Goal: Entertainment & Leisure: Browse casually

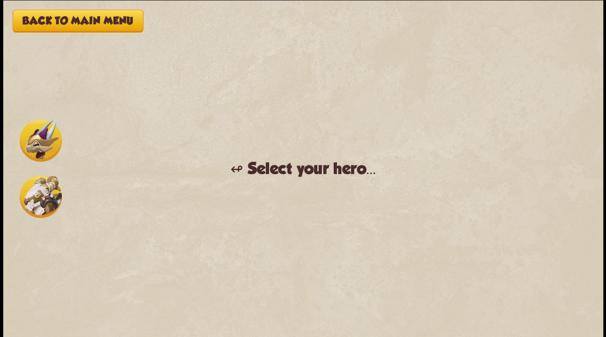
click at [26, 206] on img at bounding box center [41, 196] width 42 height 42
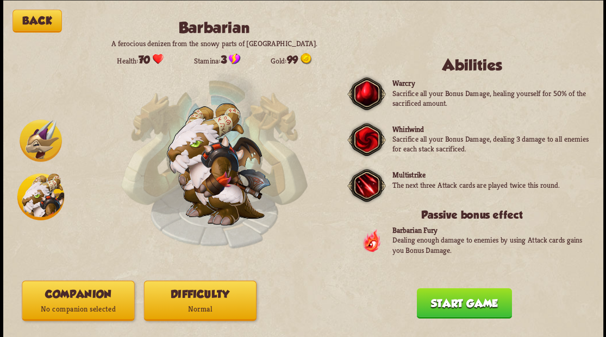
click at [60, 301] on button "Companion No companion selected" at bounding box center [78, 301] width 112 height 40
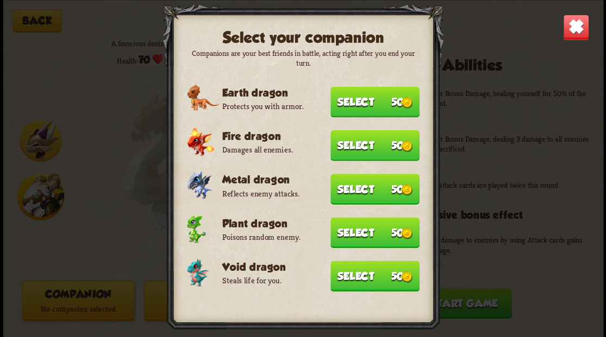
click at [361, 101] on button "Select 50" at bounding box center [374, 101] width 89 height 31
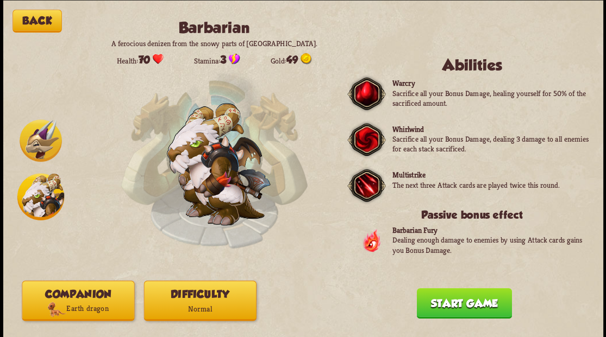
drag, startPoint x: 451, startPoint y: 307, endPoint x: 351, endPoint y: 184, distance: 159.0
click at [450, 303] on button "Start game" at bounding box center [463, 303] width 95 height 30
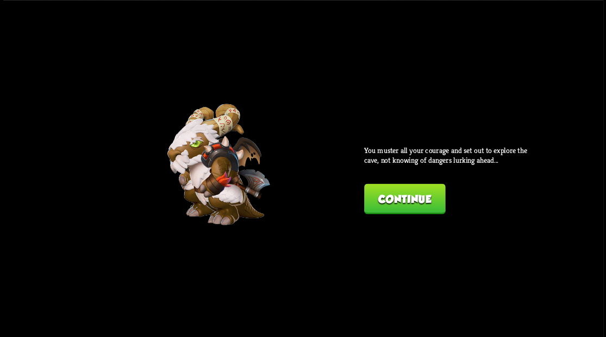
click at [411, 186] on button "Continue" at bounding box center [404, 199] width 81 height 30
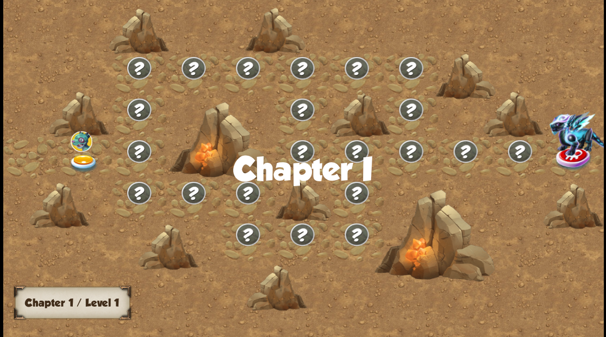
click at [77, 160] on img at bounding box center [83, 163] width 30 height 18
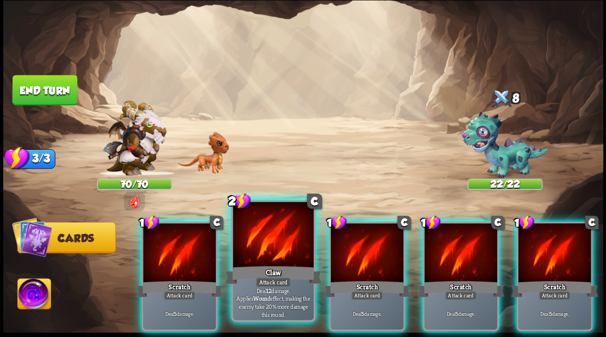
click at [265, 249] on div at bounding box center [272, 236] width 80 height 68
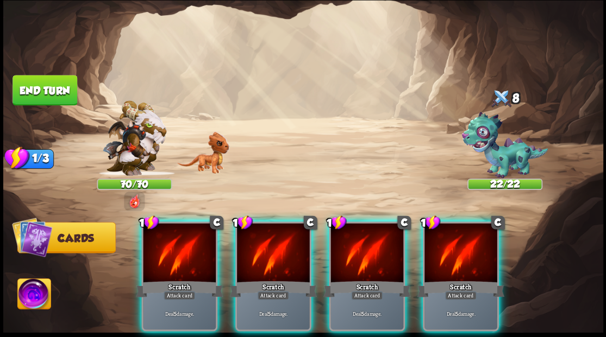
click at [263, 247] on div at bounding box center [273, 253] width 73 height 61
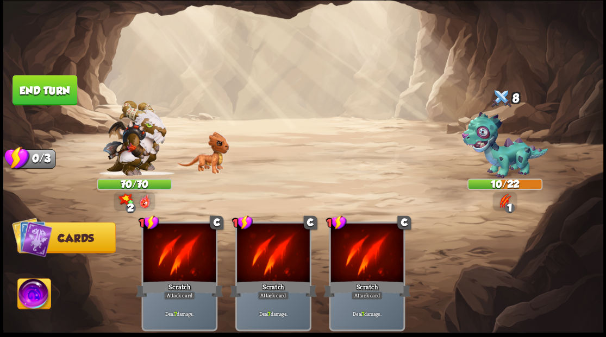
drag, startPoint x: 48, startPoint y: 89, endPoint x: 123, endPoint y: 98, distance: 74.9
click at [48, 89] on button "End turn" at bounding box center [44, 90] width 65 height 30
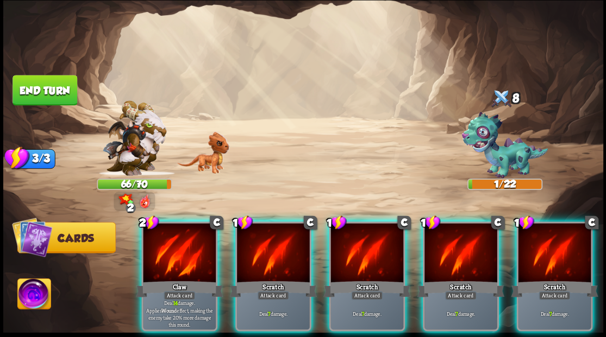
click at [26, 295] on img at bounding box center [33, 296] width 33 height 34
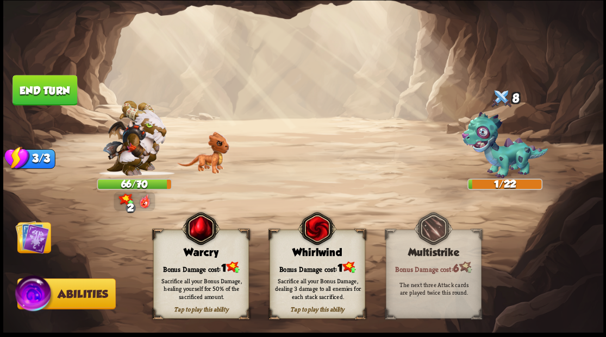
drag, startPoint x: 194, startPoint y: 256, endPoint x: 162, endPoint y: 249, distance: 33.5
click at [191, 257] on div "Warcry" at bounding box center [200, 253] width 95 height 12
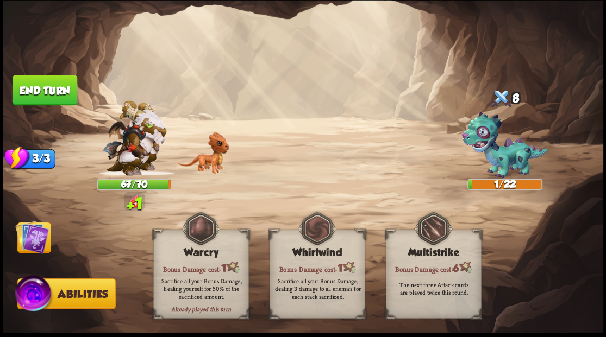
click at [41, 230] on img at bounding box center [32, 237] width 34 height 34
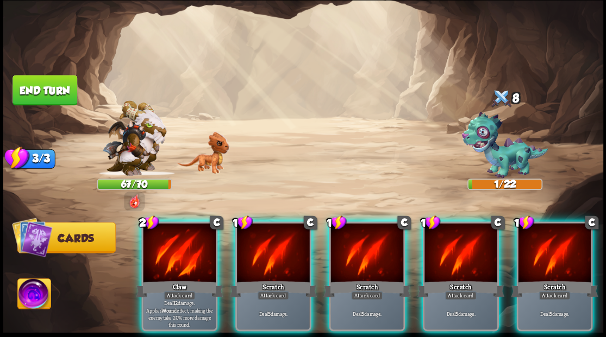
click at [182, 236] on div at bounding box center [179, 253] width 73 height 61
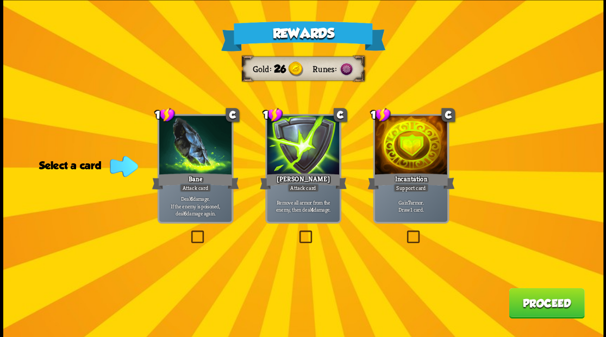
drag, startPoint x: 413, startPoint y: 237, endPoint x: 558, endPoint y: 269, distance: 149.2
click at [404, 232] on label at bounding box center [404, 232] width 0 height 0
click at [0, 0] on input "checkbox" at bounding box center [0, 0] width 0 height 0
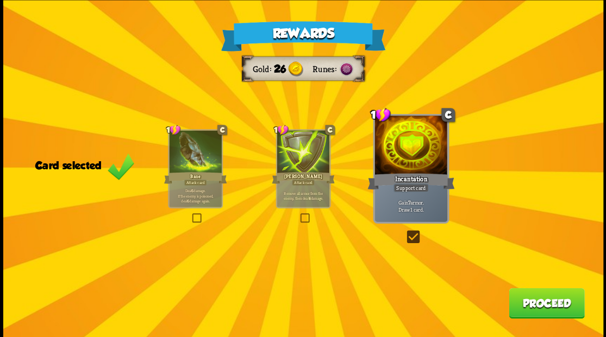
click at [559, 312] on button "Proceed" at bounding box center [545, 303] width 75 height 30
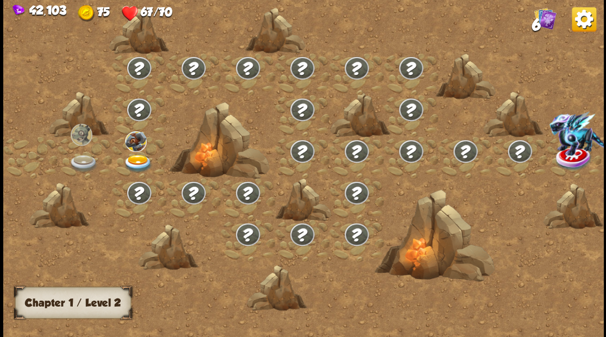
click at [132, 156] on img at bounding box center [138, 163] width 30 height 18
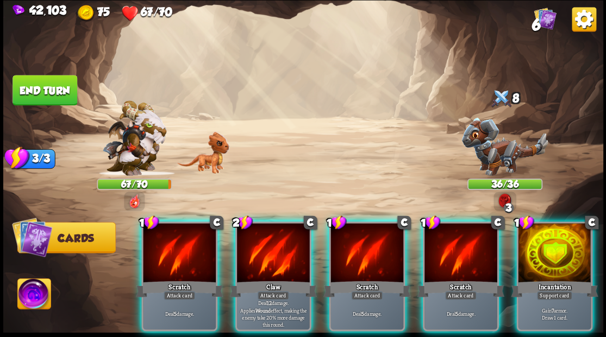
click at [568, 114] on img at bounding box center [303, 168] width 600 height 337
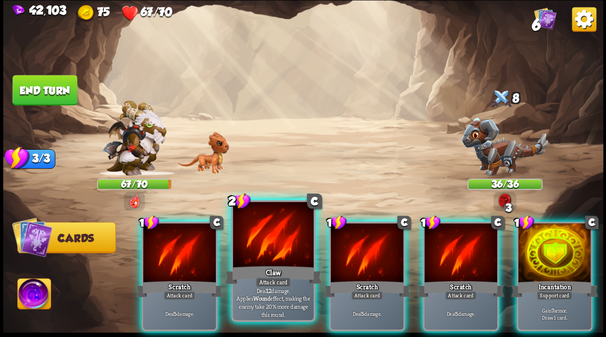
click at [272, 242] on div at bounding box center [272, 236] width 80 height 68
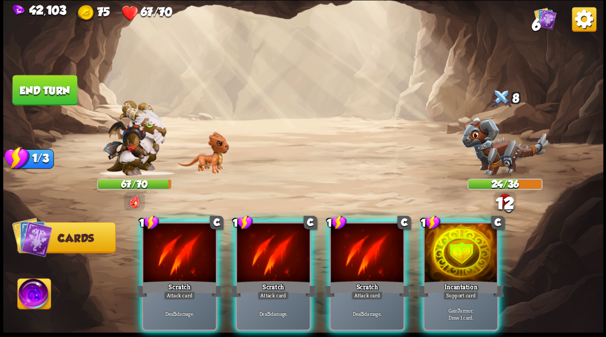
drag, startPoint x: 446, startPoint y: 263, endPoint x: 431, endPoint y: 258, distance: 16.0
click at [446, 263] on div at bounding box center [460, 253] width 73 height 61
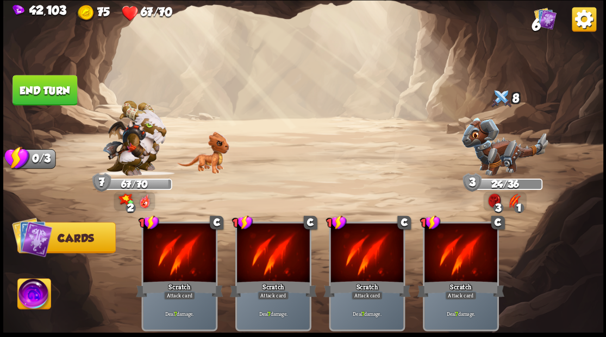
click at [62, 89] on button "End turn" at bounding box center [44, 90] width 65 height 30
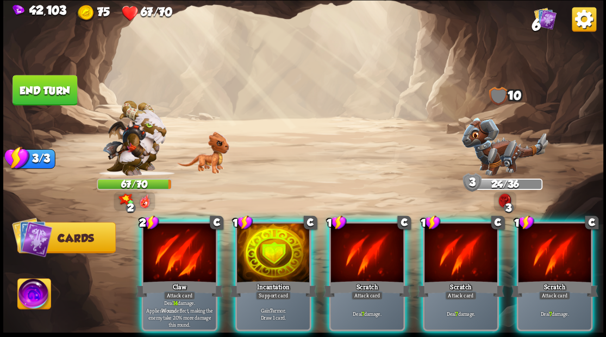
click at [32, 292] on img at bounding box center [33, 296] width 33 height 34
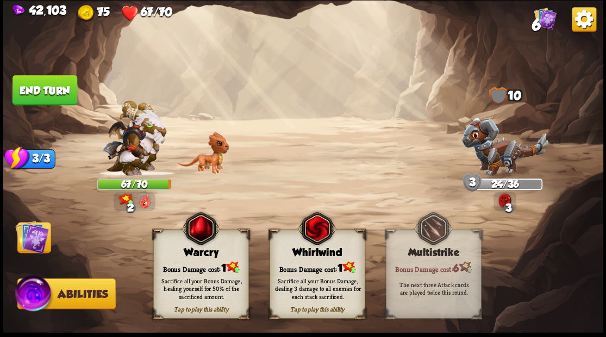
click at [185, 259] on div "Tap to play this ability Warcry Bonus Damage cost: 1 Sacrifice all your Bonus D…" at bounding box center [201, 274] width 96 height 89
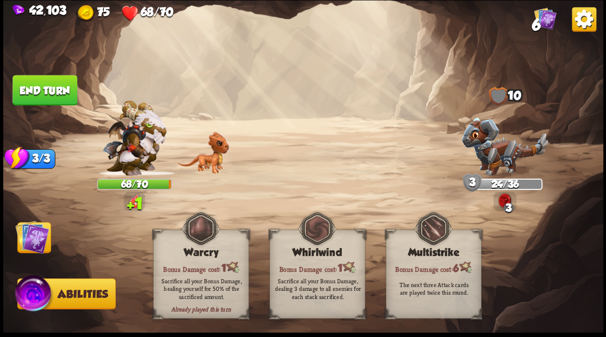
click at [40, 241] on img at bounding box center [32, 237] width 34 height 34
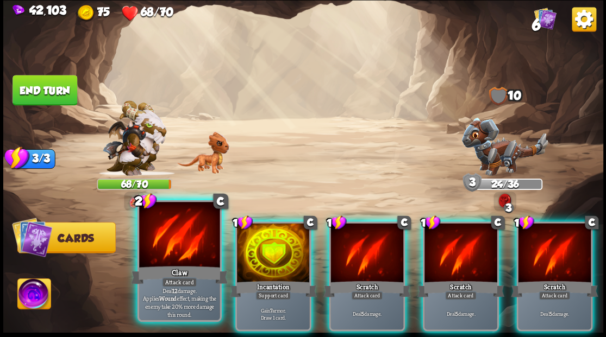
click at [170, 241] on div at bounding box center [179, 236] width 80 height 68
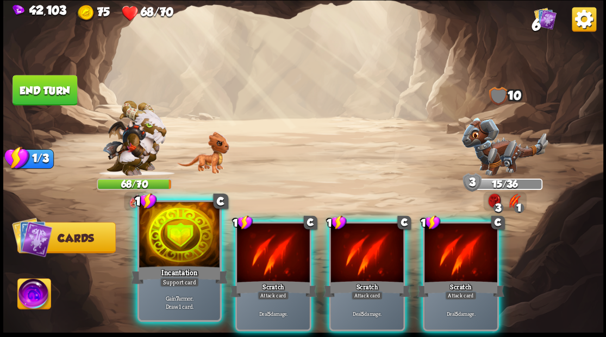
click at [156, 225] on div at bounding box center [179, 236] width 80 height 68
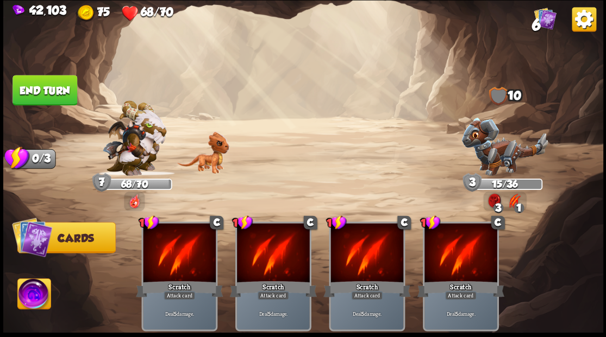
click at [25, 89] on button "End turn" at bounding box center [44, 90] width 65 height 30
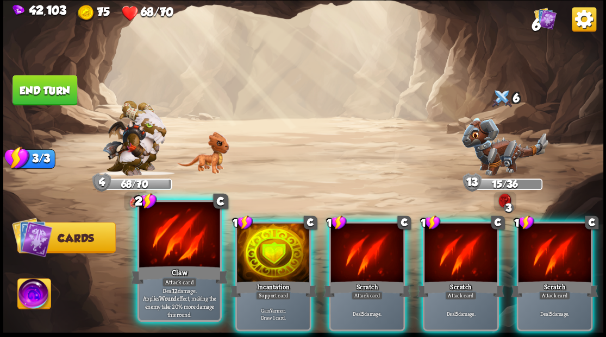
click at [186, 244] on div at bounding box center [179, 236] width 80 height 68
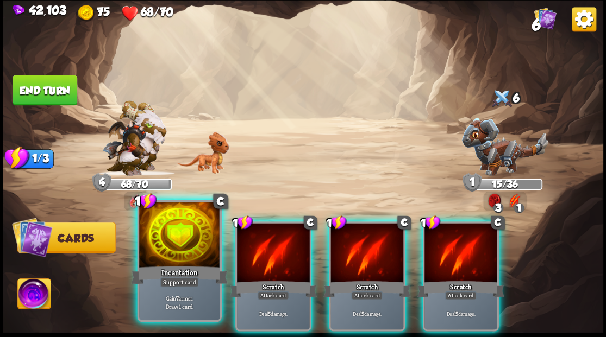
click at [184, 228] on div at bounding box center [179, 236] width 80 height 68
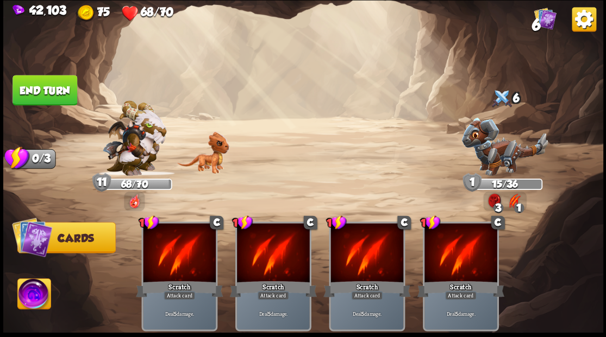
click at [61, 88] on button "End turn" at bounding box center [44, 90] width 65 height 30
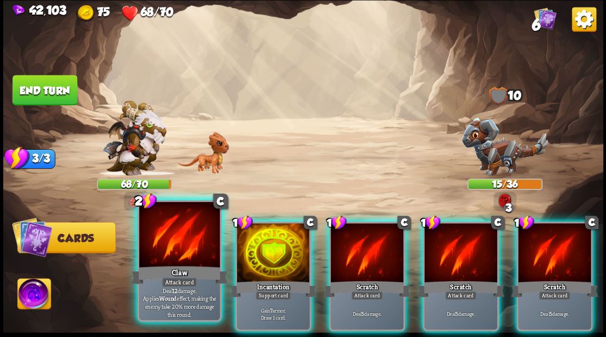
click at [172, 271] on div "Claw" at bounding box center [179, 275] width 97 height 22
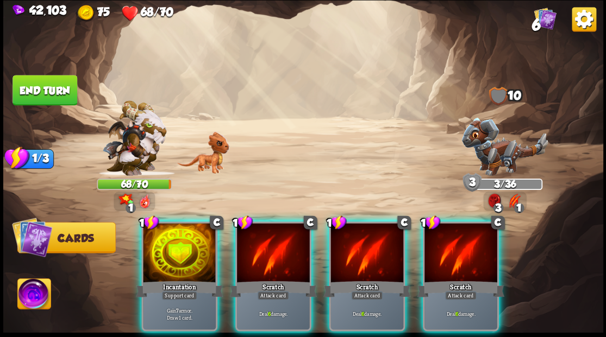
click at [28, 294] on img at bounding box center [33, 296] width 33 height 34
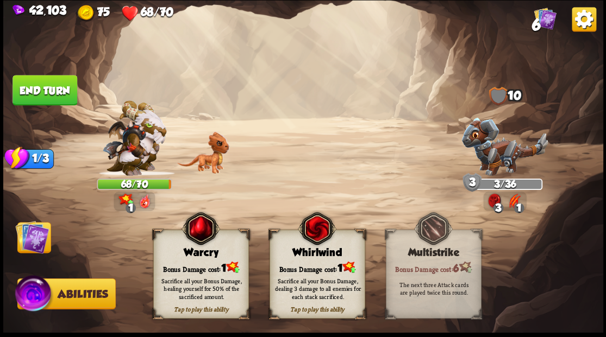
click at [193, 255] on div "Warcry" at bounding box center [200, 253] width 95 height 12
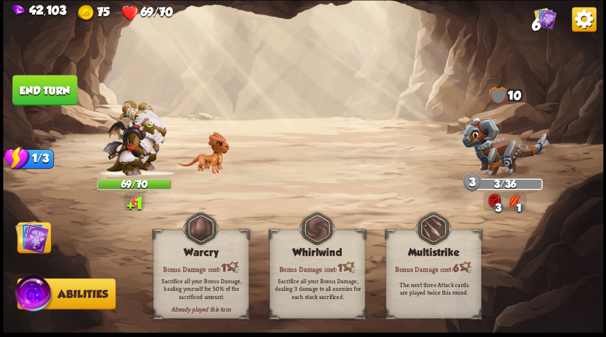
click at [37, 238] on img at bounding box center [32, 237] width 34 height 34
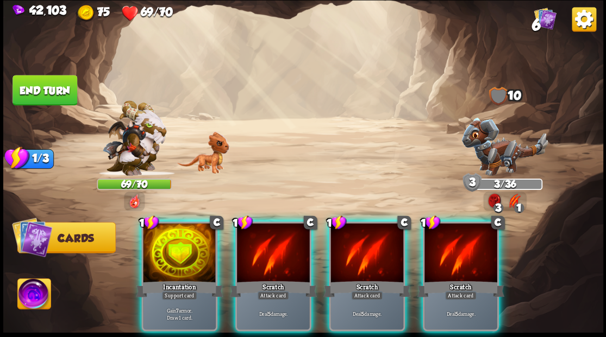
click at [155, 257] on div at bounding box center [179, 253] width 73 height 61
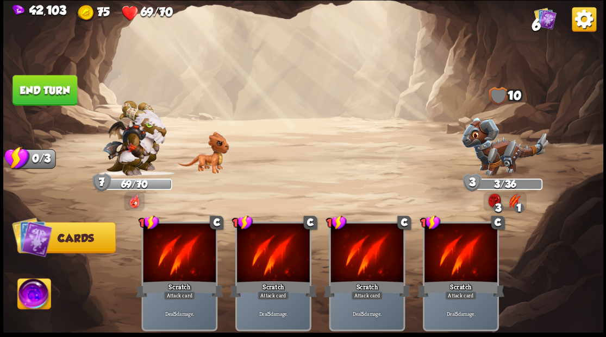
drag, startPoint x: 67, startPoint y: 96, endPoint x: 153, endPoint y: 108, distance: 86.6
click at [68, 96] on button "End turn" at bounding box center [44, 90] width 65 height 30
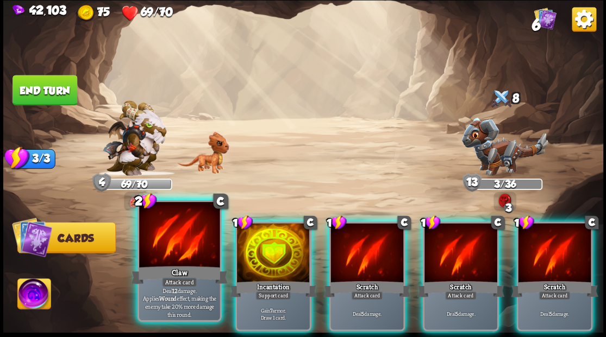
click at [190, 250] on div at bounding box center [179, 236] width 80 height 68
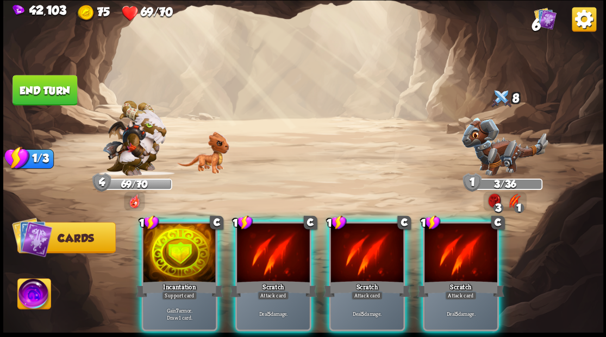
click at [263, 240] on div at bounding box center [273, 253] width 73 height 61
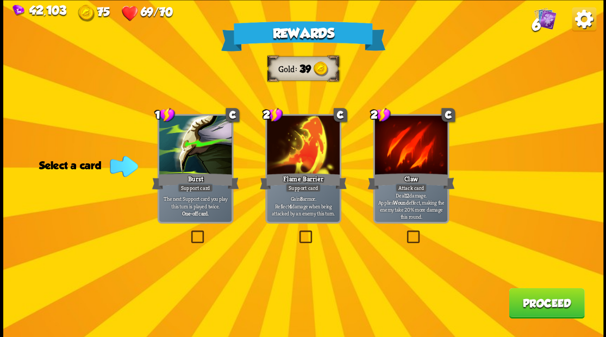
click at [546, 316] on button "Proceed" at bounding box center [545, 303] width 75 height 30
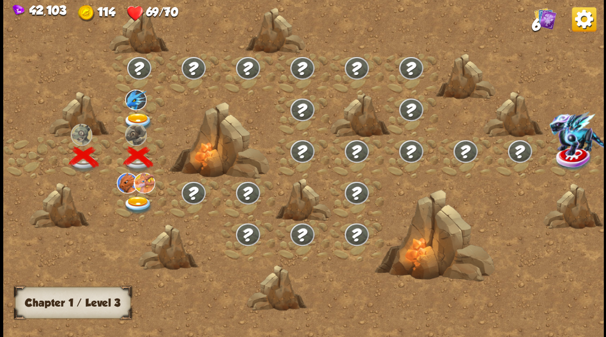
click at [130, 115] on img at bounding box center [138, 122] width 30 height 18
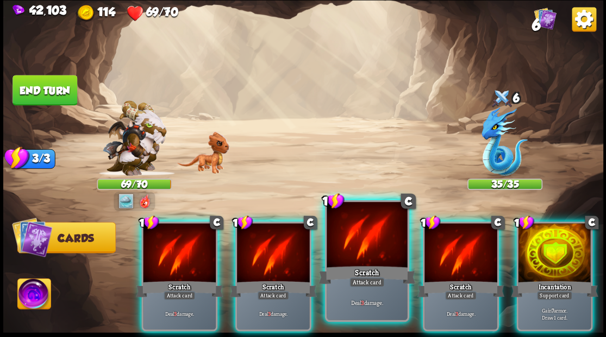
drag, startPoint x: 439, startPoint y: 236, endPoint x: 383, endPoint y: 236, distance: 55.9
click at [437, 236] on div at bounding box center [460, 253] width 73 height 61
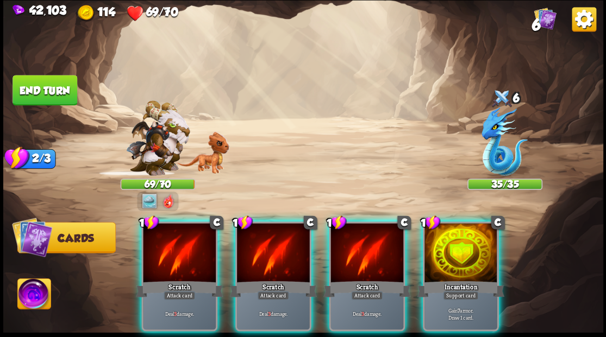
click at [373, 234] on div at bounding box center [366, 253] width 73 height 61
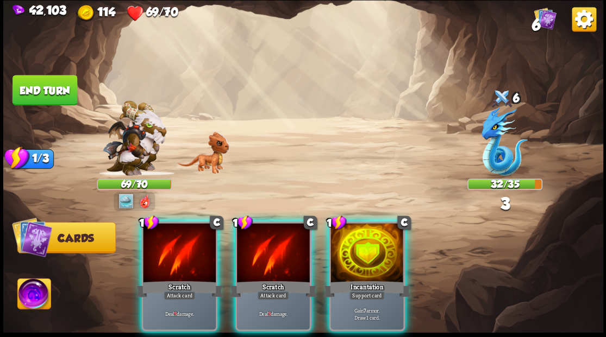
drag, startPoint x: 393, startPoint y: 241, endPoint x: 248, endPoint y: 177, distance: 158.8
click at [390, 240] on div at bounding box center [366, 253] width 73 height 61
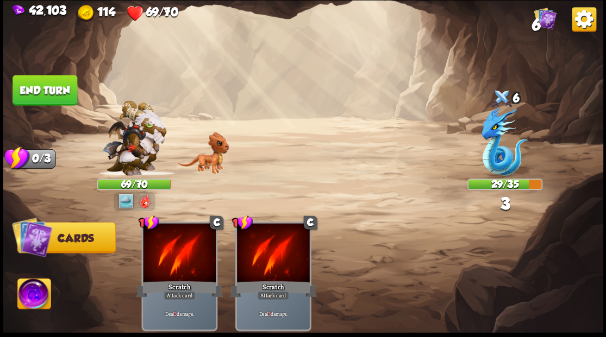
click at [59, 86] on button "End turn" at bounding box center [44, 90] width 65 height 30
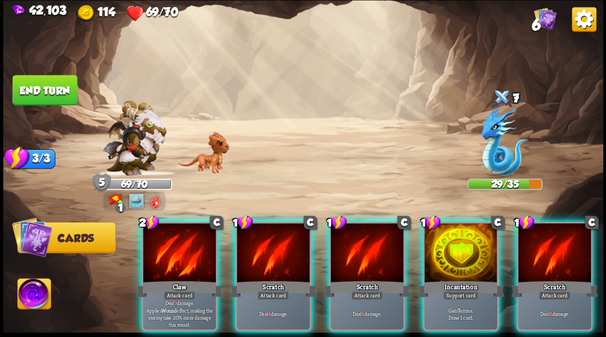
click at [30, 291] on img at bounding box center [33, 296] width 33 height 34
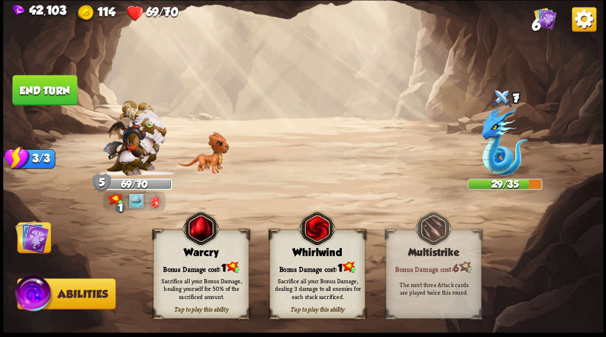
drag, startPoint x: 179, startPoint y: 261, endPoint x: 172, endPoint y: 260, distance: 6.5
click at [179, 261] on div "Bonus Damage cost: 1" at bounding box center [200, 268] width 95 height 14
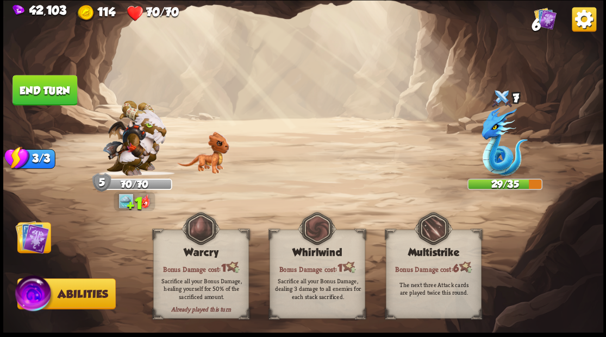
click at [33, 232] on img at bounding box center [32, 237] width 34 height 34
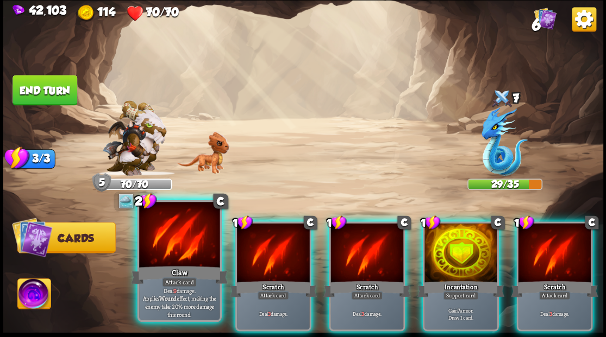
click at [172, 228] on div at bounding box center [179, 236] width 80 height 68
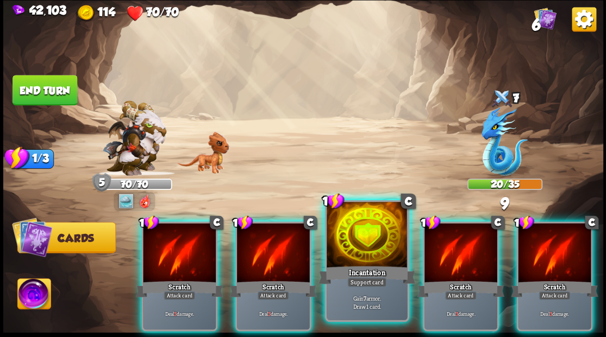
click at [362, 259] on div at bounding box center [366, 236] width 80 height 68
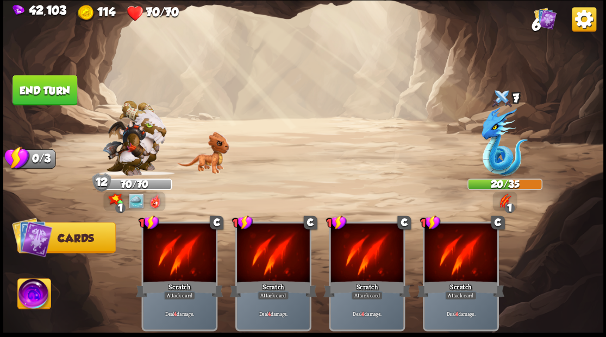
drag, startPoint x: 31, startPoint y: 87, endPoint x: 88, endPoint y: 99, distance: 58.3
click at [32, 87] on button "End turn" at bounding box center [44, 90] width 65 height 30
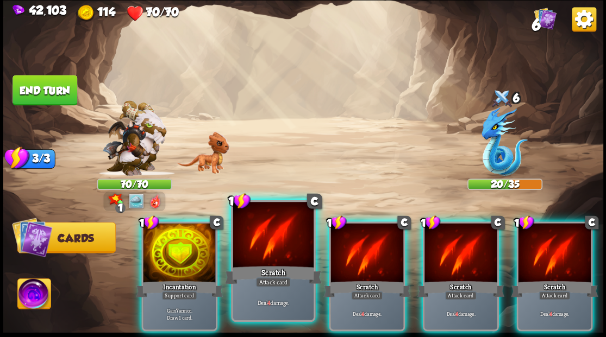
click at [247, 227] on div at bounding box center [272, 236] width 80 height 68
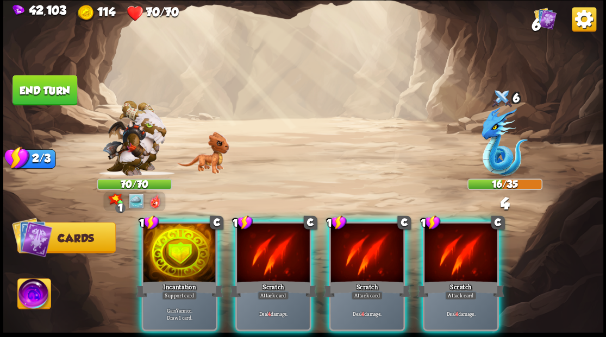
drag, startPoint x: 245, startPoint y: 225, endPoint x: 229, endPoint y: 210, distance: 22.7
click at [244, 223] on div at bounding box center [273, 253] width 73 height 61
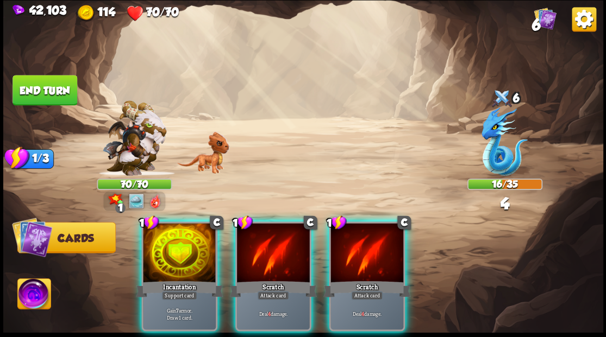
drag, startPoint x: 174, startPoint y: 250, endPoint x: 171, endPoint y: 241, distance: 10.3
click at [174, 248] on div at bounding box center [179, 253] width 73 height 61
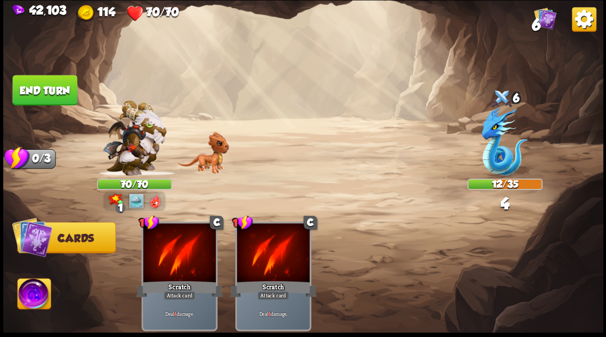
click at [55, 93] on button "End turn" at bounding box center [44, 90] width 65 height 30
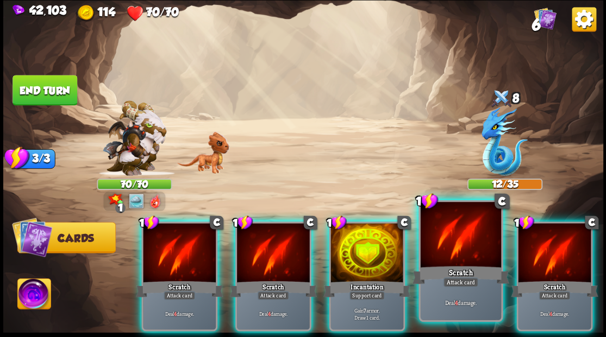
drag, startPoint x: 568, startPoint y: 250, endPoint x: 471, endPoint y: 249, distance: 96.7
click at [566, 250] on div at bounding box center [554, 253] width 73 height 61
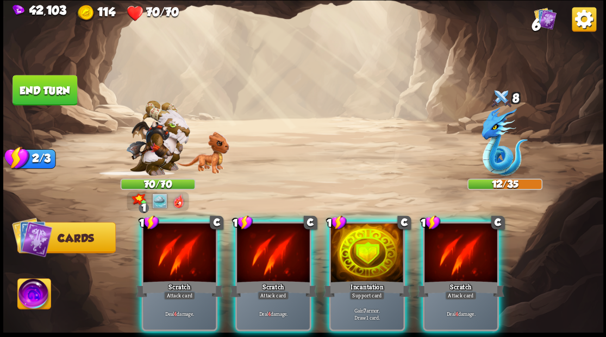
drag, startPoint x: 457, startPoint y: 247, endPoint x: 408, endPoint y: 244, distance: 48.9
click at [445, 245] on div at bounding box center [460, 253] width 73 height 61
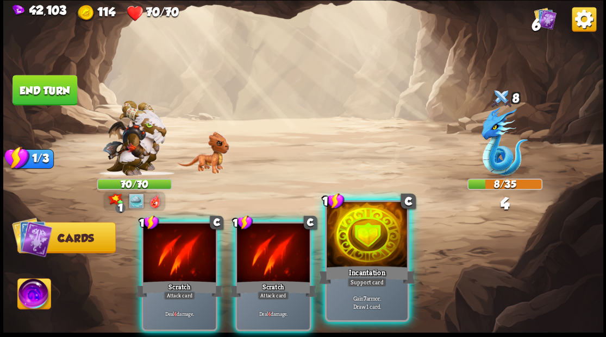
click at [364, 235] on div at bounding box center [366, 236] width 80 height 68
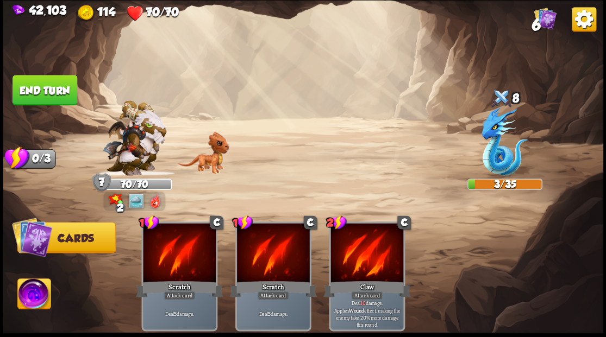
click at [40, 88] on button "End turn" at bounding box center [44, 90] width 65 height 30
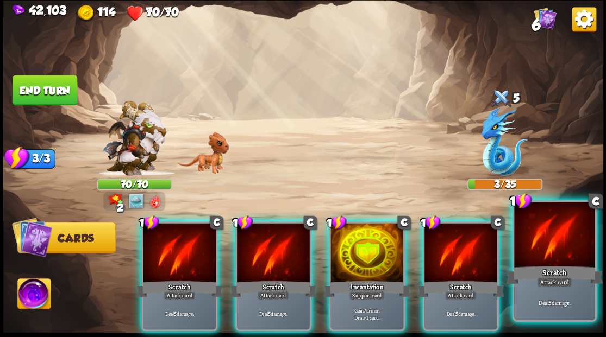
drag, startPoint x: 547, startPoint y: 255, endPoint x: 532, endPoint y: 250, distance: 16.5
click at [547, 255] on div at bounding box center [554, 236] width 80 height 68
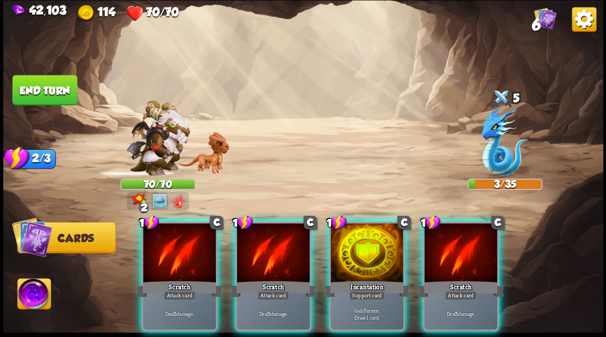
click at [467, 237] on div "1 C Scratch Attack card Deal 5 damage. 1 C Scratch Attack card Deal 5 damage. 1…" at bounding box center [363, 262] width 480 height 150
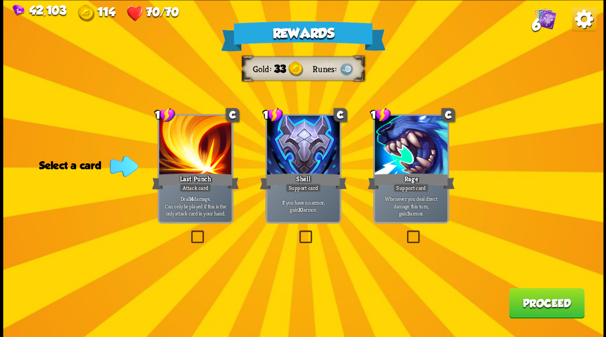
click at [534, 312] on button "Proceed" at bounding box center [545, 303] width 75 height 30
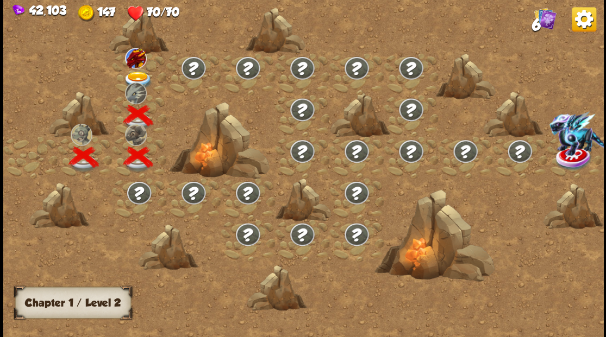
click at [132, 60] on img at bounding box center [136, 57] width 22 height 21
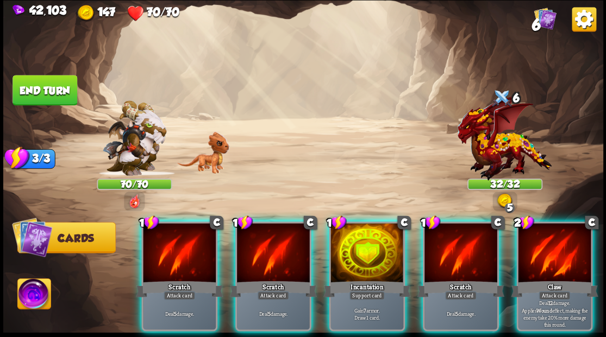
click at [347, 257] on div at bounding box center [366, 253] width 73 height 61
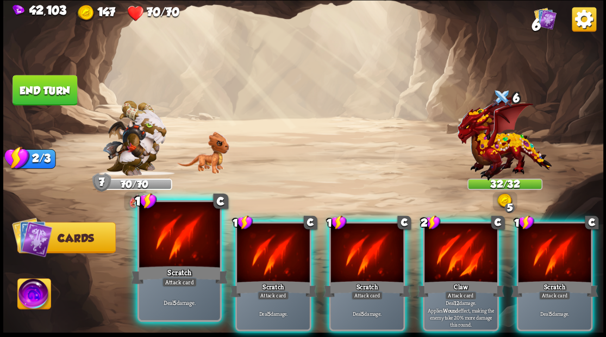
click at [171, 244] on div at bounding box center [179, 236] width 80 height 68
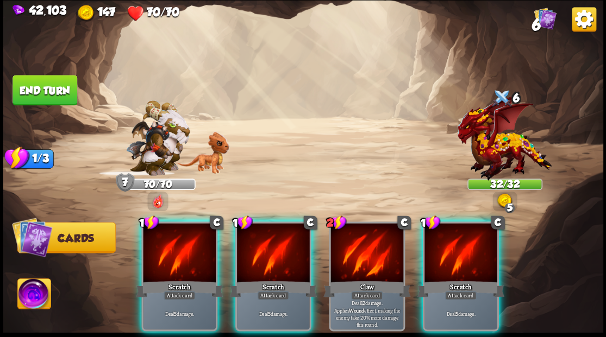
click at [223, 245] on div "1 C Scratch Attack card Deal 5 damage. 1 C Scratch Attack card Deal 5 damage. 2…" at bounding box center [363, 262] width 480 height 150
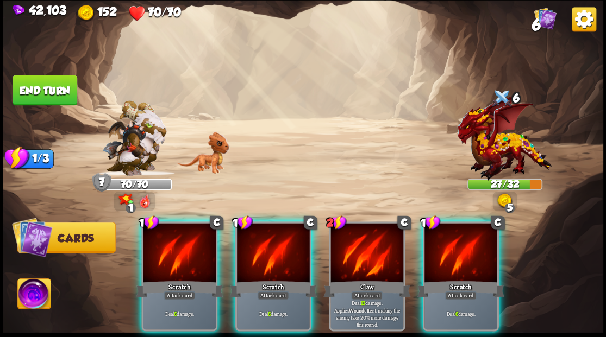
click at [180, 253] on div at bounding box center [179, 253] width 73 height 61
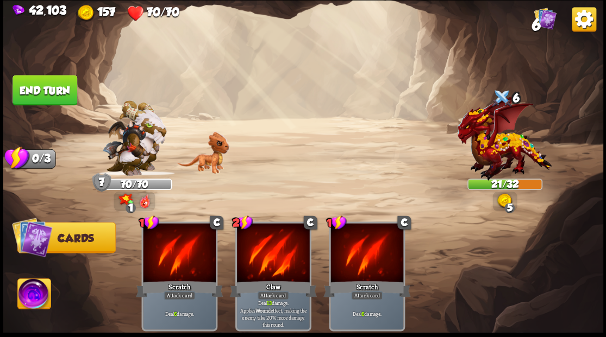
drag, startPoint x: 41, startPoint y: 89, endPoint x: 95, endPoint y: 90, distance: 53.2
click at [42, 89] on button "End turn" at bounding box center [44, 90] width 65 height 30
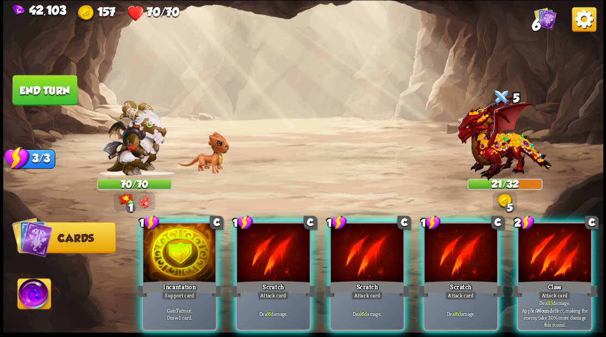
click at [34, 292] on img at bounding box center [33, 296] width 33 height 34
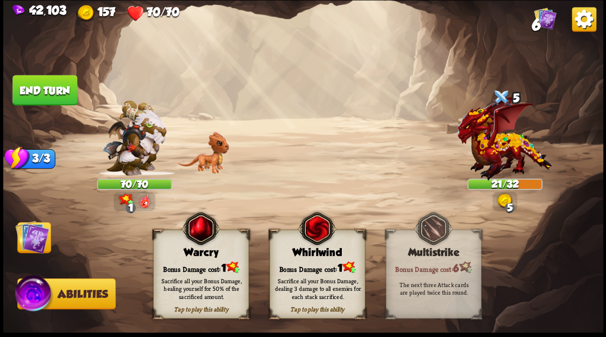
click at [331, 270] on div "Sacrifice all your Bonus Damage, dealing 3 damage to all enemies for each stack…" at bounding box center [317, 288] width 96 height 37
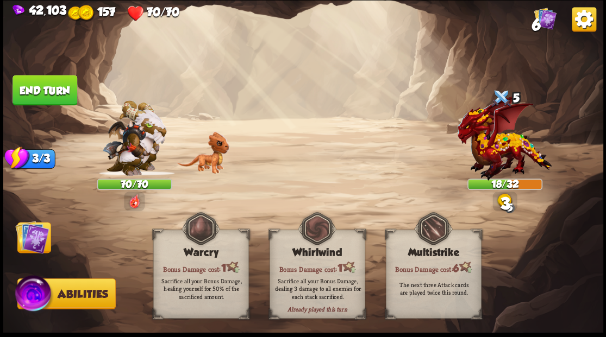
click at [28, 235] on img at bounding box center [32, 237] width 34 height 34
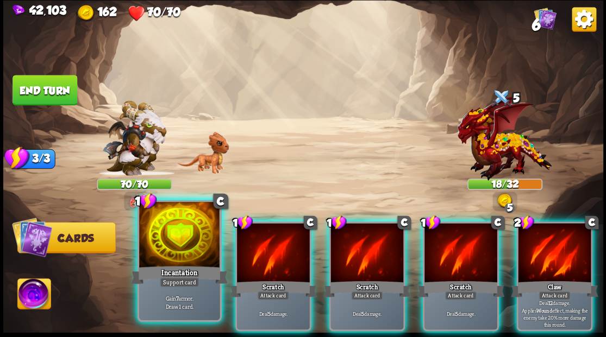
click at [160, 236] on div at bounding box center [179, 236] width 80 height 68
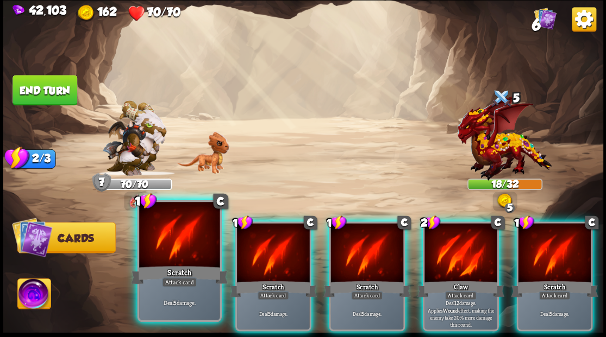
click at [162, 236] on div at bounding box center [179, 236] width 80 height 68
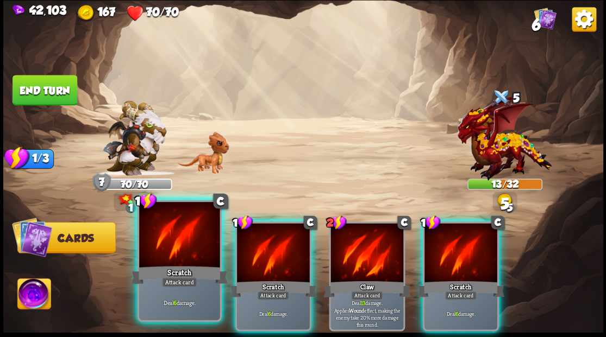
click at [161, 236] on div at bounding box center [179, 236] width 80 height 68
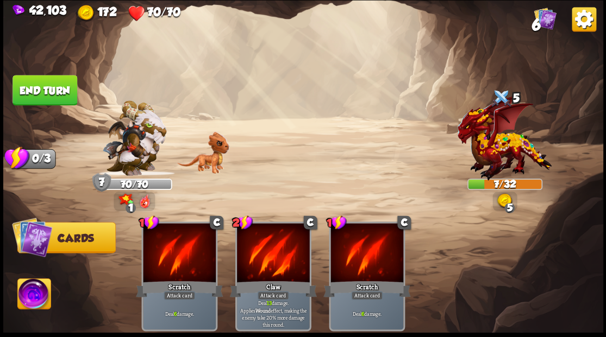
click at [47, 83] on button "End turn" at bounding box center [44, 90] width 65 height 30
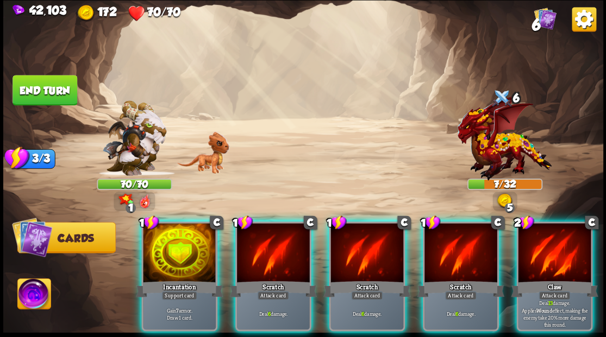
click at [25, 297] on img at bounding box center [33, 296] width 33 height 34
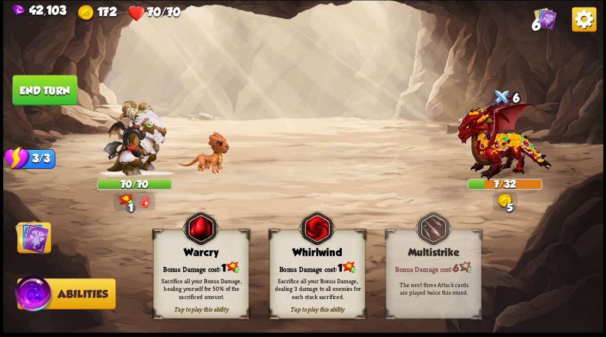
click at [311, 249] on div "Whirlwind" at bounding box center [316, 253] width 95 height 12
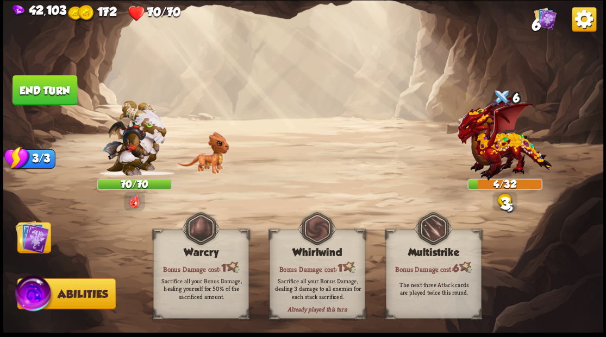
click at [35, 242] on img at bounding box center [32, 237] width 34 height 34
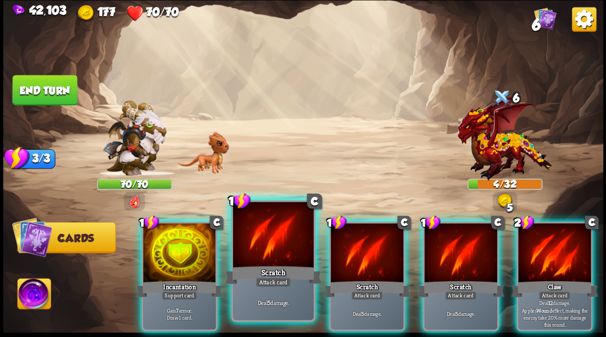
click at [248, 236] on div at bounding box center [272, 236] width 80 height 68
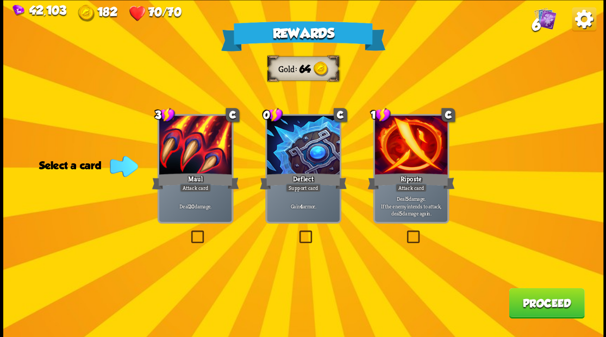
click at [545, 21] on img at bounding box center [544, 18] width 22 height 22
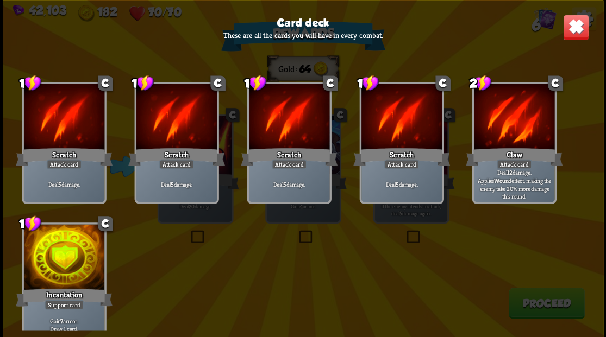
scroll to position [16, 0]
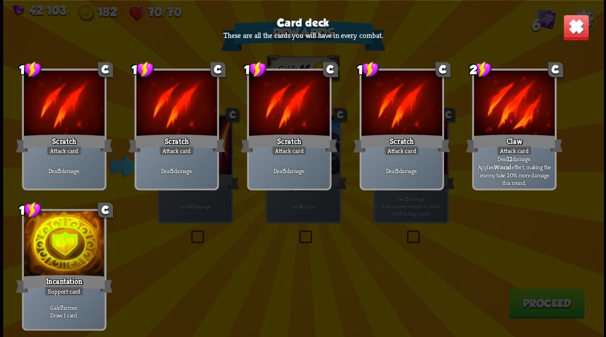
click at [577, 28] on img at bounding box center [575, 27] width 26 height 26
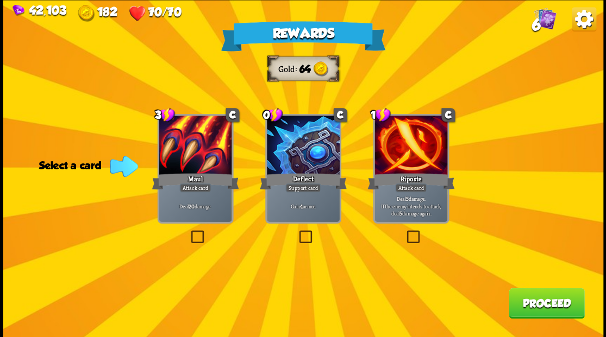
drag, startPoint x: 301, startPoint y: 238, endPoint x: 320, endPoint y: 239, distance: 19.0
click at [297, 232] on label at bounding box center [297, 232] width 0 height 0
click at [0, 0] on input "checkbox" at bounding box center [0, 0] width 0 height 0
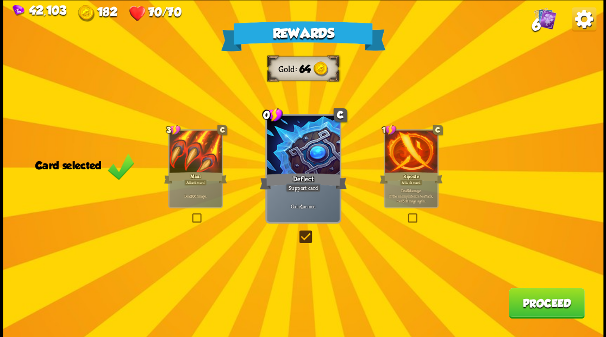
click at [543, 306] on button "Proceed" at bounding box center [545, 303] width 75 height 30
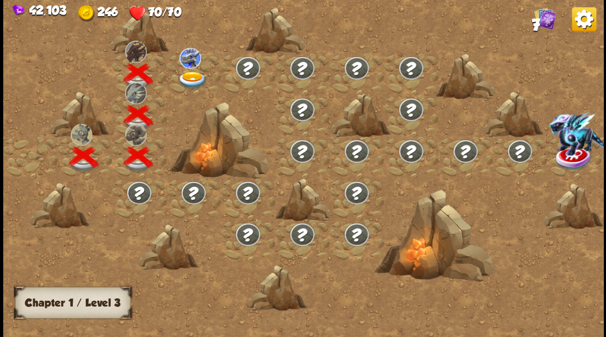
click at [193, 80] on img at bounding box center [192, 80] width 30 height 18
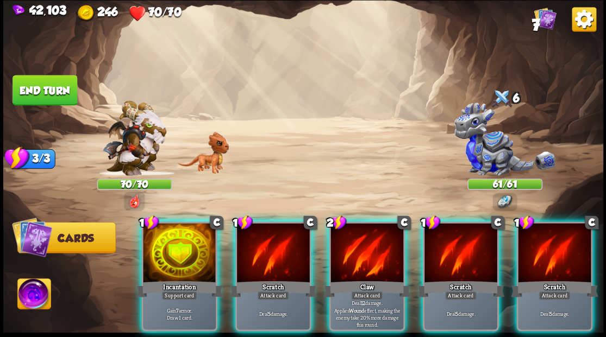
click at [369, 227] on div at bounding box center [366, 253] width 73 height 61
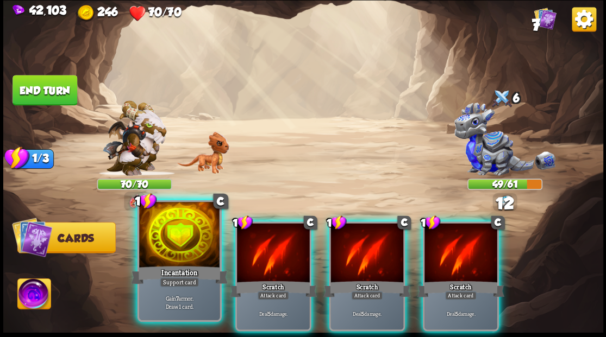
click at [171, 228] on div at bounding box center [179, 236] width 80 height 68
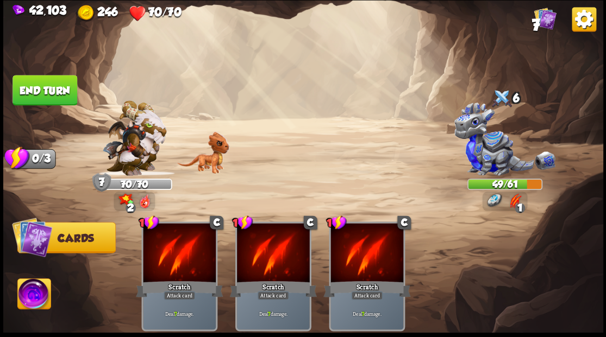
click at [37, 83] on button "End turn" at bounding box center [44, 90] width 65 height 30
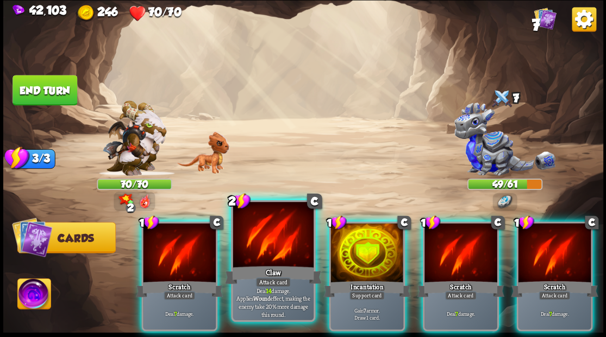
click at [268, 228] on div at bounding box center [272, 236] width 80 height 68
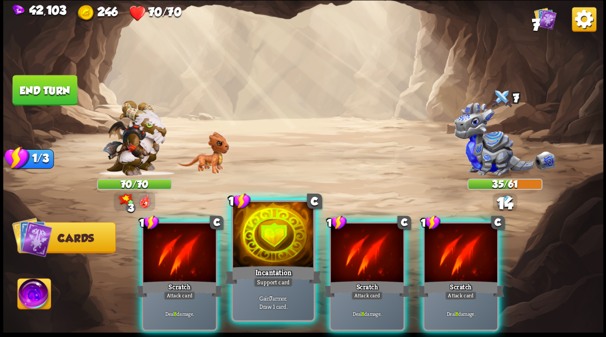
click at [260, 224] on div at bounding box center [272, 236] width 80 height 68
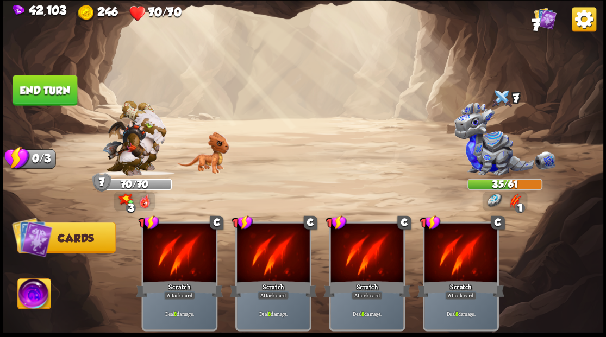
click at [44, 88] on button "End turn" at bounding box center [44, 90] width 65 height 30
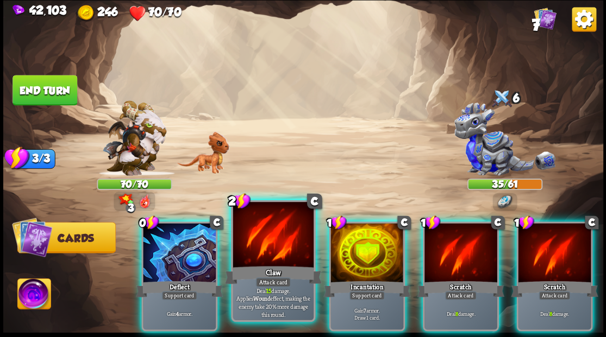
click at [273, 234] on div at bounding box center [272, 236] width 80 height 68
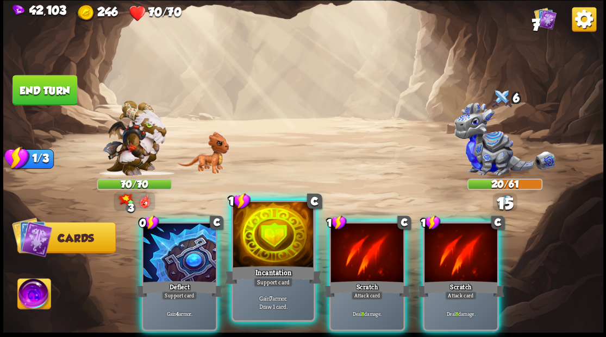
click at [265, 230] on div at bounding box center [272, 236] width 80 height 68
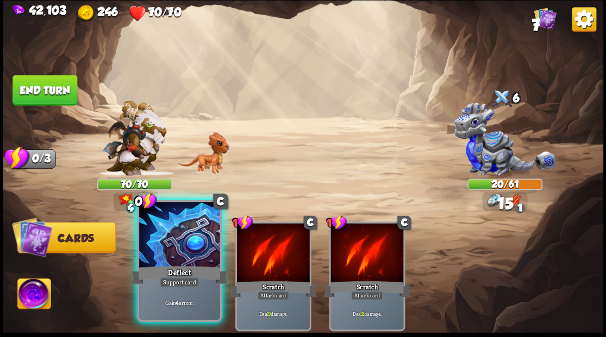
drag, startPoint x: 151, startPoint y: 244, endPoint x: 147, endPoint y: 239, distance: 7.0
click at [150, 243] on div at bounding box center [179, 236] width 80 height 68
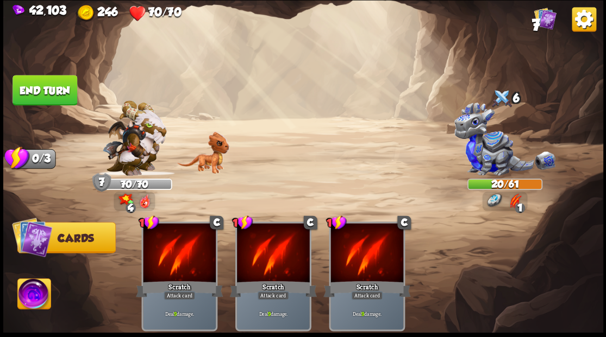
click at [44, 85] on button "End turn" at bounding box center [44, 90] width 65 height 30
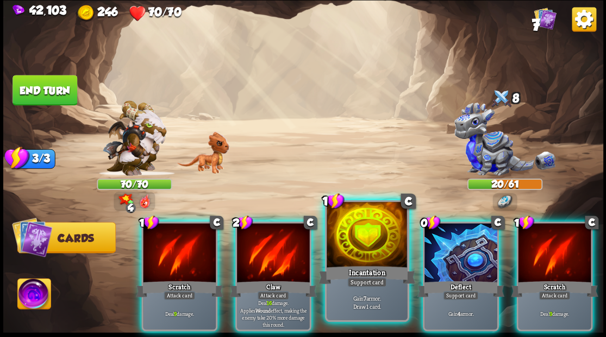
click at [379, 243] on div at bounding box center [366, 236] width 80 height 68
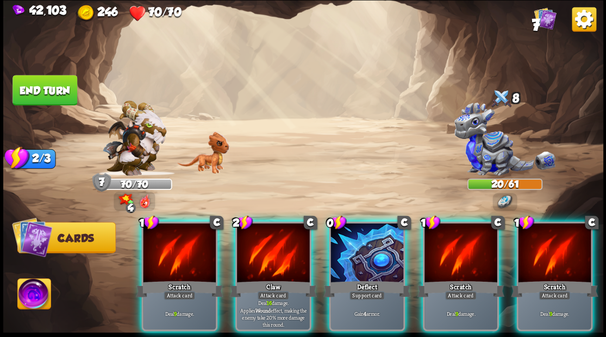
drag, startPoint x: 275, startPoint y: 230, endPoint x: 281, endPoint y: 236, distance: 8.1
click at [277, 232] on div at bounding box center [273, 253] width 73 height 61
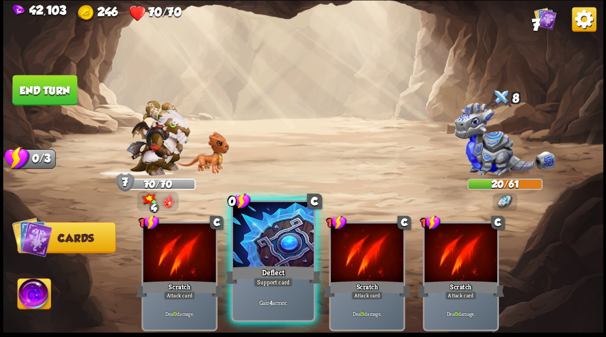
click at [284, 236] on div at bounding box center [272, 236] width 80 height 68
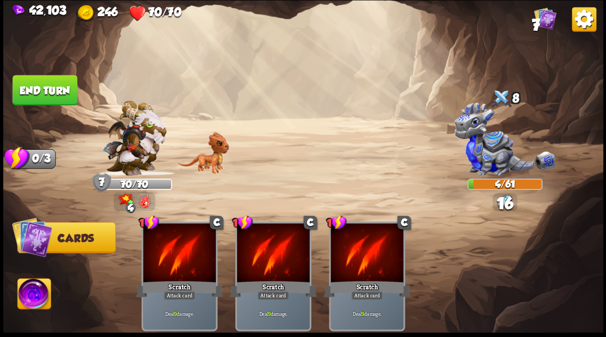
click at [52, 90] on button "End turn" at bounding box center [44, 90] width 65 height 30
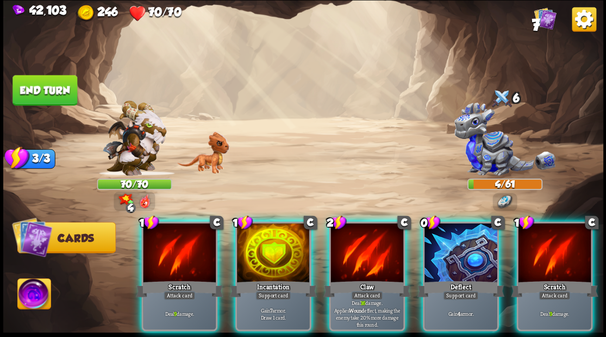
click at [370, 235] on div at bounding box center [366, 253] width 73 height 61
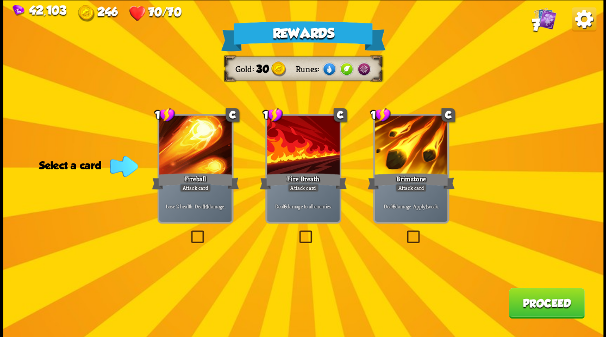
click at [297, 232] on label at bounding box center [297, 232] width 0 height 0
click at [0, 0] on input "checkbox" at bounding box center [0, 0] width 0 height 0
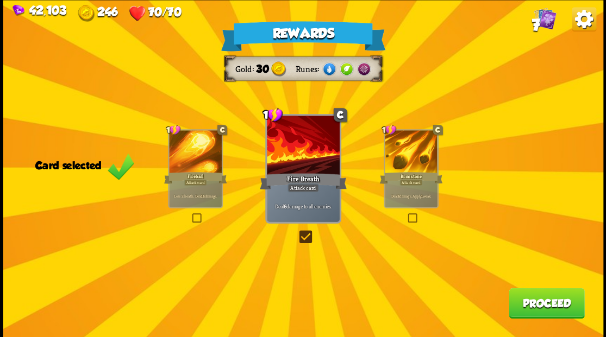
click at [530, 303] on button "Proceed" at bounding box center [545, 303] width 75 height 30
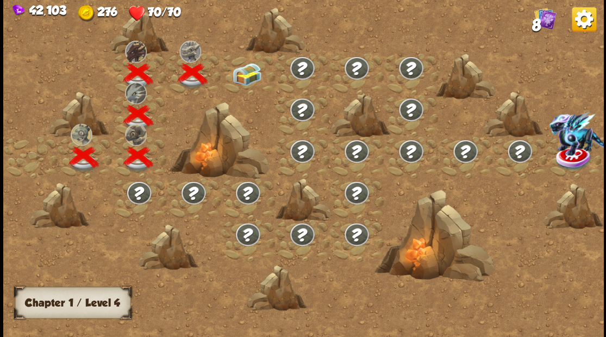
click at [240, 70] on div at bounding box center [248, 74] width 54 height 42
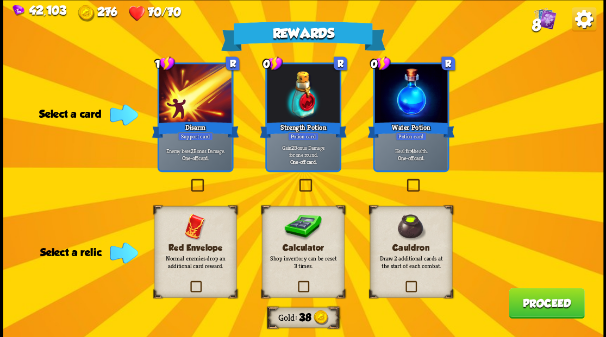
click at [404, 180] on label at bounding box center [404, 180] width 0 height 0
click at [0, 0] on input "checkbox" at bounding box center [0, 0] width 0 height 0
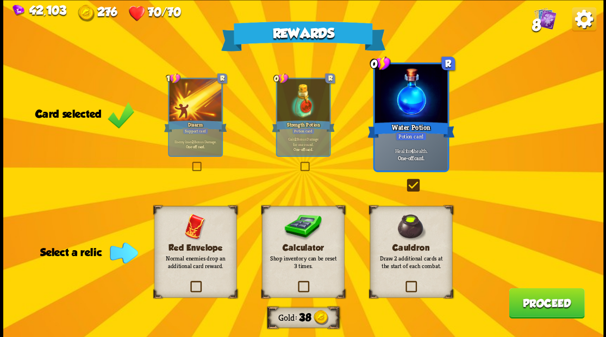
click at [295, 282] on label at bounding box center [295, 282] width 0 height 0
click at [0, 0] on input "checkbox" at bounding box center [0, 0] width 0 height 0
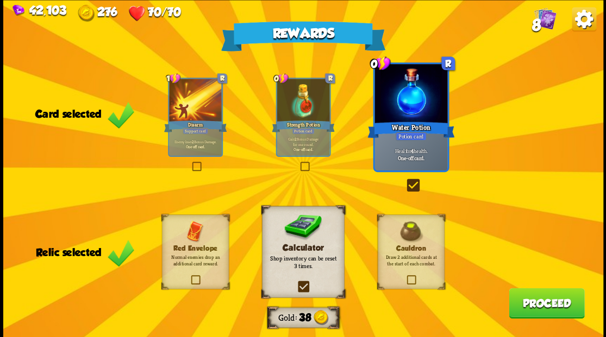
click at [546, 301] on button "Proceed" at bounding box center [545, 303] width 75 height 30
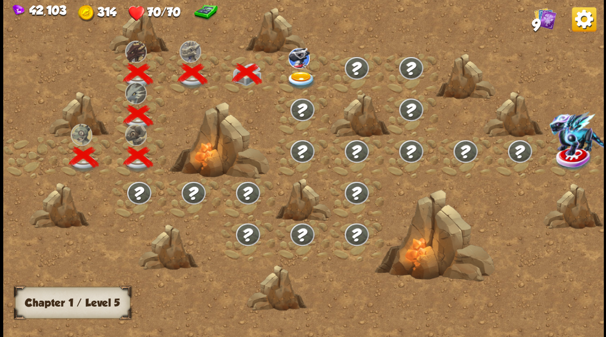
click at [301, 77] on img at bounding box center [301, 80] width 30 height 18
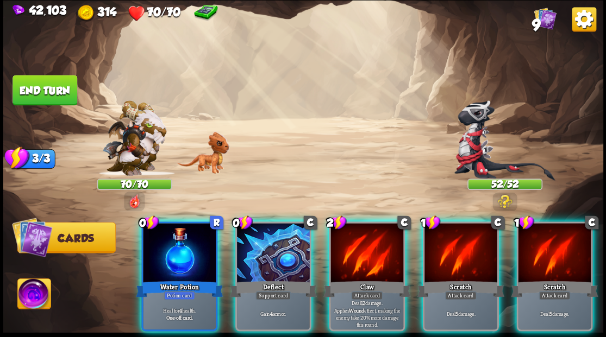
click at [261, 240] on div at bounding box center [273, 253] width 73 height 61
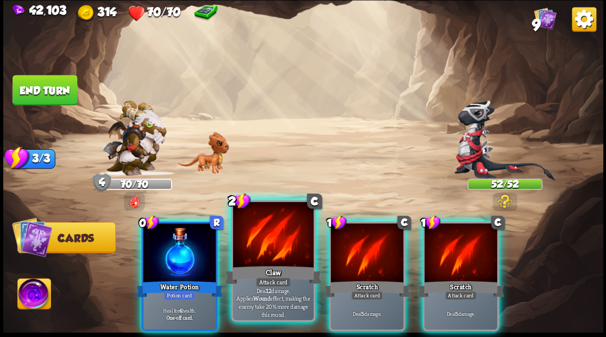
click at [259, 238] on div at bounding box center [272, 236] width 80 height 68
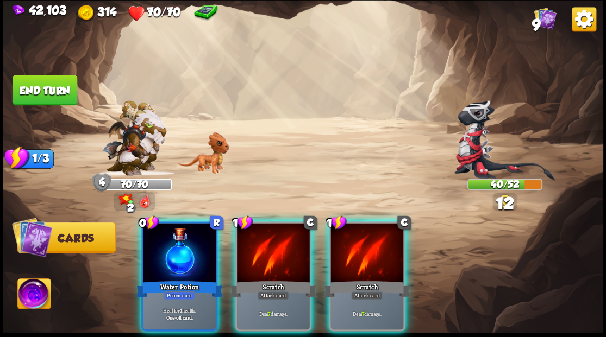
click at [259, 234] on div at bounding box center [273, 253] width 73 height 61
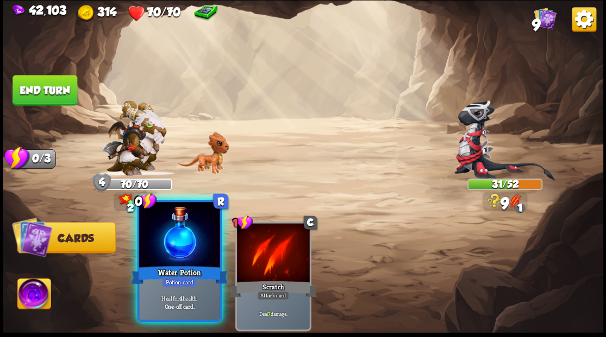
click at [157, 244] on div at bounding box center [179, 236] width 80 height 68
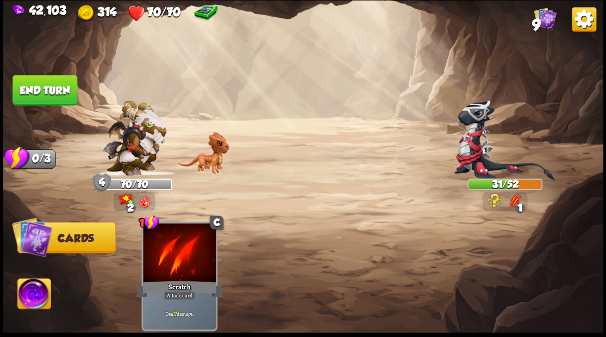
drag, startPoint x: 29, startPoint y: 84, endPoint x: 138, endPoint y: 122, distance: 115.1
click at [29, 85] on button "End turn" at bounding box center [44, 90] width 65 height 30
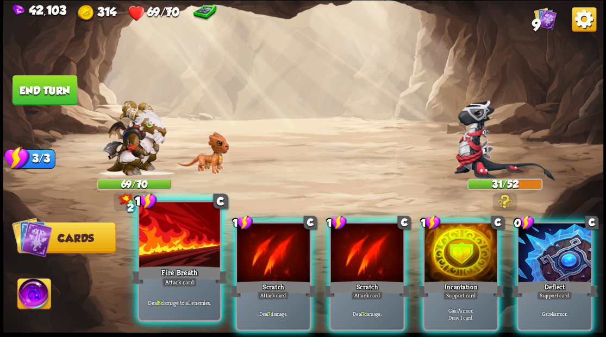
click at [174, 240] on div at bounding box center [179, 236] width 80 height 68
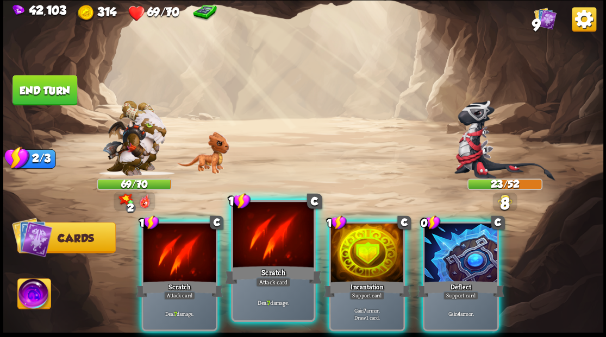
drag, startPoint x: 170, startPoint y: 234, endPoint x: 190, endPoint y: 217, distance: 26.2
click at [170, 234] on div at bounding box center [179, 253] width 73 height 61
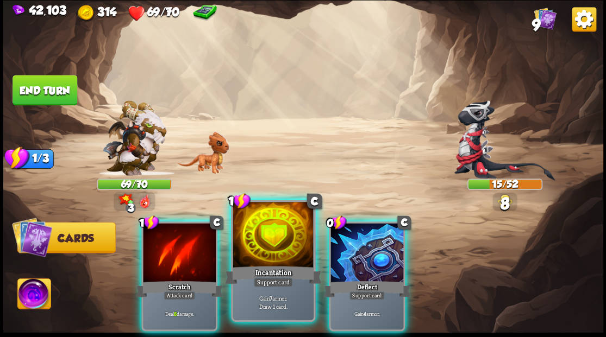
click at [272, 236] on div at bounding box center [272, 236] width 80 height 68
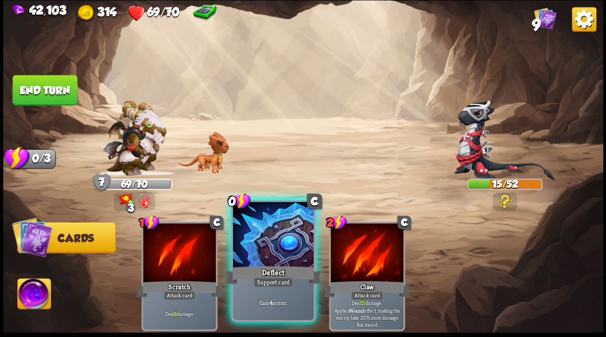
drag, startPoint x: 272, startPoint y: 230, endPoint x: 260, endPoint y: 212, distance: 21.7
click at [270, 228] on div at bounding box center [272, 236] width 80 height 68
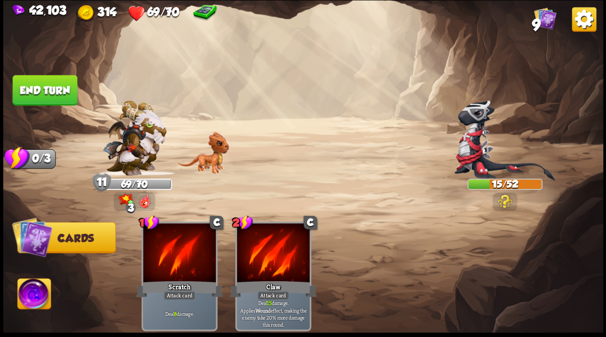
click at [46, 95] on button "End turn" at bounding box center [44, 90] width 65 height 30
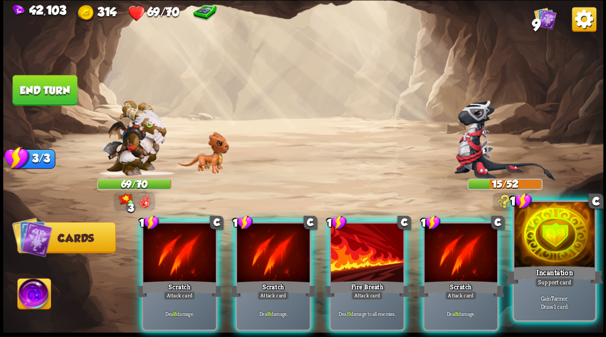
click at [553, 232] on div at bounding box center [554, 236] width 80 height 68
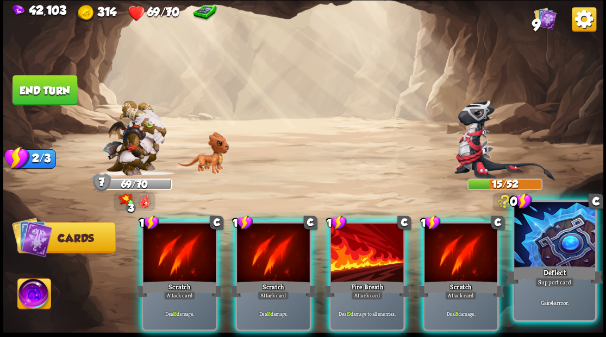
click at [542, 249] on div at bounding box center [554, 236] width 80 height 68
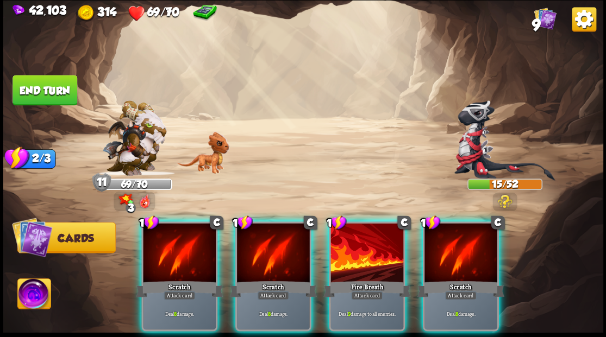
click at [366, 248] on div at bounding box center [366, 253] width 73 height 61
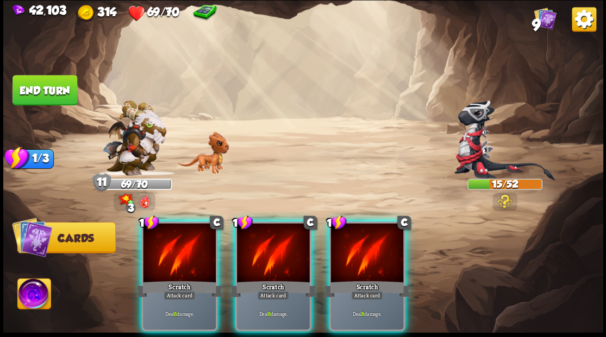
click at [361, 245] on div at bounding box center [366, 253] width 73 height 61
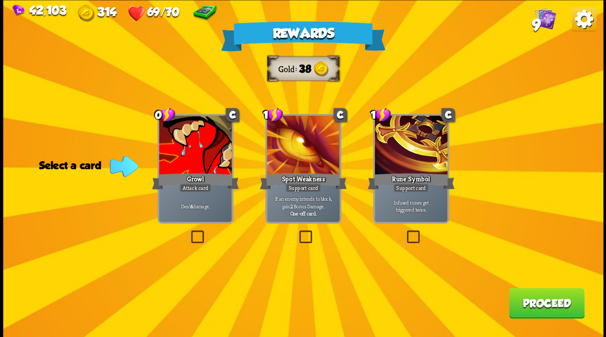
click at [188, 232] on label at bounding box center [188, 232] width 0 height 0
click at [0, 0] on input "checkbox" at bounding box center [0, 0] width 0 height 0
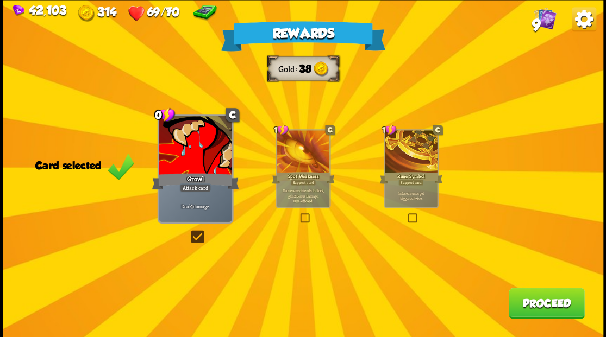
click at [534, 310] on button "Proceed" at bounding box center [545, 303] width 75 height 30
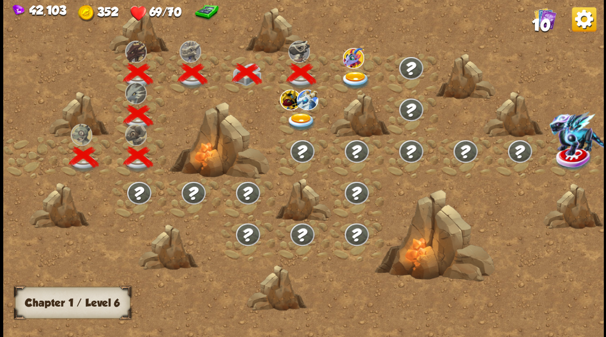
click at [299, 118] on img at bounding box center [301, 122] width 30 height 18
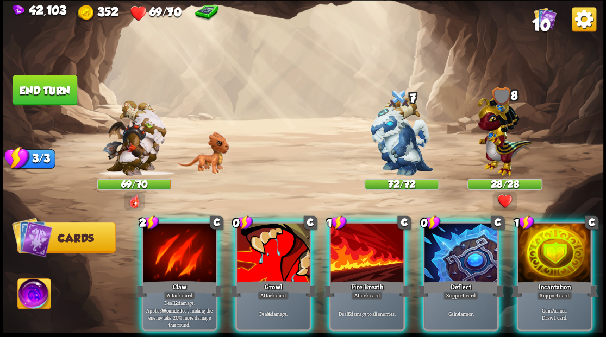
click at [533, 247] on div at bounding box center [554, 253] width 73 height 61
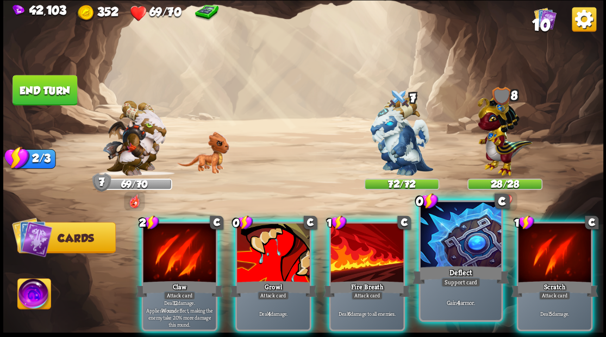
click at [486, 248] on div at bounding box center [460, 236] width 80 height 68
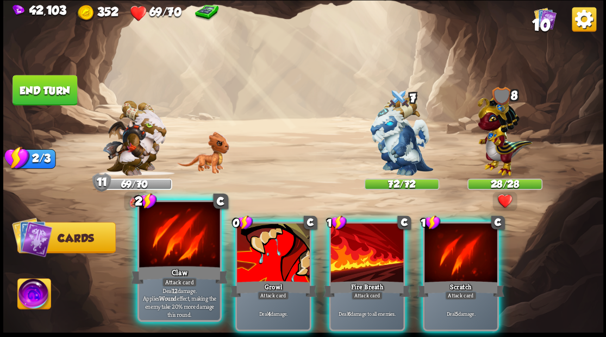
click at [168, 231] on div at bounding box center [179, 236] width 80 height 68
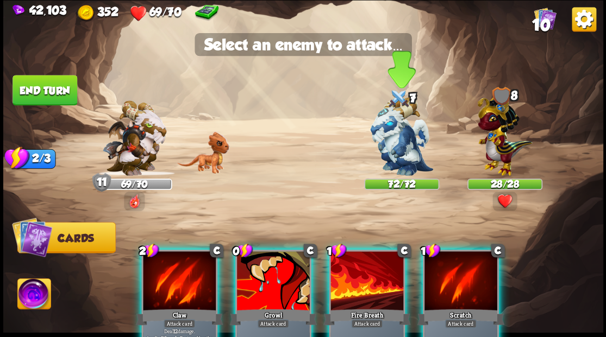
click at [394, 139] on img at bounding box center [401, 136] width 63 height 79
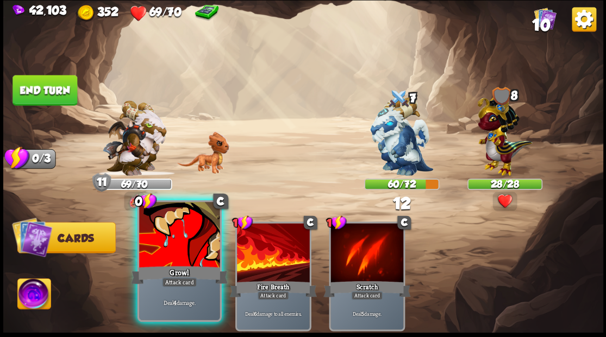
click at [175, 237] on div at bounding box center [179, 236] width 80 height 68
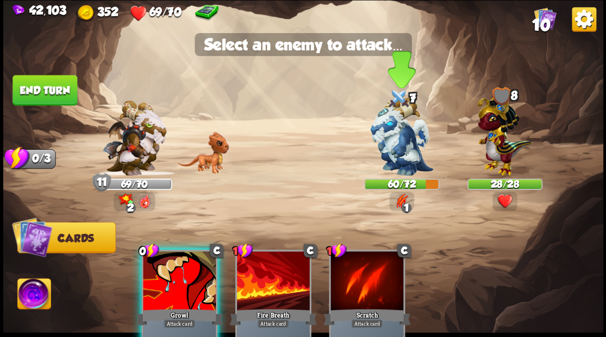
click at [393, 134] on img at bounding box center [401, 136] width 63 height 79
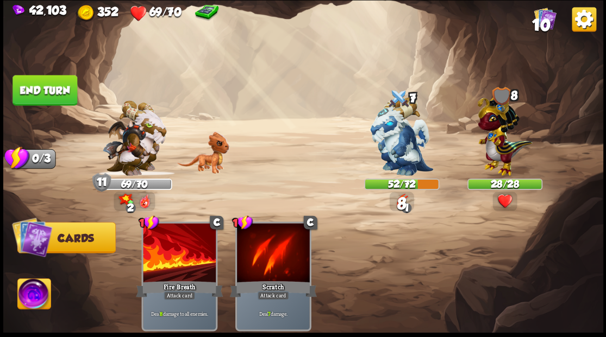
click at [46, 85] on button "End turn" at bounding box center [44, 90] width 65 height 30
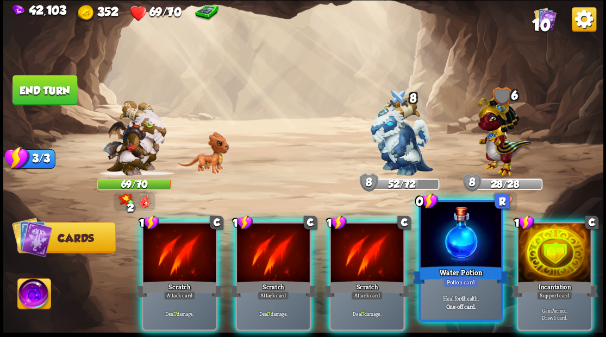
click at [446, 243] on div at bounding box center [460, 236] width 80 height 68
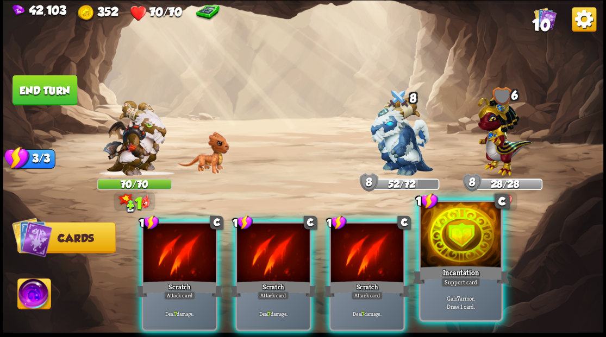
click at [444, 247] on div at bounding box center [460, 236] width 80 height 68
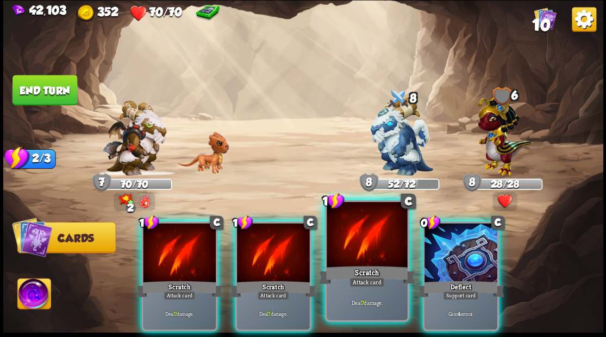
drag, startPoint x: 446, startPoint y: 249, endPoint x: 398, endPoint y: 244, distance: 49.1
click at [435, 249] on div at bounding box center [460, 253] width 73 height 61
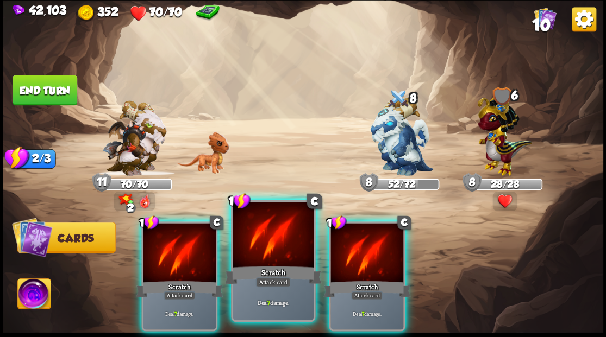
drag, startPoint x: 374, startPoint y: 242, endPoint x: 261, endPoint y: 260, distance: 114.3
click at [370, 242] on div at bounding box center [366, 253] width 73 height 61
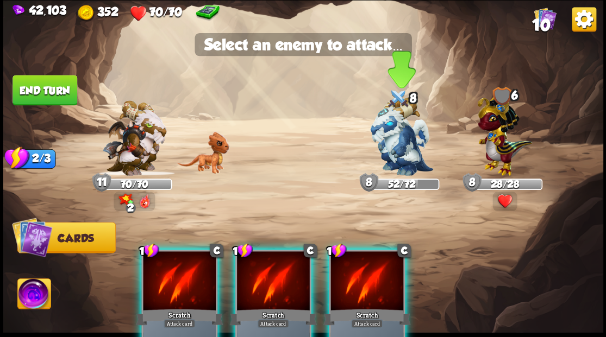
click at [393, 149] on img at bounding box center [401, 136] width 63 height 79
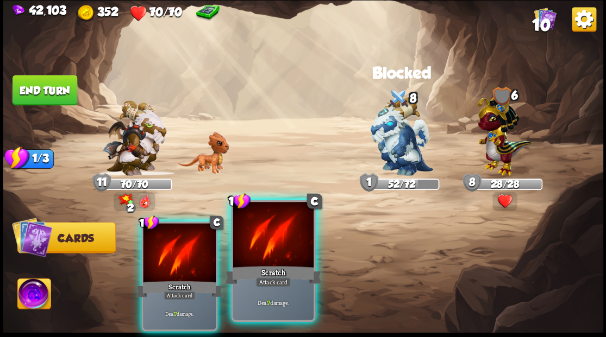
drag, startPoint x: 269, startPoint y: 258, endPoint x: 274, endPoint y: 238, distance: 20.6
click at [270, 243] on div at bounding box center [272, 236] width 80 height 68
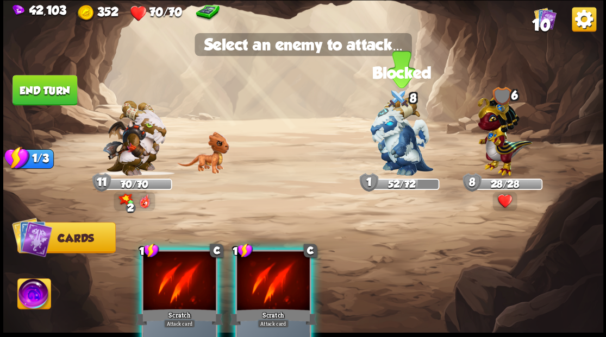
click at [392, 114] on img at bounding box center [401, 136] width 63 height 79
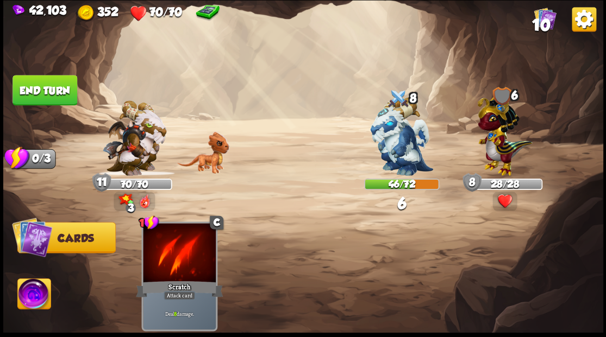
click at [56, 90] on button "End turn" at bounding box center [44, 90] width 65 height 30
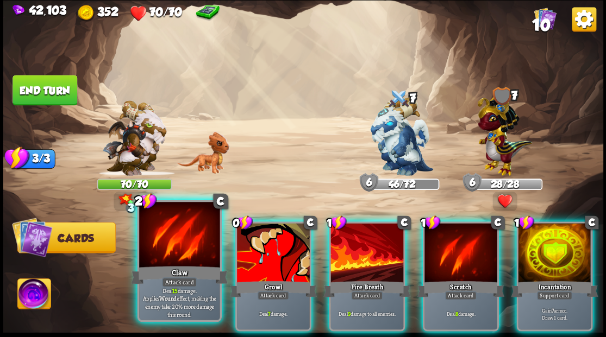
click at [166, 241] on div at bounding box center [179, 236] width 80 height 68
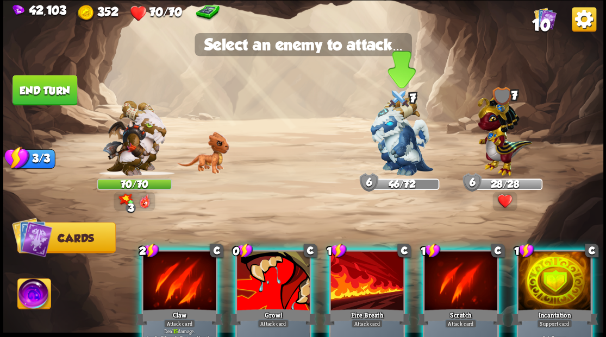
click at [390, 129] on img at bounding box center [401, 136] width 63 height 79
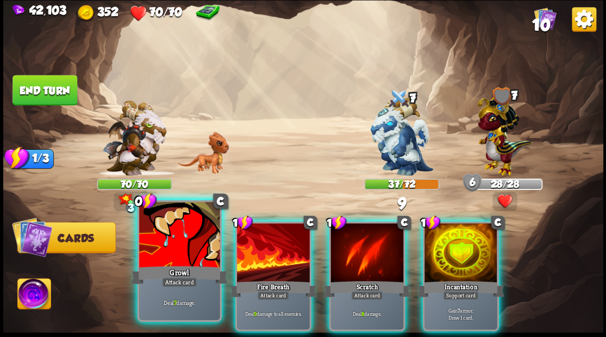
drag, startPoint x: 185, startPoint y: 226, endPoint x: 186, endPoint y: 217, distance: 8.8
click at [185, 225] on div at bounding box center [179, 236] width 80 height 68
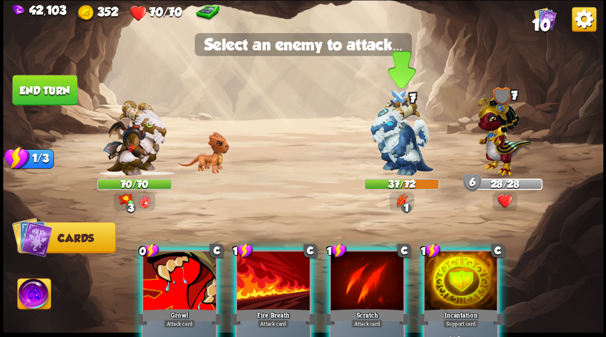
click at [390, 129] on img at bounding box center [401, 136] width 63 height 79
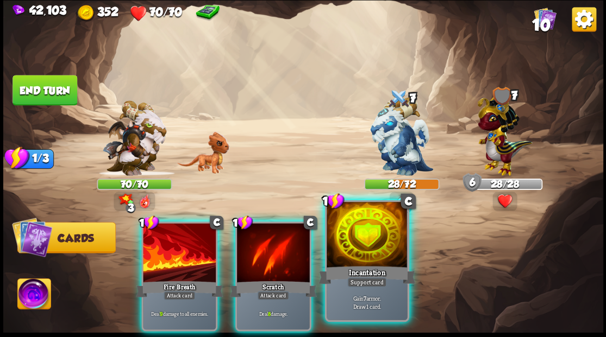
click at [352, 254] on div at bounding box center [366, 236] width 80 height 68
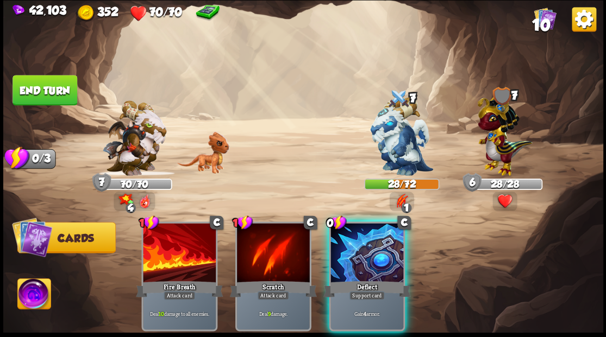
click at [65, 91] on button "End turn" at bounding box center [44, 90] width 65 height 30
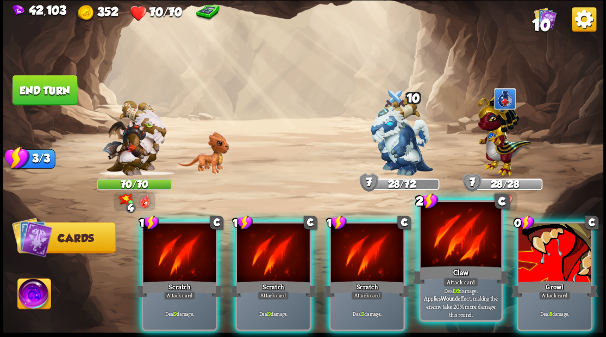
click at [443, 237] on div at bounding box center [460, 236] width 80 height 68
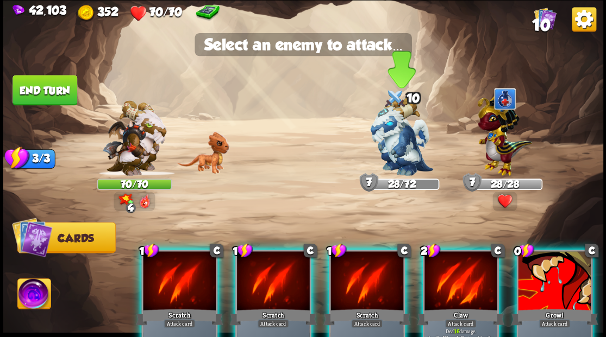
click at [393, 144] on img at bounding box center [401, 136] width 63 height 79
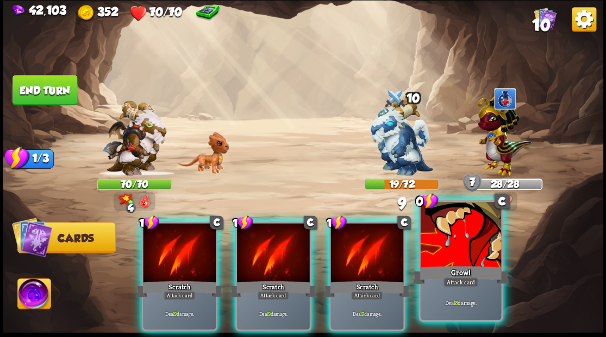
click at [461, 255] on div at bounding box center [460, 236] width 80 height 68
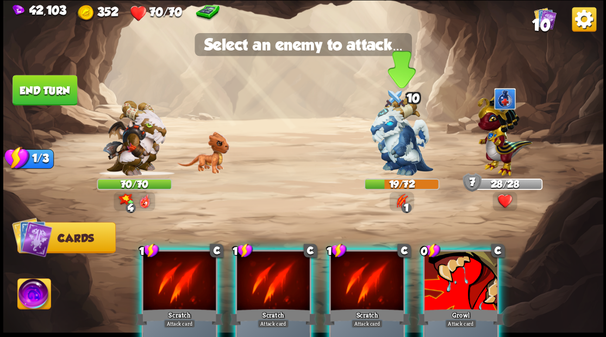
click at [398, 158] on img at bounding box center [401, 136] width 63 height 79
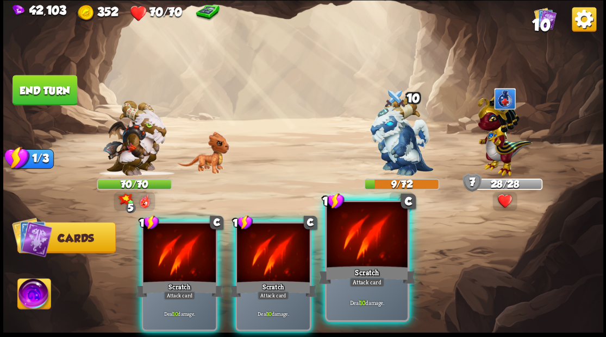
click at [360, 273] on div "Scratch" at bounding box center [366, 275] width 97 height 22
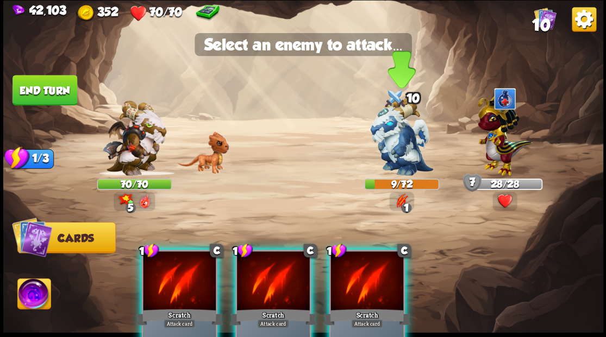
click at [394, 155] on img at bounding box center [401, 136] width 63 height 79
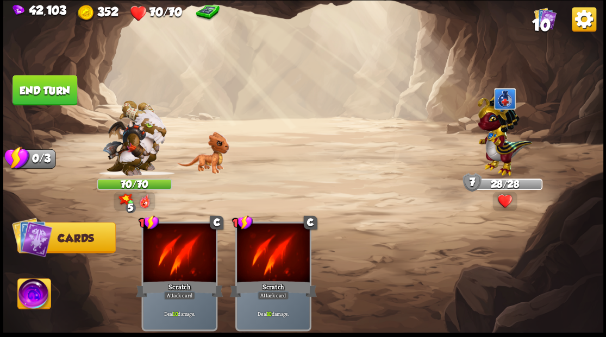
click at [45, 76] on button "End turn" at bounding box center [44, 90] width 65 height 30
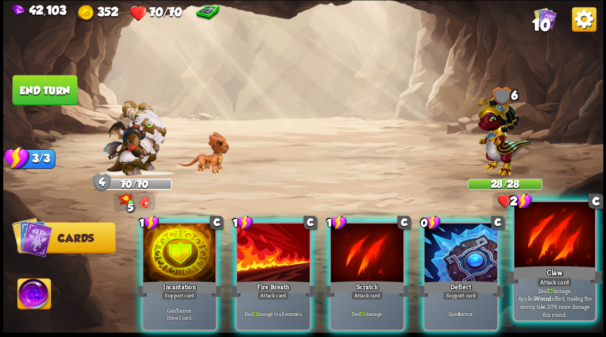
click at [572, 242] on div at bounding box center [554, 236] width 80 height 68
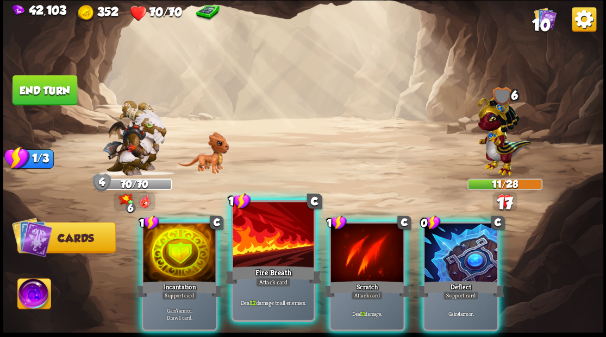
click at [261, 256] on div at bounding box center [272, 236] width 80 height 68
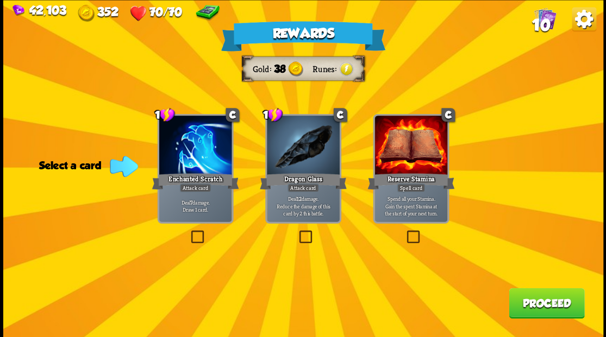
drag, startPoint x: 307, startPoint y: 235, endPoint x: 307, endPoint y: 229, distance: 6.0
click at [297, 232] on label at bounding box center [297, 232] width 0 height 0
click at [0, 0] on input "checkbox" at bounding box center [0, 0] width 0 height 0
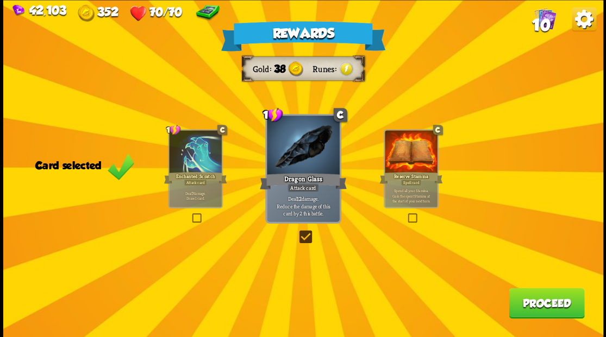
drag, startPoint x: 545, startPoint y: 305, endPoint x: 540, endPoint y: 291, distance: 14.8
click at [540, 291] on button "Proceed" at bounding box center [545, 303] width 75 height 30
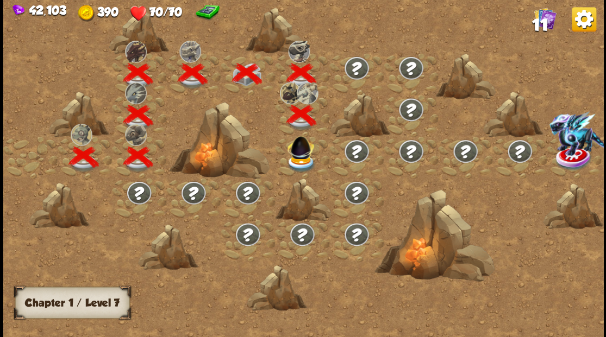
click at [306, 157] on img at bounding box center [301, 163] width 30 height 18
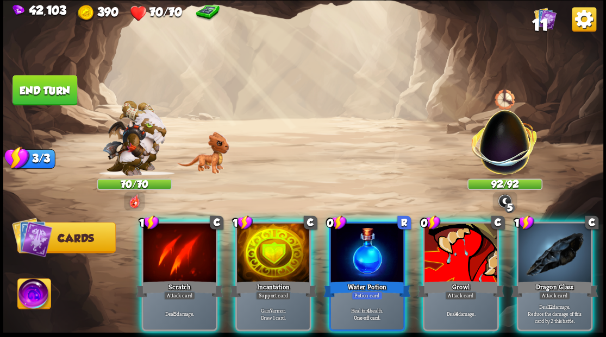
click at [555, 240] on div at bounding box center [554, 253] width 73 height 61
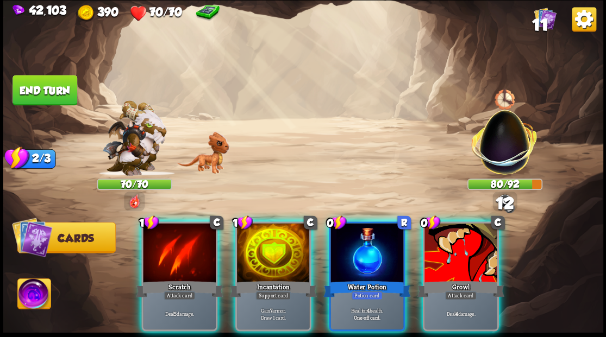
drag, startPoint x: 455, startPoint y: 244, endPoint x: 337, endPoint y: 198, distance: 126.6
click at [450, 239] on div at bounding box center [460, 253] width 73 height 61
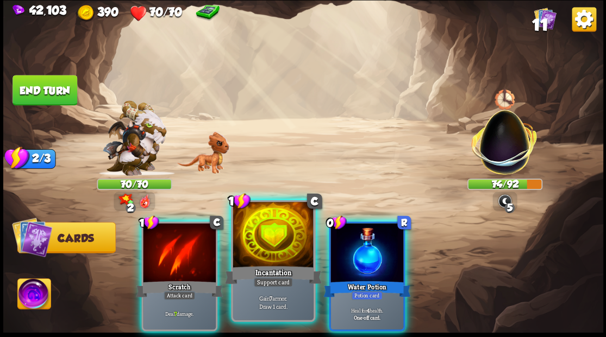
click at [244, 234] on div at bounding box center [272, 236] width 80 height 68
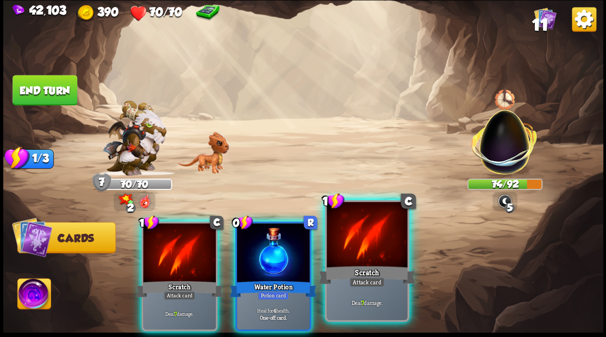
click at [350, 250] on div at bounding box center [366, 236] width 80 height 68
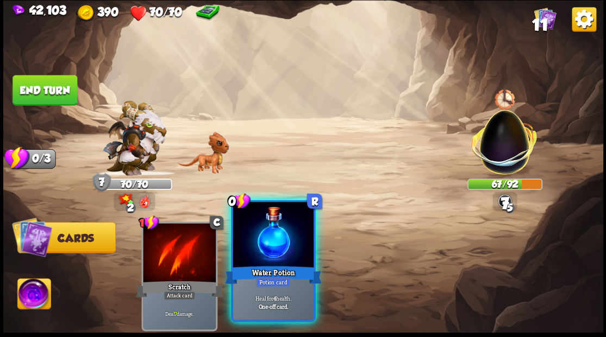
click at [262, 244] on div at bounding box center [272, 236] width 80 height 68
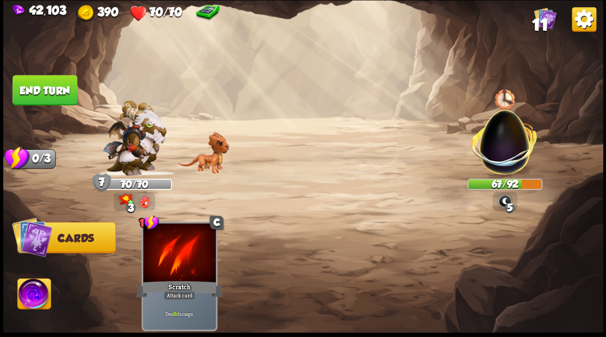
drag, startPoint x: 49, startPoint y: 86, endPoint x: 165, endPoint y: 73, distance: 116.9
click at [52, 86] on button "End turn" at bounding box center [44, 90] width 65 height 30
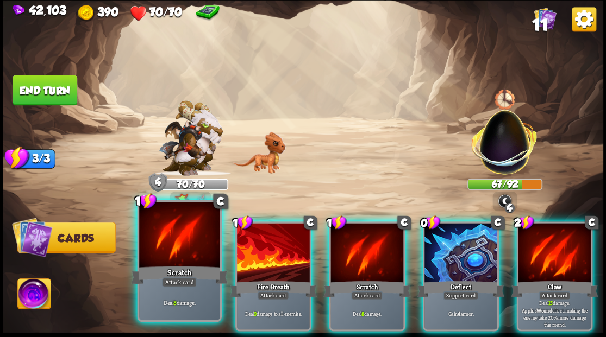
click at [179, 238] on div at bounding box center [179, 236] width 80 height 68
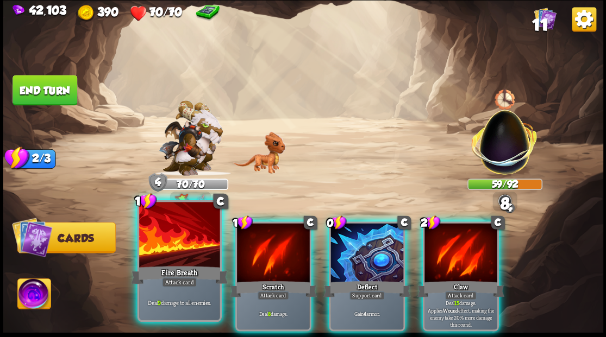
click at [182, 237] on div at bounding box center [179, 236] width 80 height 68
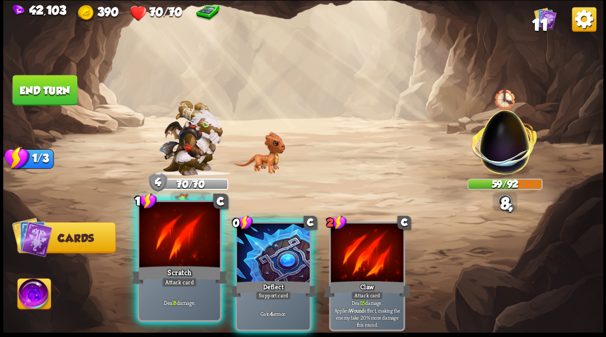
click at [182, 236] on div at bounding box center [179, 236] width 80 height 68
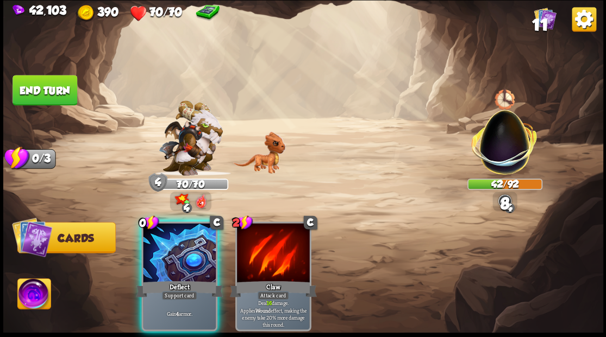
drag, startPoint x: 179, startPoint y: 268, endPoint x: 128, endPoint y: 210, distance: 77.0
click at [178, 279] on div "Deflect" at bounding box center [179, 289] width 87 height 20
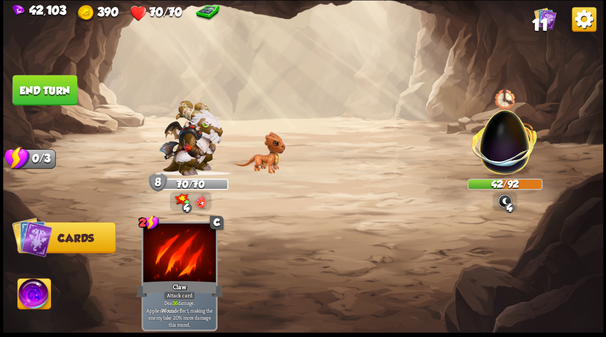
click at [40, 87] on button "End turn" at bounding box center [44, 90] width 65 height 30
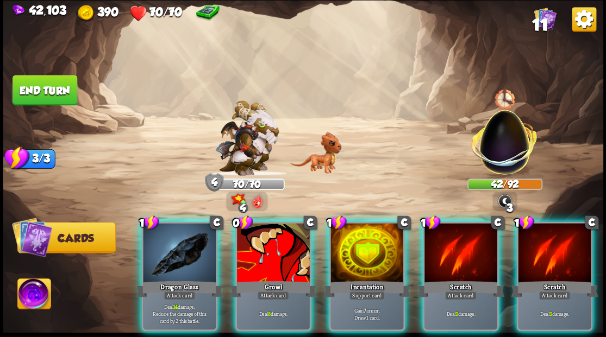
click at [172, 250] on div at bounding box center [179, 253] width 73 height 61
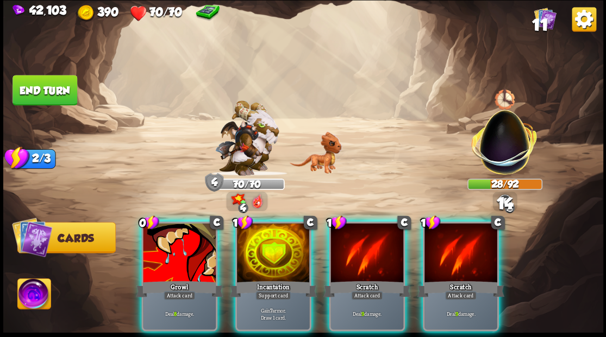
click at [156, 241] on div at bounding box center [179, 253] width 73 height 61
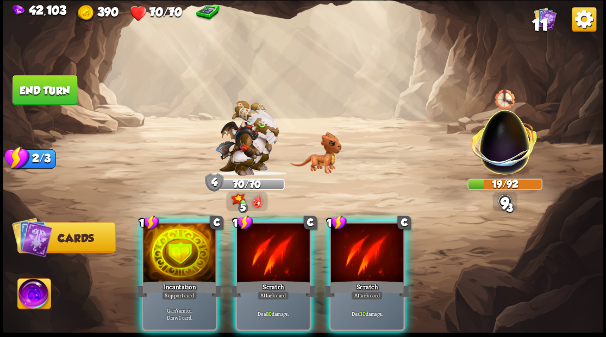
click at [353, 256] on div at bounding box center [366, 253] width 73 height 61
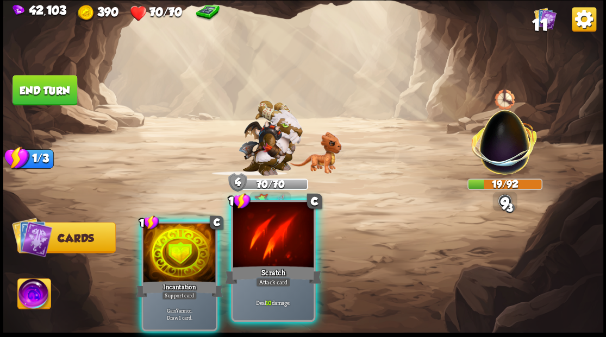
click at [287, 244] on div at bounding box center [272, 236] width 80 height 68
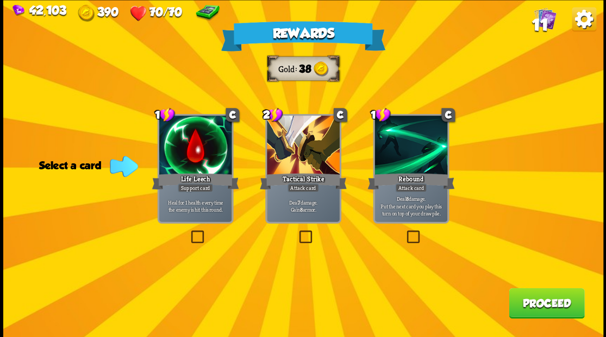
click at [188, 232] on label at bounding box center [188, 232] width 0 height 0
click at [0, 0] on input "checkbox" at bounding box center [0, 0] width 0 height 0
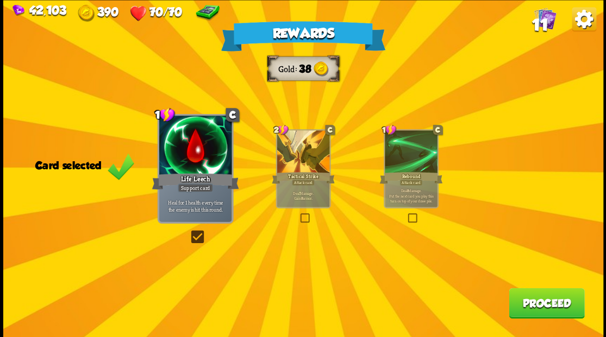
click at [546, 300] on button "Proceed" at bounding box center [545, 303] width 75 height 30
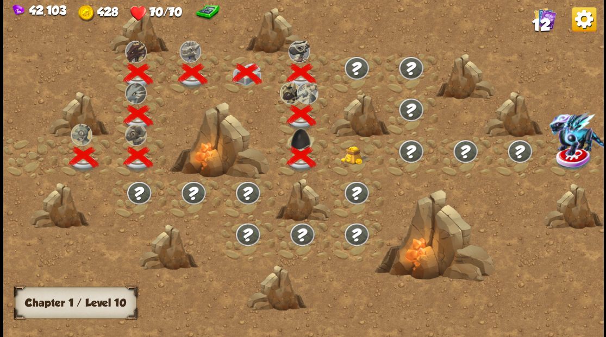
click at [348, 154] on img at bounding box center [356, 155] width 30 height 18
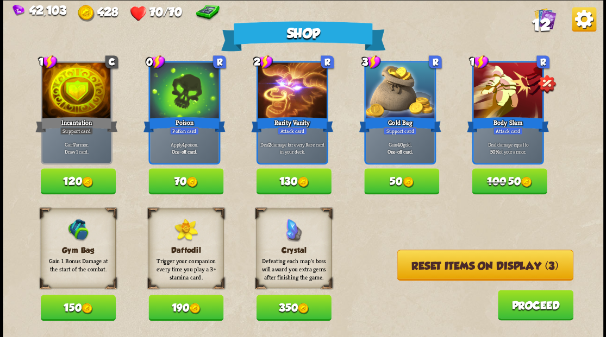
click at [435, 269] on button "Reset items on display (3)" at bounding box center [484, 265] width 176 height 31
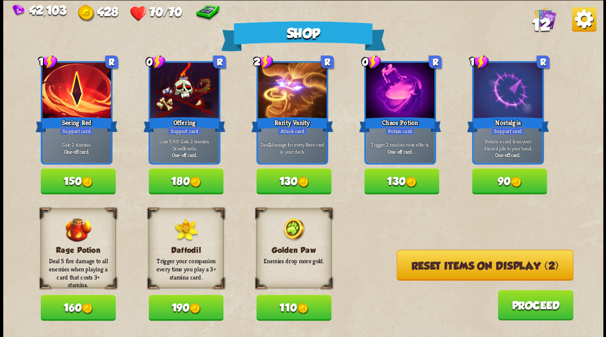
click at [441, 266] on button "Reset items on display (2)" at bounding box center [484, 265] width 177 height 31
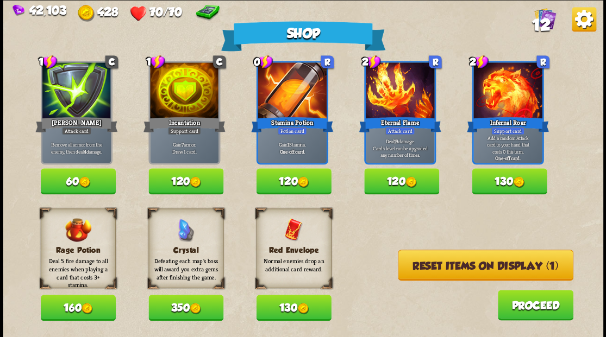
click at [437, 269] on button "Reset items on display (1)" at bounding box center [485, 265] width 175 height 31
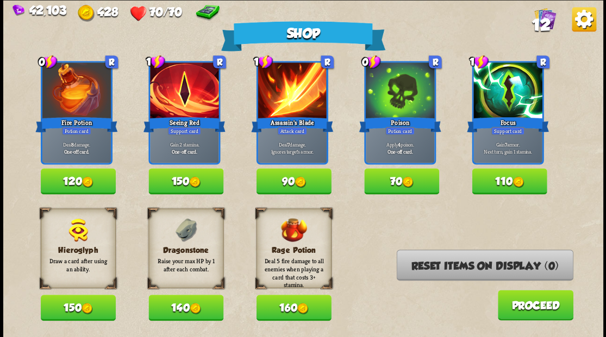
click at [169, 317] on button "140" at bounding box center [185, 308] width 75 height 26
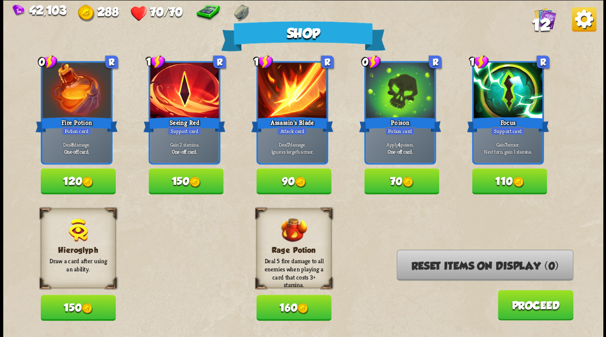
drag, startPoint x: 285, startPoint y: 179, endPoint x: 295, endPoint y: 161, distance: 20.7
click at [286, 177] on button "90" at bounding box center [293, 181] width 75 height 26
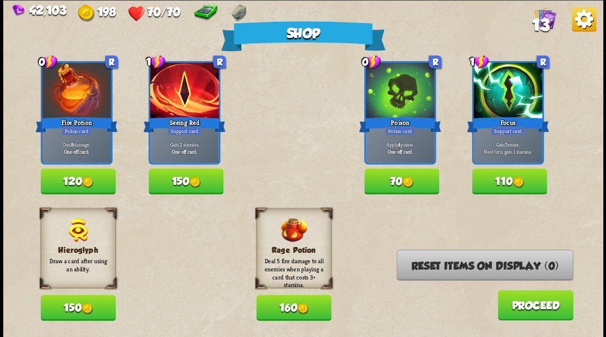
click at [521, 305] on button "Proceed" at bounding box center [534, 305] width 75 height 30
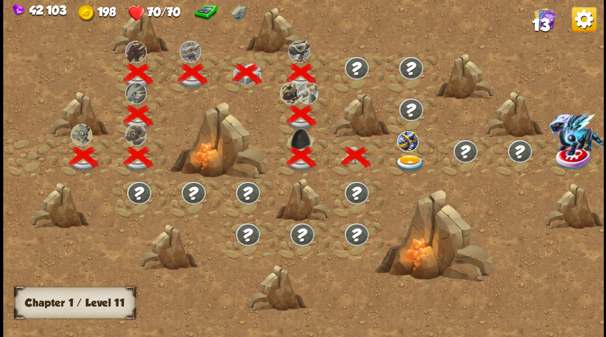
scroll to position [0, 165]
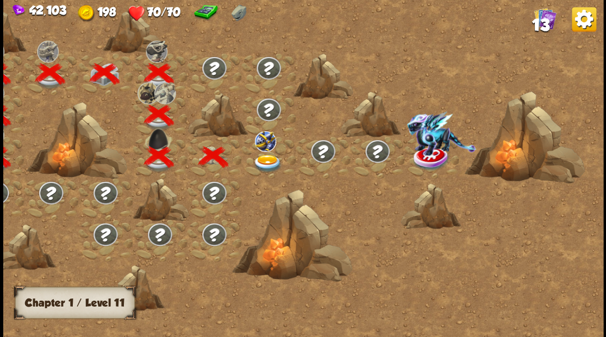
click at [265, 161] on img at bounding box center [267, 163] width 30 height 18
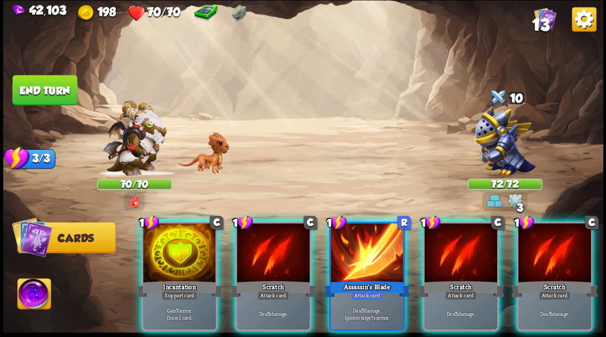
click at [356, 253] on div at bounding box center [366, 253] width 73 height 61
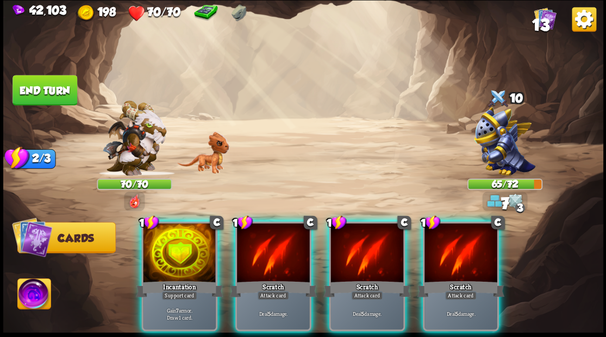
click at [260, 244] on div at bounding box center [273, 253] width 73 height 61
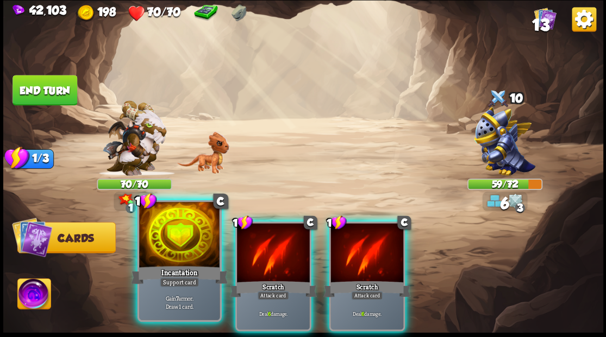
click at [162, 235] on div at bounding box center [179, 236] width 80 height 68
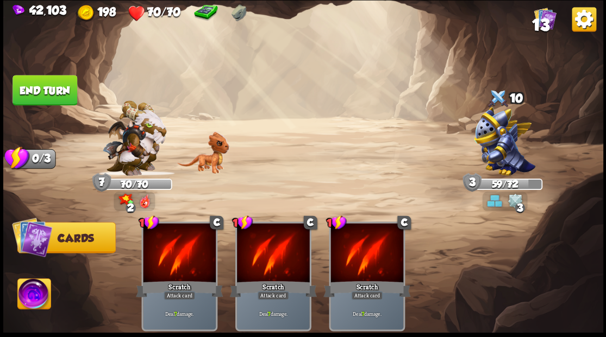
click at [37, 90] on button "End turn" at bounding box center [44, 90] width 65 height 30
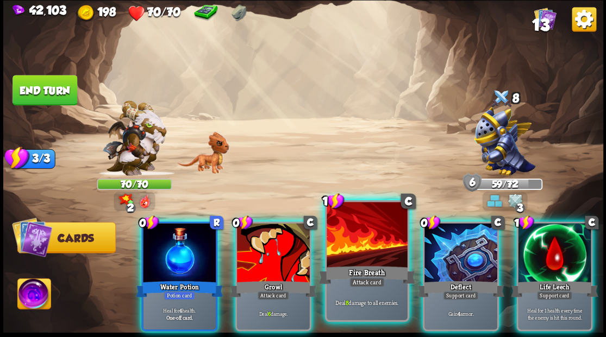
click at [365, 231] on div at bounding box center [366, 236] width 80 height 68
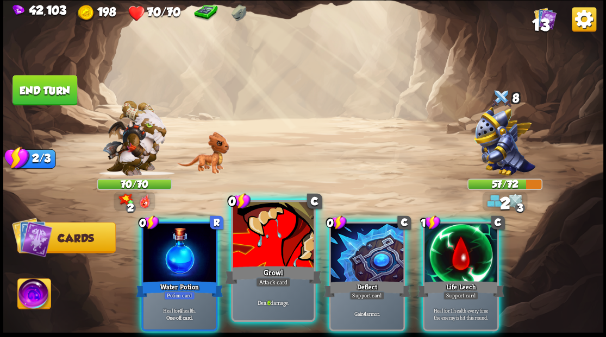
click at [264, 257] on div at bounding box center [272, 236] width 80 height 68
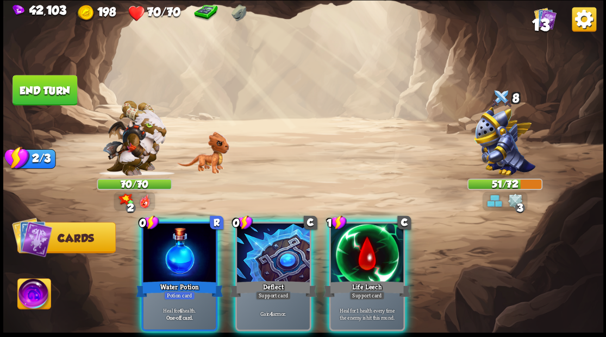
click at [171, 257] on div at bounding box center [179, 253] width 73 height 61
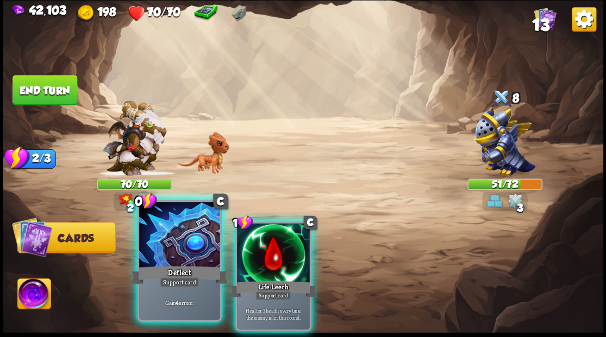
click at [172, 257] on div at bounding box center [179, 236] width 80 height 68
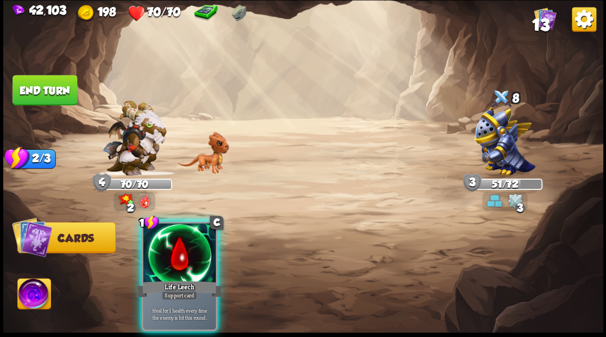
drag, startPoint x: 173, startPoint y: 256, endPoint x: 179, endPoint y: 253, distance: 7.1
click at [175, 255] on div at bounding box center [179, 253] width 73 height 61
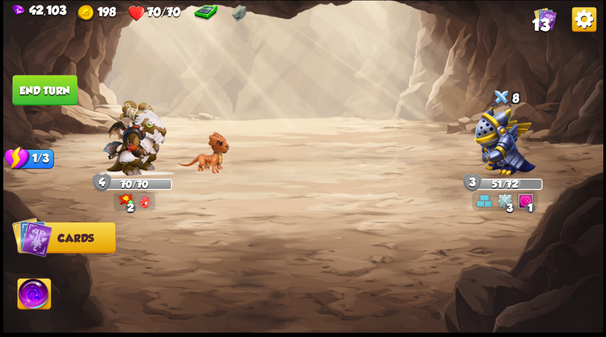
drag, startPoint x: 28, startPoint y: 86, endPoint x: 169, endPoint y: 92, distance: 141.9
click at [29, 86] on button "End turn" at bounding box center [44, 90] width 65 height 30
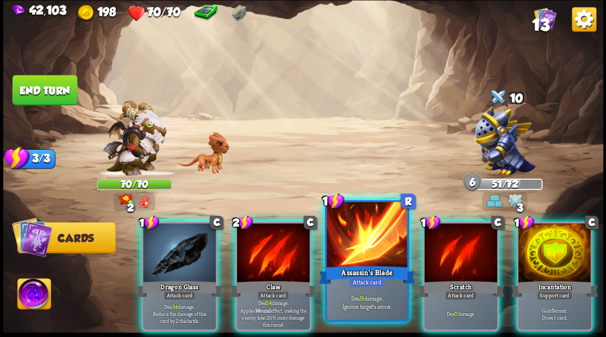
click at [352, 248] on div at bounding box center [366, 236] width 80 height 68
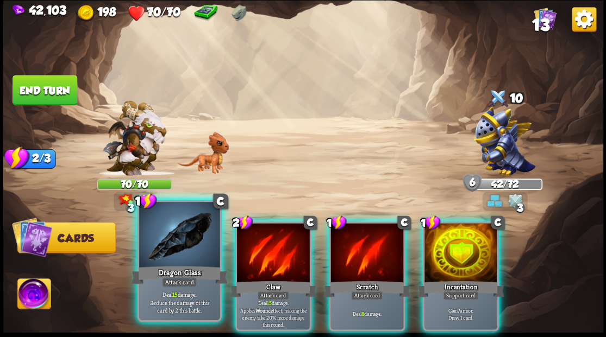
click at [169, 250] on div at bounding box center [179, 236] width 80 height 68
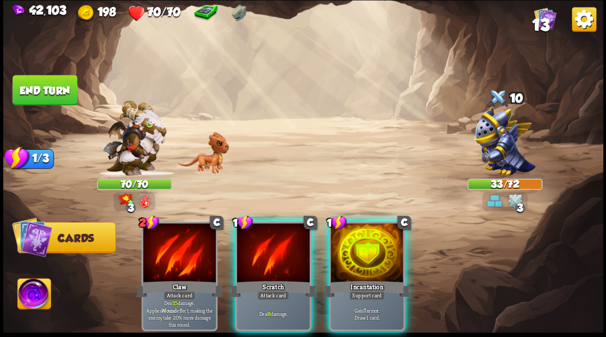
drag, startPoint x: 355, startPoint y: 237, endPoint x: 341, endPoint y: 185, distance: 54.0
click at [352, 224] on div at bounding box center [366, 253] width 73 height 61
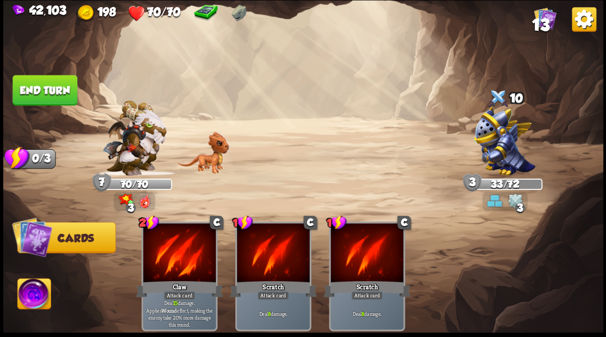
click at [62, 84] on button "End turn" at bounding box center [44, 90] width 65 height 30
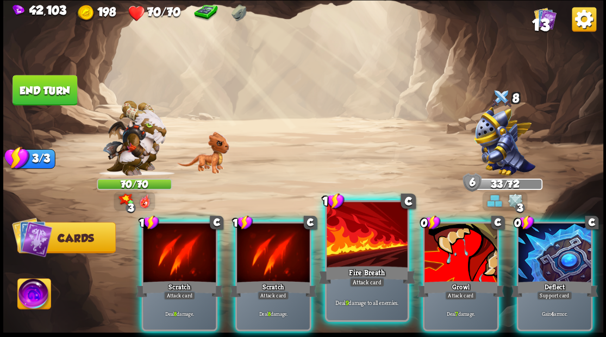
click at [355, 242] on div at bounding box center [366, 236] width 80 height 68
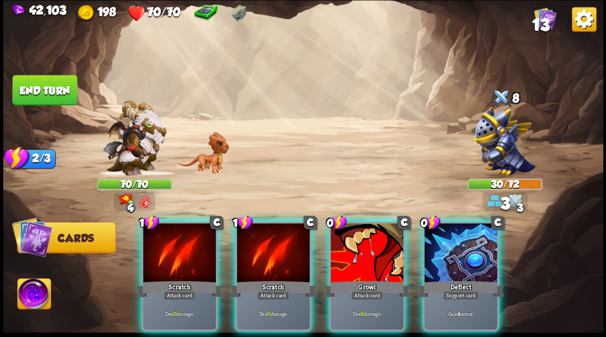
drag, startPoint x: 348, startPoint y: 235, endPoint x: 344, endPoint y: 230, distance: 6.5
click at [348, 234] on div at bounding box center [366, 253] width 73 height 61
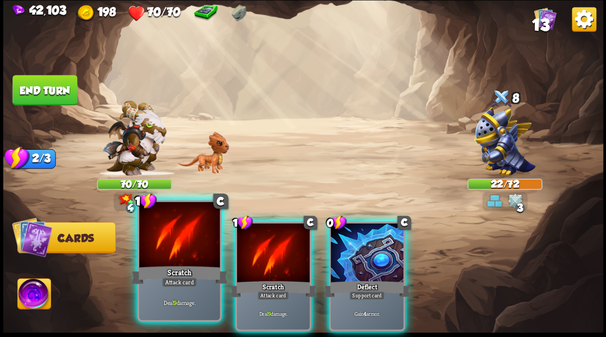
click at [169, 235] on div at bounding box center [179, 236] width 80 height 68
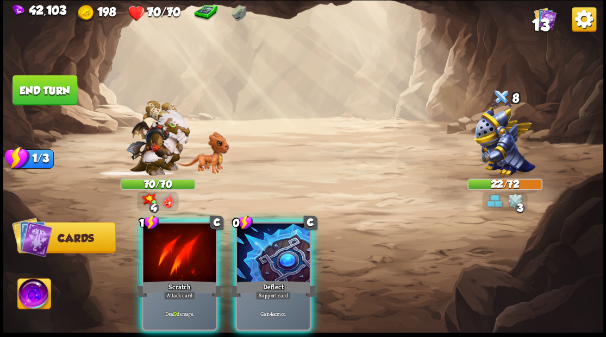
click at [169, 235] on div at bounding box center [179, 253] width 73 height 61
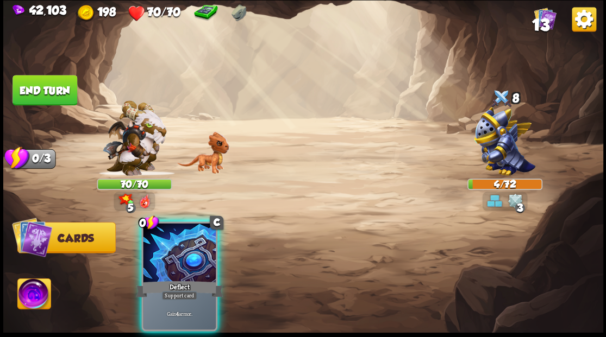
click at [28, 297] on img at bounding box center [33, 296] width 33 height 34
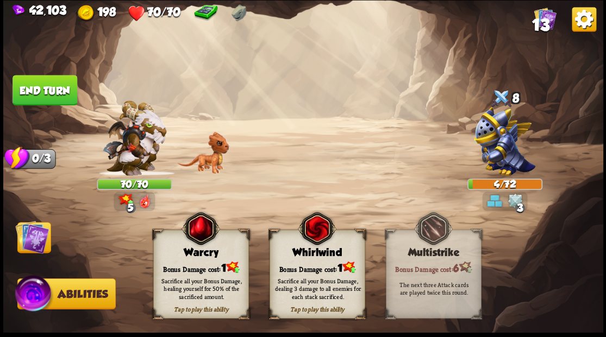
drag, startPoint x: 317, startPoint y: 269, endPoint x: 335, endPoint y: 220, distance: 52.4
click at [318, 264] on div "Tap to play this ability Whirlwind Bonus Damage cost: 1 Sacrifice all your Bonu…" at bounding box center [317, 274] width 96 height 89
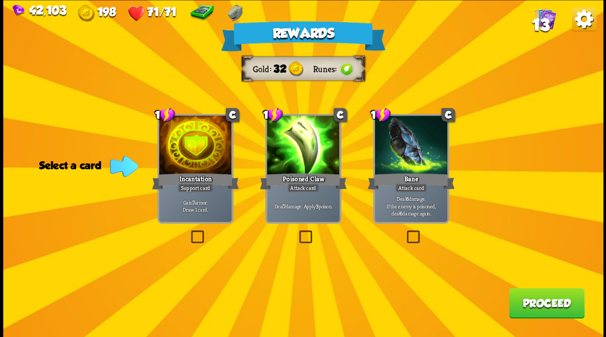
click at [404, 232] on label at bounding box center [404, 232] width 0 height 0
click at [0, 0] on input "checkbox" at bounding box center [0, 0] width 0 height 0
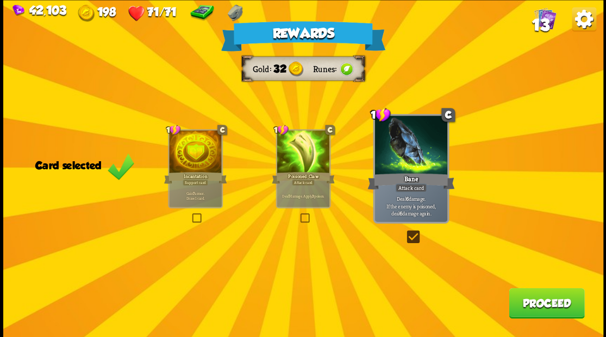
click at [540, 307] on button "Proceed" at bounding box center [545, 303] width 75 height 30
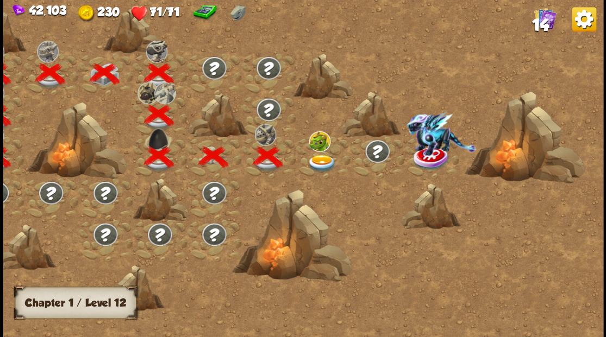
click at [318, 162] on img at bounding box center [321, 163] width 30 height 18
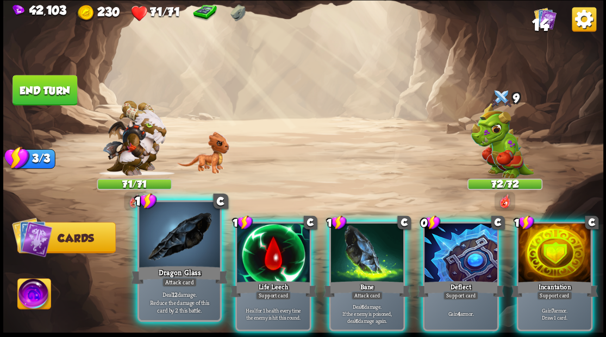
click at [181, 241] on div at bounding box center [179, 236] width 80 height 68
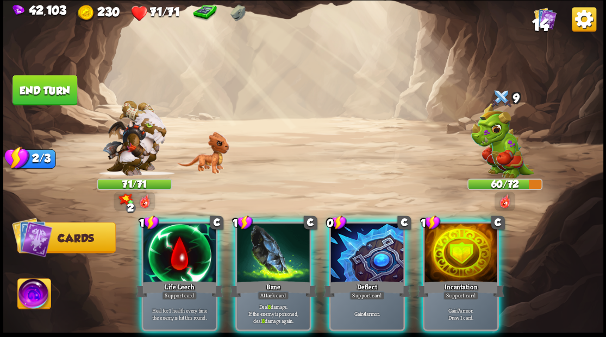
drag, startPoint x: 456, startPoint y: 259, endPoint x: 442, endPoint y: 241, distance: 22.8
click at [455, 255] on div at bounding box center [460, 253] width 73 height 61
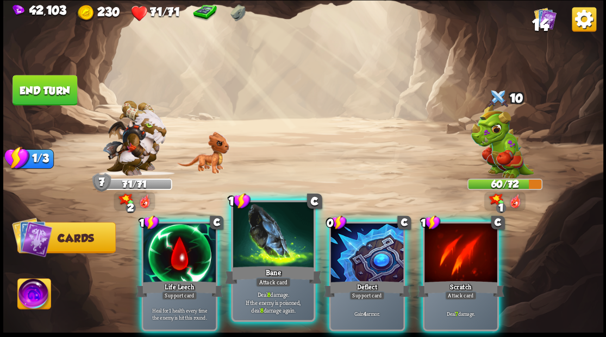
click at [257, 249] on div at bounding box center [272, 236] width 80 height 68
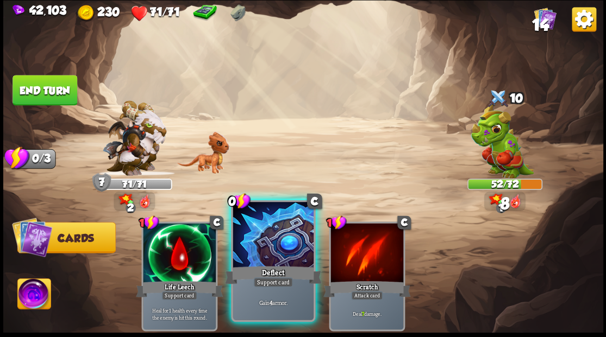
drag, startPoint x: 256, startPoint y: 246, endPoint x: 217, endPoint y: 211, distance: 52.7
click at [256, 245] on div at bounding box center [272, 236] width 80 height 68
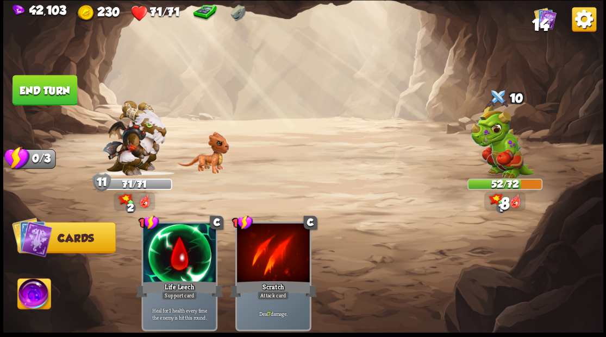
drag, startPoint x: 51, startPoint y: 92, endPoint x: 90, endPoint y: 92, distance: 38.6
click at [51, 92] on button "End turn" at bounding box center [44, 90] width 65 height 30
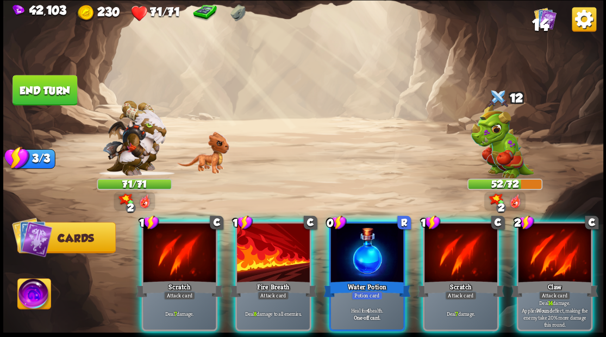
drag, startPoint x: 252, startPoint y: 240, endPoint x: 250, endPoint y: 231, distance: 9.0
click at [251, 239] on div at bounding box center [273, 253] width 73 height 61
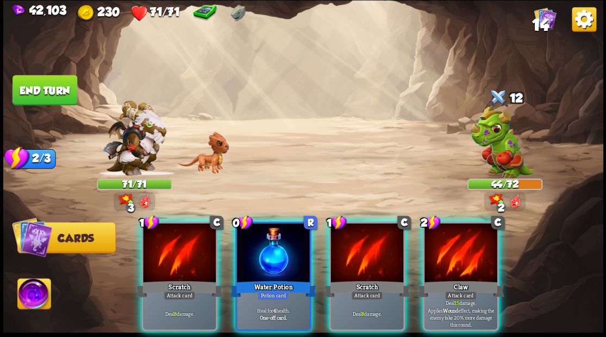
drag, startPoint x: 470, startPoint y: 251, endPoint x: 462, endPoint y: 227, distance: 25.8
click at [470, 249] on div at bounding box center [460, 253] width 73 height 61
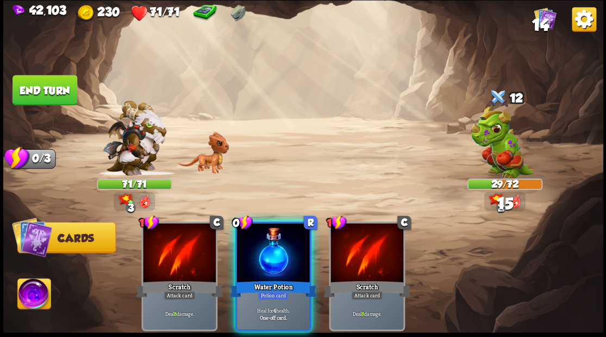
drag, startPoint x: 280, startPoint y: 251, endPoint x: 276, endPoint y: 239, distance: 12.5
click at [280, 251] on div at bounding box center [273, 253] width 73 height 61
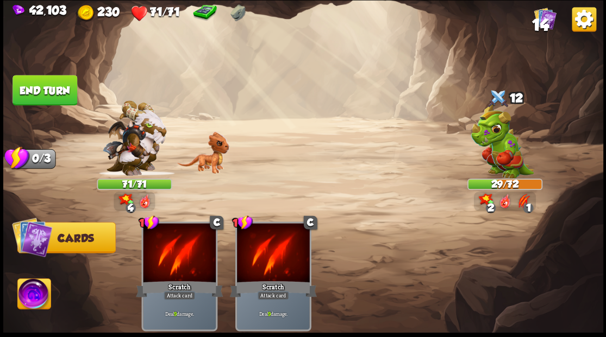
click at [39, 88] on button "End turn" at bounding box center [44, 90] width 65 height 30
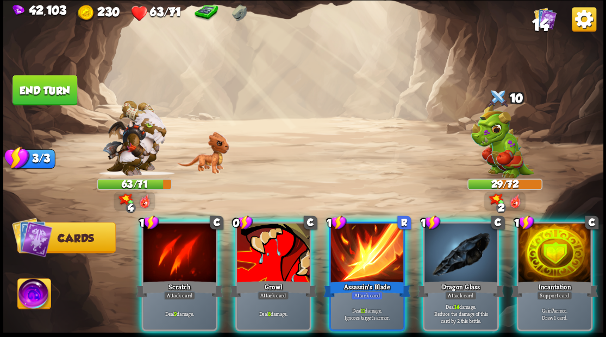
click at [367, 232] on div at bounding box center [366, 253] width 73 height 61
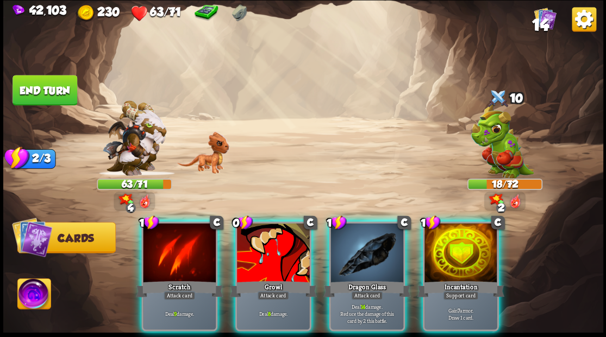
click at [360, 234] on div at bounding box center [366, 253] width 73 height 61
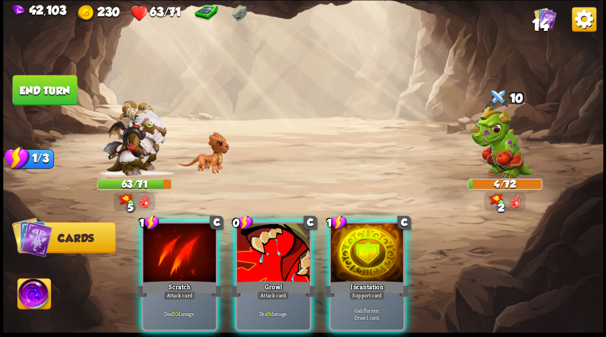
click at [256, 228] on div at bounding box center [273, 253] width 73 height 61
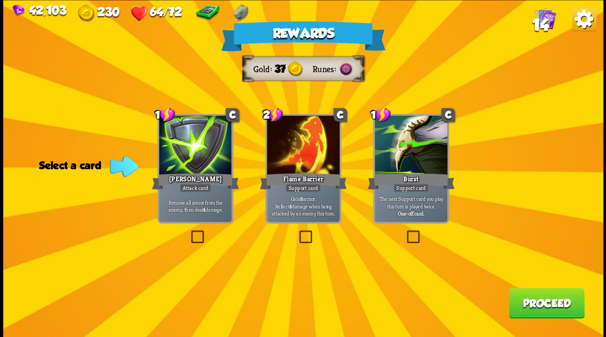
click at [188, 232] on label at bounding box center [188, 232] width 0 height 0
click at [0, 0] on input "checkbox" at bounding box center [0, 0] width 0 height 0
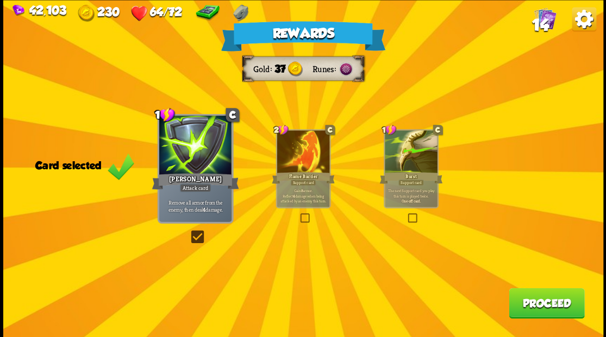
drag, startPoint x: 542, startPoint y: 305, endPoint x: 538, endPoint y: 295, distance: 10.2
click at [538, 295] on button "Proceed" at bounding box center [545, 303] width 75 height 30
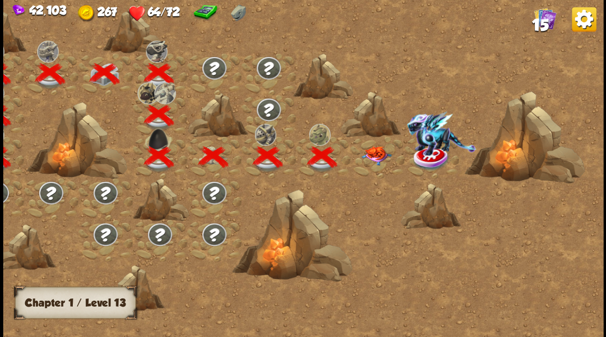
click at [373, 153] on img at bounding box center [376, 155] width 30 height 19
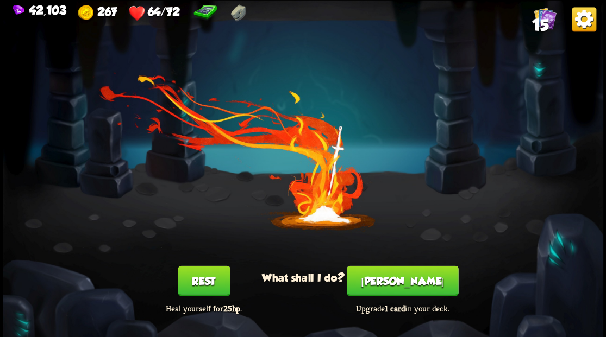
click at [401, 280] on button "[PERSON_NAME]" at bounding box center [402, 281] width 111 height 30
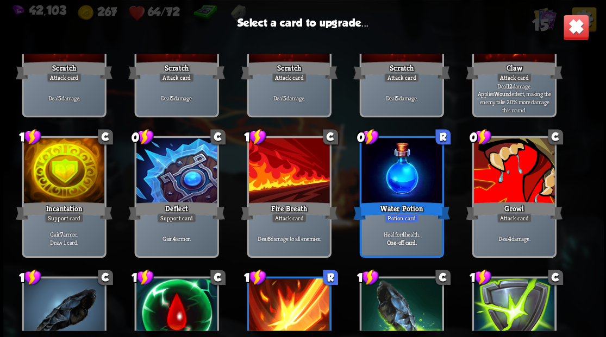
scroll to position [109, 0]
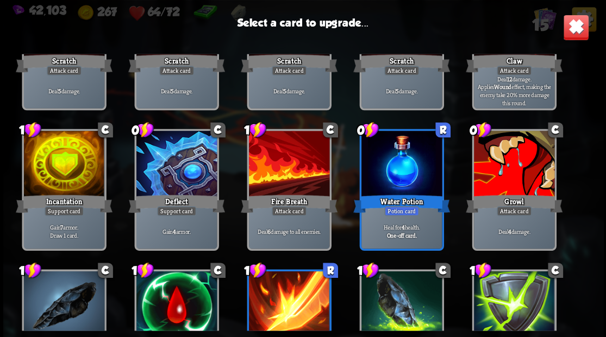
click at [61, 167] on div at bounding box center [63, 165] width 80 height 68
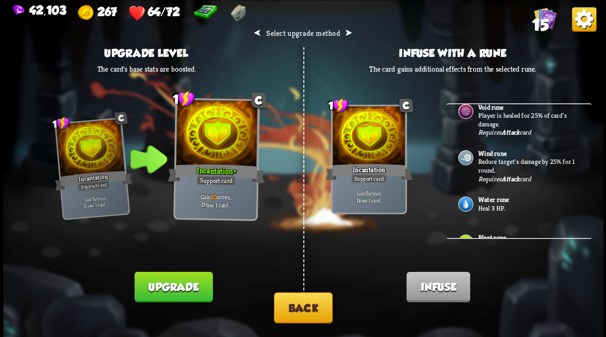
scroll to position [9, 0]
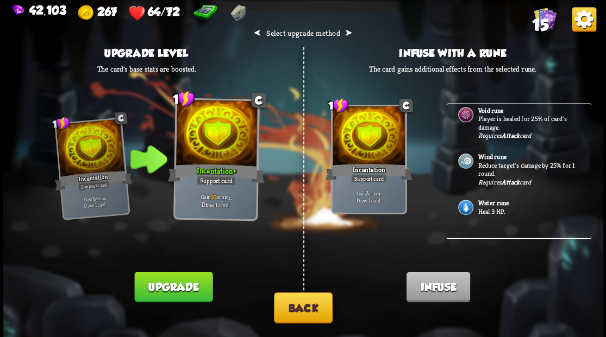
click at [289, 310] on button "Back" at bounding box center [303, 307] width 59 height 31
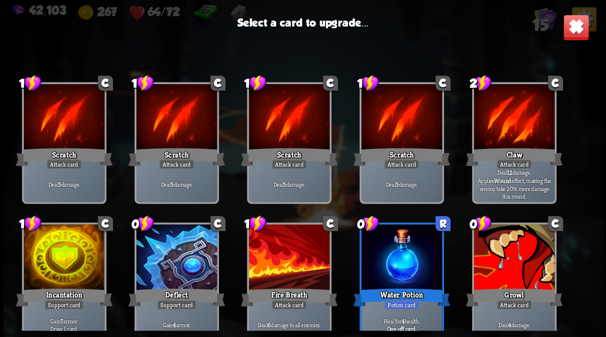
drag, startPoint x: 500, startPoint y: 254, endPoint x: 501, endPoint y: 247, distance: 7.1
click at [502, 253] on div at bounding box center [513, 258] width 80 height 68
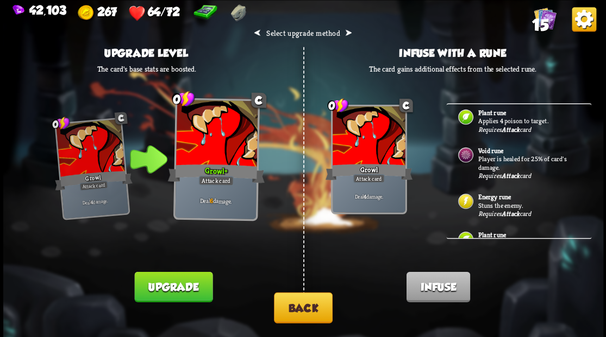
scroll to position [181, 0]
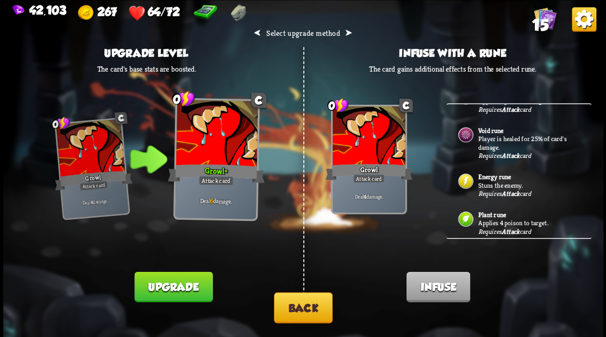
click at [493, 181] on p "Stuns the enemy." at bounding box center [528, 185] width 102 height 9
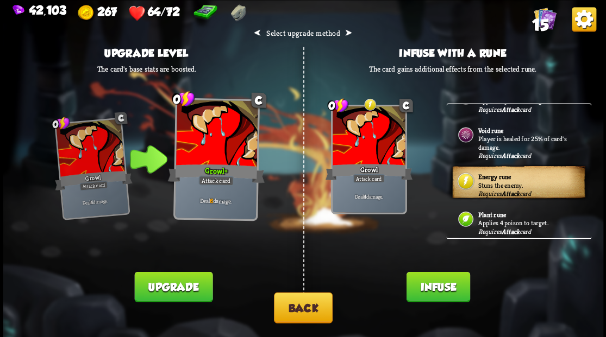
drag, startPoint x: 421, startPoint y: 289, endPoint x: 421, endPoint y: 255, distance: 34.8
click at [422, 289] on button "Infuse" at bounding box center [438, 287] width 64 height 30
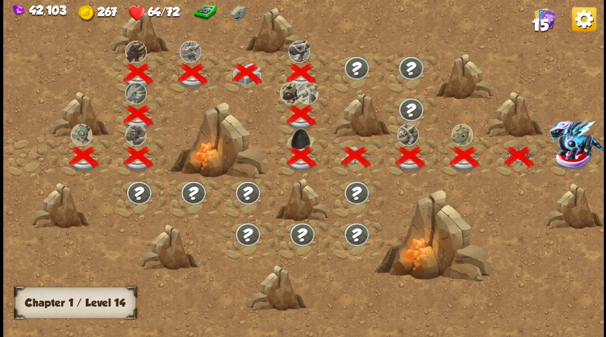
scroll to position [0, 165]
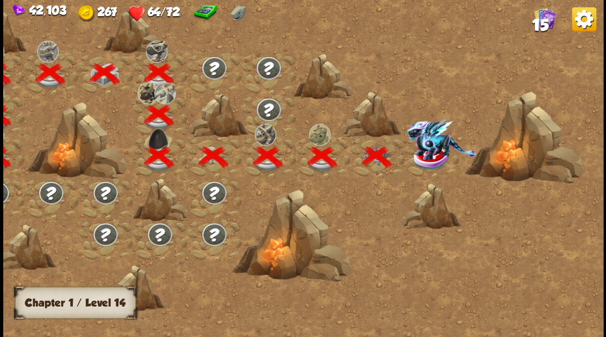
click at [425, 152] on img at bounding box center [441, 139] width 70 height 42
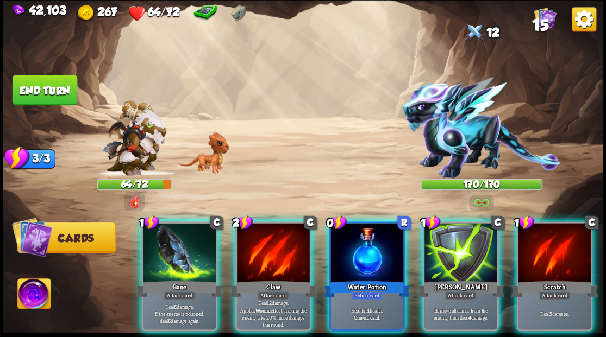
click at [339, 229] on div at bounding box center [366, 253] width 73 height 61
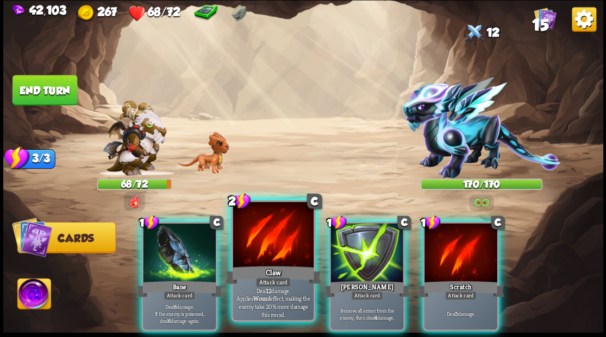
click at [259, 235] on div at bounding box center [272, 236] width 80 height 68
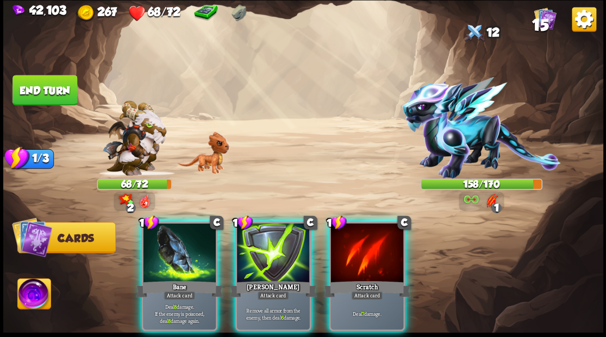
click at [158, 230] on div at bounding box center [179, 253] width 73 height 61
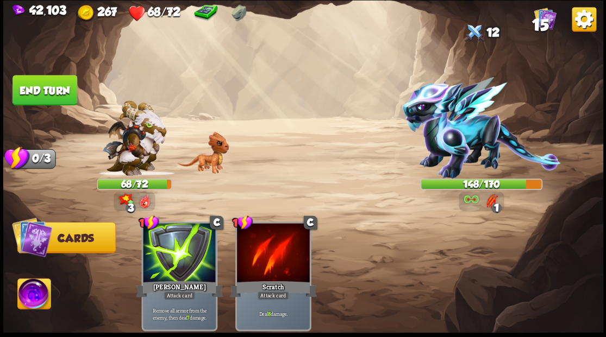
click at [21, 96] on button "End turn" at bounding box center [44, 90] width 65 height 30
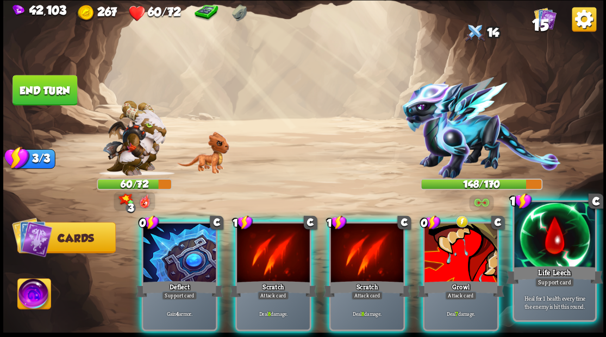
click at [557, 231] on div at bounding box center [554, 236] width 80 height 68
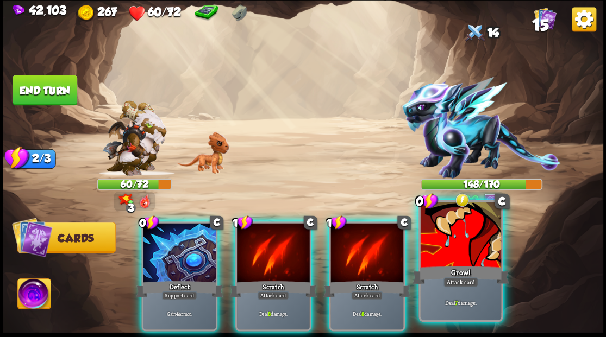
click at [464, 245] on div at bounding box center [460, 236] width 80 height 68
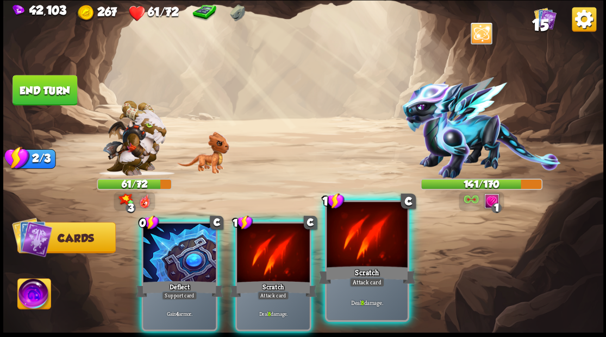
click at [369, 237] on div at bounding box center [366, 236] width 80 height 68
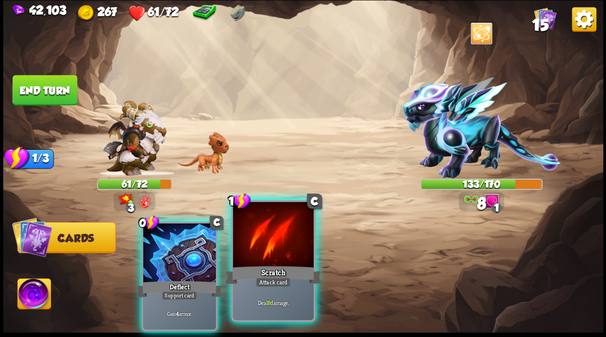
click at [269, 244] on div at bounding box center [272, 236] width 80 height 68
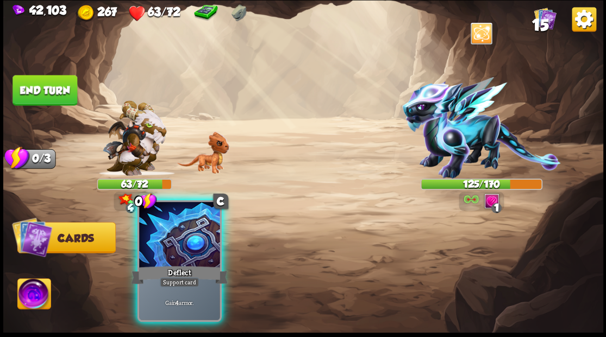
click at [171, 245] on div at bounding box center [179, 236] width 80 height 68
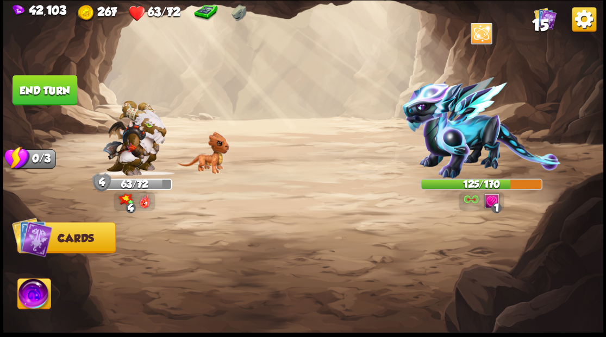
click at [31, 297] on img at bounding box center [33, 296] width 33 height 34
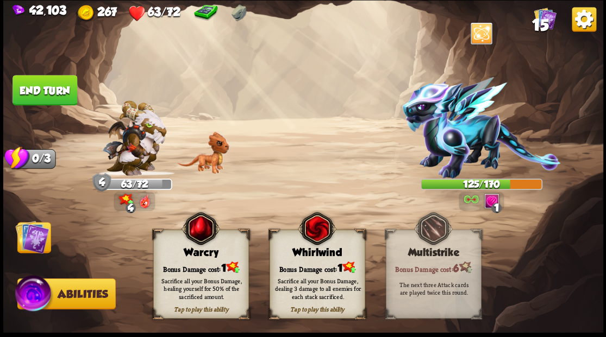
click at [198, 256] on div "Warcry" at bounding box center [200, 253] width 95 height 12
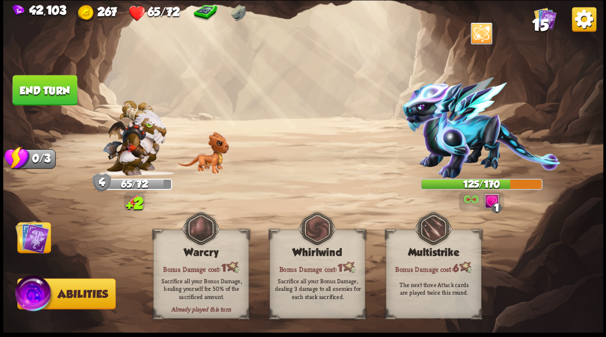
click at [34, 238] on img at bounding box center [32, 237] width 34 height 34
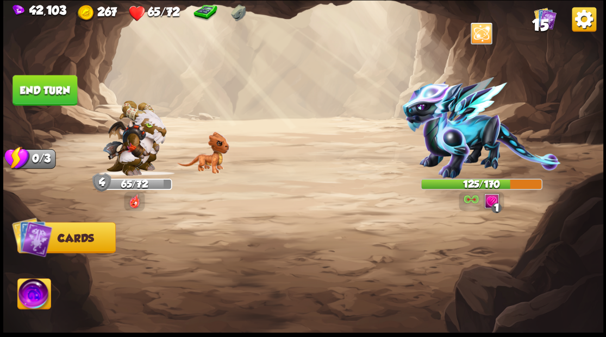
click at [54, 89] on button "End turn" at bounding box center [44, 90] width 65 height 30
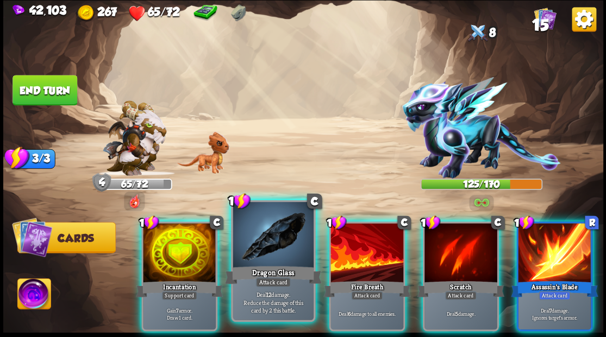
click at [278, 233] on div at bounding box center [272, 236] width 80 height 68
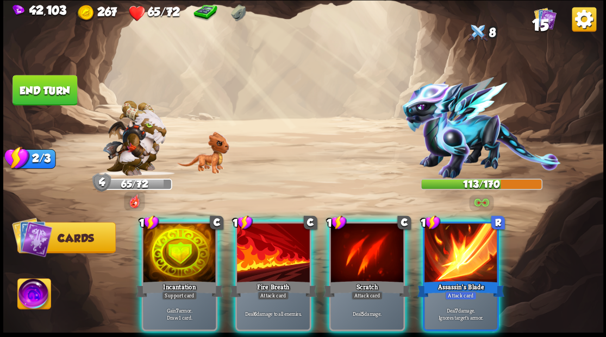
drag, startPoint x: 474, startPoint y: 244, endPoint x: 477, endPoint y: 196, distance: 47.9
click at [475, 243] on div at bounding box center [460, 253] width 73 height 61
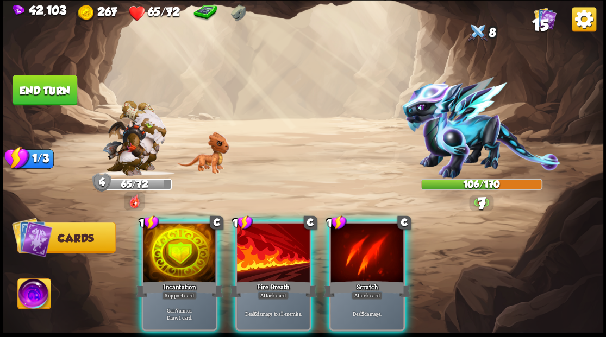
click at [166, 249] on div at bounding box center [179, 253] width 73 height 61
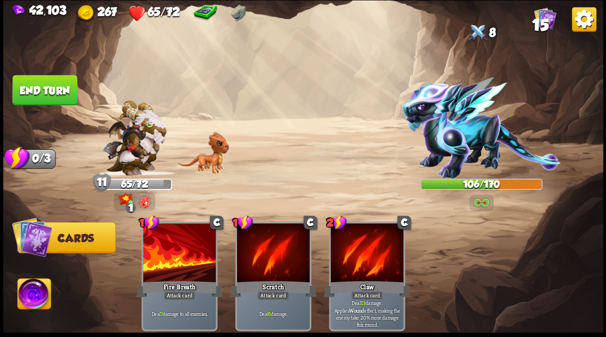
click at [49, 91] on button "End turn" at bounding box center [44, 90] width 65 height 30
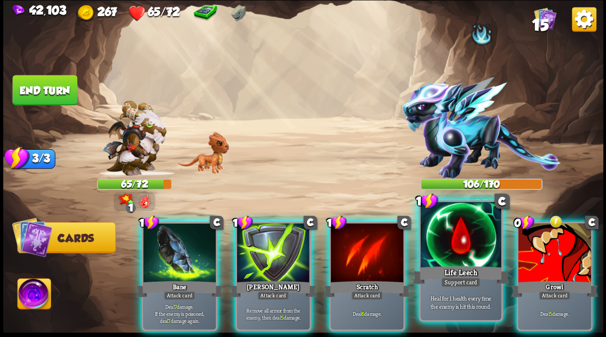
click at [454, 245] on div at bounding box center [460, 236] width 80 height 68
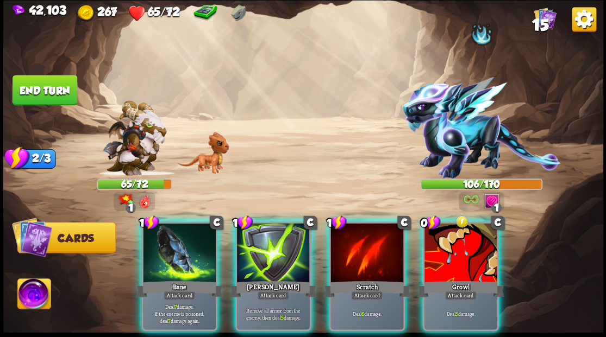
click at [454, 245] on div at bounding box center [460, 253] width 73 height 61
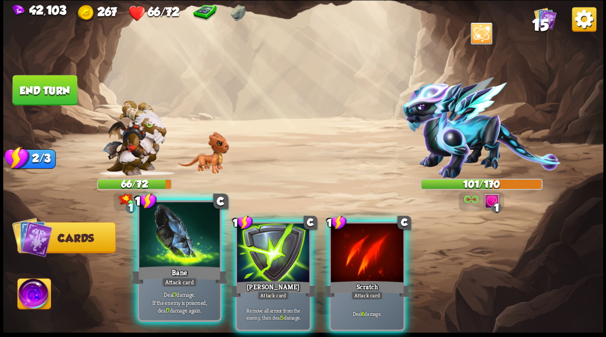
drag, startPoint x: 155, startPoint y: 242, endPoint x: 242, endPoint y: 150, distance: 127.2
click at [155, 237] on div at bounding box center [179, 236] width 80 height 68
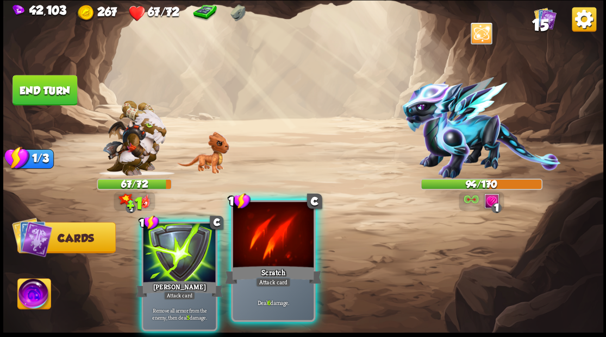
click at [270, 231] on div at bounding box center [272, 236] width 80 height 68
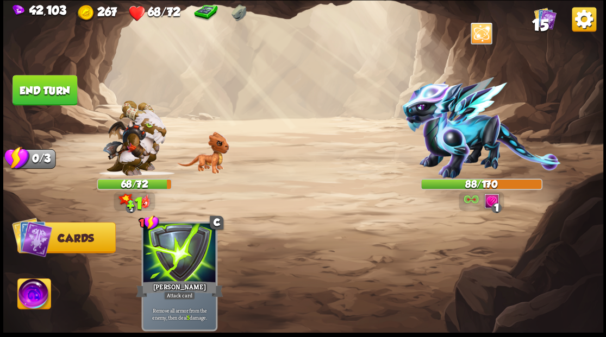
click at [58, 88] on button "End turn" at bounding box center [44, 90] width 65 height 30
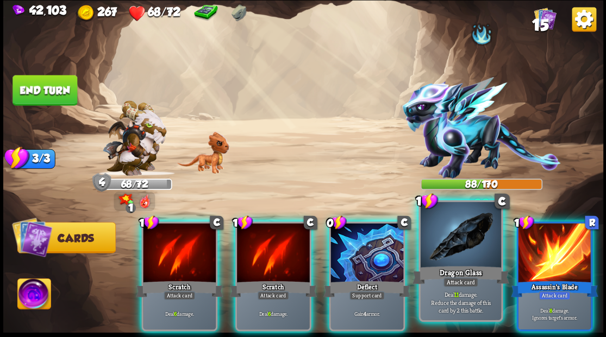
click at [463, 254] on div at bounding box center [460, 236] width 80 height 68
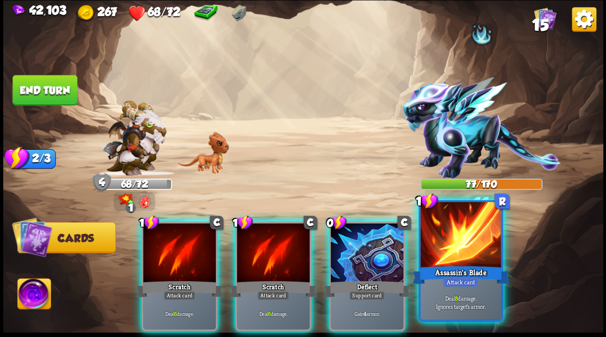
click at [462, 253] on div at bounding box center [460, 236] width 80 height 68
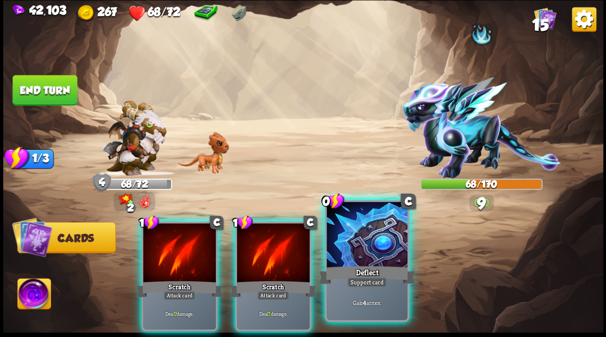
click at [370, 248] on div at bounding box center [366, 236] width 80 height 68
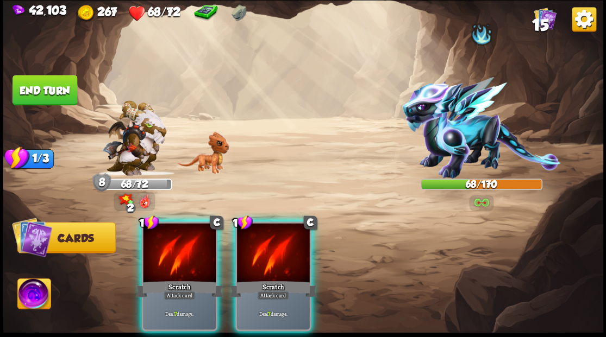
click at [273, 242] on div at bounding box center [273, 253] width 73 height 61
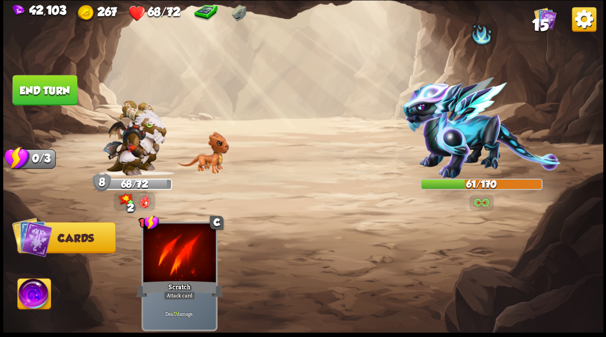
click at [46, 86] on button "End turn" at bounding box center [44, 90] width 65 height 30
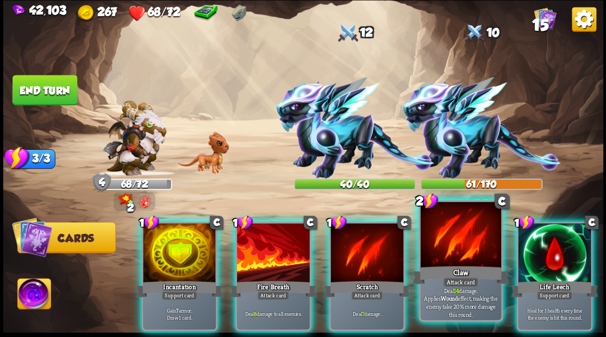
click at [453, 246] on div at bounding box center [460, 236] width 80 height 68
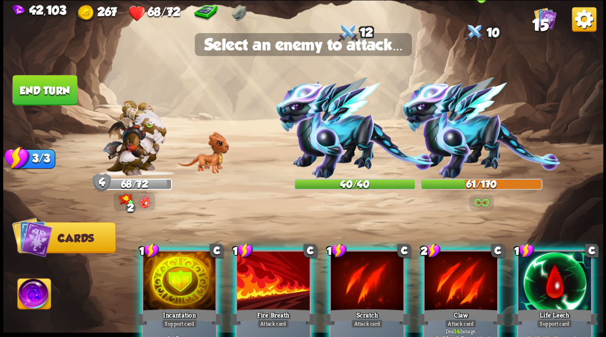
click at [442, 134] on img at bounding box center [480, 128] width 159 height 102
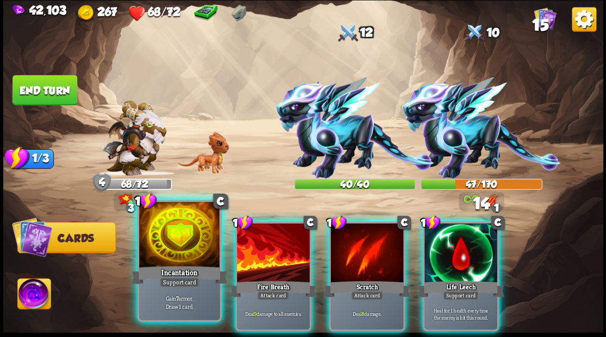
click at [166, 238] on div at bounding box center [179, 236] width 80 height 68
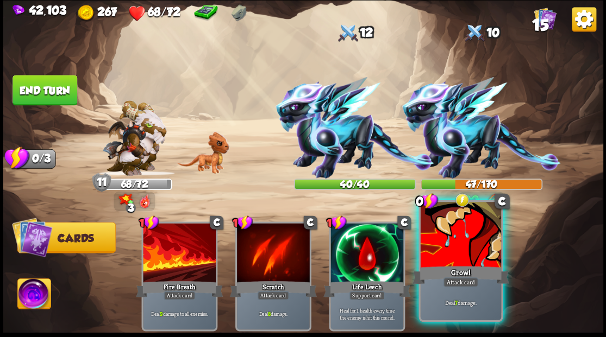
drag, startPoint x: 458, startPoint y: 256, endPoint x: 455, endPoint y: 245, distance: 10.8
click at [458, 255] on div at bounding box center [460, 236] width 80 height 68
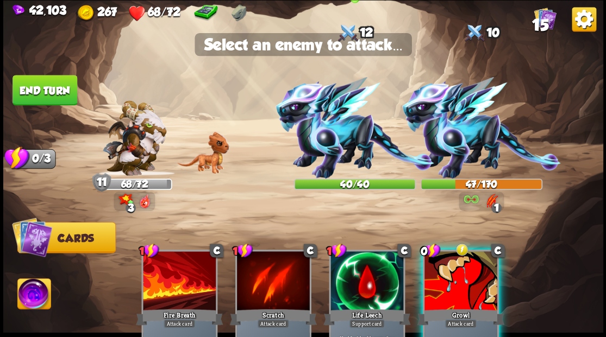
click at [325, 143] on img at bounding box center [354, 128] width 159 height 102
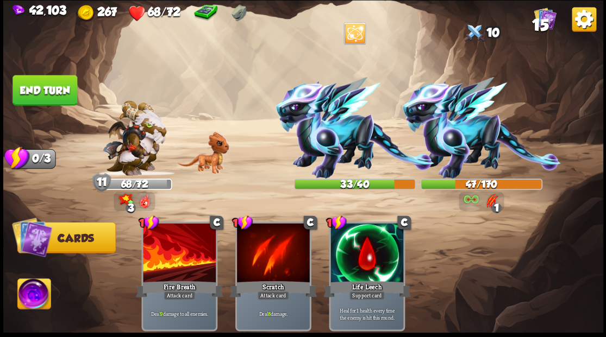
click at [54, 85] on button "End turn" at bounding box center [44, 90] width 65 height 30
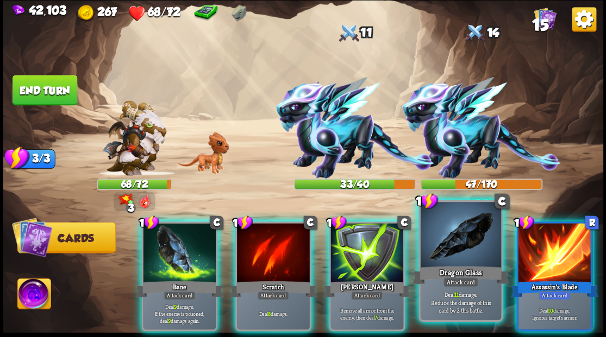
click at [453, 250] on div at bounding box center [460, 236] width 80 height 68
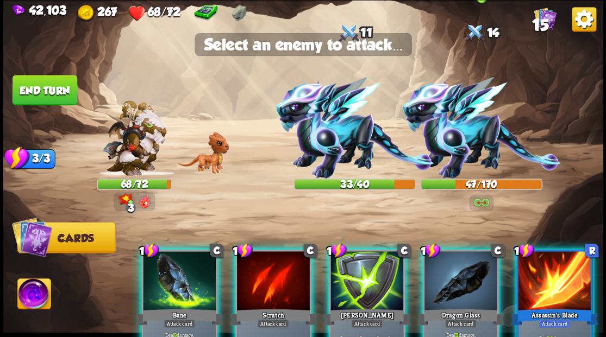
click at [459, 134] on img at bounding box center [480, 128] width 159 height 102
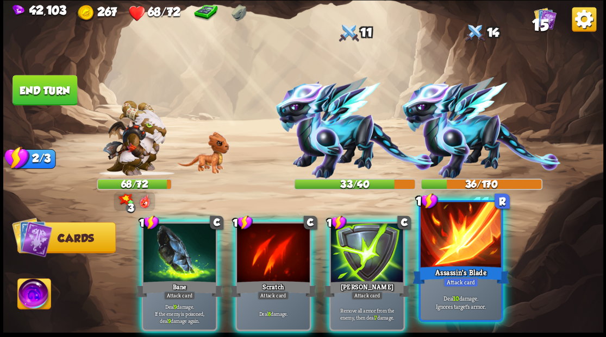
drag, startPoint x: 462, startPoint y: 264, endPoint x: 464, endPoint y: 255, distance: 9.5
click at [463, 257] on div "1 R Assassin's Blade Attack card Deal 10 damage. Ignores target's armor." at bounding box center [460, 261] width 84 height 122
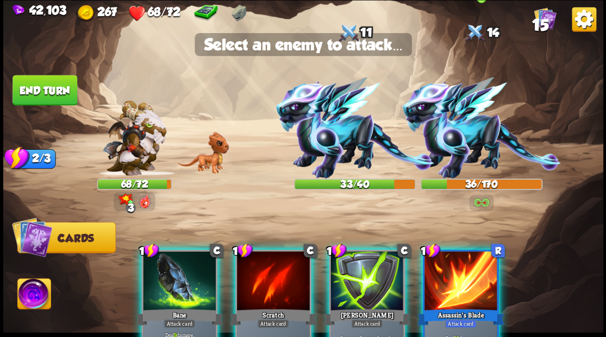
click at [474, 140] on img at bounding box center [480, 128] width 159 height 102
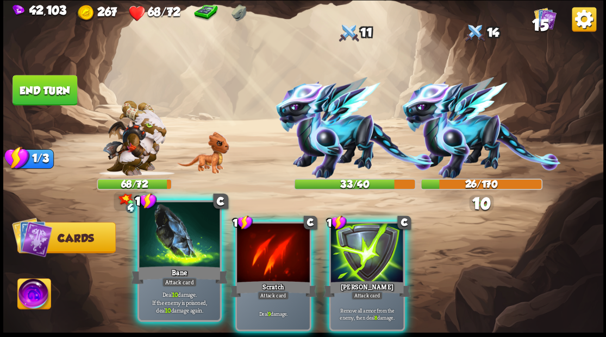
click at [161, 238] on div at bounding box center [179, 236] width 80 height 68
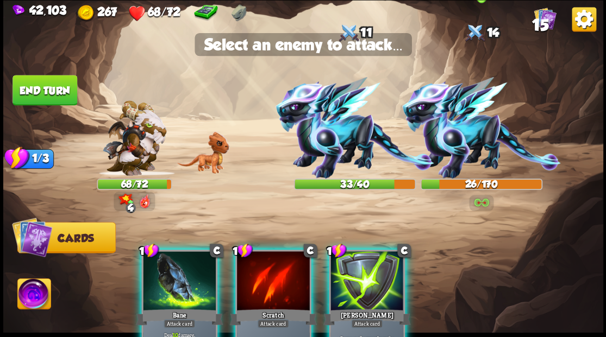
click at [459, 124] on img at bounding box center [480, 128] width 159 height 102
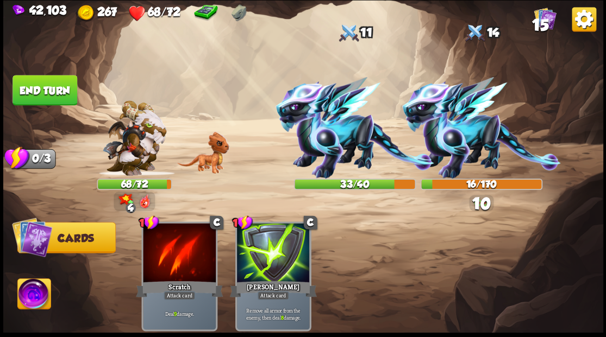
click at [52, 88] on button "End turn" at bounding box center [44, 90] width 65 height 30
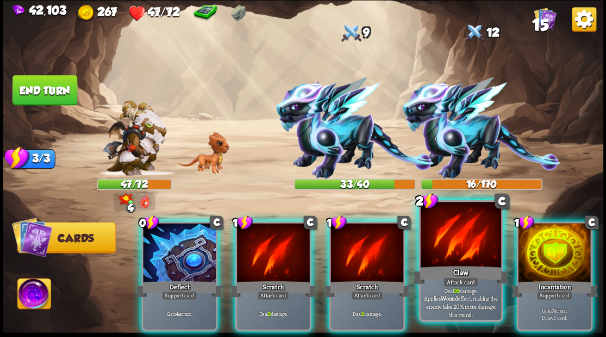
click at [475, 244] on div at bounding box center [460, 236] width 80 height 68
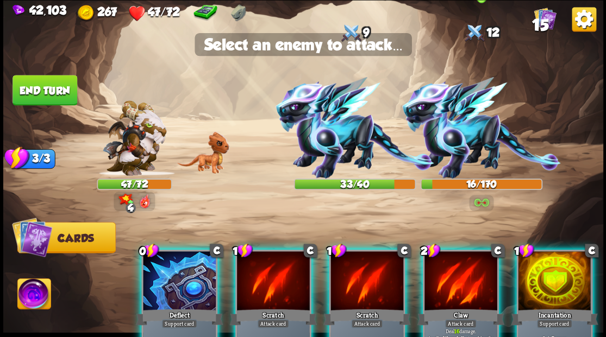
click at [463, 136] on img at bounding box center [480, 128] width 159 height 102
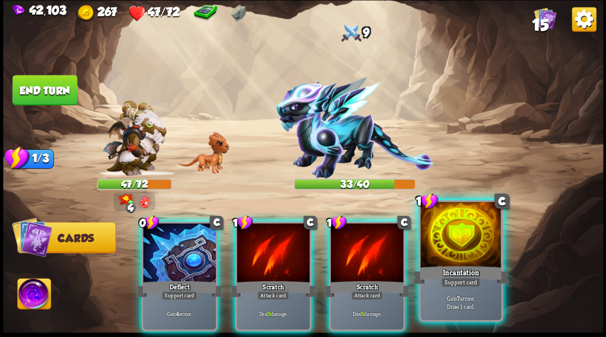
click at [443, 247] on div at bounding box center [460, 236] width 80 height 68
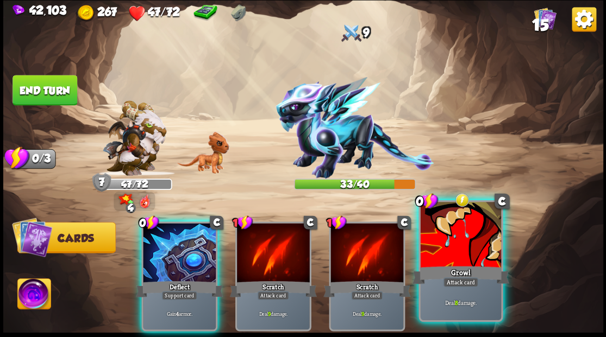
click at [454, 256] on div at bounding box center [460, 236] width 80 height 68
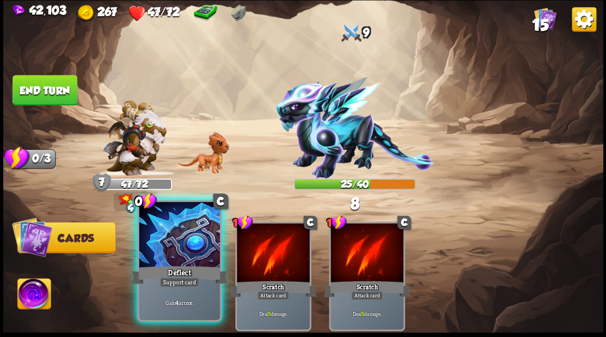
click at [157, 251] on div at bounding box center [179, 236] width 80 height 68
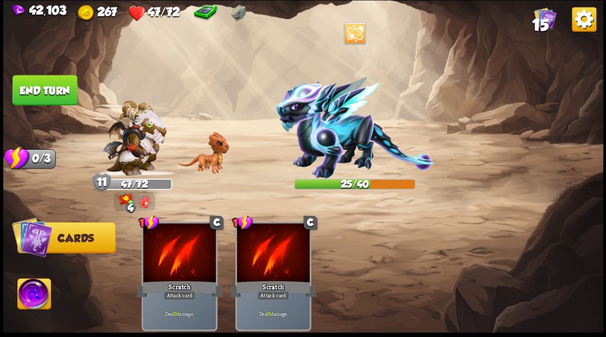
click at [28, 297] on img at bounding box center [33, 296] width 33 height 34
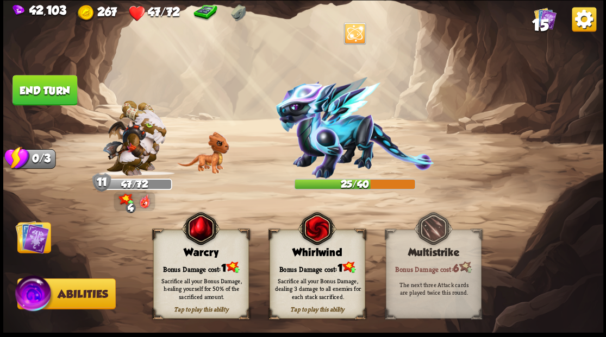
click at [177, 259] on div "Tap to play this ability Warcry Bonus Damage cost: 1 Sacrifice all your Bonus D…" at bounding box center [201, 274] width 96 height 89
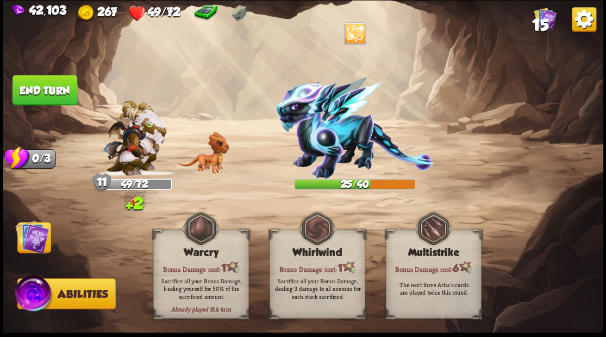
drag, startPoint x: 45, startPoint y: 239, endPoint x: 45, endPoint y: 203, distance: 35.8
click at [43, 238] on img at bounding box center [32, 237] width 34 height 34
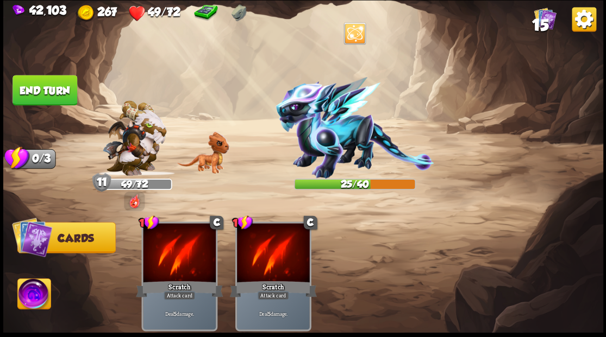
click at [51, 77] on button "End turn" at bounding box center [44, 90] width 65 height 30
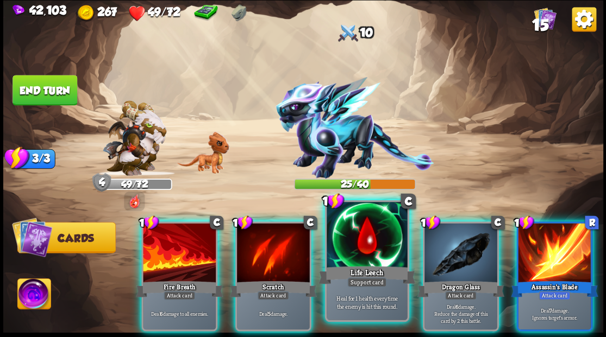
click at [351, 243] on div at bounding box center [366, 236] width 80 height 68
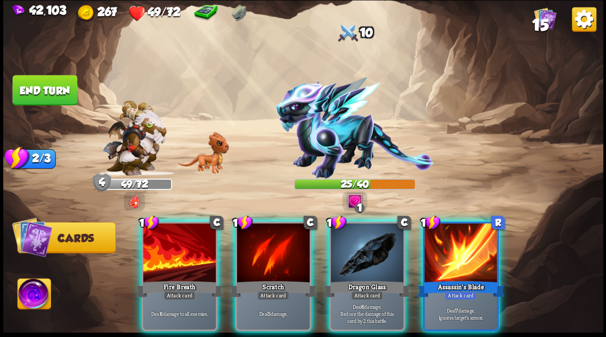
click at [351, 242] on div at bounding box center [366, 253] width 73 height 61
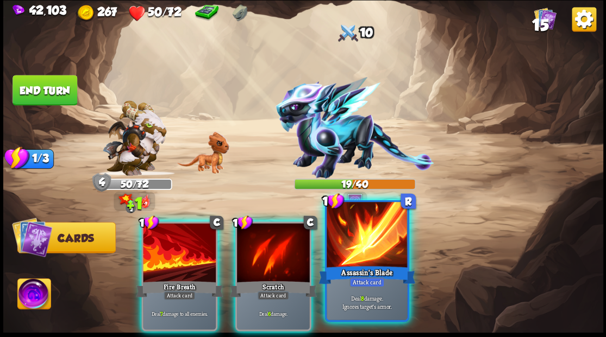
click at [361, 235] on div at bounding box center [366, 236] width 80 height 68
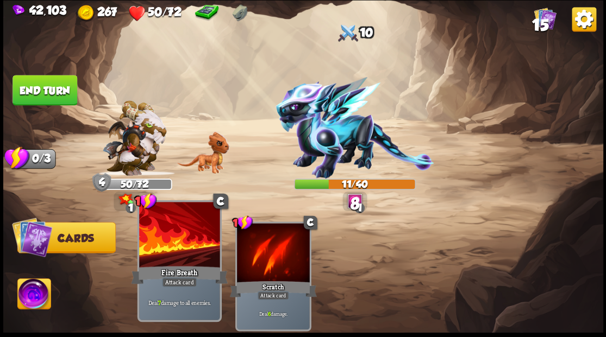
click at [156, 240] on div at bounding box center [179, 236] width 80 height 68
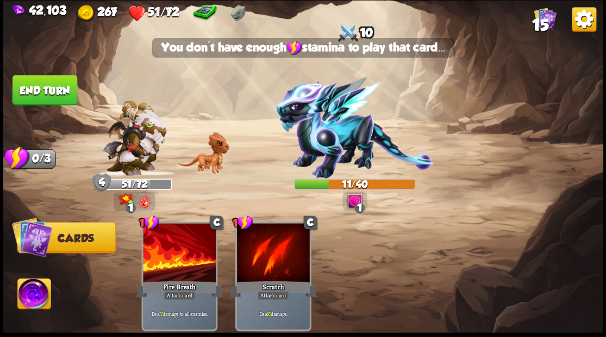
click at [38, 93] on button "End turn" at bounding box center [44, 90] width 65 height 30
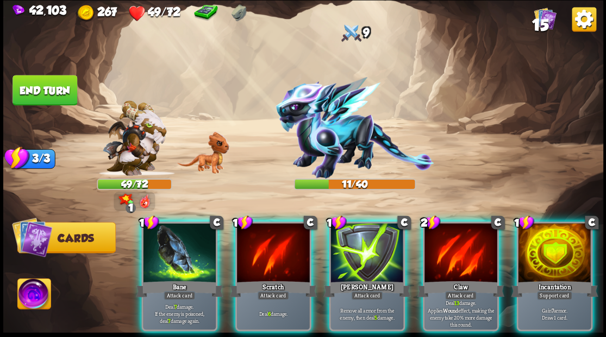
click at [30, 294] on img at bounding box center [33, 296] width 33 height 34
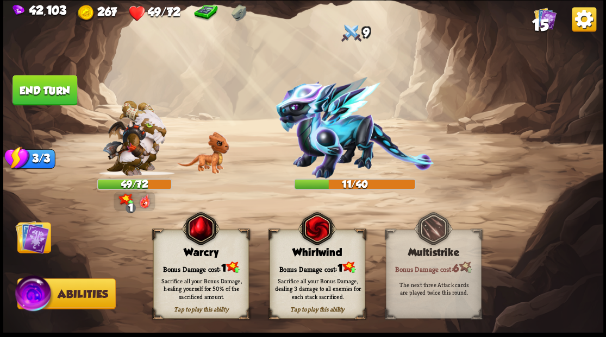
click at [196, 276] on div "Sacrifice all your Bonus Damage, healing yourself for 50% of the sacrificed amo…" at bounding box center [201, 288] width 96 height 37
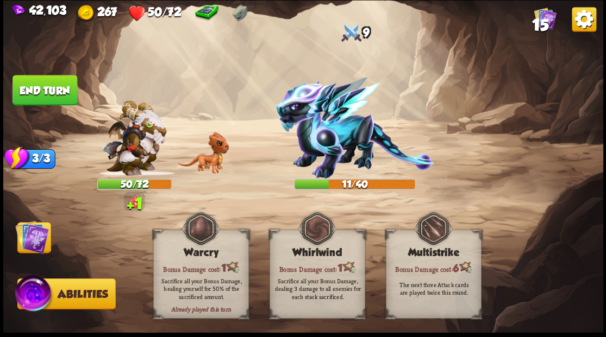
click at [28, 241] on img at bounding box center [32, 237] width 34 height 34
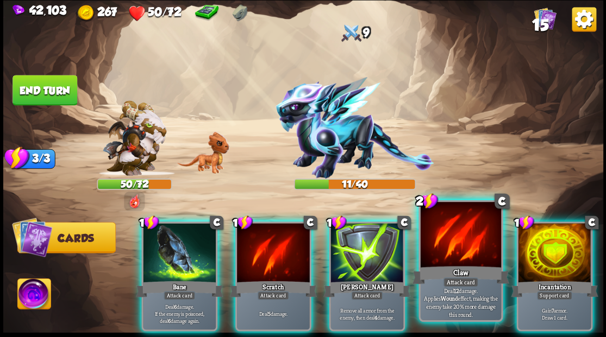
click at [435, 247] on div at bounding box center [460, 236] width 80 height 68
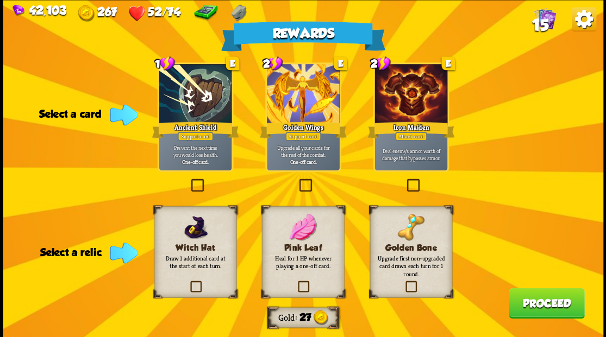
click at [404, 282] on label at bounding box center [404, 282] width 0 height 0
click at [0, 0] on input "checkbox" at bounding box center [0, 0] width 0 height 0
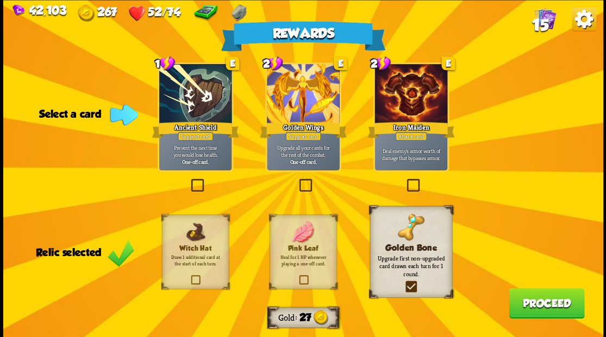
click at [297, 180] on label at bounding box center [297, 180] width 0 height 0
click at [0, 0] on input "checkbox" at bounding box center [0, 0] width 0 height 0
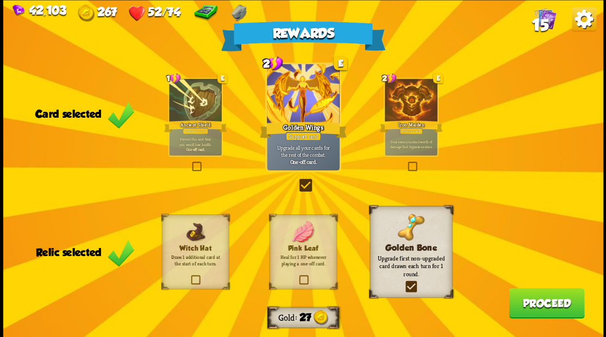
click at [531, 307] on button "Proceed" at bounding box center [545, 303] width 75 height 30
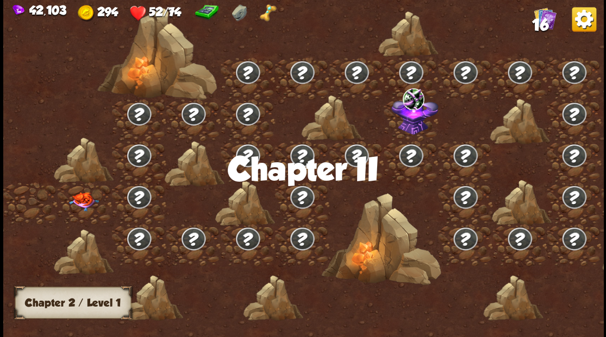
click at [86, 200] on img at bounding box center [83, 201] width 30 height 19
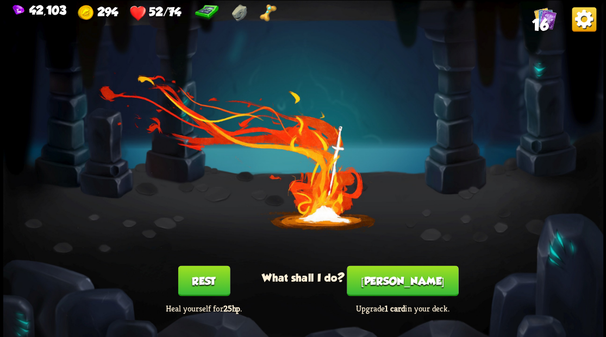
click at [406, 284] on button "[PERSON_NAME]" at bounding box center [402, 281] width 111 height 30
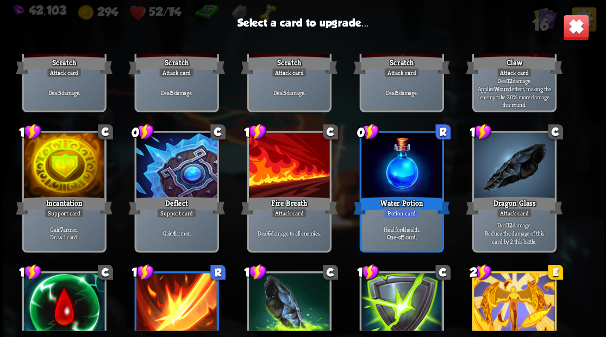
scroll to position [109, 0]
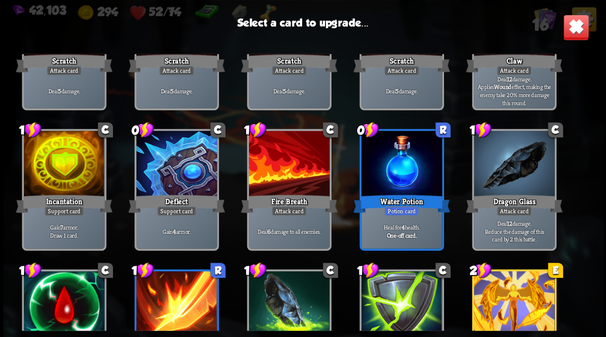
click at [68, 172] on div at bounding box center [63, 165] width 80 height 68
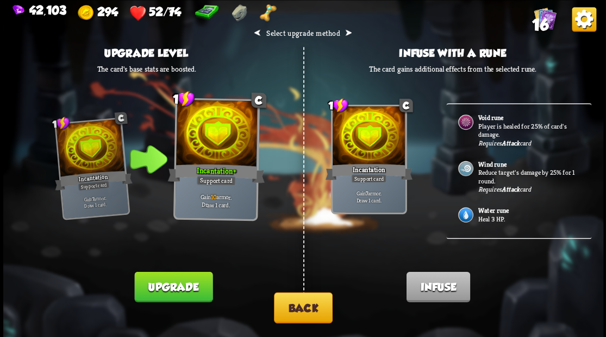
click at [490, 215] on p "Heal 3 HP." at bounding box center [528, 219] width 102 height 9
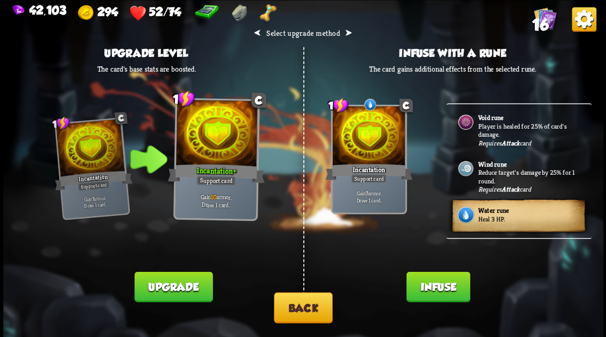
drag, startPoint x: 444, startPoint y: 292, endPoint x: 405, endPoint y: 232, distance: 71.9
click at [443, 291] on button "Infuse" at bounding box center [438, 287] width 64 height 30
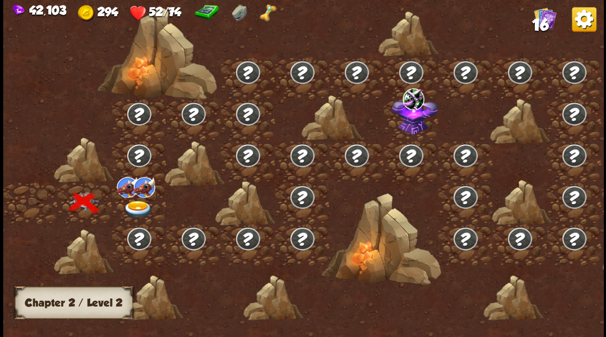
click at [133, 206] on img at bounding box center [138, 209] width 30 height 18
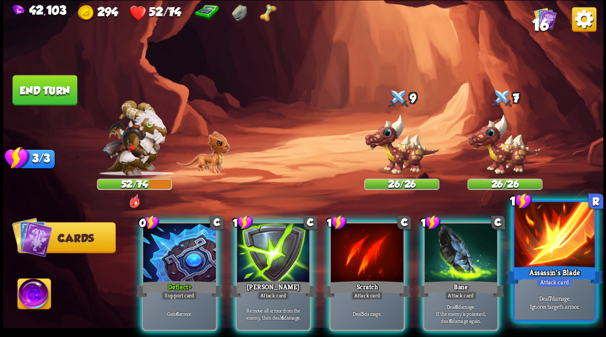
drag, startPoint x: 532, startPoint y: 237, endPoint x: 533, endPoint y: 227, distance: 10.4
click at [532, 237] on div at bounding box center [554, 236] width 80 height 68
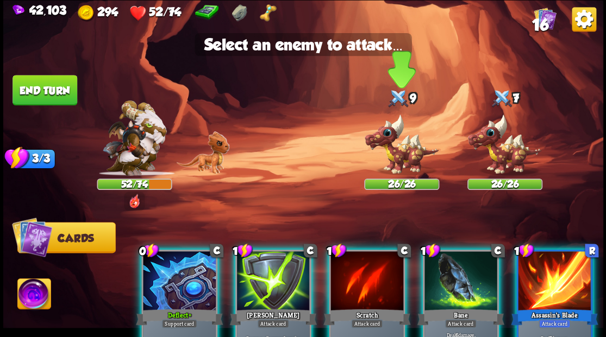
click at [402, 156] on img at bounding box center [401, 145] width 75 height 62
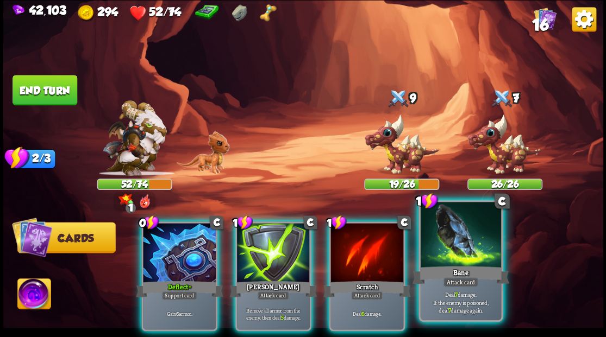
click at [454, 249] on div at bounding box center [460, 236] width 80 height 68
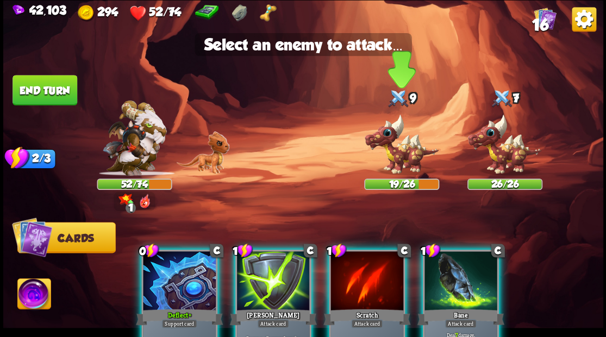
click at [399, 162] on img at bounding box center [401, 145] width 75 height 62
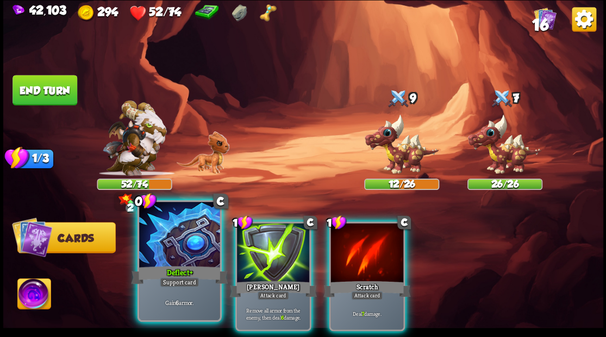
click at [160, 251] on div at bounding box center [179, 236] width 80 height 68
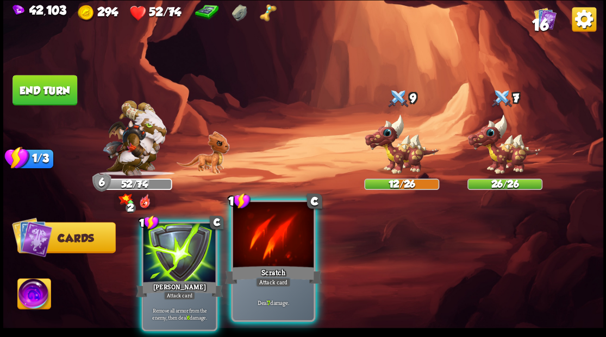
drag, startPoint x: 263, startPoint y: 238, endPoint x: 340, endPoint y: 182, distance: 95.3
click at [263, 238] on div at bounding box center [272, 236] width 80 height 68
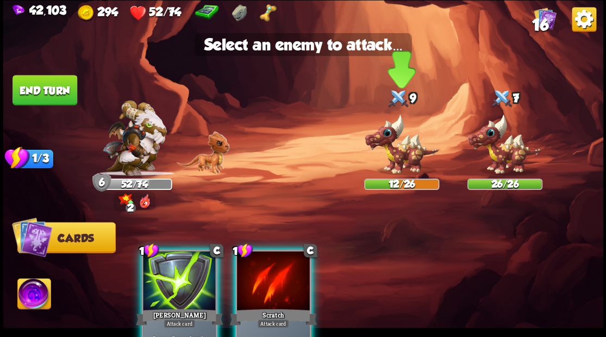
click at [398, 143] on img at bounding box center [401, 145] width 75 height 62
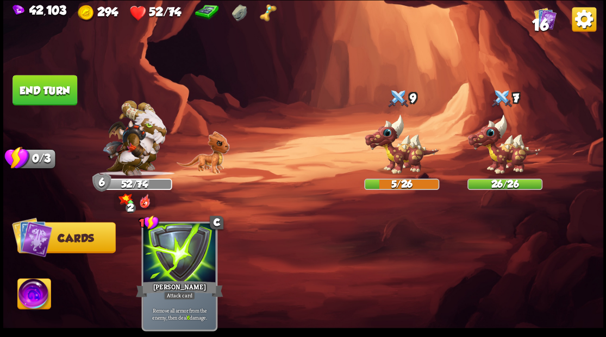
drag, startPoint x: 30, startPoint y: 292, endPoint x: 80, endPoint y: 235, distance: 75.4
click at [30, 291] on img at bounding box center [33, 296] width 33 height 34
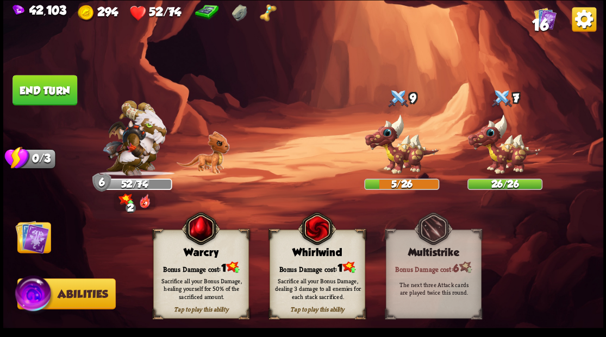
click at [318, 256] on div "Whirlwind" at bounding box center [316, 253] width 95 height 12
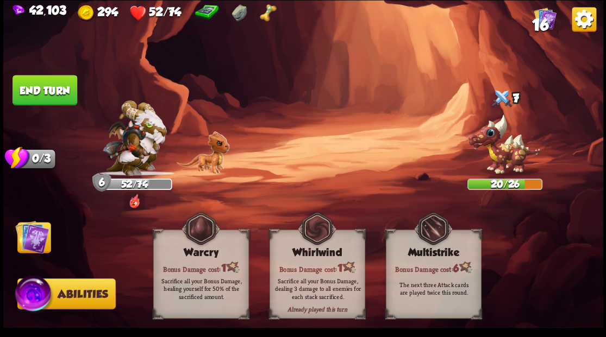
click at [36, 241] on img at bounding box center [32, 237] width 34 height 34
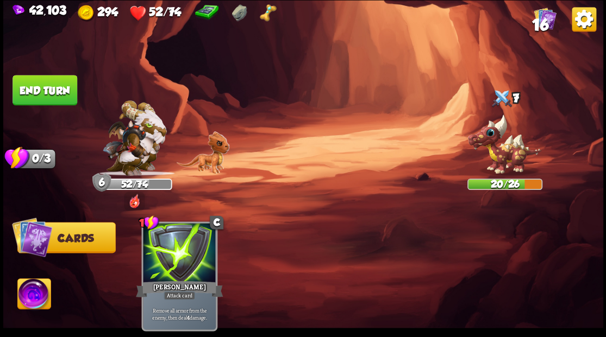
click at [63, 90] on button "End turn" at bounding box center [44, 90] width 65 height 30
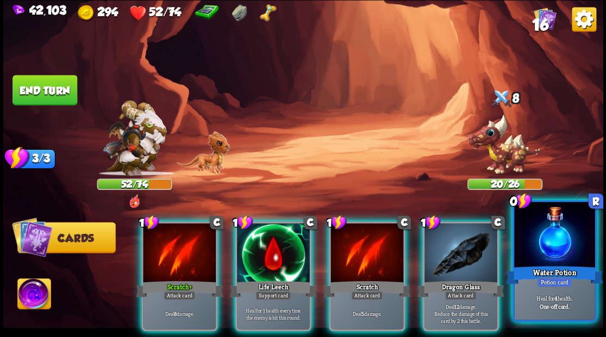
click at [563, 259] on div at bounding box center [554, 236] width 80 height 68
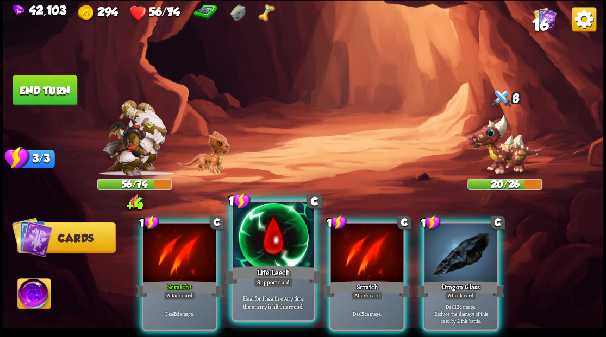
click at [267, 253] on div at bounding box center [272, 236] width 80 height 68
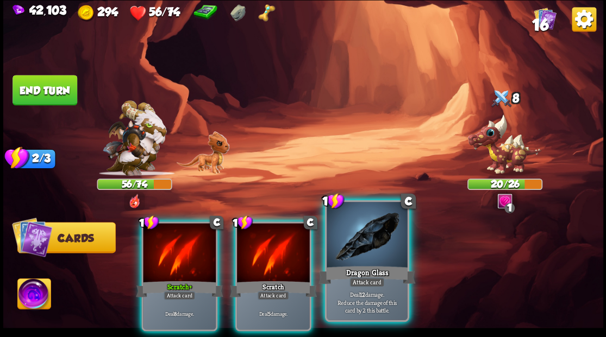
click at [357, 257] on div at bounding box center [366, 236] width 80 height 68
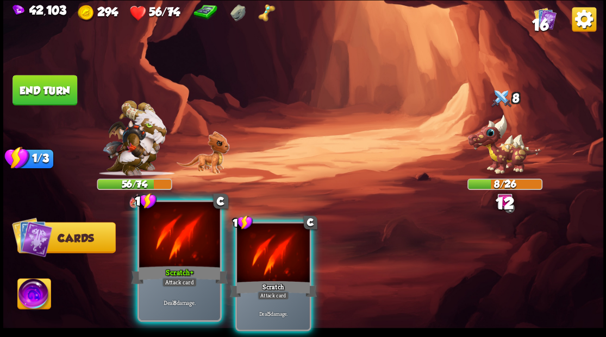
click at [150, 257] on div at bounding box center [179, 236] width 80 height 68
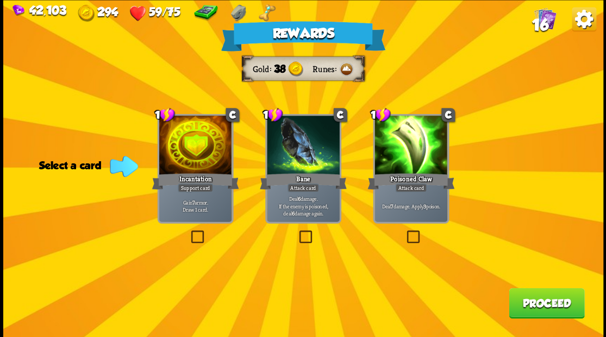
click at [404, 232] on label at bounding box center [404, 232] width 0 height 0
click at [0, 0] on input "checkbox" at bounding box center [0, 0] width 0 height 0
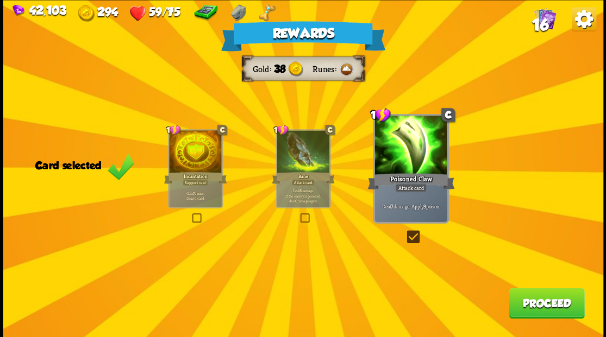
drag, startPoint x: 532, startPoint y: 304, endPoint x: 528, endPoint y: 298, distance: 7.1
click at [528, 298] on button "Proceed" at bounding box center [545, 303] width 75 height 30
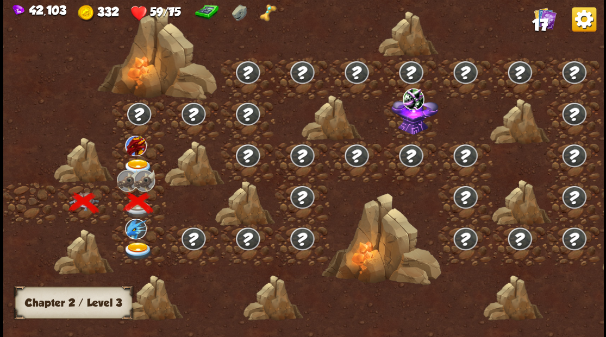
click at [132, 149] on img at bounding box center [136, 145] width 22 height 21
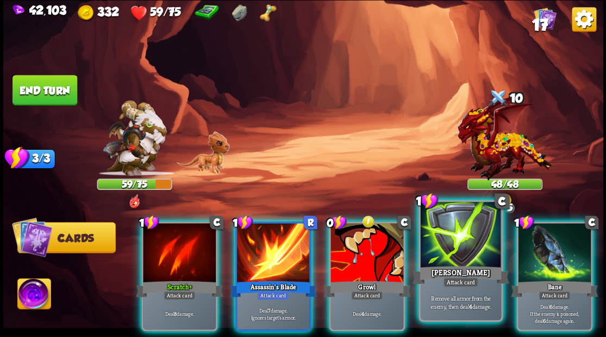
click at [444, 247] on div at bounding box center [460, 236] width 80 height 68
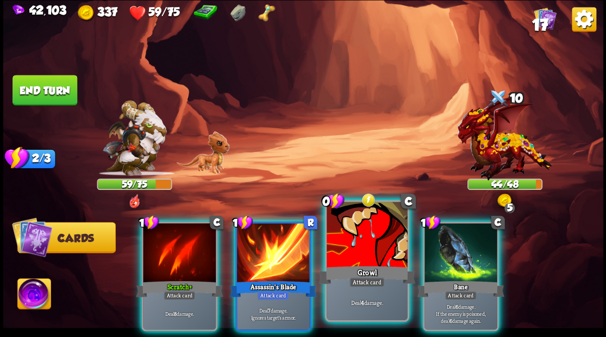
click at [370, 253] on div at bounding box center [366, 236] width 80 height 68
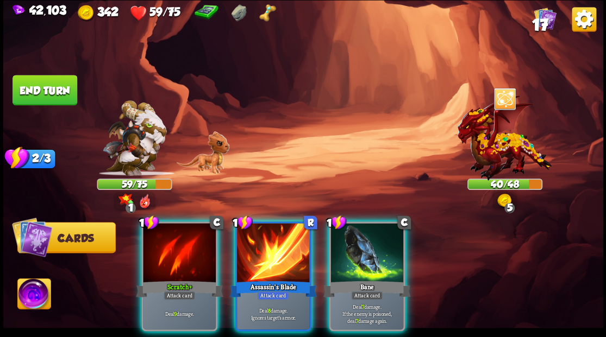
click at [370, 253] on div at bounding box center [366, 253] width 73 height 61
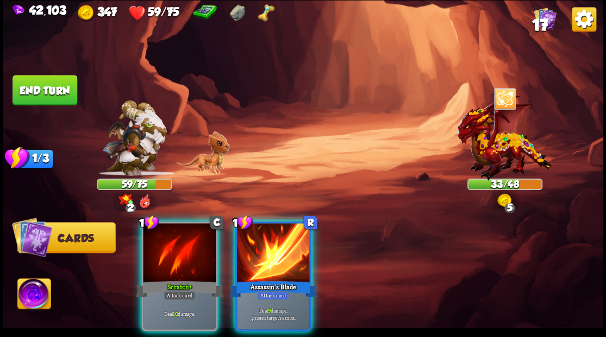
click at [52, 86] on button "End turn" at bounding box center [44, 90] width 65 height 30
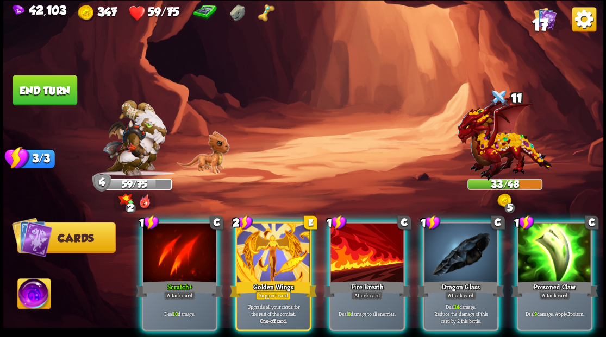
click at [29, 300] on img at bounding box center [33, 296] width 33 height 34
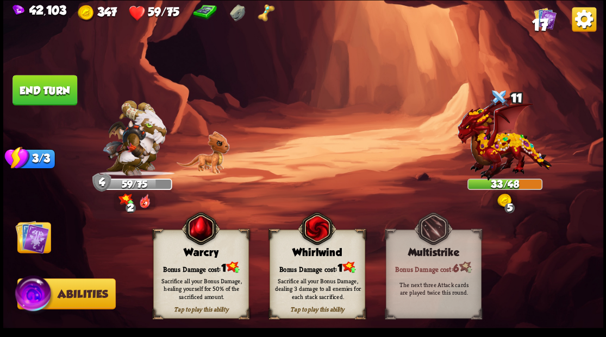
click at [201, 263] on div "Bonus Damage cost: 1" at bounding box center [200, 268] width 95 height 14
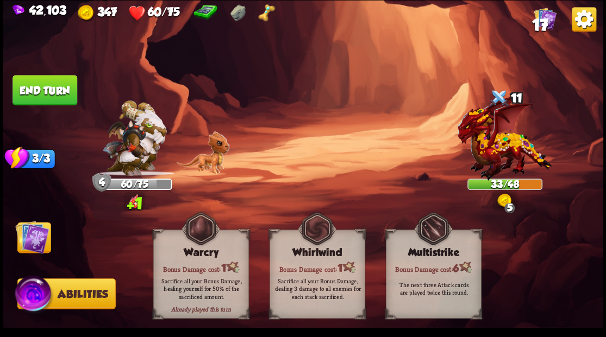
click at [37, 237] on img at bounding box center [32, 237] width 34 height 34
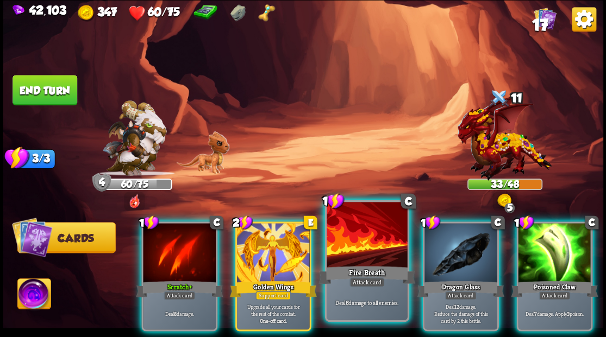
click at [366, 256] on div at bounding box center [366, 236] width 80 height 68
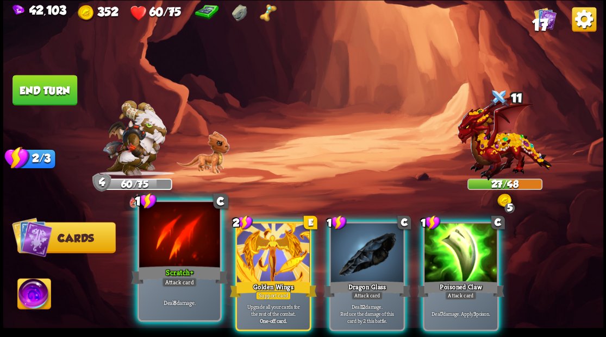
click at [154, 254] on div at bounding box center [179, 236] width 80 height 68
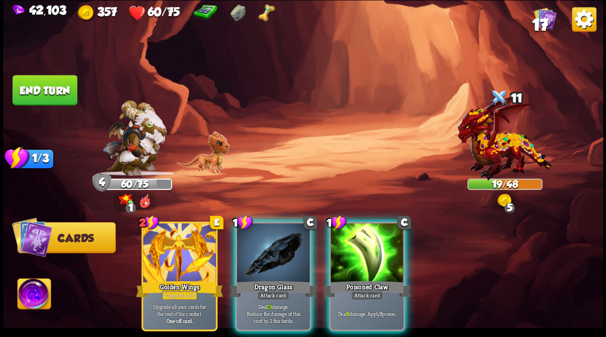
drag, startPoint x: 260, startPoint y: 261, endPoint x: 255, endPoint y: 219, distance: 41.6
click at [260, 259] on div at bounding box center [273, 253] width 73 height 61
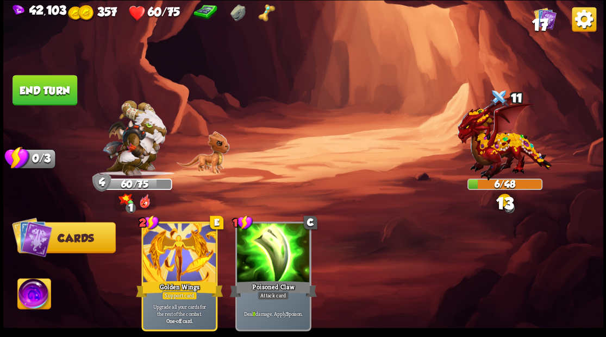
click at [51, 90] on button "End turn" at bounding box center [44, 90] width 65 height 30
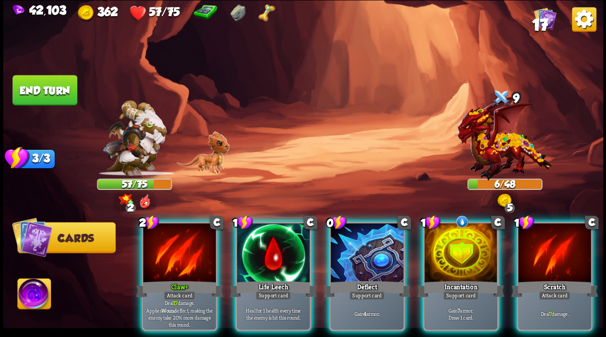
click at [277, 243] on div at bounding box center [273, 253] width 73 height 61
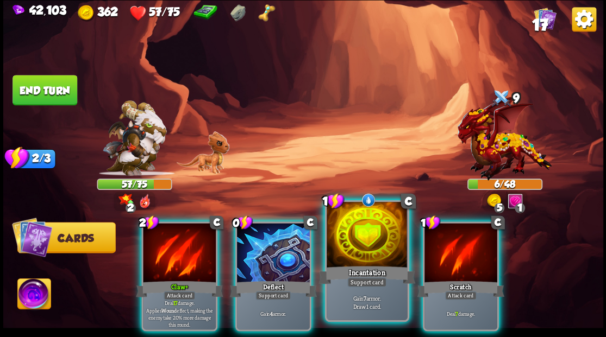
click at [358, 259] on div at bounding box center [366, 236] width 80 height 68
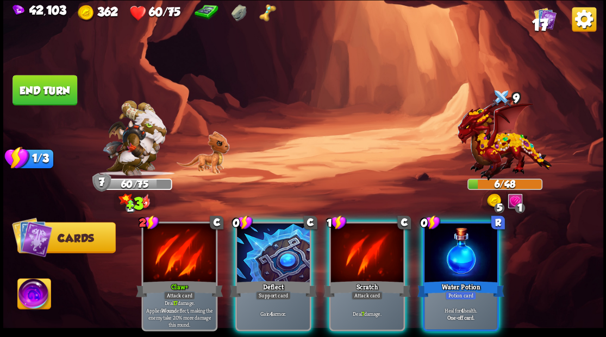
drag, startPoint x: 486, startPoint y: 252, endPoint x: 475, endPoint y: 252, distance: 10.3
click at [483, 252] on div at bounding box center [460, 253] width 73 height 61
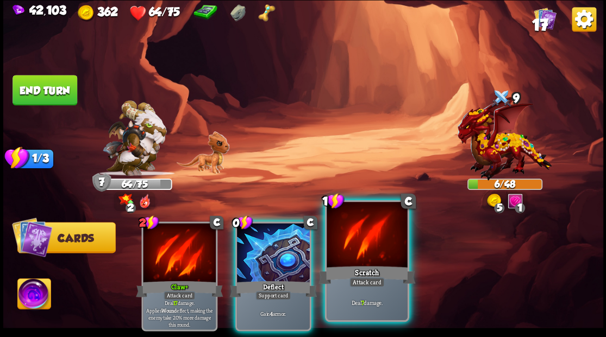
click at [360, 255] on div at bounding box center [366, 236] width 80 height 68
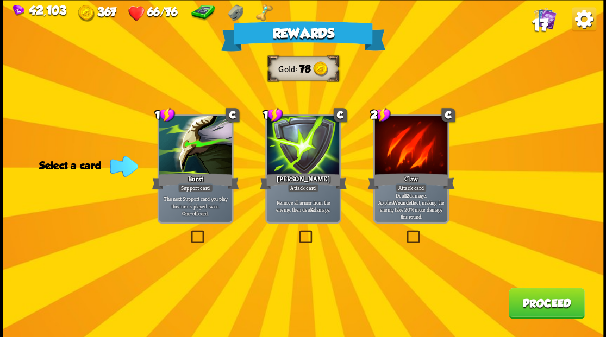
drag, startPoint x: 305, startPoint y: 235, endPoint x: 352, endPoint y: 241, distance: 47.6
click at [297, 232] on label at bounding box center [297, 232] width 0 height 0
click at [0, 0] on input "checkbox" at bounding box center [0, 0] width 0 height 0
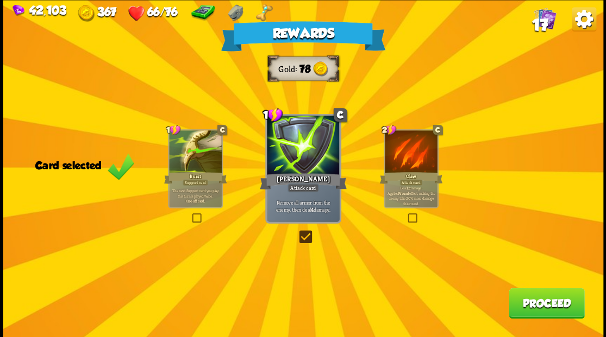
click at [533, 305] on button "Proceed" at bounding box center [545, 303] width 75 height 30
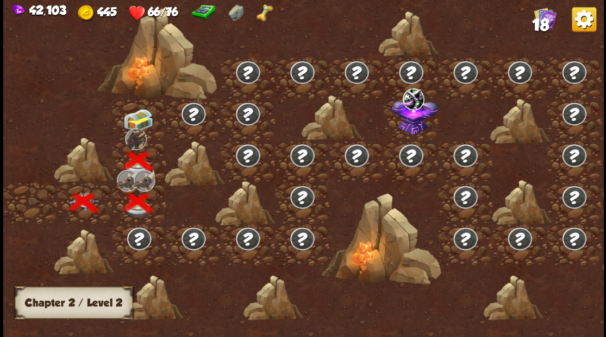
click at [140, 114] on img at bounding box center [138, 120] width 30 height 23
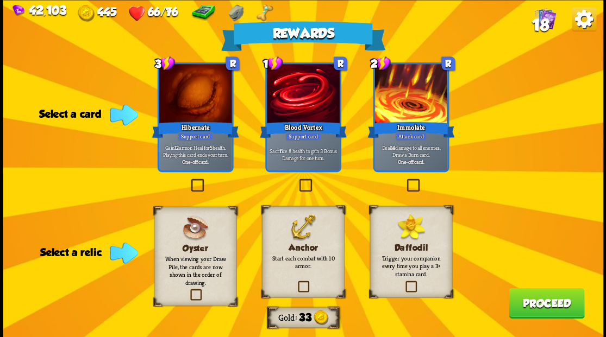
drag, startPoint x: 299, startPoint y: 286, endPoint x: 295, endPoint y: 274, distance: 12.5
click at [295, 282] on label at bounding box center [295, 282] width 0 height 0
click at [0, 0] on input "checkbox" at bounding box center [0, 0] width 0 height 0
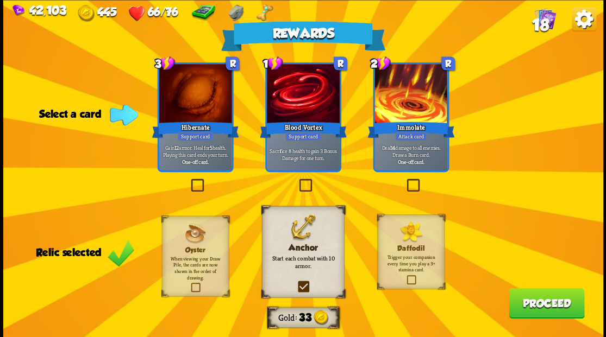
click at [188, 180] on label at bounding box center [188, 180] width 0 height 0
click at [0, 0] on input "checkbox" at bounding box center [0, 0] width 0 height 0
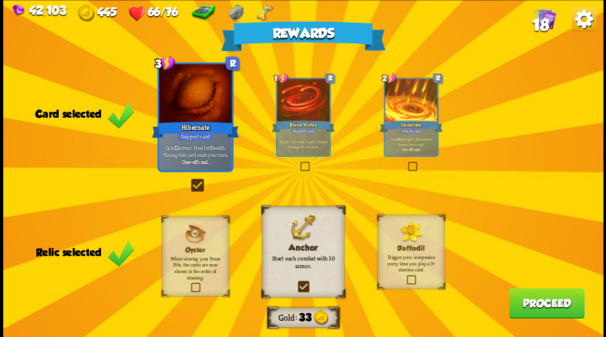
click at [521, 298] on button "Proceed" at bounding box center [545, 303] width 75 height 30
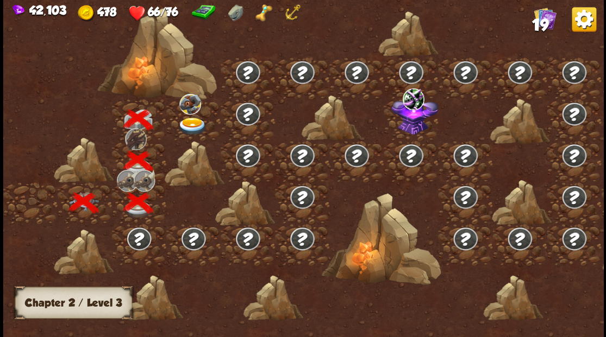
click at [188, 122] on img at bounding box center [192, 126] width 30 height 18
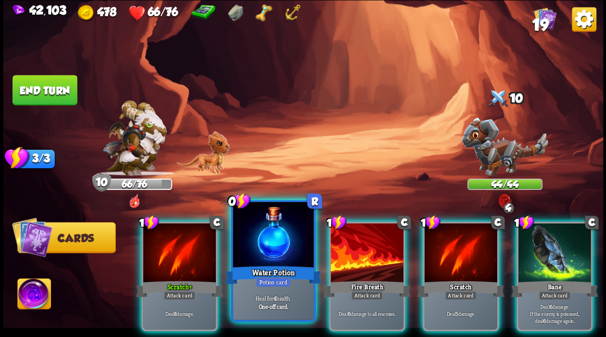
click at [269, 236] on div at bounding box center [272, 236] width 80 height 68
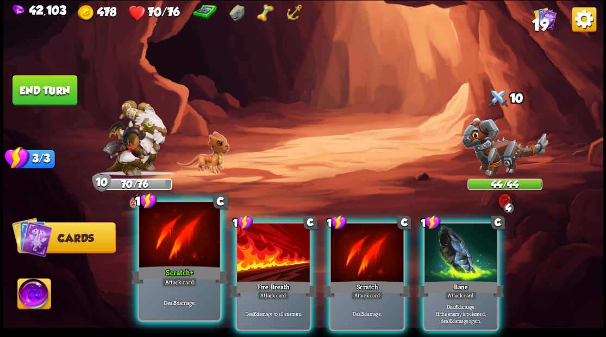
click at [172, 250] on div at bounding box center [179, 236] width 80 height 68
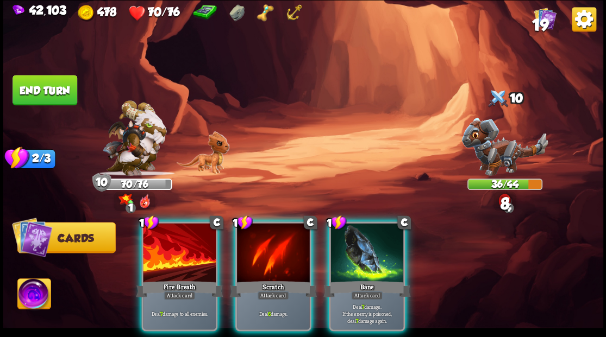
drag, startPoint x: 172, startPoint y: 250, endPoint x: 198, endPoint y: 225, distance: 36.1
click at [174, 247] on div at bounding box center [179, 253] width 73 height 61
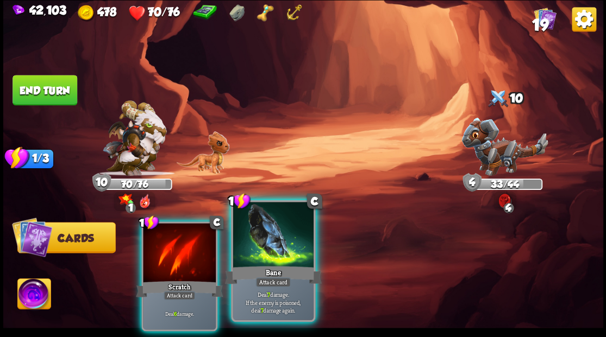
click at [279, 236] on div at bounding box center [272, 236] width 80 height 68
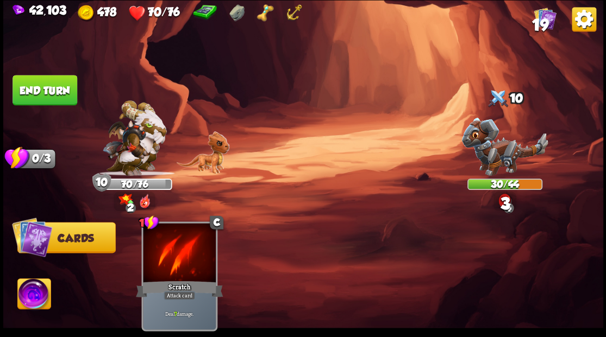
click at [62, 90] on button "End turn" at bounding box center [44, 90] width 65 height 30
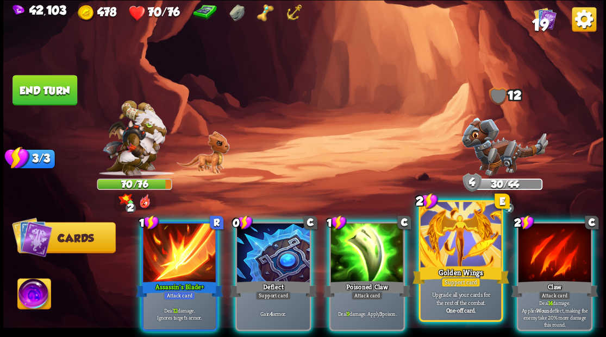
click at [448, 249] on div at bounding box center [460, 236] width 80 height 68
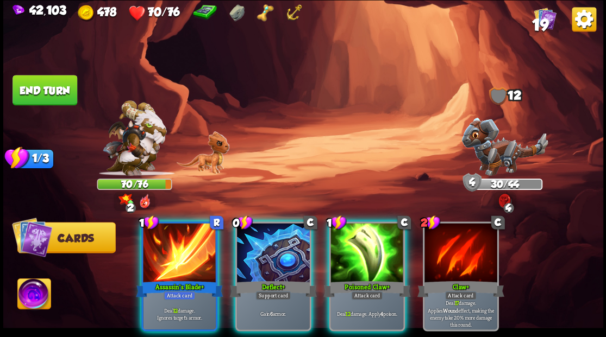
drag, startPoint x: 249, startPoint y: 237, endPoint x: 246, endPoint y: 225, distance: 12.9
click at [250, 238] on div at bounding box center [273, 253] width 73 height 61
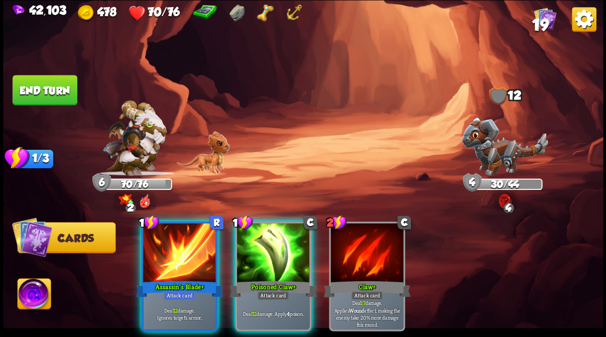
click at [172, 251] on div at bounding box center [179, 253] width 73 height 61
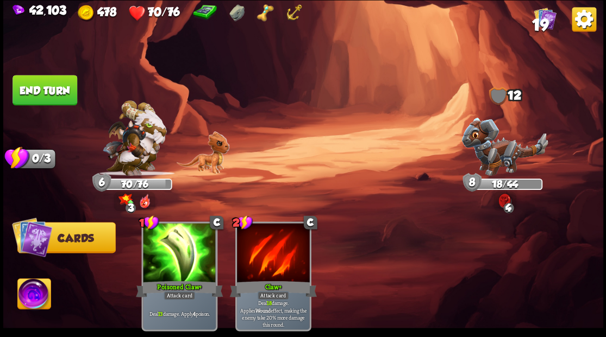
click at [47, 88] on button "End turn" at bounding box center [44, 90] width 65 height 30
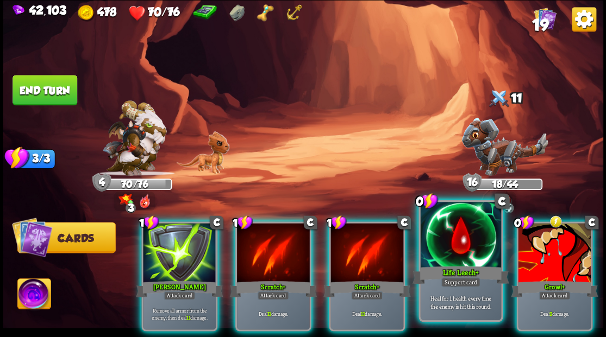
click at [467, 260] on div at bounding box center [460, 236] width 80 height 68
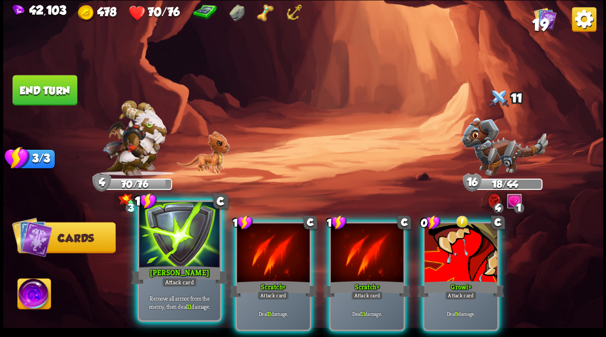
click at [165, 250] on div at bounding box center [179, 236] width 80 height 68
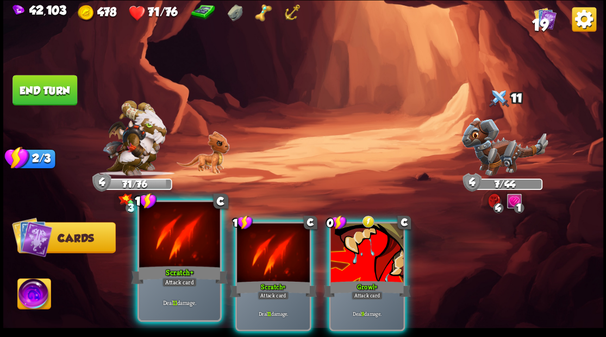
click at [181, 247] on div at bounding box center [179, 236] width 80 height 68
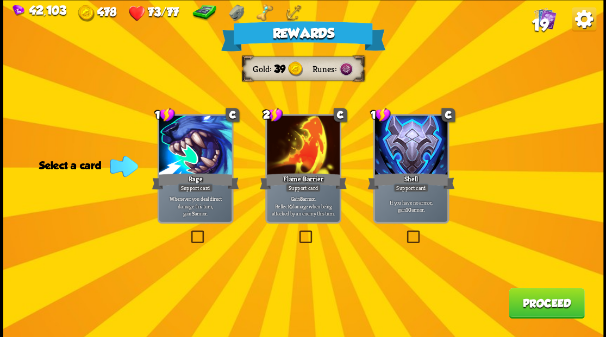
click at [554, 301] on button "Proceed" at bounding box center [545, 303] width 75 height 30
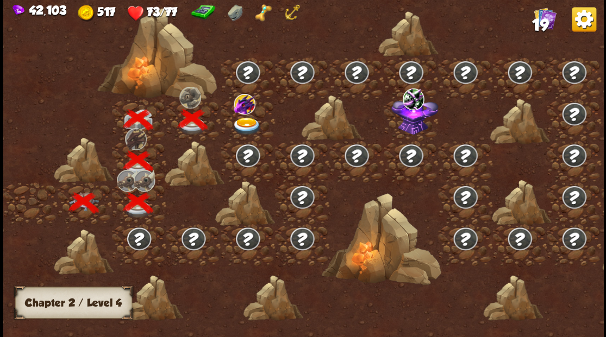
click at [247, 117] on img at bounding box center [246, 126] width 30 height 18
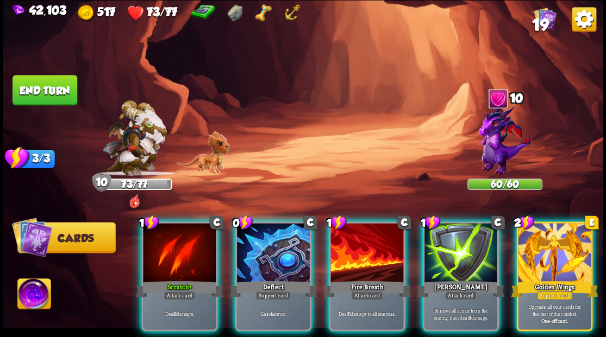
click at [541, 247] on div at bounding box center [554, 253] width 73 height 61
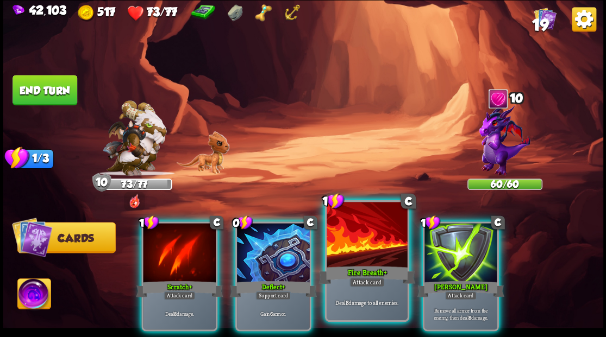
click at [345, 240] on div at bounding box center [366, 236] width 80 height 68
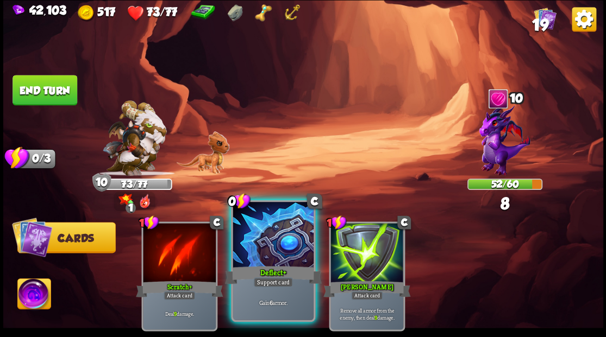
click at [256, 250] on div at bounding box center [272, 236] width 80 height 68
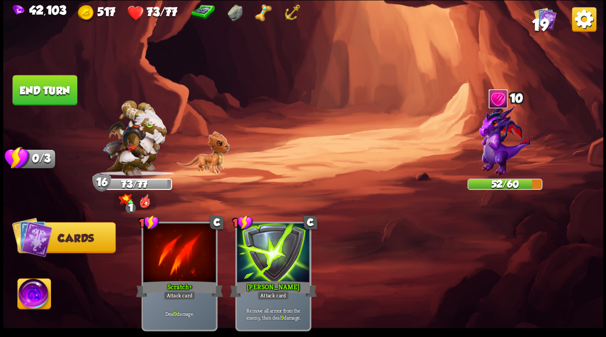
click at [51, 84] on button "End turn" at bounding box center [44, 90] width 65 height 30
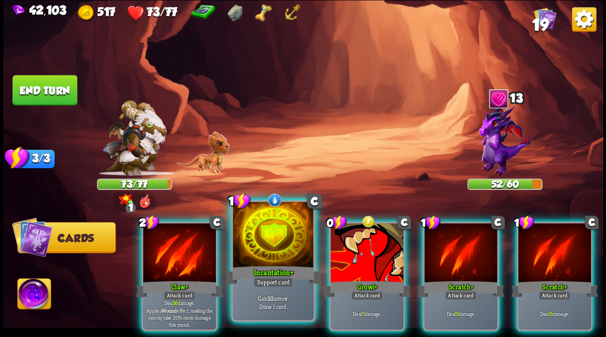
click at [291, 234] on div at bounding box center [272, 236] width 80 height 68
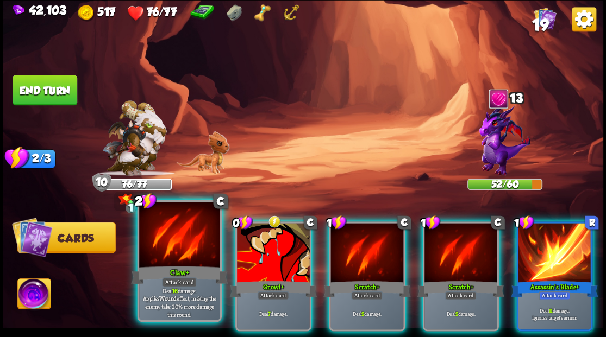
click at [189, 255] on div at bounding box center [179, 236] width 80 height 68
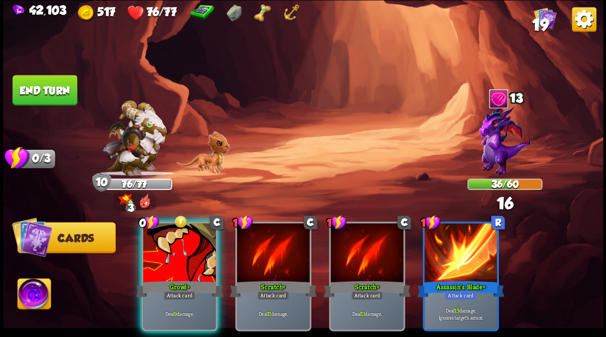
click at [191, 255] on div at bounding box center [179, 253] width 73 height 61
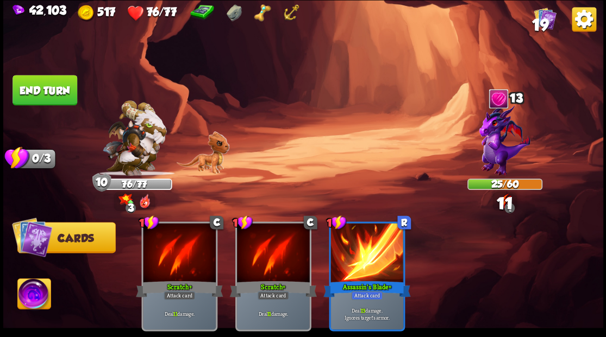
click at [39, 92] on button "End turn" at bounding box center [44, 90] width 65 height 30
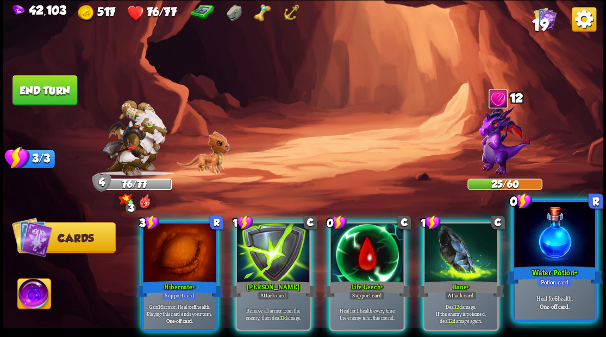
click at [567, 244] on div at bounding box center [554, 236] width 80 height 68
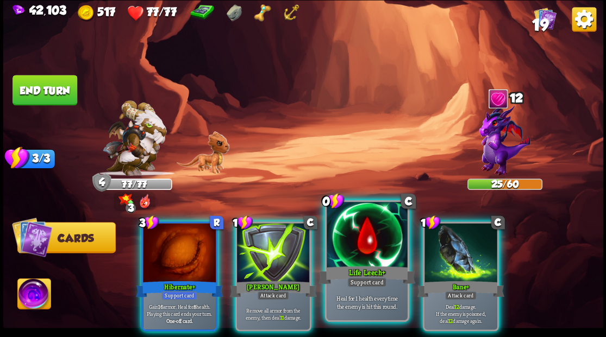
click at [360, 249] on div at bounding box center [366, 236] width 80 height 68
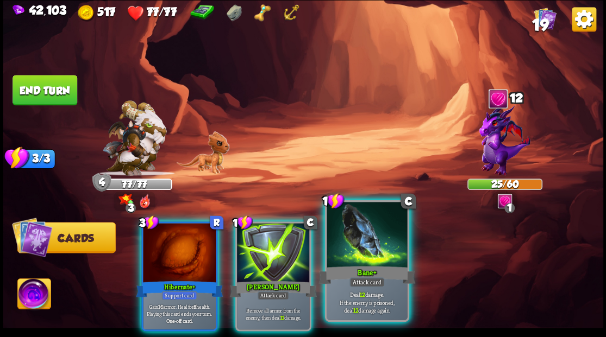
click at [350, 273] on div "Bane+" at bounding box center [366, 275] width 97 height 22
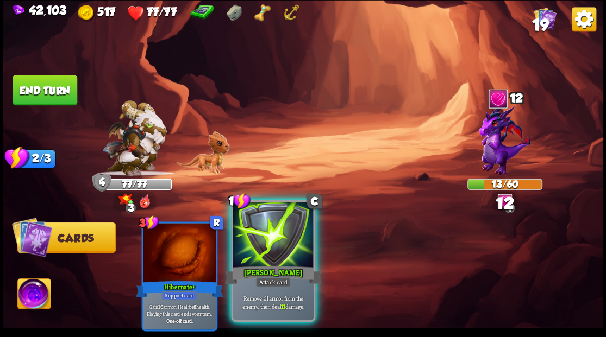
click at [278, 275] on div "[PERSON_NAME]" at bounding box center [272, 275] width 97 height 22
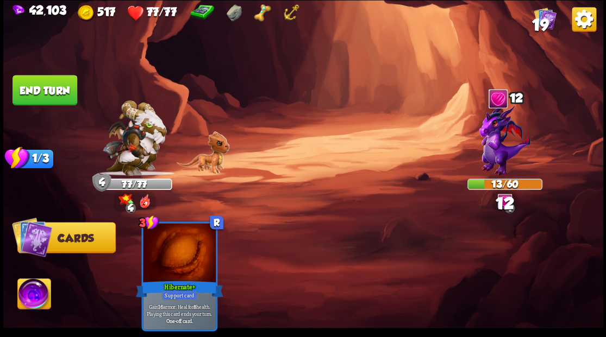
click at [61, 87] on button "End turn" at bounding box center [44, 90] width 65 height 30
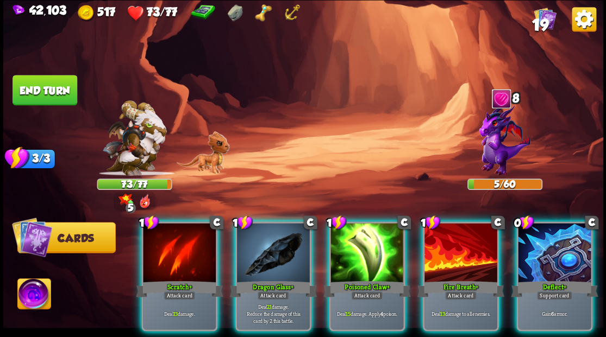
click at [27, 301] on img at bounding box center [33, 296] width 33 height 34
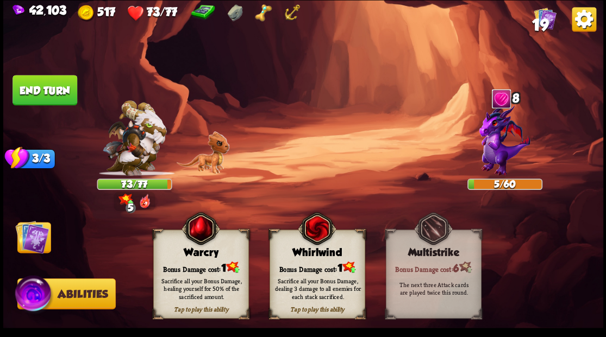
click at [193, 259] on div "Tap to play this ability Warcry Bonus Damage cost: 1 Sacrifice all your Bonus D…" at bounding box center [201, 274] width 96 height 89
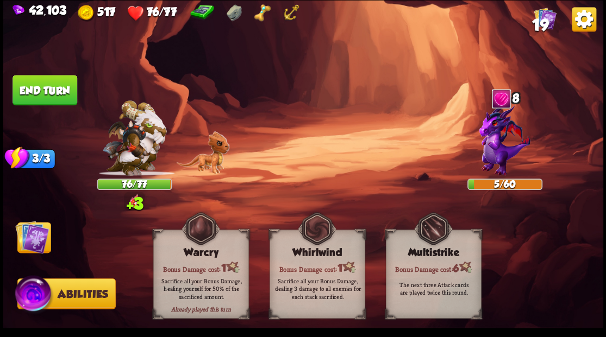
click at [34, 241] on img at bounding box center [32, 237] width 34 height 34
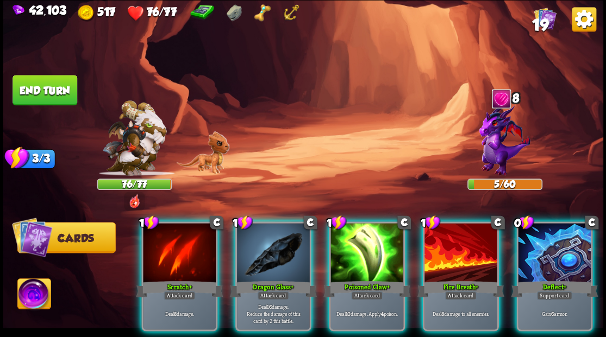
click at [256, 254] on div at bounding box center [273, 253] width 73 height 61
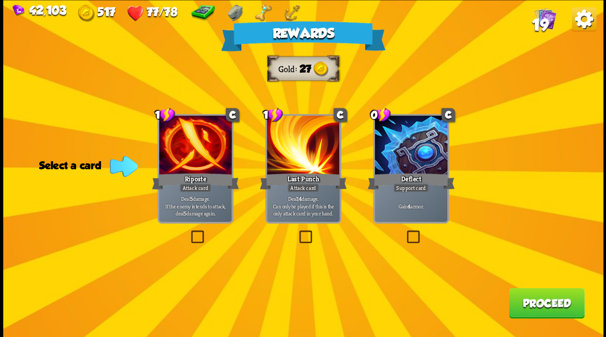
click at [542, 15] on span "19" at bounding box center [539, 24] width 16 height 18
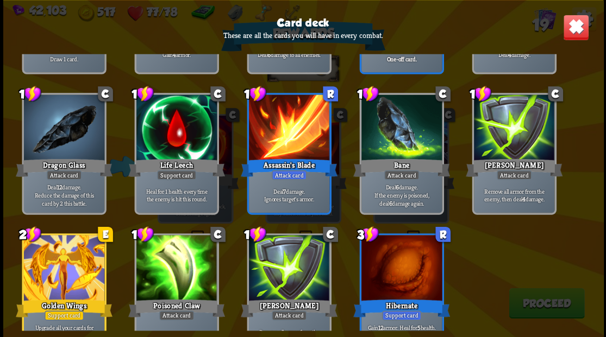
scroll to position [326, 0]
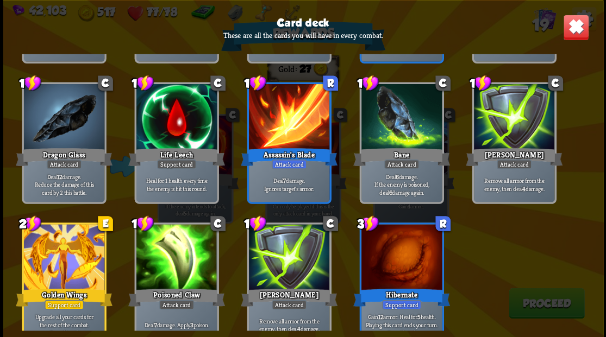
click at [568, 36] on img at bounding box center [575, 27] width 26 height 26
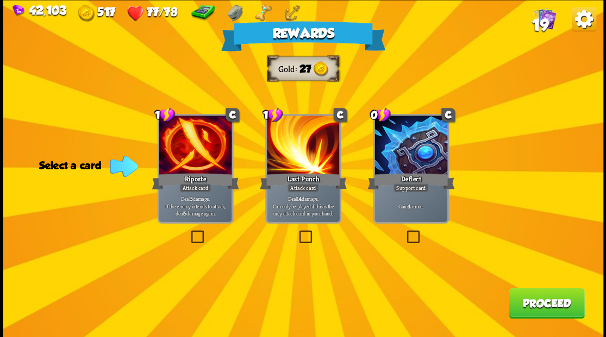
click at [188, 232] on label at bounding box center [188, 232] width 0 height 0
click at [0, 0] on input "checkbox" at bounding box center [0, 0] width 0 height 0
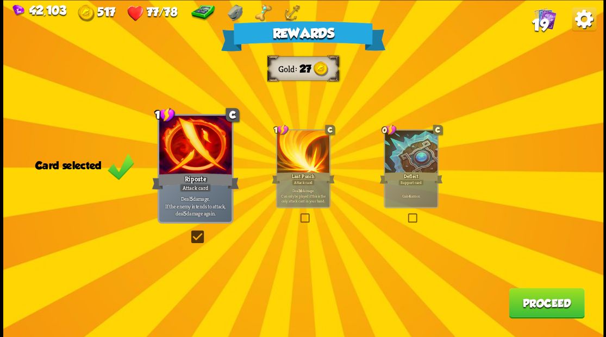
click at [538, 310] on button "Proceed" at bounding box center [545, 303] width 75 height 30
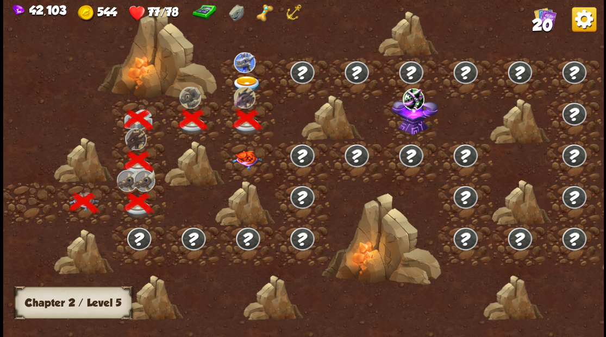
click at [240, 59] on img at bounding box center [245, 62] width 22 height 21
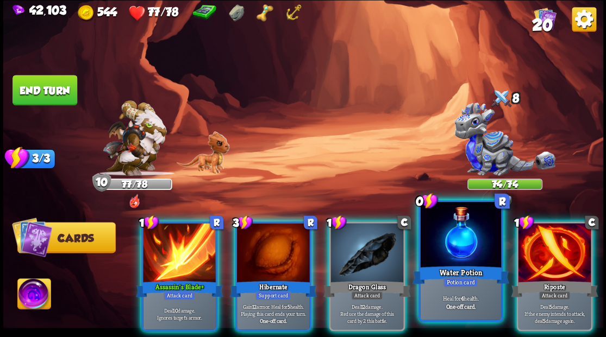
click at [448, 247] on div at bounding box center [460, 236] width 80 height 68
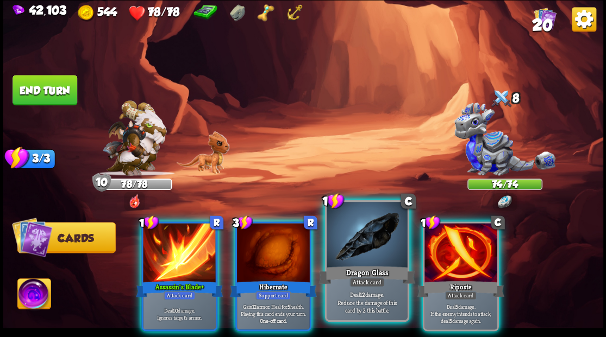
click at [370, 245] on div at bounding box center [366, 236] width 80 height 68
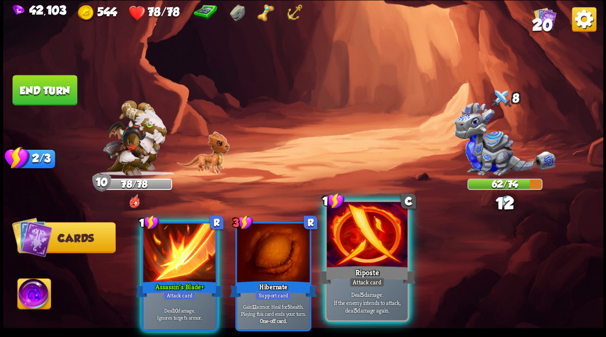
click at [370, 245] on div at bounding box center [366, 236] width 80 height 68
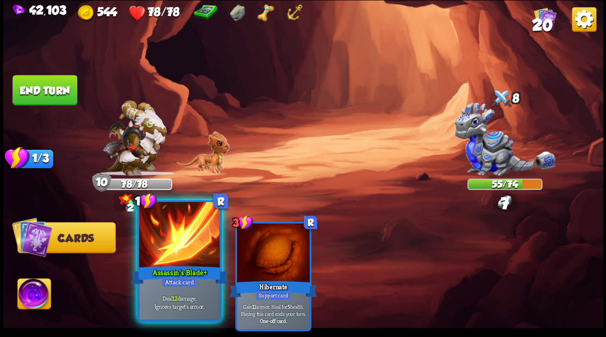
click at [172, 256] on div at bounding box center [179, 236] width 80 height 68
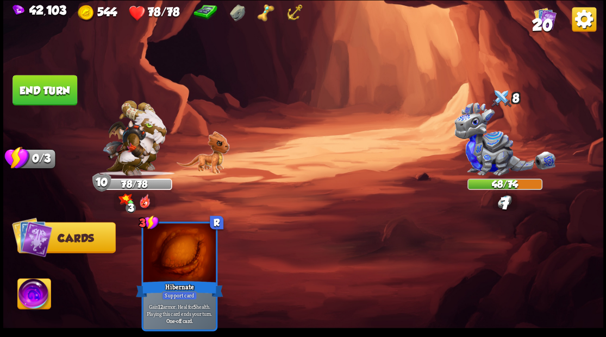
click at [47, 90] on button "End turn" at bounding box center [44, 90] width 65 height 30
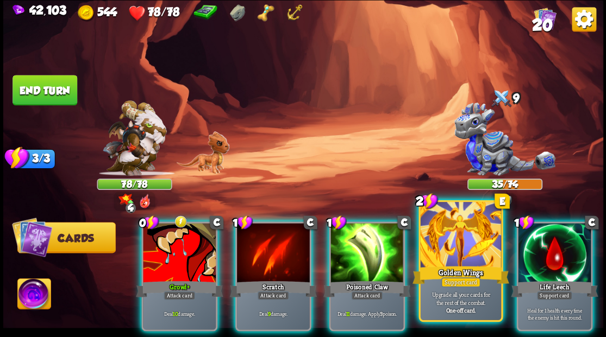
click at [459, 242] on div at bounding box center [460, 236] width 80 height 68
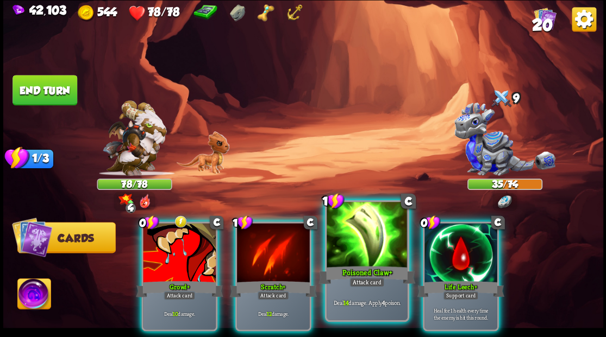
click at [371, 248] on div at bounding box center [366, 236] width 80 height 68
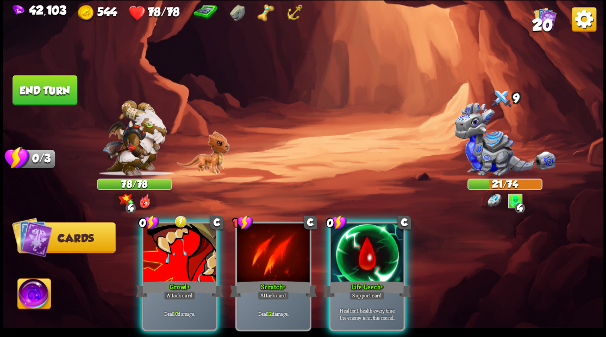
drag, startPoint x: 389, startPoint y: 262, endPoint x: 379, endPoint y: 202, distance: 60.5
click at [388, 260] on div at bounding box center [366, 253] width 73 height 61
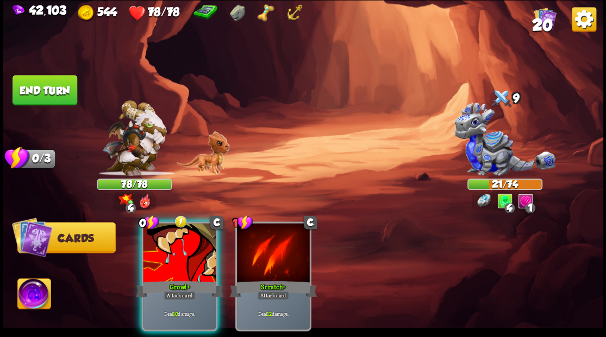
click at [188, 254] on div at bounding box center [179, 253] width 73 height 61
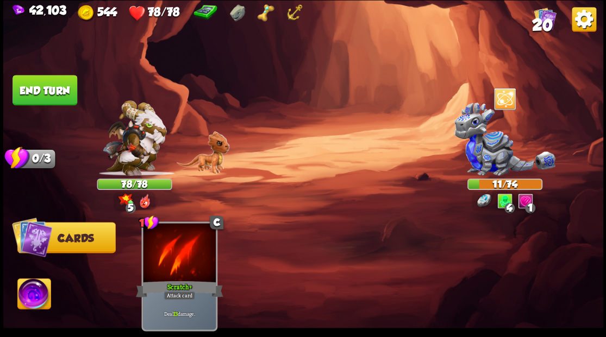
click at [53, 88] on button "End turn" at bounding box center [44, 90] width 65 height 30
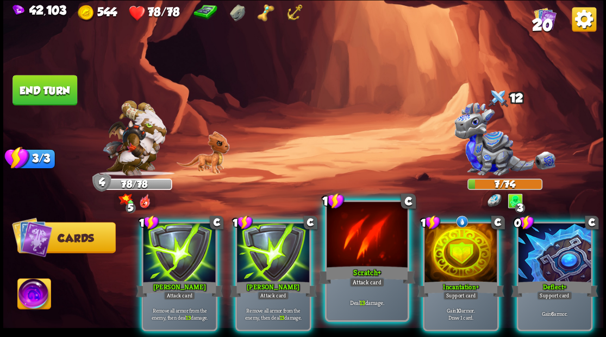
click at [348, 257] on div at bounding box center [366, 236] width 80 height 68
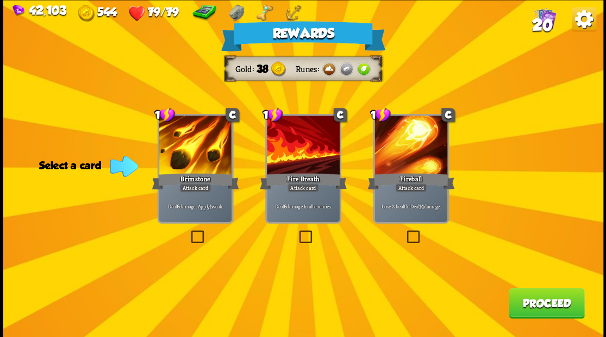
click at [545, 18] on span "20" at bounding box center [541, 24] width 21 height 18
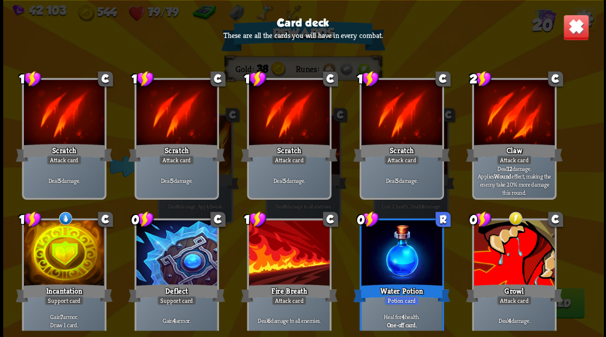
scroll to position [0, 0]
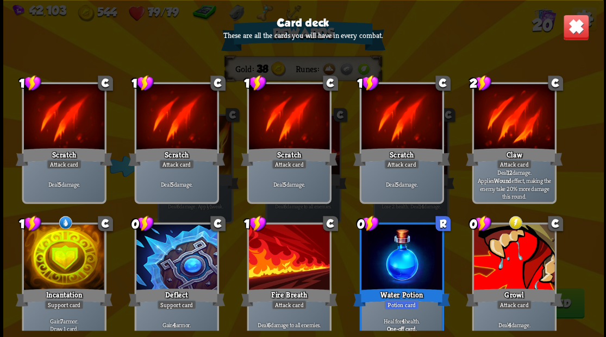
click at [584, 21] on img at bounding box center [575, 27] width 26 height 26
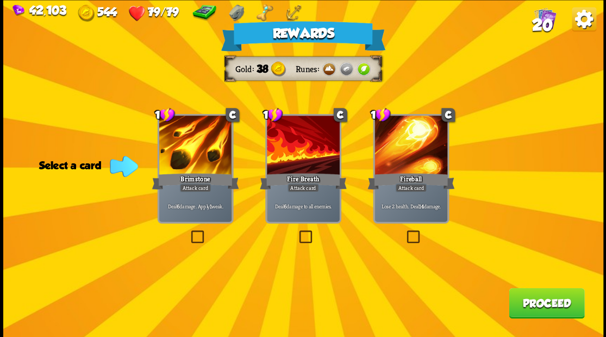
click at [188, 232] on label at bounding box center [188, 232] width 0 height 0
click at [0, 0] on input "checkbox" at bounding box center [0, 0] width 0 height 0
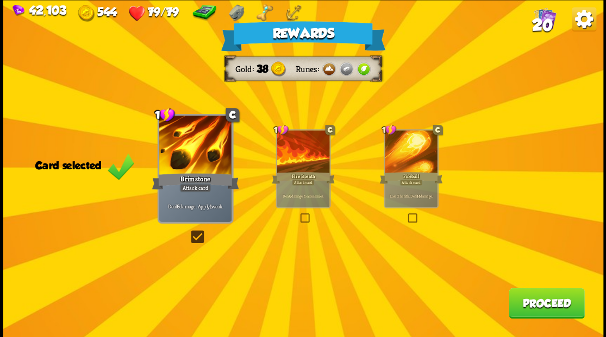
drag, startPoint x: 550, startPoint y: 303, endPoint x: 551, endPoint y: 297, distance: 6.6
click at [551, 297] on button "Proceed" at bounding box center [545, 303] width 75 height 30
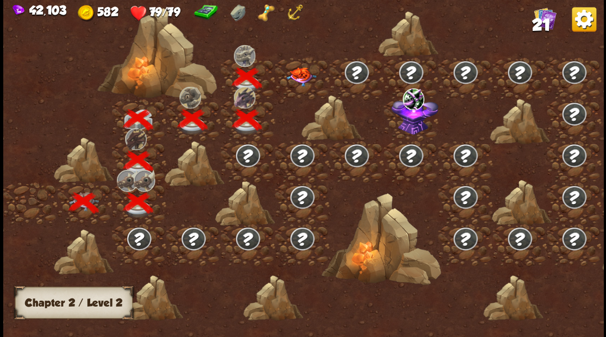
click at [302, 73] on img at bounding box center [301, 76] width 30 height 19
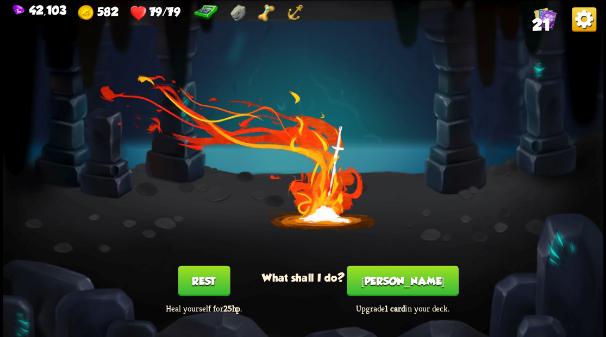
click at [411, 282] on button "[PERSON_NAME]" at bounding box center [402, 281] width 111 height 30
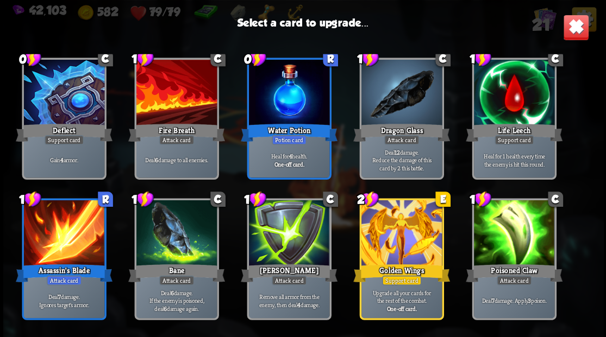
scroll to position [161, 0]
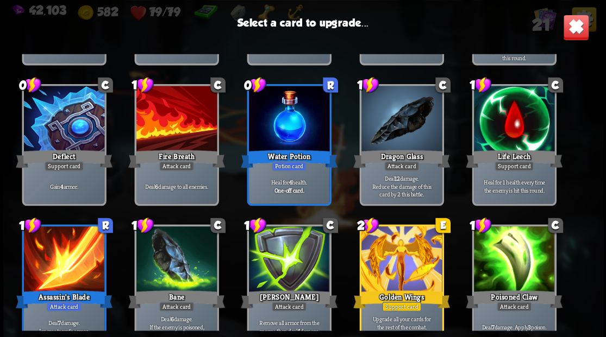
click at [56, 122] on div at bounding box center [63, 120] width 80 height 68
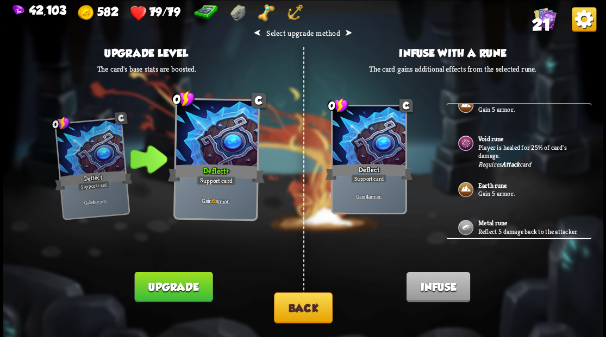
scroll to position [362, 0]
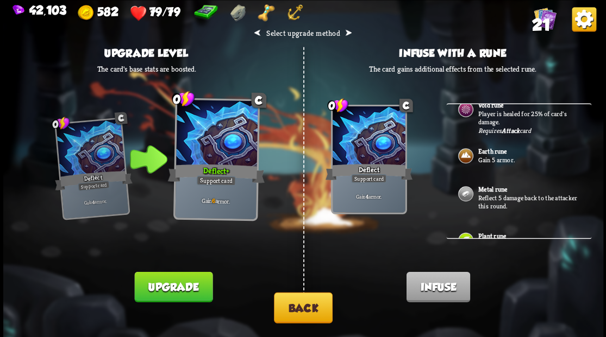
click at [492, 155] on p "Gain 5 armor." at bounding box center [528, 159] width 102 height 9
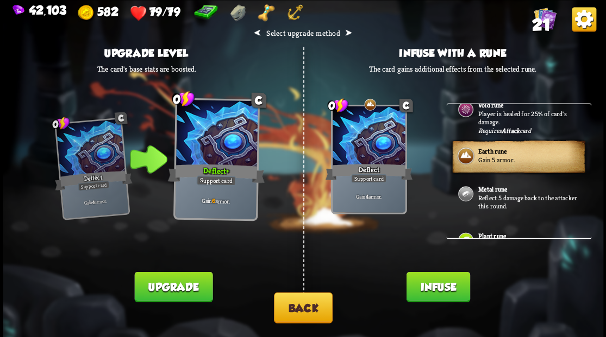
drag, startPoint x: 448, startPoint y: 288, endPoint x: 438, endPoint y: 274, distance: 17.2
click at [446, 285] on button "Infuse" at bounding box center [438, 287] width 64 height 30
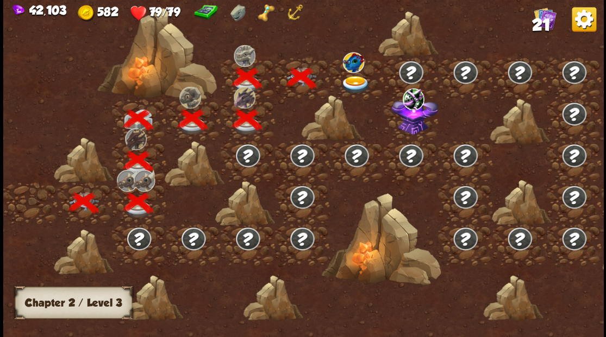
click at [349, 79] on img at bounding box center [356, 84] width 30 height 18
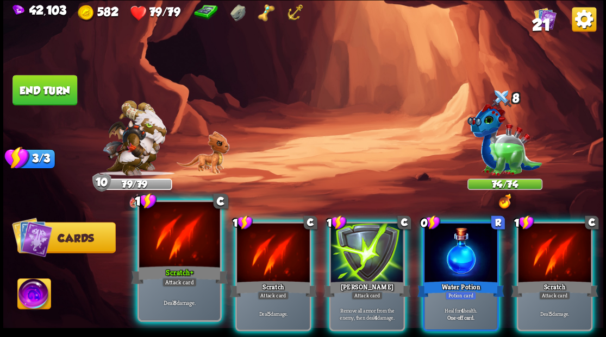
click at [181, 238] on div at bounding box center [179, 236] width 80 height 68
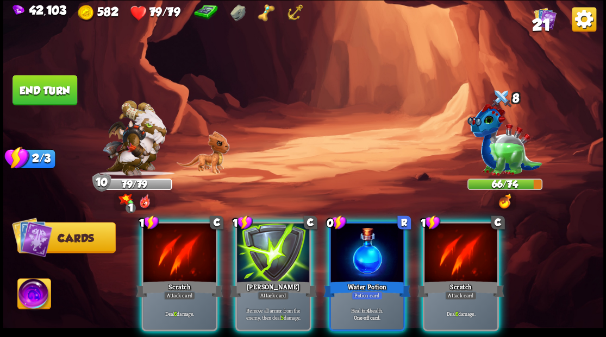
click at [181, 238] on div at bounding box center [179, 253] width 73 height 61
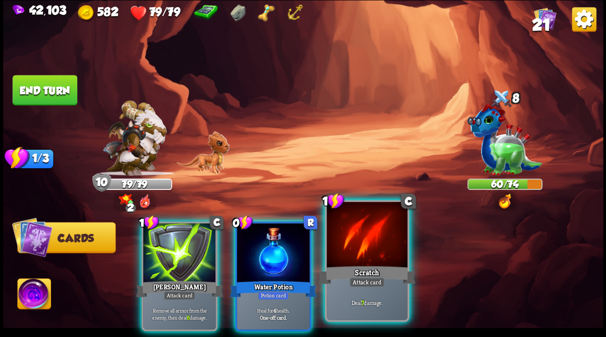
click at [354, 240] on div at bounding box center [366, 236] width 80 height 68
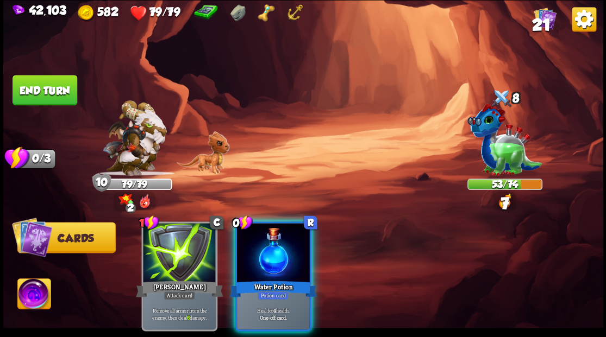
drag, startPoint x: 269, startPoint y: 239, endPoint x: 246, endPoint y: 210, distance: 37.5
click at [267, 233] on div at bounding box center [273, 253] width 73 height 61
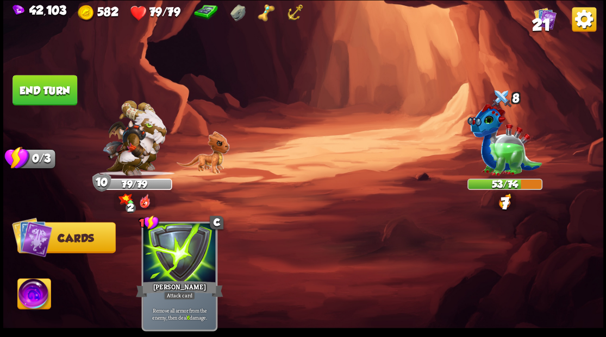
drag, startPoint x: 49, startPoint y: 88, endPoint x: 69, endPoint y: 90, distance: 20.2
click at [50, 88] on button "End turn" at bounding box center [44, 90] width 65 height 30
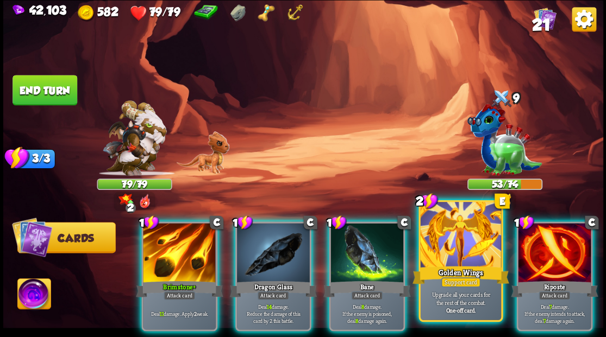
click at [437, 238] on div at bounding box center [460, 236] width 80 height 68
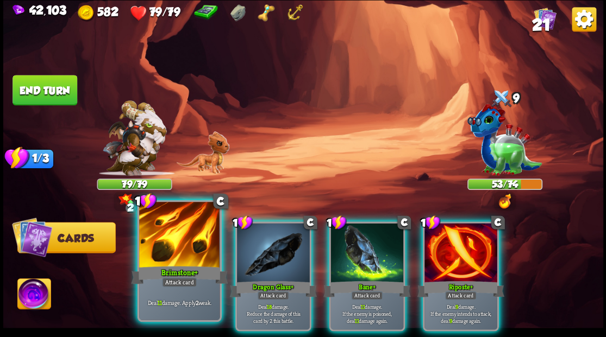
drag, startPoint x: 180, startPoint y: 242, endPoint x: 264, endPoint y: 227, distance: 85.0
click at [180, 242] on div at bounding box center [179, 236] width 80 height 68
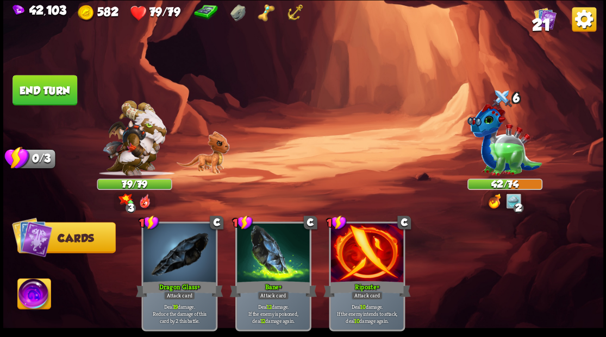
click at [54, 93] on button "End turn" at bounding box center [44, 90] width 65 height 30
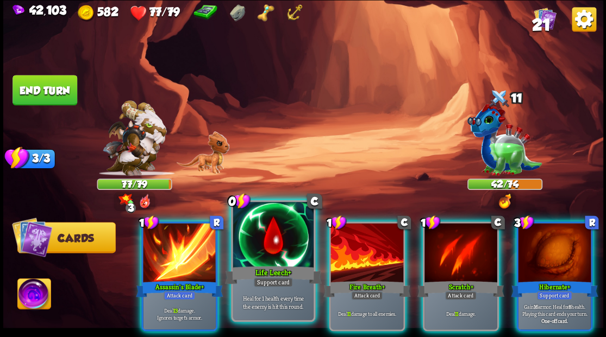
click at [268, 241] on div at bounding box center [272, 236] width 80 height 68
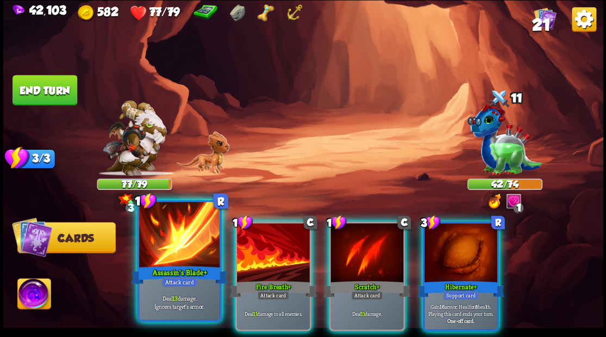
click at [175, 248] on div at bounding box center [179, 236] width 80 height 68
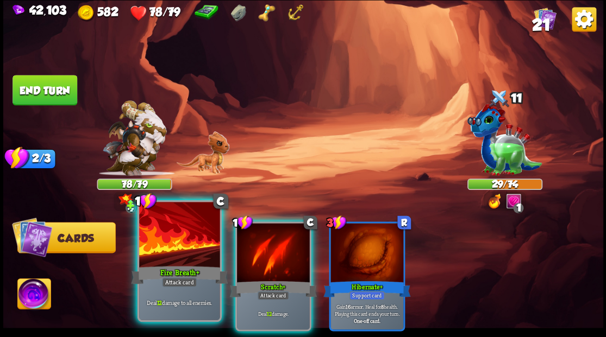
click at [171, 241] on div at bounding box center [179, 236] width 80 height 68
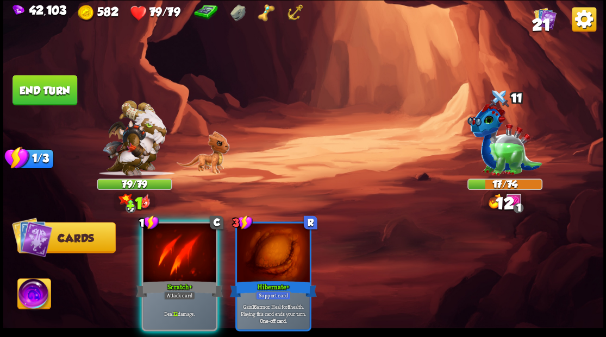
click at [171, 241] on div at bounding box center [179, 253] width 73 height 61
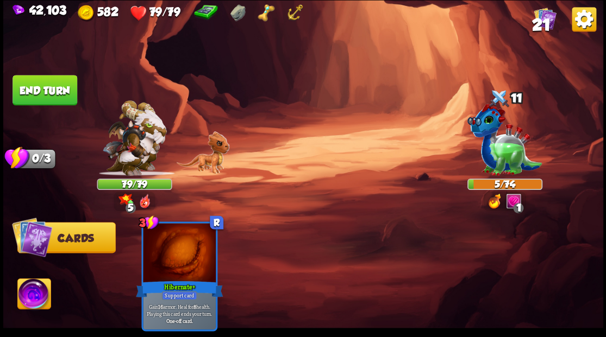
click at [42, 87] on button "End turn" at bounding box center [44, 90] width 65 height 30
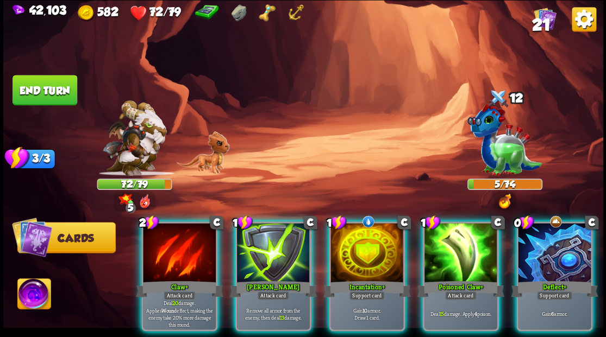
drag, startPoint x: 351, startPoint y: 226, endPoint x: 347, endPoint y: 193, distance: 32.9
click at [351, 224] on div at bounding box center [366, 253] width 73 height 61
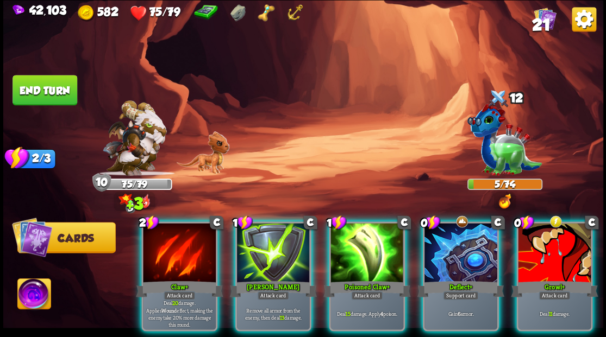
click at [29, 305] on img at bounding box center [33, 296] width 33 height 34
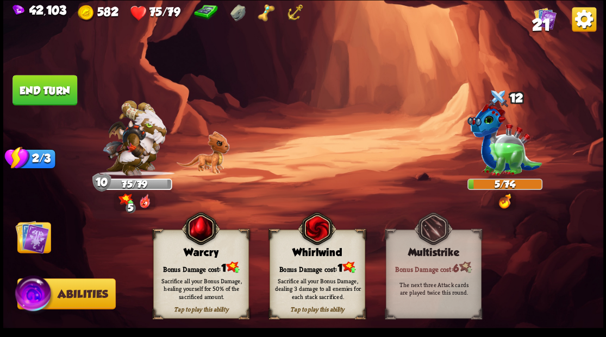
click at [210, 272] on div "Sacrifice all your Bonus Damage, healing yourself for 50% of the sacrificed amo…" at bounding box center [201, 288] width 96 height 37
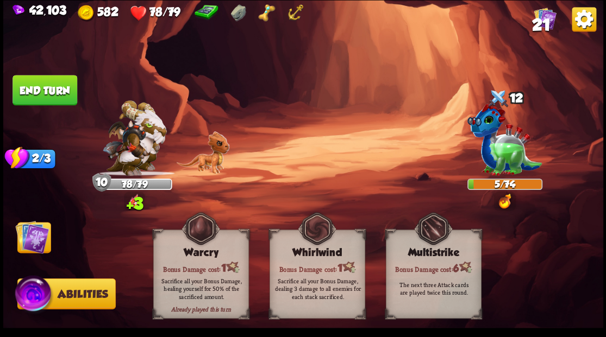
click at [29, 237] on img at bounding box center [32, 237] width 34 height 34
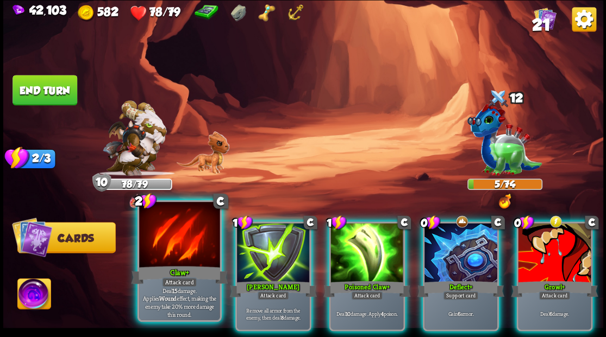
click at [180, 232] on div at bounding box center [179, 236] width 80 height 68
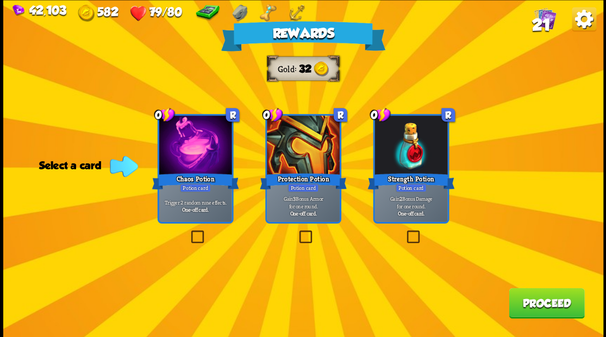
drag, startPoint x: 411, startPoint y: 235, endPoint x: 439, endPoint y: 256, distance: 35.6
click at [404, 232] on label at bounding box center [404, 232] width 0 height 0
click at [0, 0] on input "checkbox" at bounding box center [0, 0] width 0 height 0
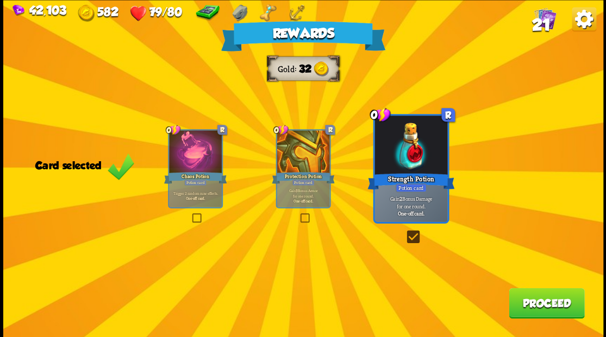
click at [531, 304] on button "Proceed" at bounding box center [545, 303] width 75 height 30
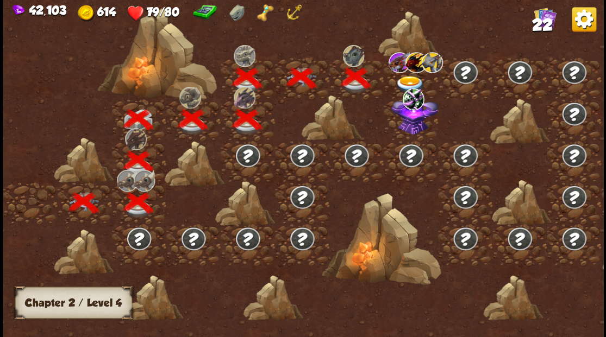
click at [408, 79] on img at bounding box center [410, 84] width 30 height 18
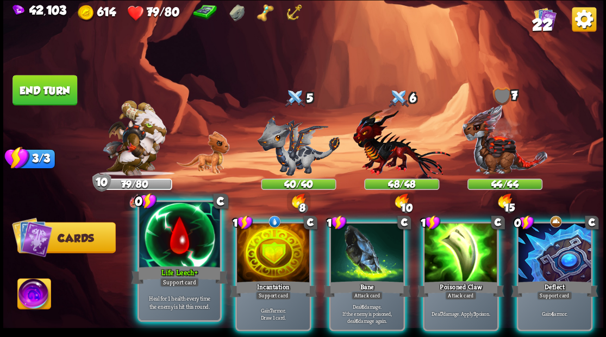
click at [173, 253] on div at bounding box center [179, 236] width 80 height 68
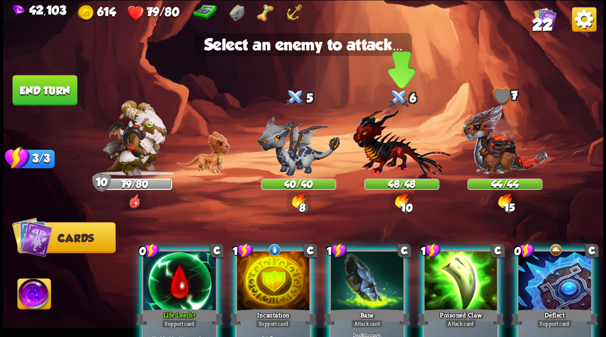
click at [391, 141] on img at bounding box center [400, 143] width 97 height 72
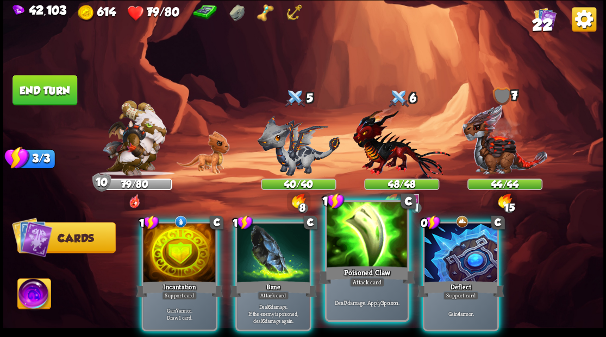
drag, startPoint x: 380, startPoint y: 244, endPoint x: 378, endPoint y: 225, distance: 19.6
click at [379, 242] on div at bounding box center [366, 236] width 80 height 68
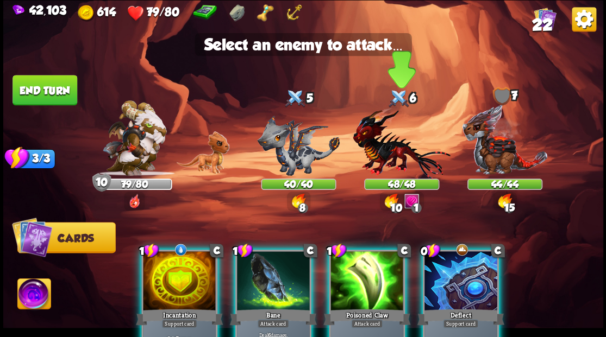
click at [385, 147] on img at bounding box center [400, 143] width 97 height 72
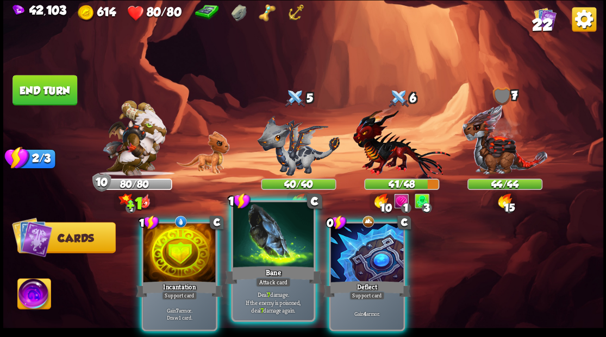
drag, startPoint x: 268, startPoint y: 261, endPoint x: 272, endPoint y: 247, distance: 14.6
click at [267, 253] on div at bounding box center [272, 236] width 80 height 68
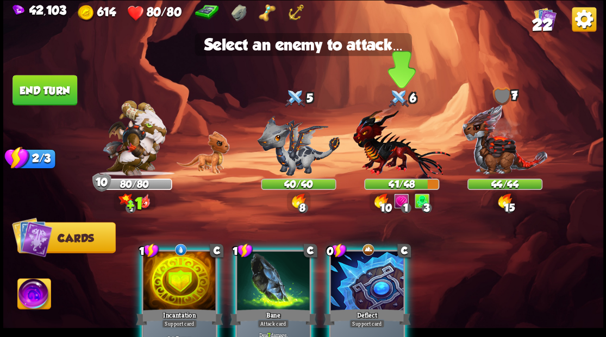
click at [379, 156] on img at bounding box center [400, 143] width 97 height 72
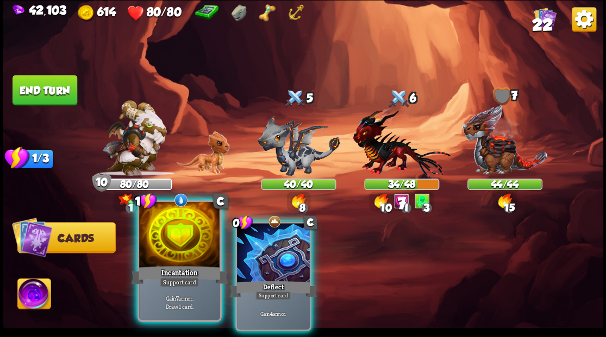
click at [174, 248] on div at bounding box center [179, 236] width 80 height 68
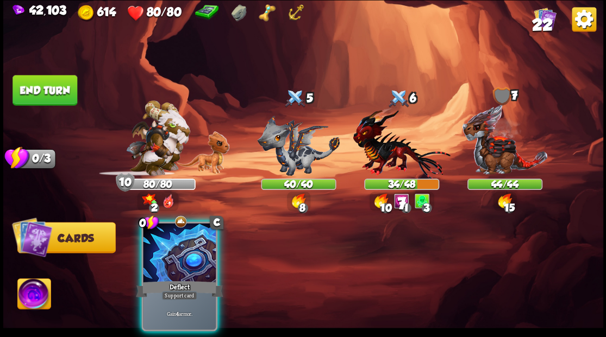
click at [173, 248] on div at bounding box center [179, 253] width 73 height 61
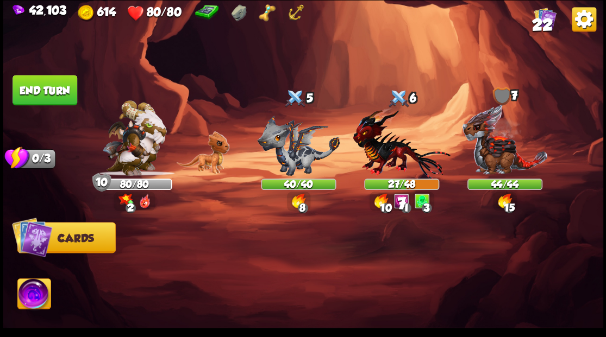
click at [43, 91] on button "End turn" at bounding box center [44, 90] width 65 height 30
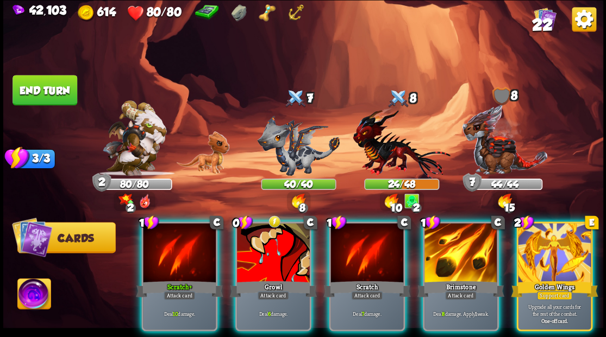
click at [552, 247] on div at bounding box center [554, 253] width 73 height 61
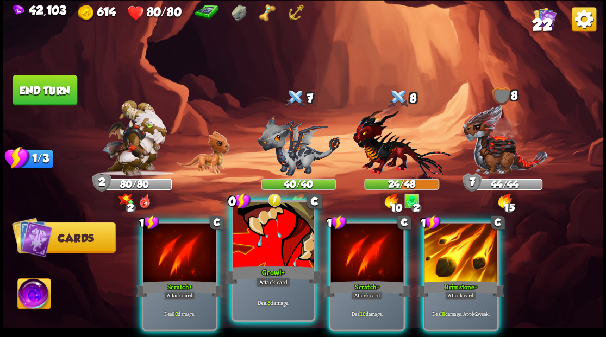
click at [268, 255] on div at bounding box center [272, 236] width 80 height 68
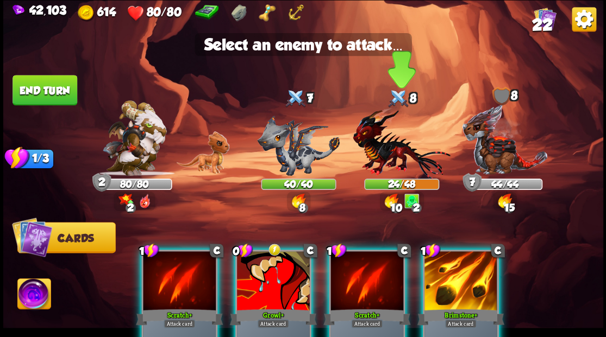
click at [377, 146] on img at bounding box center [400, 143] width 97 height 72
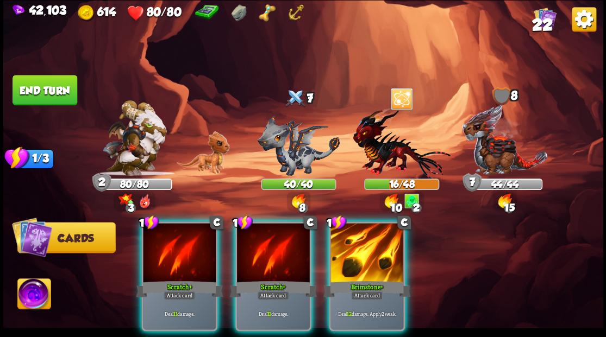
drag, startPoint x: 379, startPoint y: 249, endPoint x: 370, endPoint y: 203, distance: 47.0
click at [379, 248] on div at bounding box center [366, 253] width 73 height 61
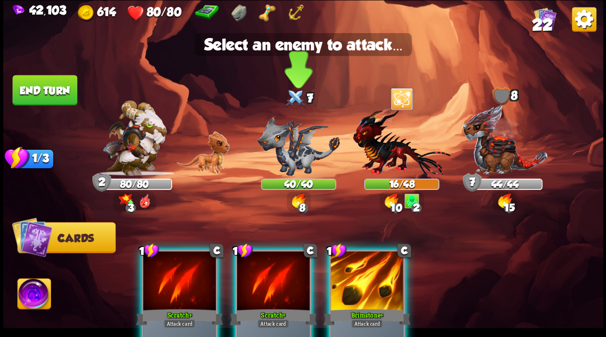
click at [278, 148] on img at bounding box center [298, 145] width 83 height 60
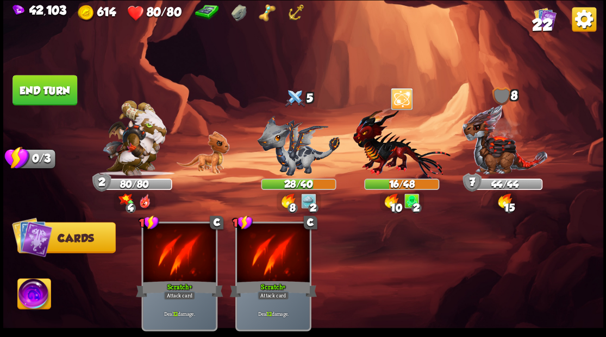
click at [43, 88] on button "End turn" at bounding box center [44, 90] width 65 height 30
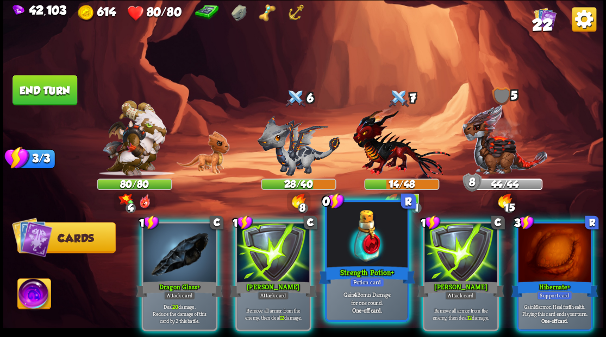
click at [353, 236] on div at bounding box center [366, 236] width 80 height 68
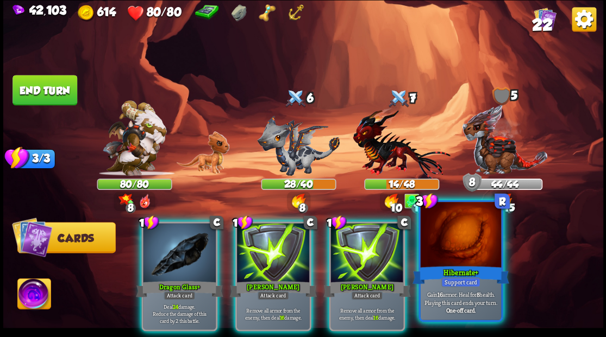
click at [457, 259] on div at bounding box center [460, 236] width 80 height 68
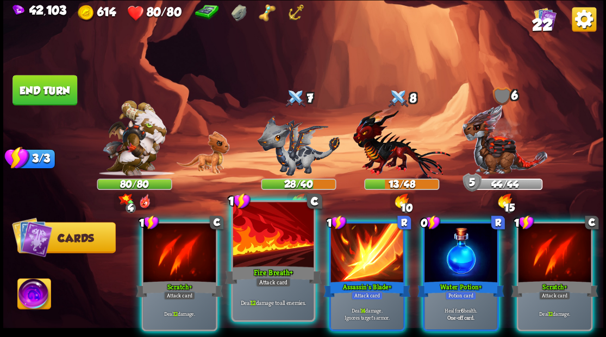
click at [257, 258] on div at bounding box center [272, 236] width 80 height 68
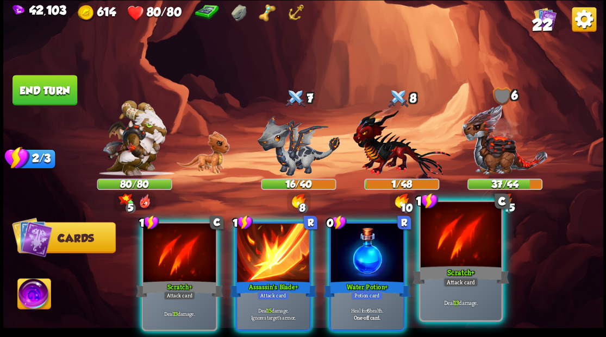
click at [467, 249] on div at bounding box center [460, 236] width 80 height 68
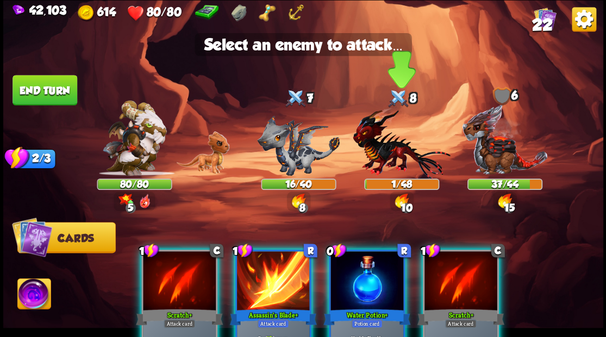
click at [387, 154] on img at bounding box center [400, 143] width 97 height 72
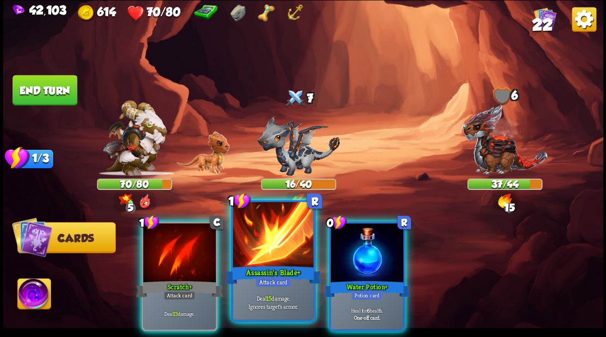
drag, startPoint x: 264, startPoint y: 250, endPoint x: 265, endPoint y: 243, distance: 7.1
click at [264, 248] on div at bounding box center [272, 236] width 80 height 68
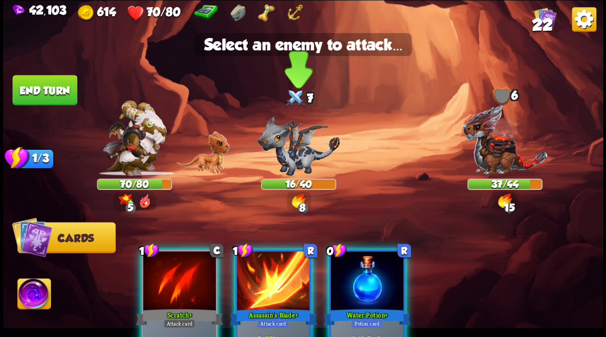
click at [289, 162] on img at bounding box center [298, 145] width 83 height 60
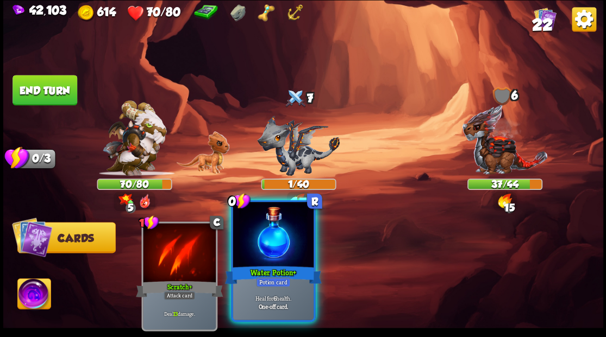
click at [277, 248] on div at bounding box center [272, 236] width 80 height 68
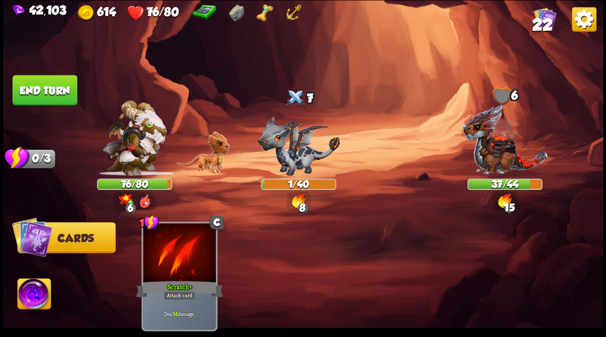
click at [52, 85] on button "End turn" at bounding box center [44, 90] width 65 height 30
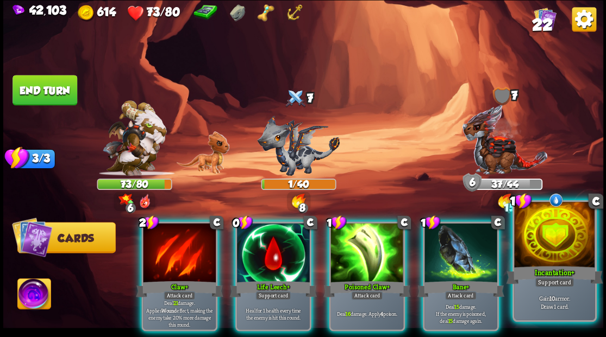
click at [553, 245] on div at bounding box center [554, 236] width 80 height 68
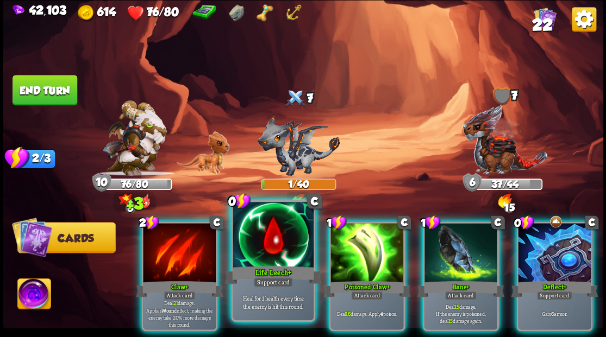
click at [267, 242] on div at bounding box center [272, 236] width 80 height 68
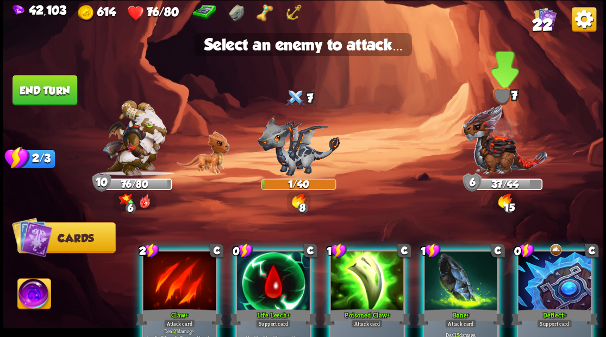
click at [500, 154] on img at bounding box center [504, 140] width 86 height 72
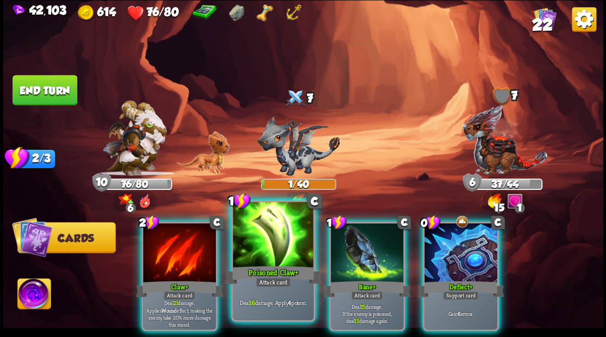
click at [277, 250] on div at bounding box center [272, 236] width 80 height 68
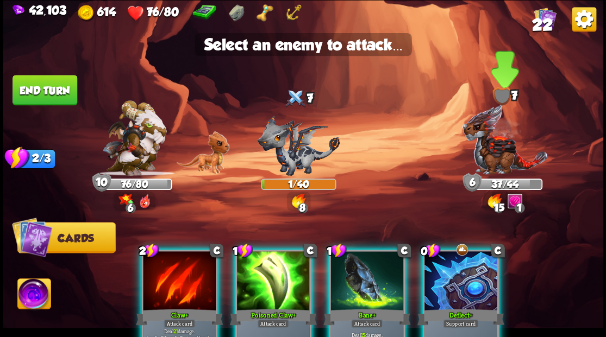
click at [500, 156] on img at bounding box center [504, 140] width 86 height 72
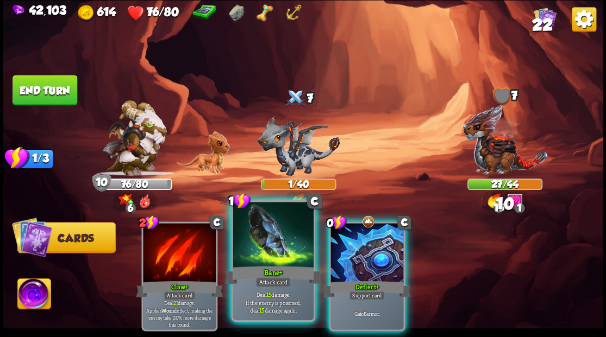
click at [273, 250] on div at bounding box center [272, 236] width 80 height 68
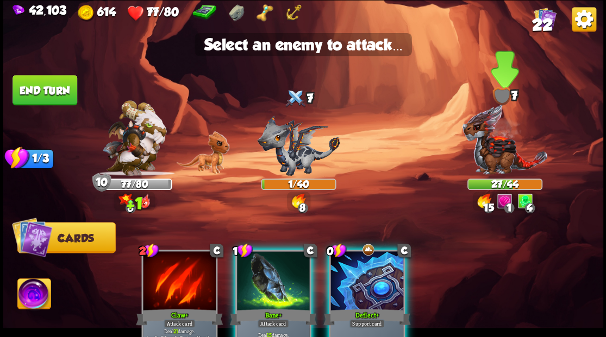
click at [487, 161] on img at bounding box center [504, 140] width 86 height 72
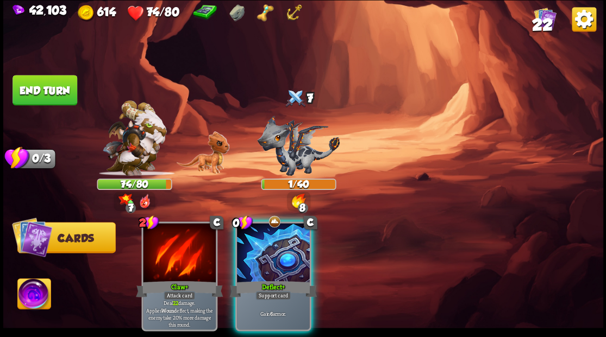
click at [35, 293] on img at bounding box center [33, 296] width 33 height 34
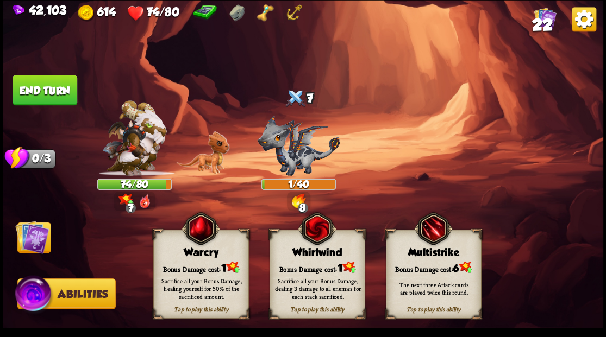
click at [189, 266] on div "Bonus Damage cost: 1" at bounding box center [200, 268] width 95 height 14
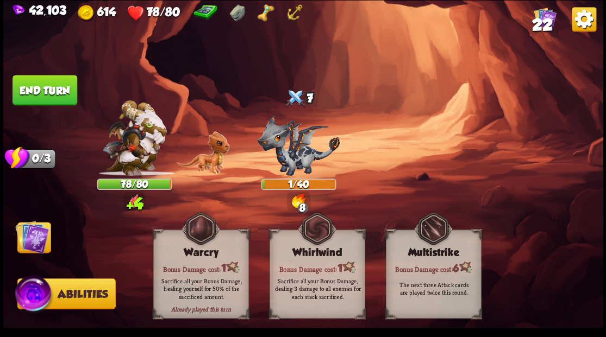
click at [34, 229] on img at bounding box center [32, 237] width 34 height 34
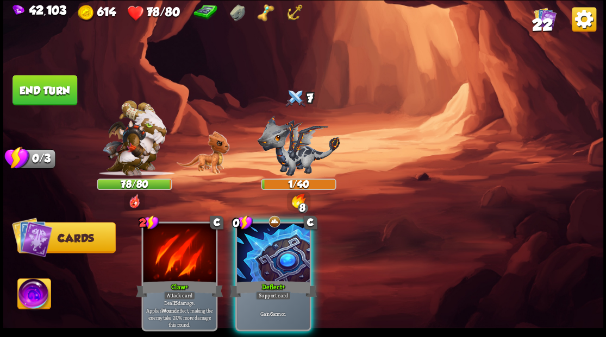
click at [266, 279] on div "Deflect+" at bounding box center [272, 289] width 87 height 20
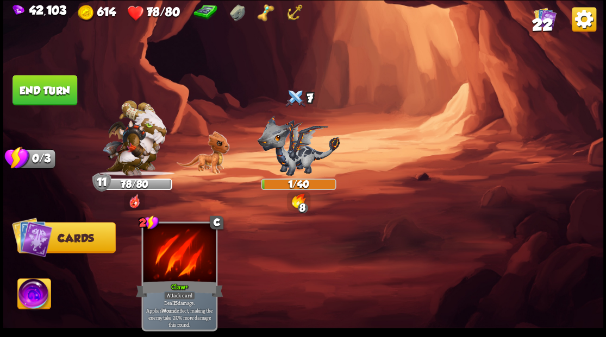
click at [53, 90] on button "End turn" at bounding box center [44, 90] width 65 height 30
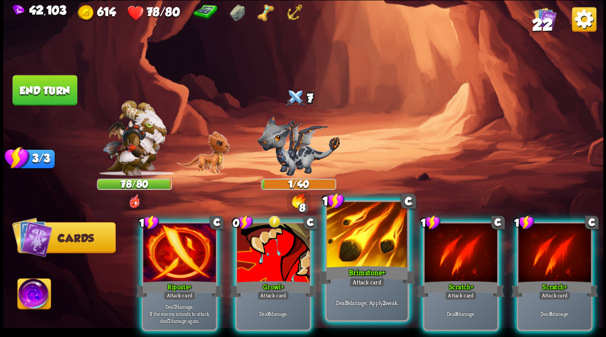
click at [364, 230] on div at bounding box center [366, 236] width 80 height 68
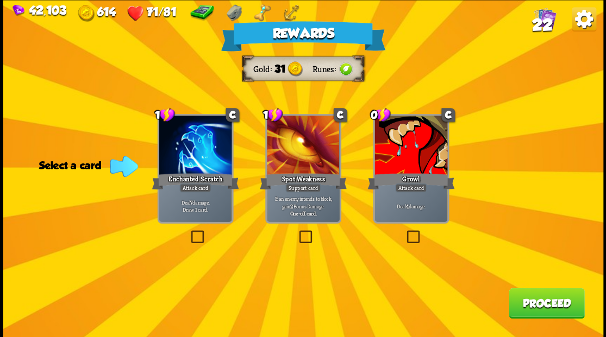
click at [544, 20] on span "22" at bounding box center [541, 24] width 21 height 18
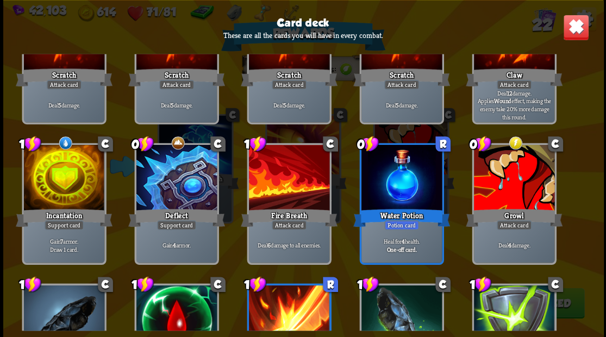
scroll to position [0, 0]
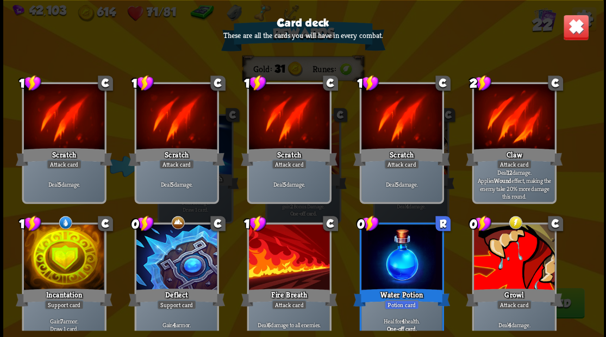
click at [574, 27] on img at bounding box center [575, 27] width 26 height 26
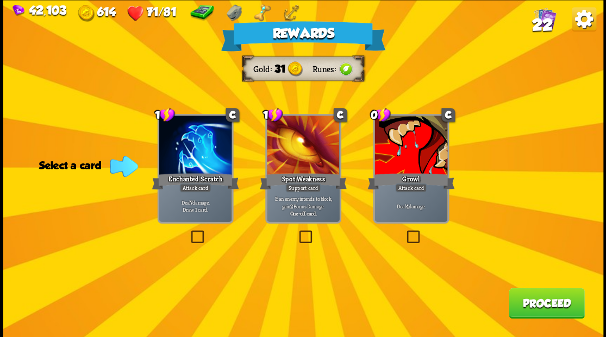
click at [198, 226] on div "Rewards Gold 31 Runes Select a card 1 C Enchanted Scratch Attack card Deal 7 da…" at bounding box center [303, 168] width 600 height 337
click at [188, 232] on label at bounding box center [188, 232] width 0 height 0
click at [0, 0] on input "checkbox" at bounding box center [0, 0] width 0 height 0
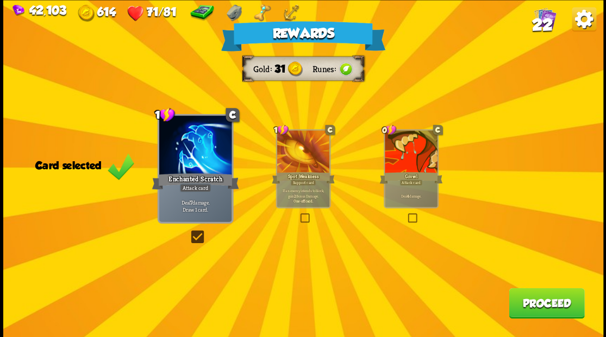
click at [546, 300] on button "Proceed" at bounding box center [545, 303] width 75 height 30
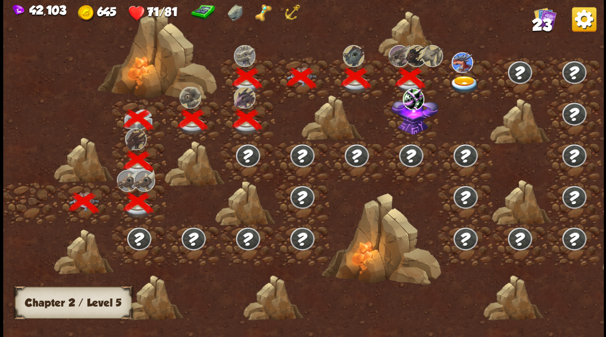
click at [411, 127] on img at bounding box center [414, 114] width 47 height 40
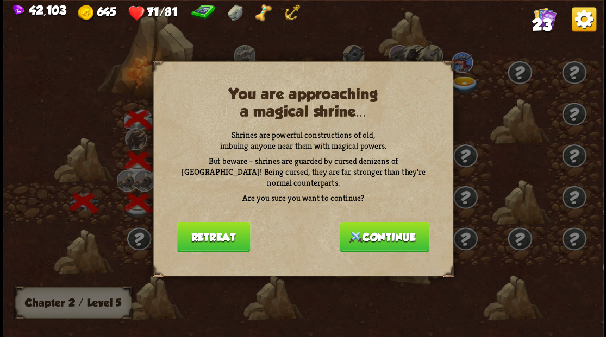
click at [376, 229] on button "Continue" at bounding box center [384, 237] width 90 height 30
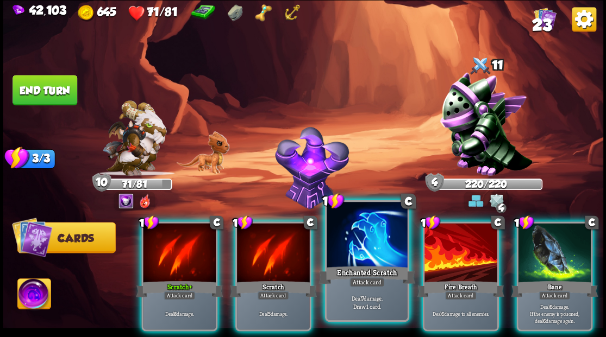
click at [358, 234] on div at bounding box center [366, 236] width 80 height 68
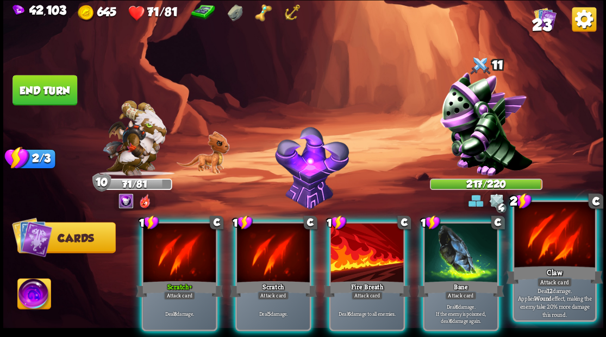
click at [565, 248] on div at bounding box center [554, 236] width 80 height 68
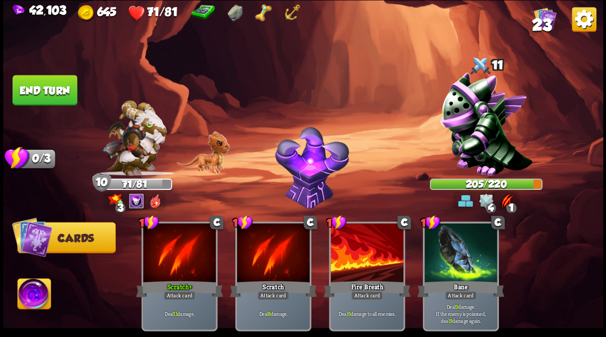
click at [57, 80] on button "End turn" at bounding box center [44, 90] width 65 height 30
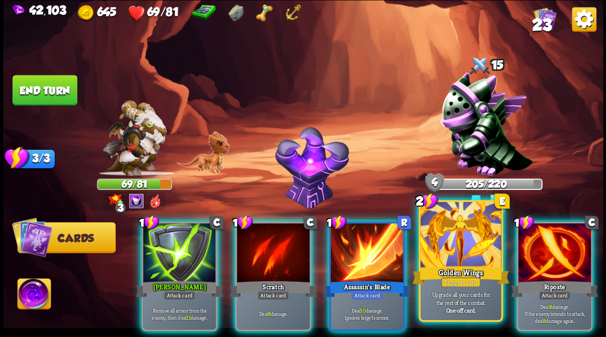
click at [442, 280] on div "Support card" at bounding box center [459, 283] width 39 height 10
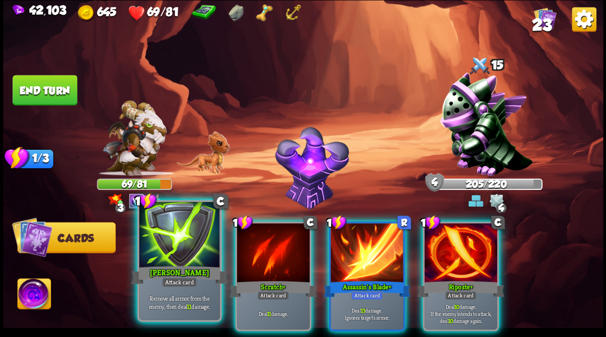
click at [172, 244] on div at bounding box center [179, 236] width 80 height 68
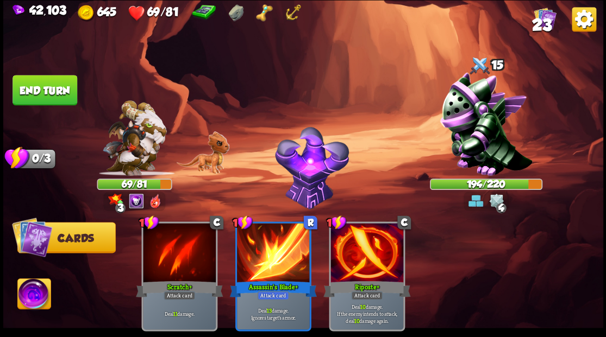
click at [47, 90] on button "End turn" at bounding box center [44, 90] width 65 height 30
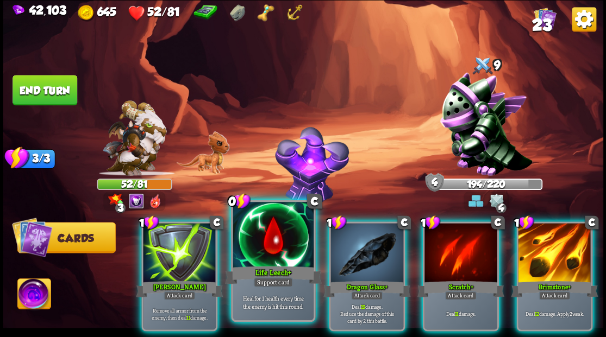
click at [276, 242] on div at bounding box center [272, 236] width 80 height 68
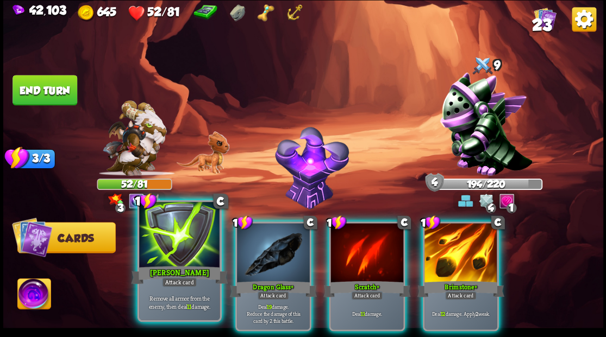
click at [180, 236] on div at bounding box center [179, 236] width 80 height 68
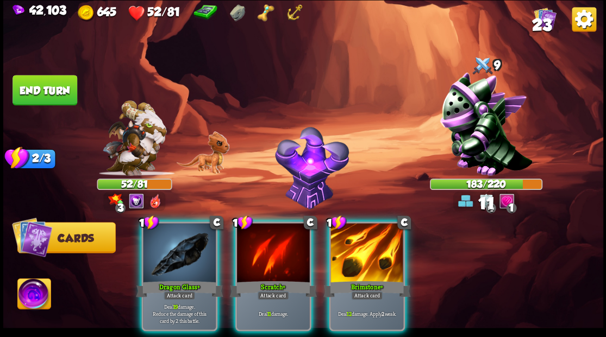
drag, startPoint x: 180, startPoint y: 236, endPoint x: 186, endPoint y: 230, distance: 8.5
click at [182, 232] on div at bounding box center [179, 253] width 73 height 61
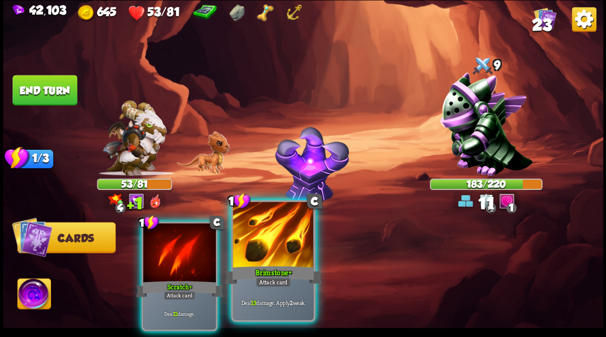
click at [273, 248] on div at bounding box center [272, 236] width 80 height 68
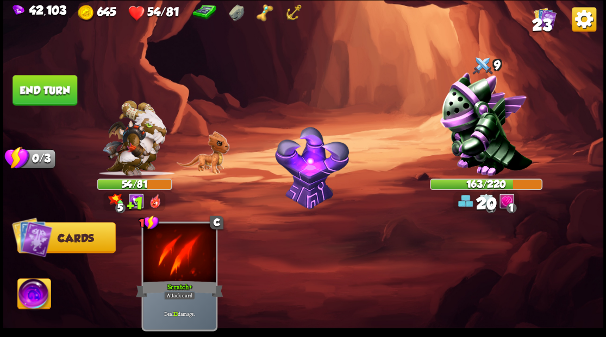
drag, startPoint x: 52, startPoint y: 88, endPoint x: 65, endPoint y: 88, distance: 13.0
click at [52, 88] on button "End turn" at bounding box center [44, 90] width 65 height 30
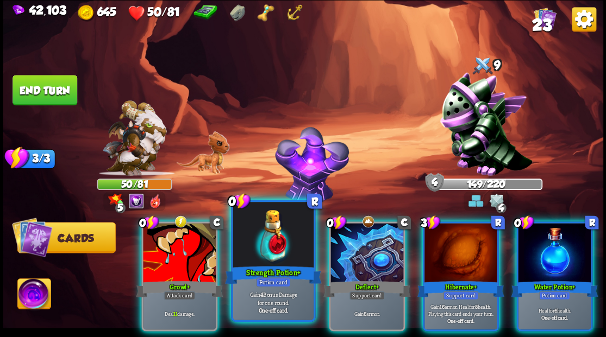
click at [276, 224] on div at bounding box center [272, 236] width 80 height 68
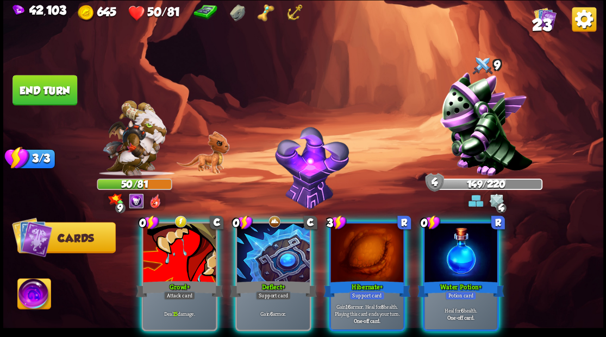
drag, startPoint x: 477, startPoint y: 263, endPoint x: 476, endPoint y: 238, distance: 25.0
click at [477, 262] on div at bounding box center [460, 253] width 73 height 61
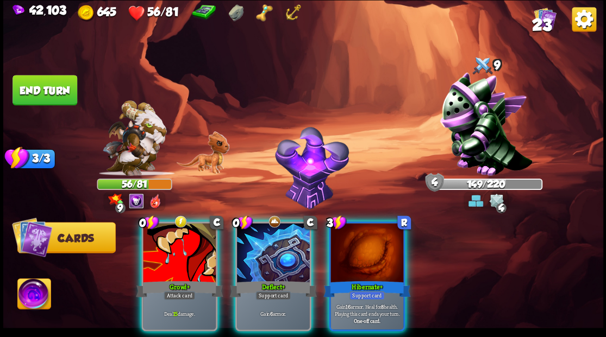
drag, startPoint x: 158, startPoint y: 255, endPoint x: 215, endPoint y: 197, distance: 82.2
click at [157, 247] on div at bounding box center [179, 253] width 73 height 61
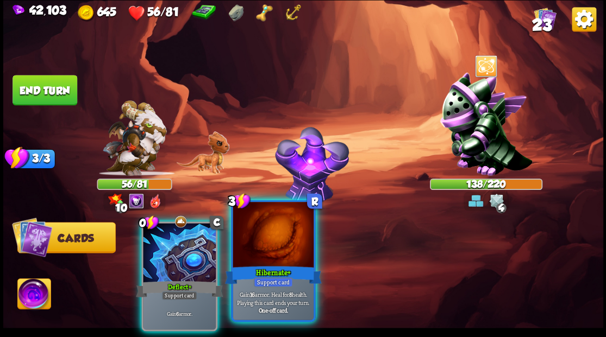
click at [284, 251] on div at bounding box center [272, 236] width 80 height 68
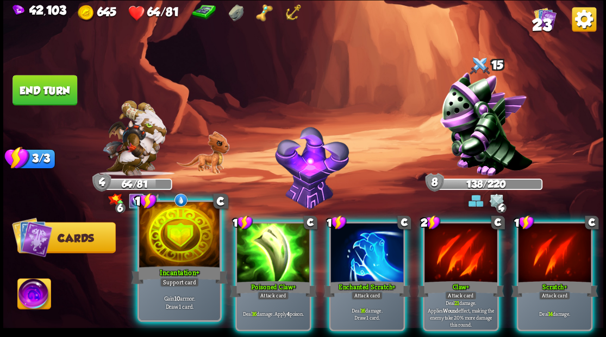
click at [176, 243] on div at bounding box center [179, 236] width 80 height 68
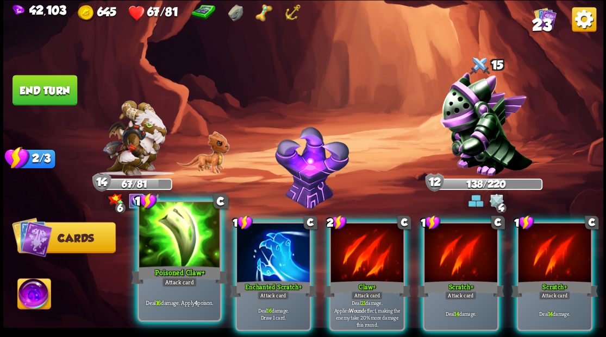
click at [176, 229] on div at bounding box center [179, 236] width 80 height 68
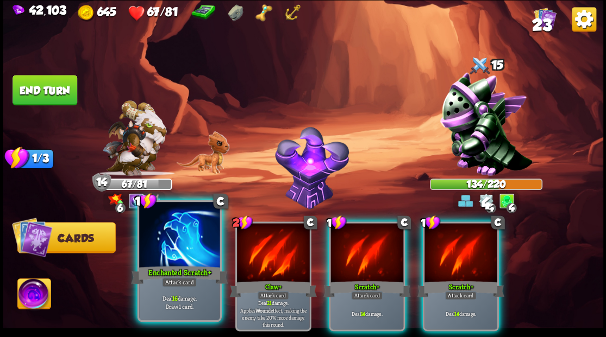
click at [176, 230] on div at bounding box center [179, 236] width 80 height 68
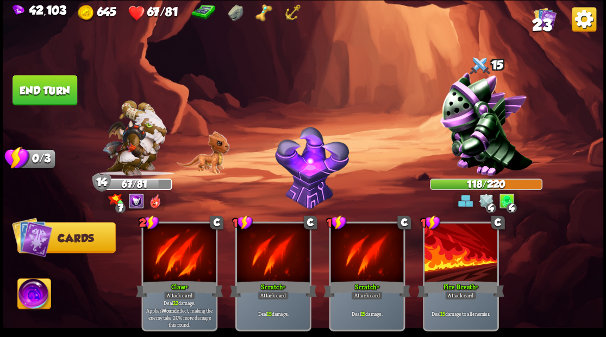
click at [50, 87] on button "End turn" at bounding box center [44, 90] width 65 height 30
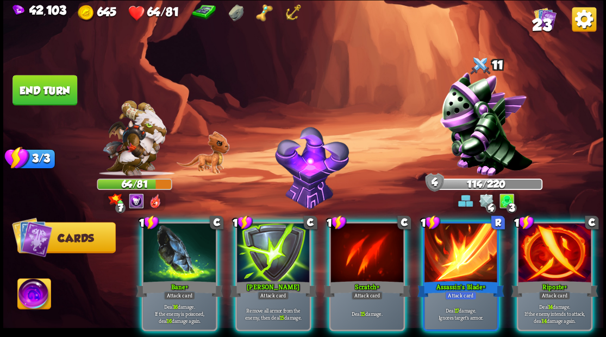
click at [538, 23] on span "23" at bounding box center [541, 24] width 20 height 18
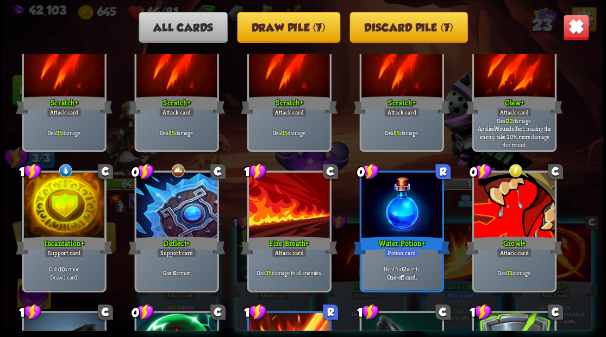
scroll to position [34, 0]
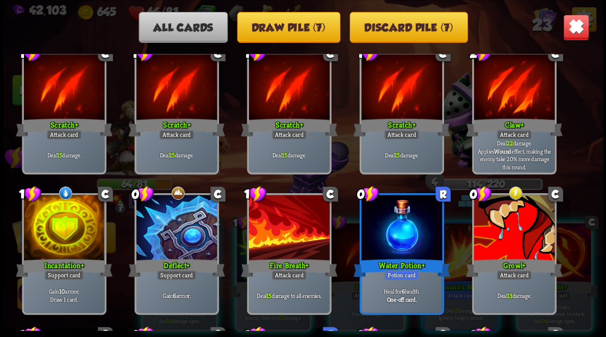
drag, startPoint x: 576, startPoint y: 28, endPoint x: 551, endPoint y: 48, distance: 32.5
click at [576, 28] on img at bounding box center [575, 27] width 26 height 26
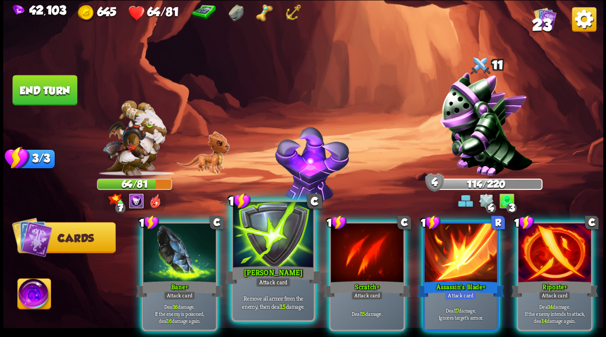
click at [267, 244] on div at bounding box center [272, 236] width 80 height 68
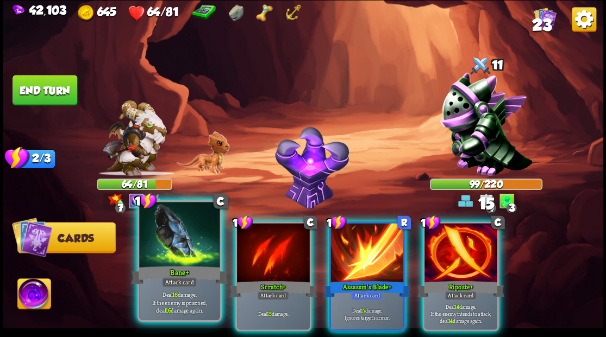
click at [168, 249] on div at bounding box center [179, 236] width 80 height 68
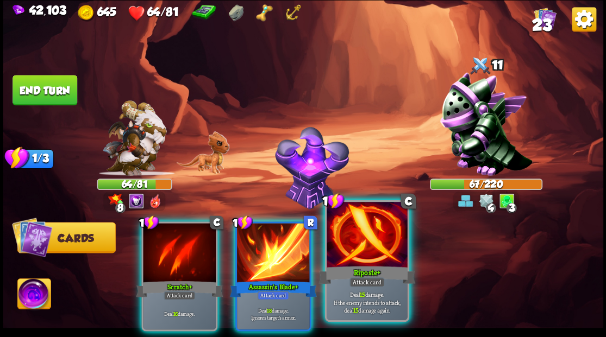
click at [332, 261] on div at bounding box center [366, 236] width 80 height 68
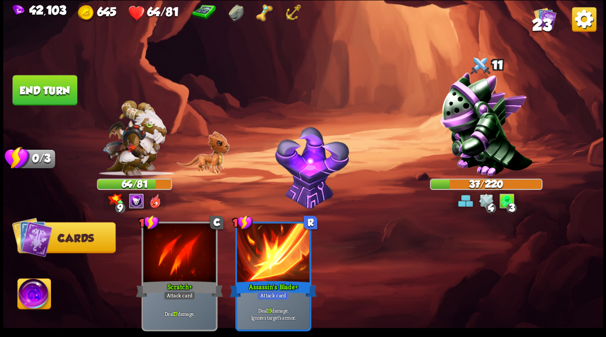
click at [32, 294] on img at bounding box center [33, 296] width 33 height 34
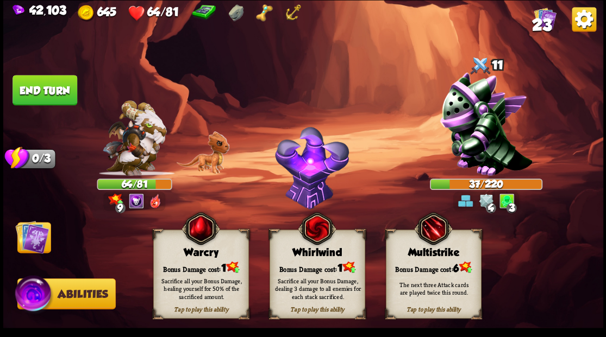
click at [194, 257] on div "Warcry" at bounding box center [200, 253] width 95 height 12
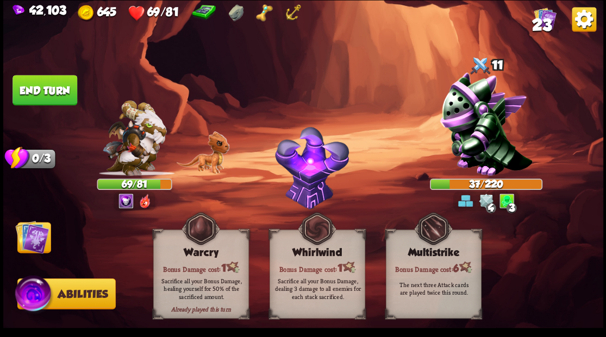
click at [35, 239] on img at bounding box center [32, 237] width 34 height 34
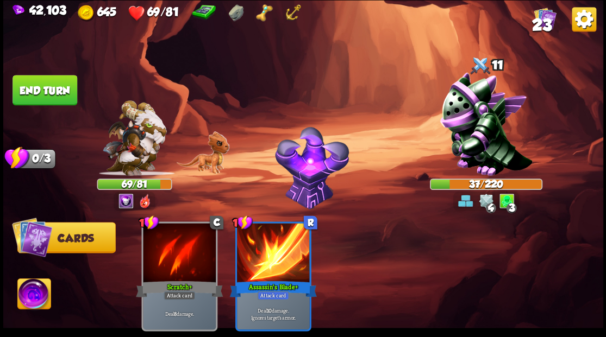
click at [21, 85] on button "End turn" at bounding box center [44, 90] width 65 height 30
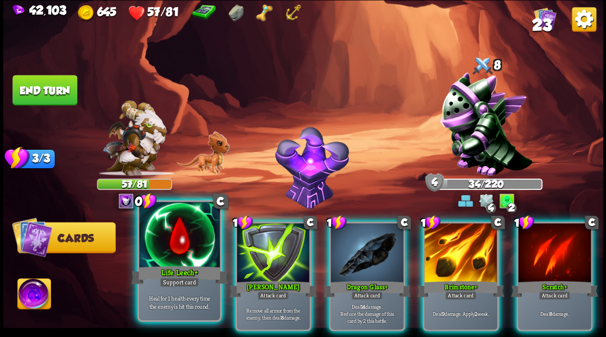
click at [188, 255] on div at bounding box center [179, 236] width 80 height 68
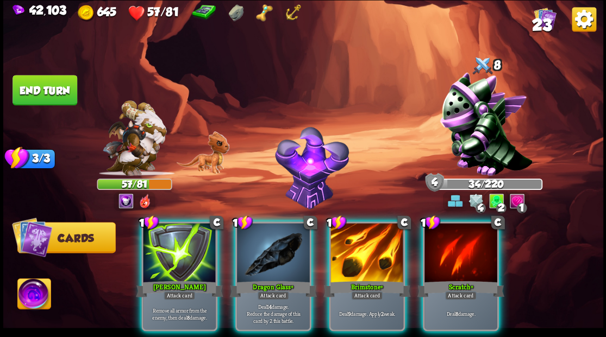
click at [188, 255] on div at bounding box center [179, 253] width 73 height 61
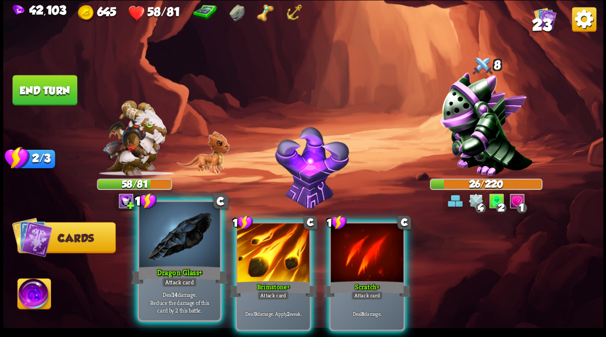
click at [169, 249] on div at bounding box center [179, 236] width 80 height 68
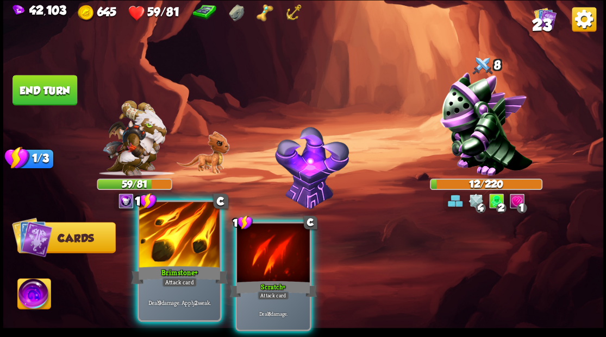
click at [169, 249] on div at bounding box center [179, 236] width 80 height 68
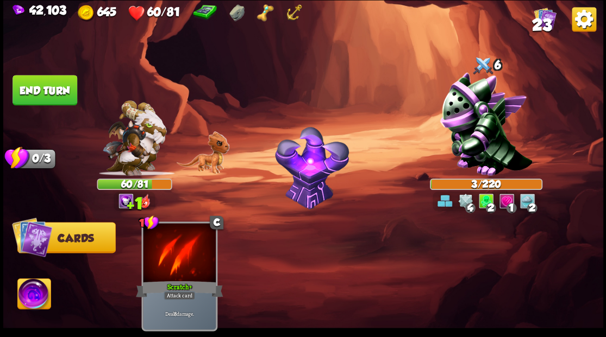
click at [59, 87] on button "End turn" at bounding box center [44, 90] width 65 height 30
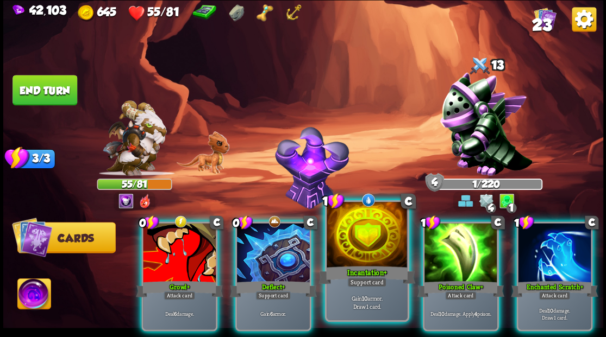
click at [363, 247] on div at bounding box center [366, 236] width 80 height 68
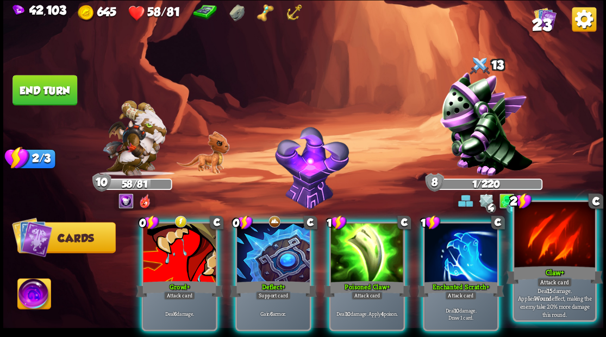
click at [539, 237] on div at bounding box center [554, 236] width 80 height 68
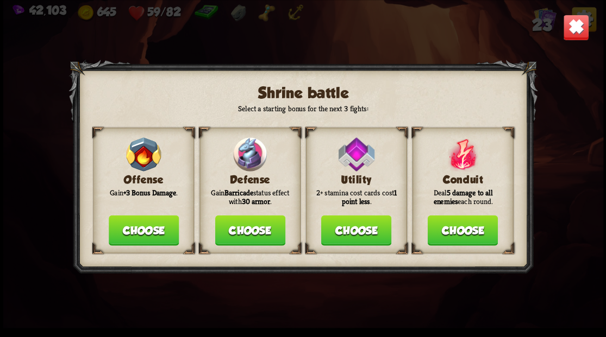
click at [251, 235] on button "Choose" at bounding box center [250, 230] width 70 height 30
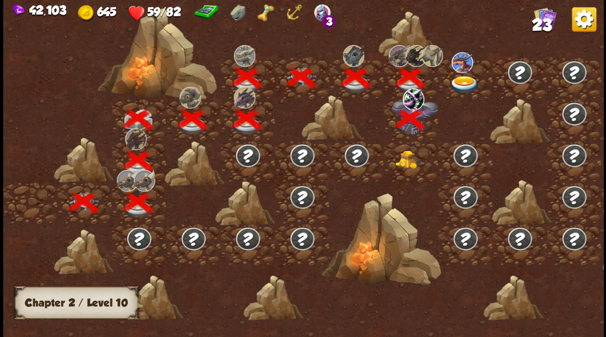
click at [405, 162] on img at bounding box center [410, 159] width 30 height 18
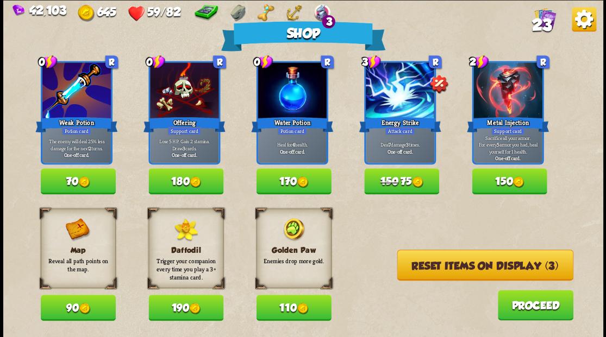
click at [289, 310] on button "110" at bounding box center [293, 308] width 75 height 26
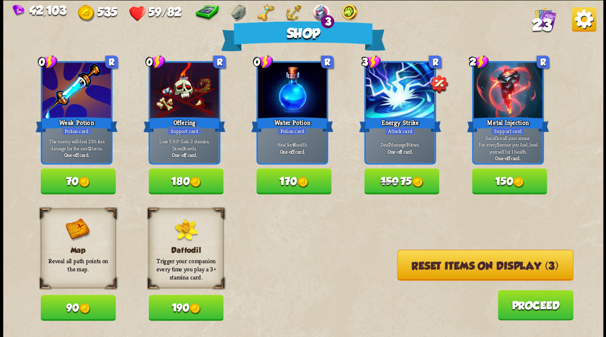
click at [287, 182] on button "170" at bounding box center [293, 181] width 75 height 26
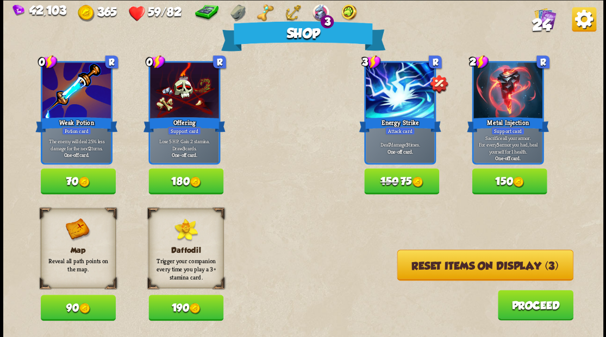
drag, startPoint x: 514, startPoint y: 269, endPoint x: 507, endPoint y: 263, distance: 9.2
click at [511, 267] on button "Reset items on display (3)" at bounding box center [484, 265] width 176 height 31
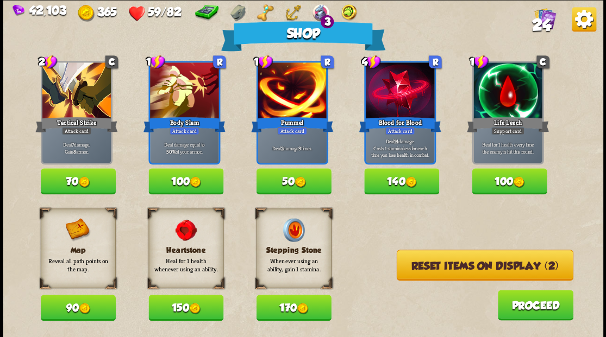
click at [506, 261] on button "Reset items on display (2)" at bounding box center [484, 265] width 177 height 31
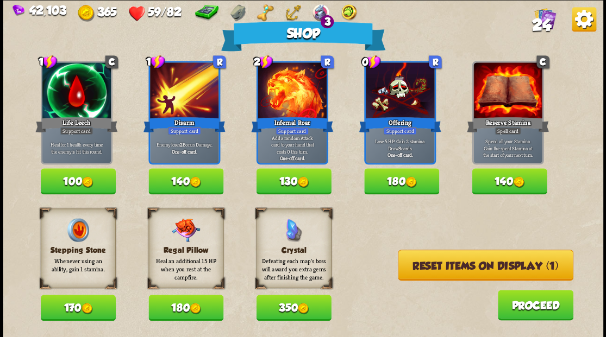
click at [499, 272] on button "Reset items on display (1)" at bounding box center [485, 265] width 175 height 31
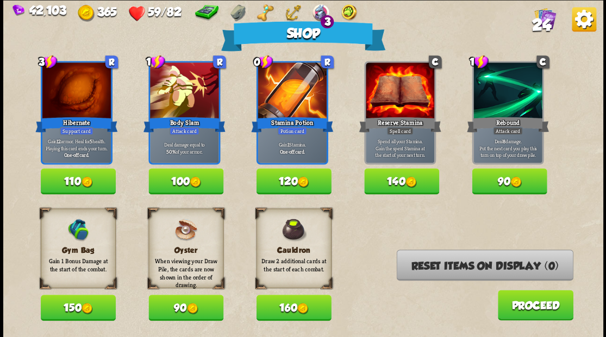
click at [522, 309] on button "Proceed" at bounding box center [534, 305] width 75 height 30
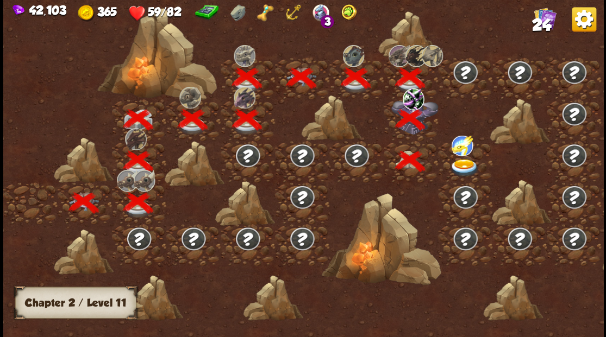
scroll to position [0, 165]
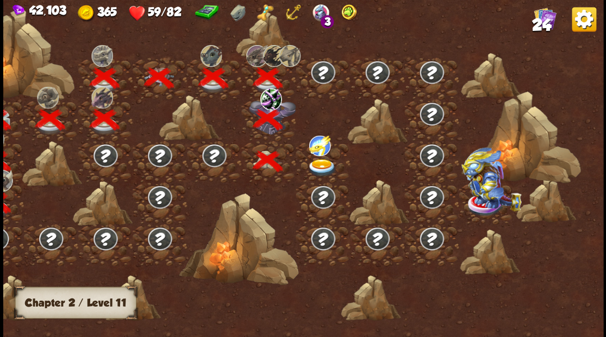
click at [316, 162] on img at bounding box center [321, 168] width 30 height 18
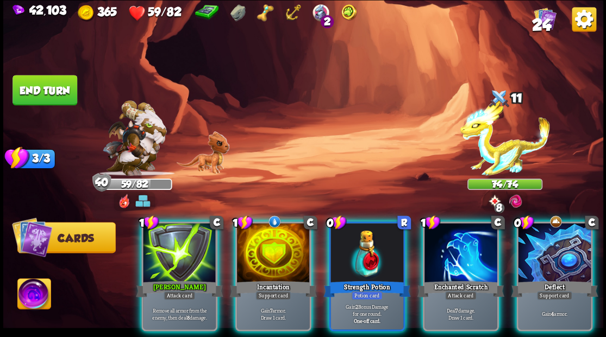
drag, startPoint x: 273, startPoint y: 248, endPoint x: 366, endPoint y: 117, distance: 160.4
click at [273, 237] on div at bounding box center [273, 253] width 73 height 61
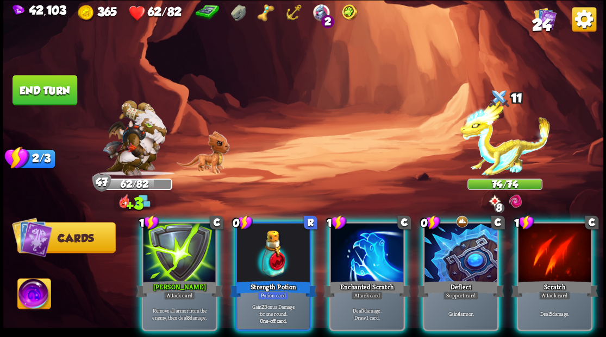
click at [261, 234] on div at bounding box center [273, 253] width 73 height 61
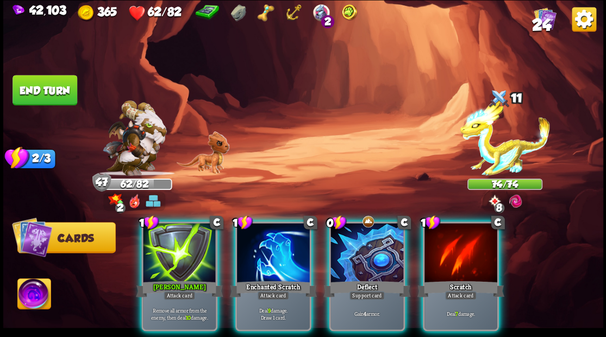
click at [342, 232] on div at bounding box center [366, 253] width 73 height 61
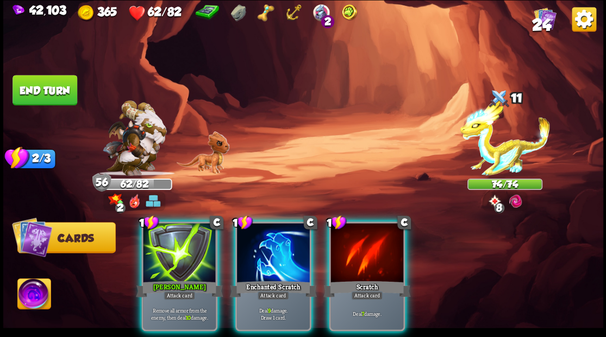
drag, startPoint x: 273, startPoint y: 240, endPoint x: 278, endPoint y: 225, distance: 16.0
click at [274, 231] on div at bounding box center [273, 253] width 73 height 61
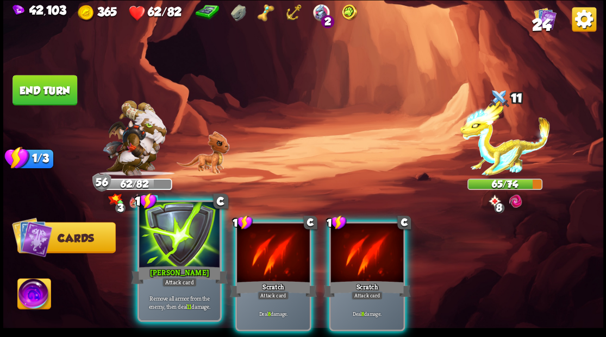
click at [169, 259] on div at bounding box center [179, 236] width 80 height 68
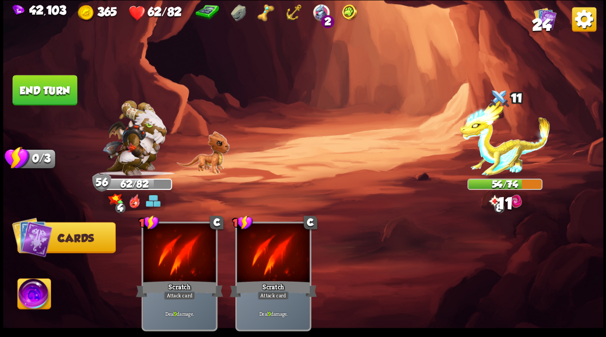
click at [50, 91] on button "End turn" at bounding box center [44, 90] width 65 height 30
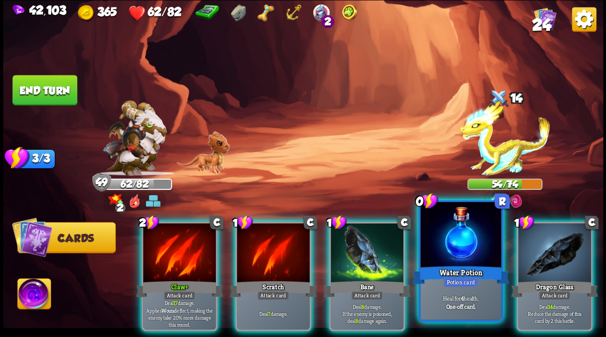
click at [452, 242] on div at bounding box center [460, 236] width 80 height 68
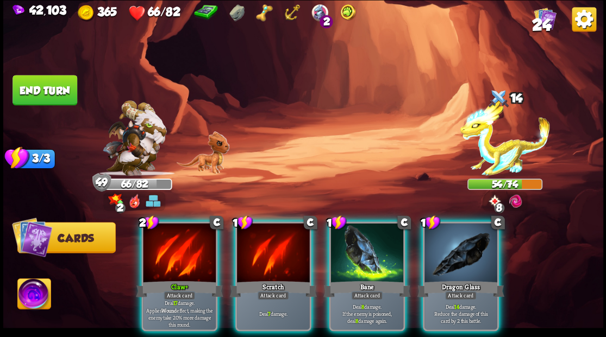
click at [455, 253] on div at bounding box center [460, 253] width 73 height 61
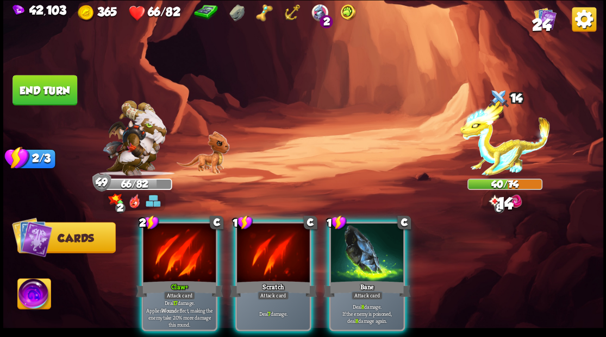
click at [41, 86] on button "End turn" at bounding box center [44, 90] width 65 height 30
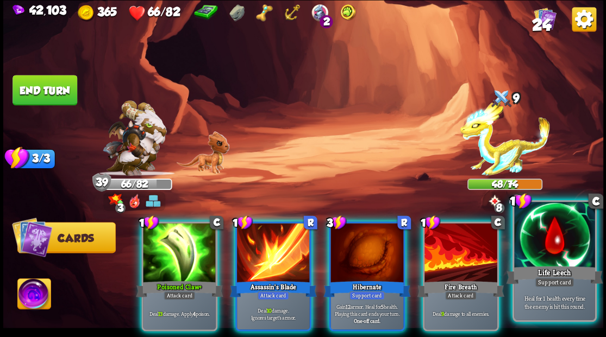
click at [558, 234] on div at bounding box center [554, 236] width 80 height 68
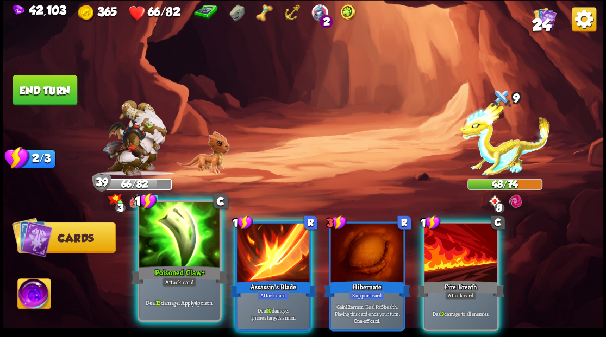
click at [167, 257] on div at bounding box center [179, 236] width 80 height 68
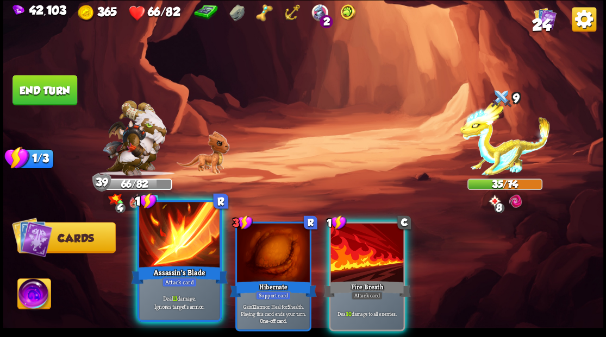
click at [166, 255] on div at bounding box center [179, 236] width 80 height 68
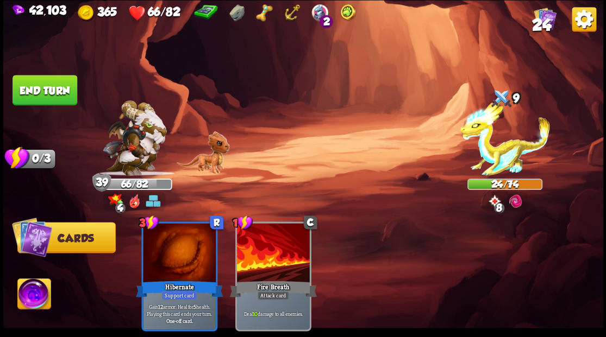
click at [29, 91] on button "End turn" at bounding box center [44, 90] width 65 height 30
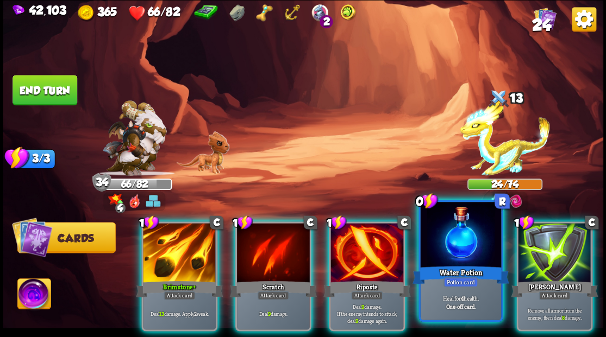
click at [450, 250] on div at bounding box center [460, 236] width 80 height 68
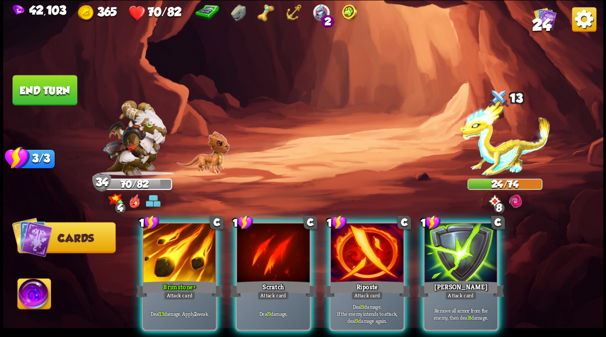
click at [55, 89] on button "End turn" at bounding box center [44, 90] width 65 height 30
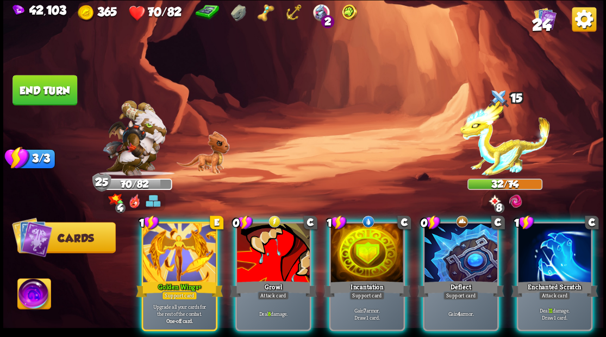
drag, startPoint x: 361, startPoint y: 240, endPoint x: 353, endPoint y: 206, distance: 35.2
click at [361, 236] on div at bounding box center [366, 253] width 73 height 61
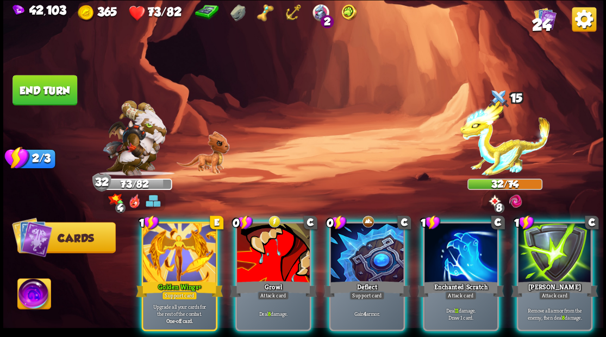
click at [269, 242] on div at bounding box center [273, 253] width 73 height 61
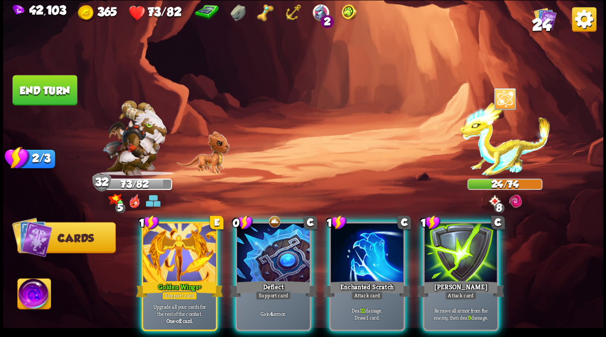
drag, startPoint x: 349, startPoint y: 235, endPoint x: 346, endPoint y: 214, distance: 20.9
click at [349, 232] on div at bounding box center [366, 253] width 73 height 61
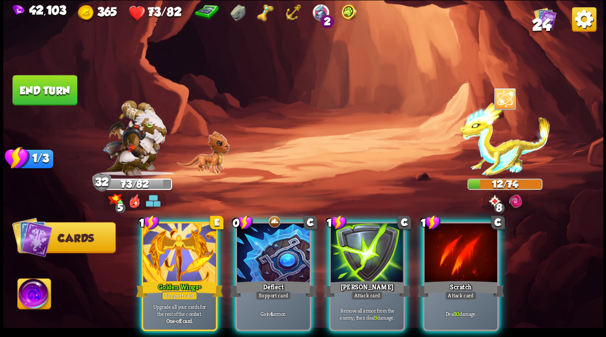
click at [36, 90] on button "End turn" at bounding box center [44, 90] width 65 height 30
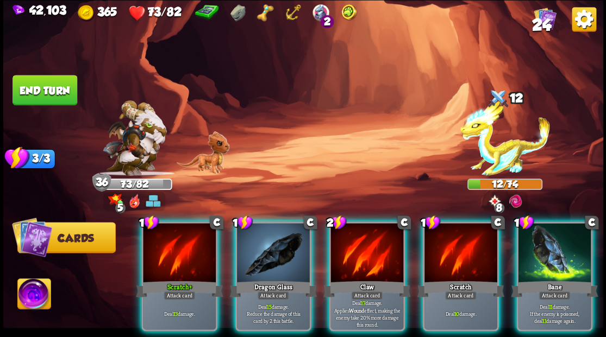
click at [33, 294] on img at bounding box center [33, 296] width 33 height 34
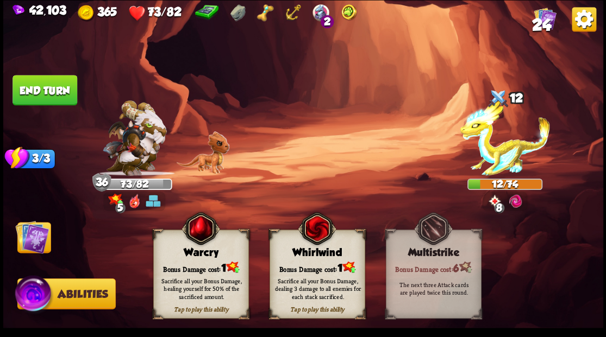
click at [187, 261] on div "Bonus Damage cost: 1" at bounding box center [200, 268] width 95 height 14
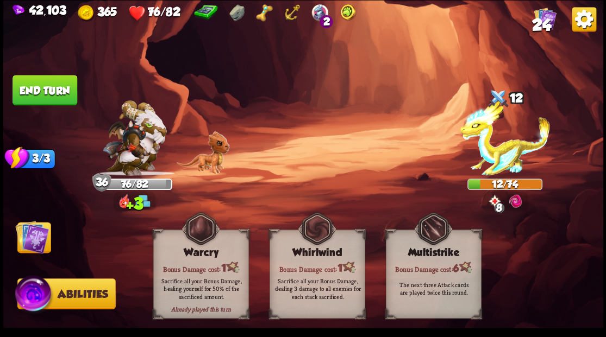
click at [28, 230] on img at bounding box center [32, 237] width 34 height 34
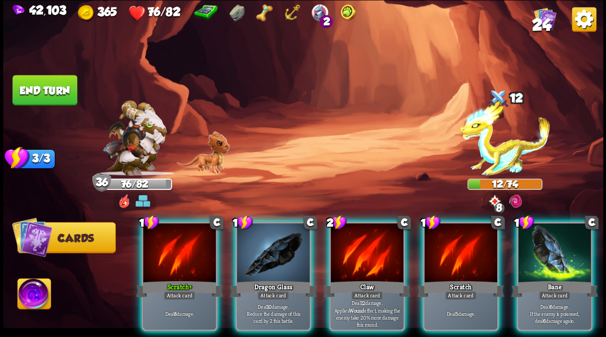
click at [344, 244] on div at bounding box center [366, 253] width 73 height 61
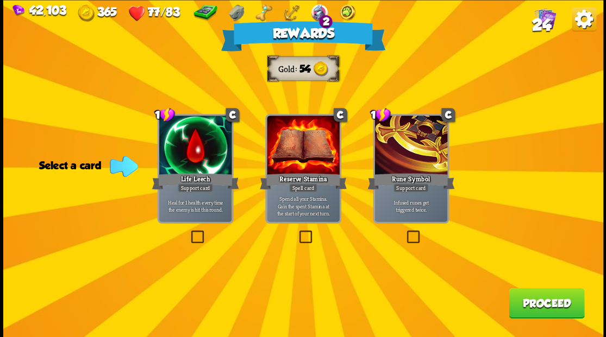
click at [541, 23] on span "24" at bounding box center [540, 24] width 19 height 18
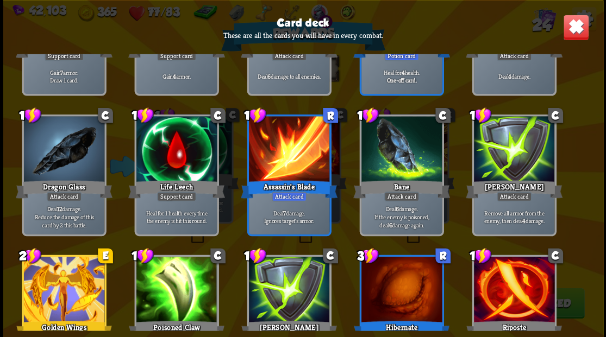
scroll to position [288, 0]
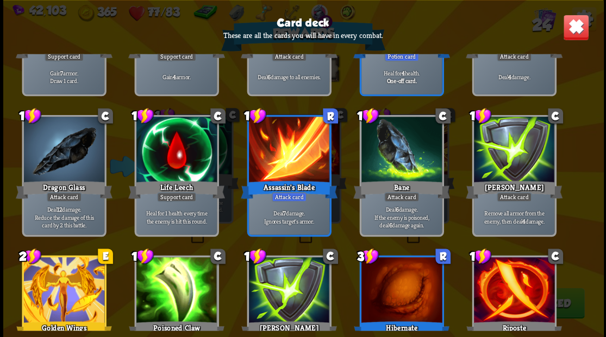
click at [573, 27] on img at bounding box center [575, 27] width 26 height 26
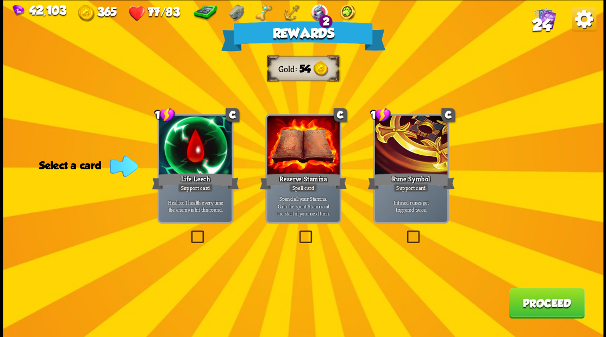
drag, startPoint x: 190, startPoint y: 237, endPoint x: 199, endPoint y: 197, distance: 41.1
click at [188, 232] on label at bounding box center [188, 232] width 0 height 0
click at [0, 0] on input "checkbox" at bounding box center [0, 0] width 0 height 0
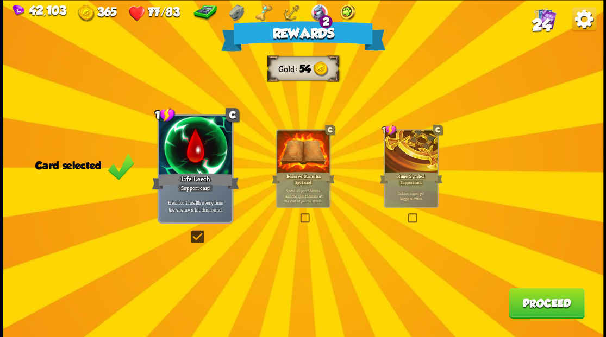
click at [533, 307] on button "Proceed" at bounding box center [545, 303] width 75 height 30
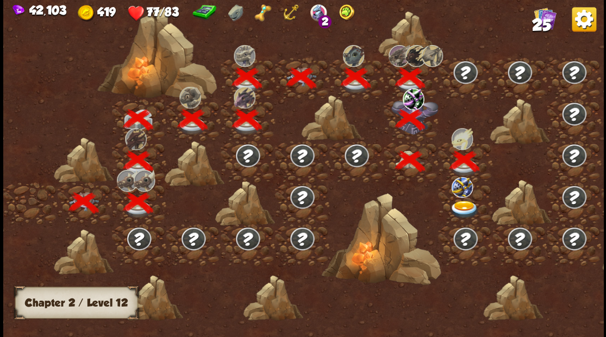
scroll to position [0, 165]
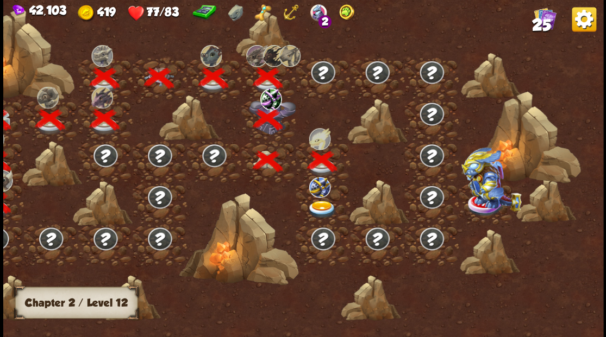
click at [316, 204] on img at bounding box center [321, 209] width 30 height 18
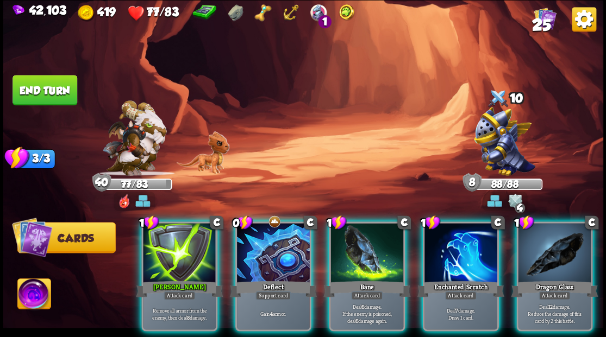
click at [276, 234] on div at bounding box center [273, 253] width 73 height 61
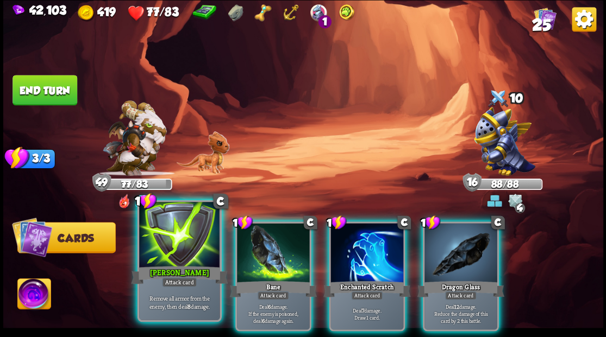
click at [186, 250] on div at bounding box center [179, 236] width 80 height 68
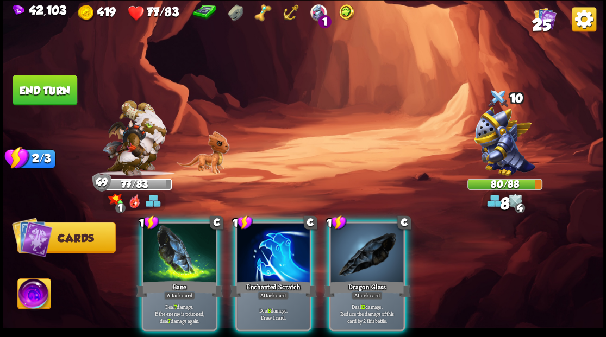
click at [260, 241] on div at bounding box center [273, 253] width 73 height 61
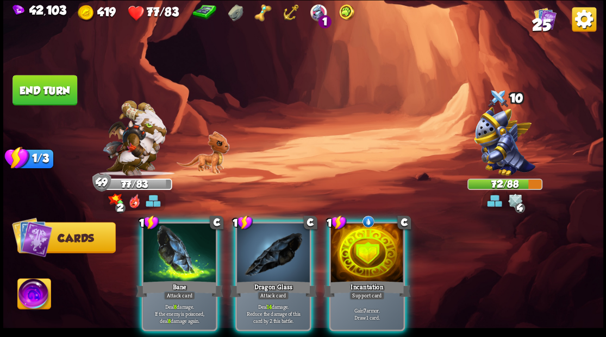
drag, startPoint x: 385, startPoint y: 238, endPoint x: 381, endPoint y: 222, distance: 16.7
click at [383, 225] on div at bounding box center [366, 253] width 73 height 61
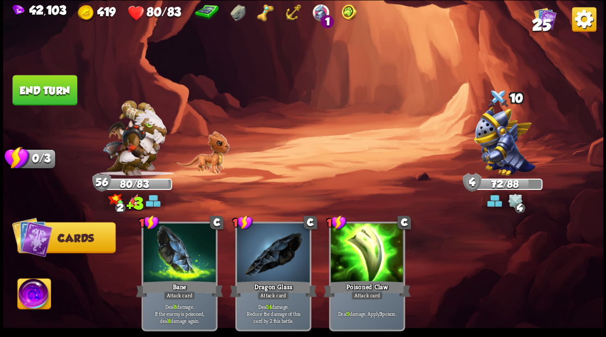
drag, startPoint x: 30, startPoint y: 87, endPoint x: 100, endPoint y: 93, distance: 70.3
click at [34, 89] on button "End turn" at bounding box center [44, 90] width 65 height 30
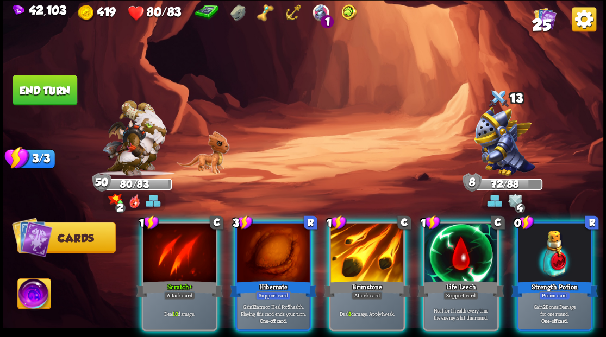
click at [555, 249] on div at bounding box center [554, 253] width 73 height 61
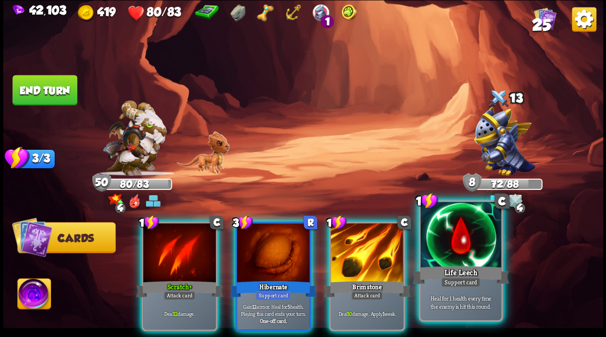
click at [462, 261] on div at bounding box center [460, 236] width 80 height 68
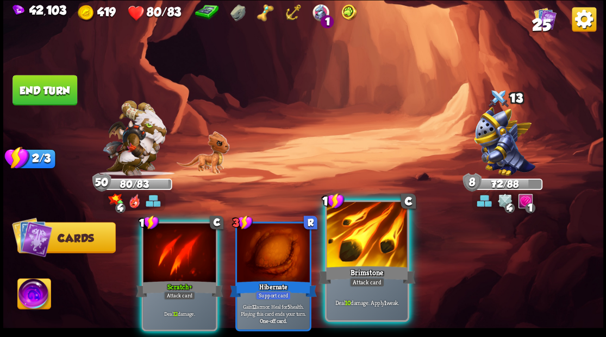
click at [353, 267] on div "Brimstone" at bounding box center [366, 275] width 97 height 22
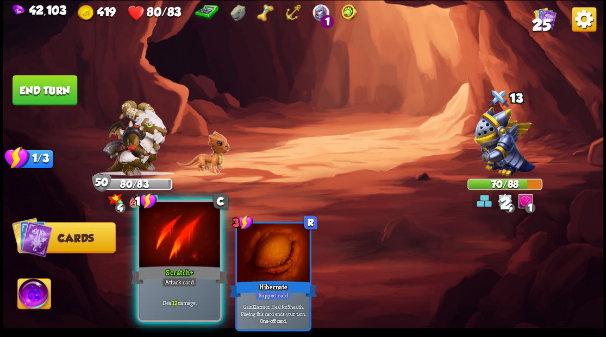
click at [156, 263] on div at bounding box center [179, 236] width 80 height 68
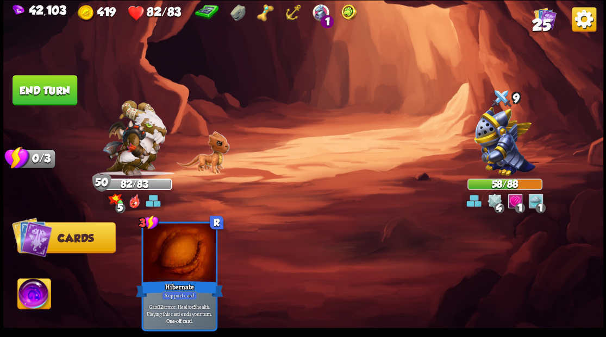
click at [37, 90] on button "End turn" at bounding box center [44, 90] width 65 height 30
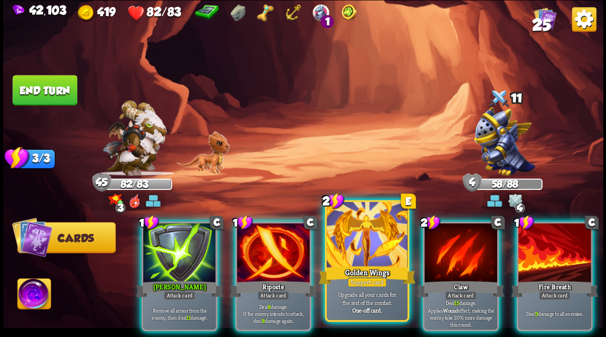
drag, startPoint x: 366, startPoint y: 253, endPoint x: 366, endPoint y: 238, distance: 14.7
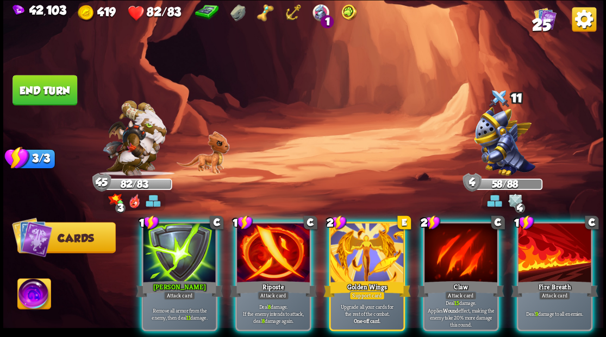
click at [366, 252] on div at bounding box center [366, 253] width 73 height 61
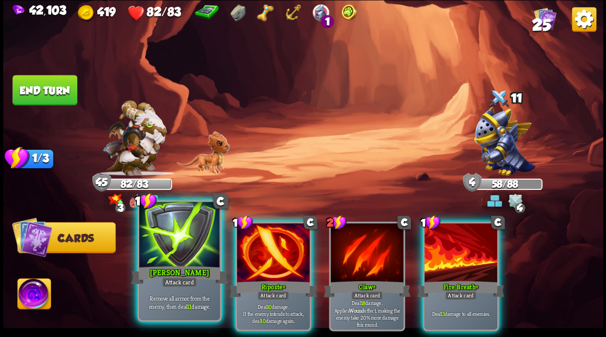
click at [158, 252] on div at bounding box center [179, 236] width 80 height 68
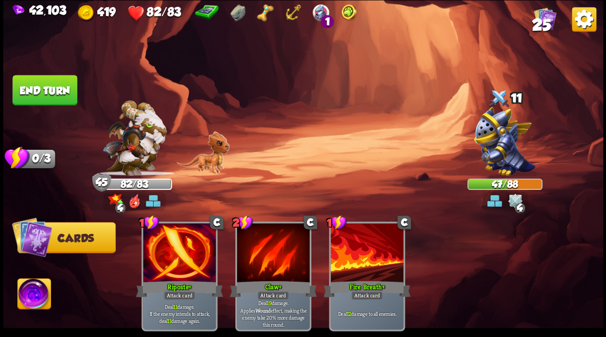
click at [51, 86] on button "End turn" at bounding box center [44, 90] width 65 height 30
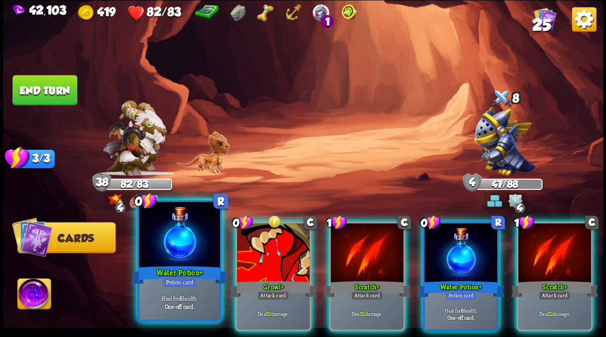
click at [173, 259] on div at bounding box center [179, 236] width 80 height 68
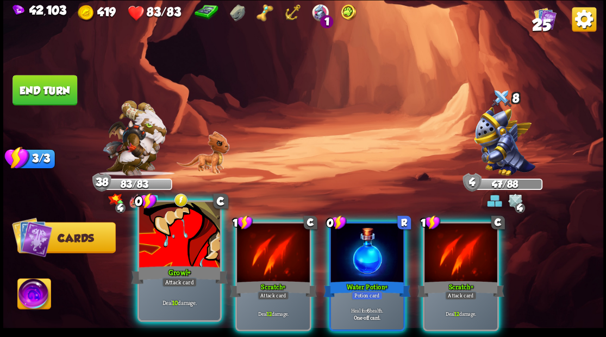
click at [187, 262] on div at bounding box center [179, 236] width 80 height 68
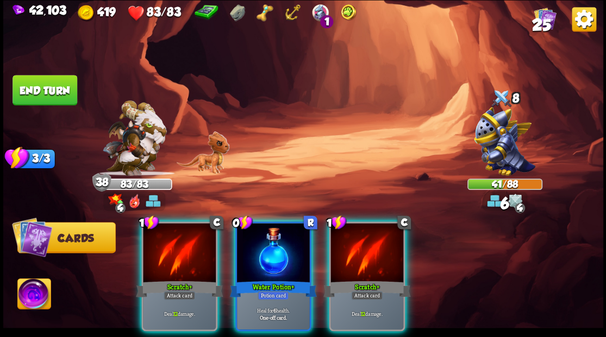
drag, startPoint x: 187, startPoint y: 262, endPoint x: 225, endPoint y: 235, distance: 46.7
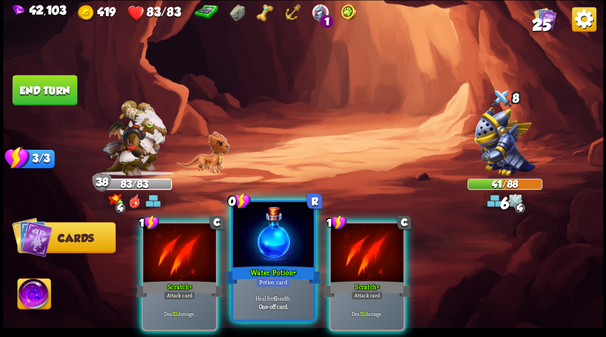
click at [187, 261] on div at bounding box center [179, 253] width 73 height 61
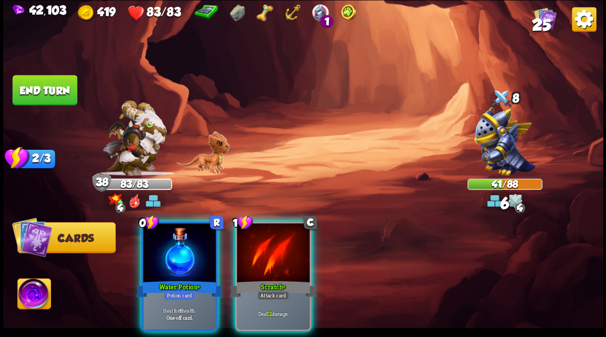
drag, startPoint x: 267, startPoint y: 238, endPoint x: 260, endPoint y: 237, distance: 7.6
click at [267, 238] on div at bounding box center [273, 253] width 73 height 61
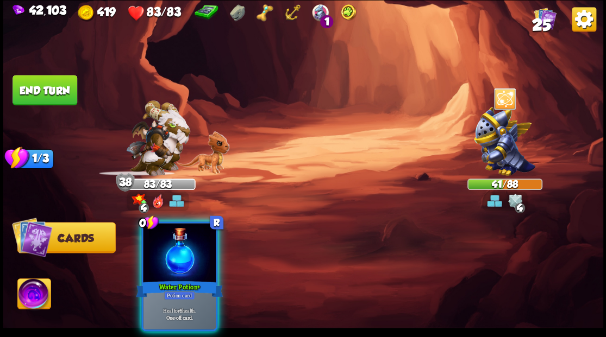
drag, startPoint x: 180, startPoint y: 247, endPoint x: 120, endPoint y: 161, distance: 104.6
click at [178, 245] on div at bounding box center [179, 253] width 73 height 61
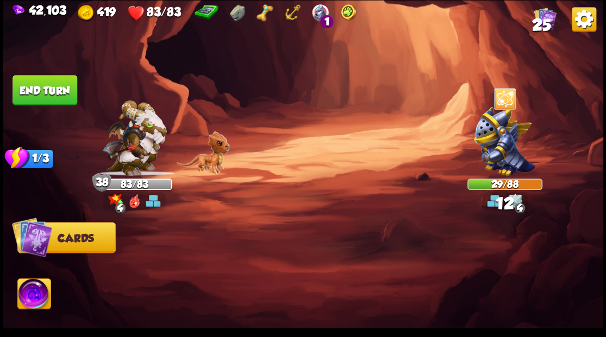
click at [68, 97] on button "End turn" at bounding box center [44, 90] width 65 height 30
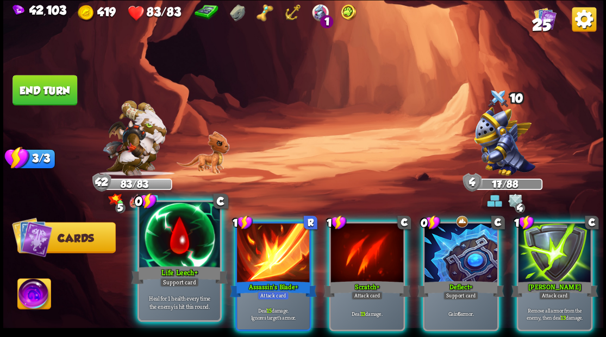
click at [165, 236] on div at bounding box center [179, 236] width 80 height 68
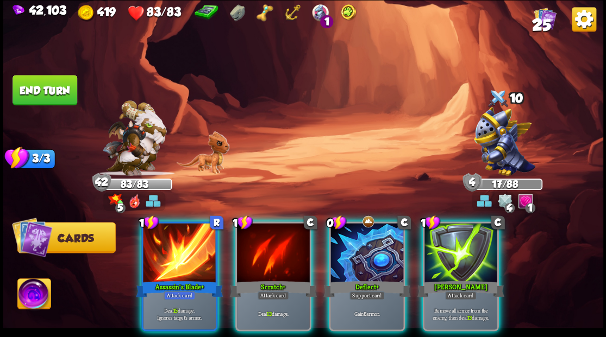
click at [480, 237] on div at bounding box center [460, 253] width 73 height 61
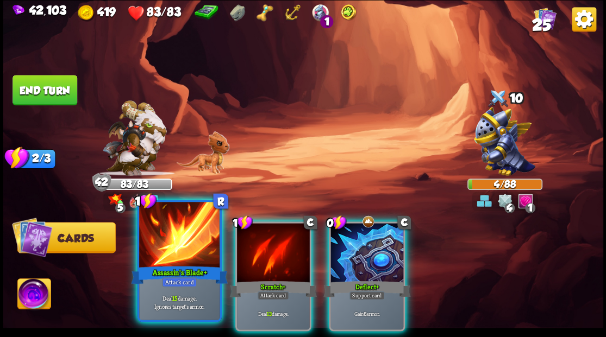
click at [184, 255] on div at bounding box center [179, 236] width 80 height 68
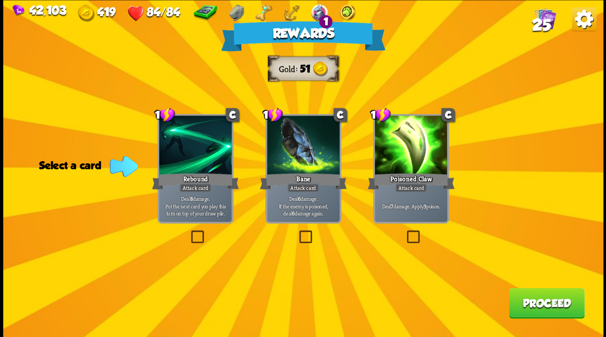
click at [536, 305] on button "Proceed" at bounding box center [545, 303] width 75 height 30
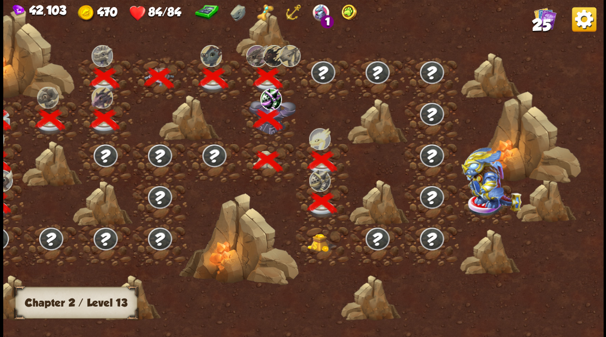
click at [318, 244] on img at bounding box center [321, 243] width 30 height 18
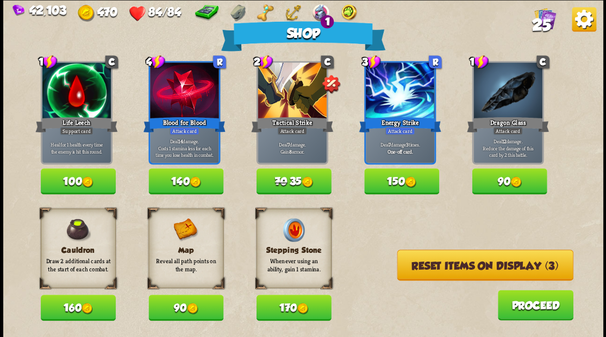
click at [545, 21] on span "25" at bounding box center [540, 24] width 19 height 18
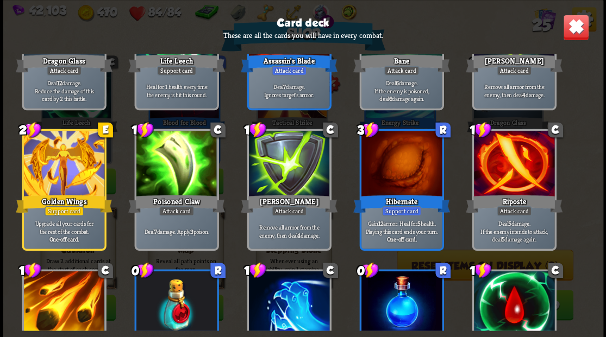
scroll to position [505, 0]
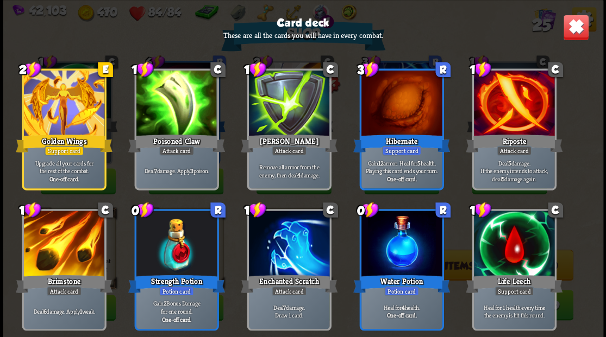
click at [576, 32] on img at bounding box center [575, 27] width 26 height 26
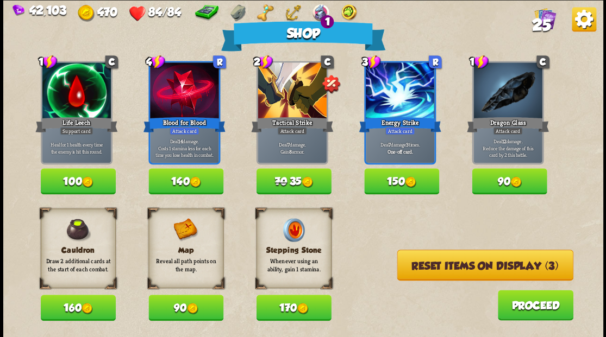
click at [473, 267] on button "Reset items on display (3)" at bounding box center [484, 265] width 176 height 31
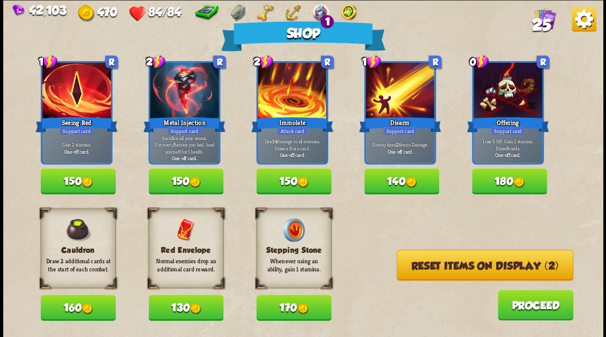
click at [458, 270] on button "Reset items on display (2)" at bounding box center [484, 265] width 177 height 31
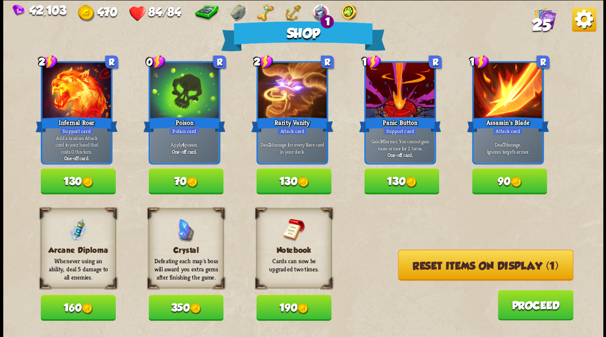
click at [458, 270] on button "Reset items on display (1)" at bounding box center [485, 265] width 175 height 31
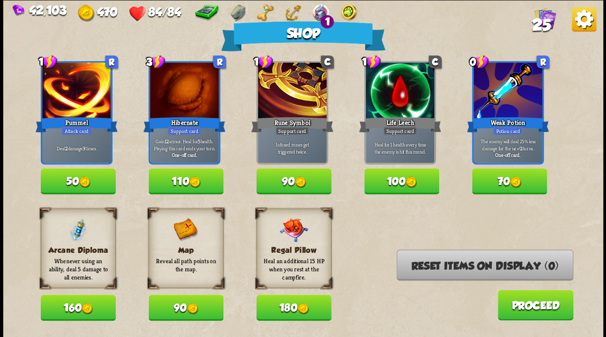
click at [62, 180] on button "50" at bounding box center [78, 181] width 75 height 26
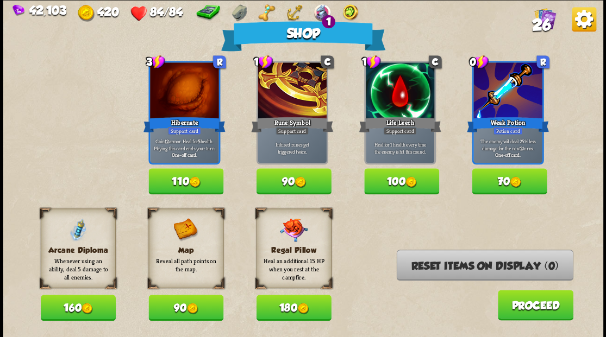
click at [529, 311] on button "Proceed" at bounding box center [534, 305] width 75 height 30
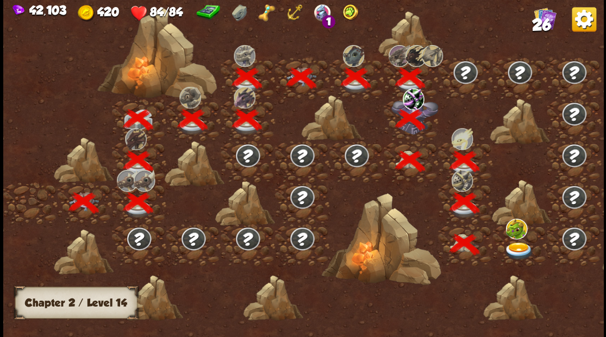
scroll to position [0, 165]
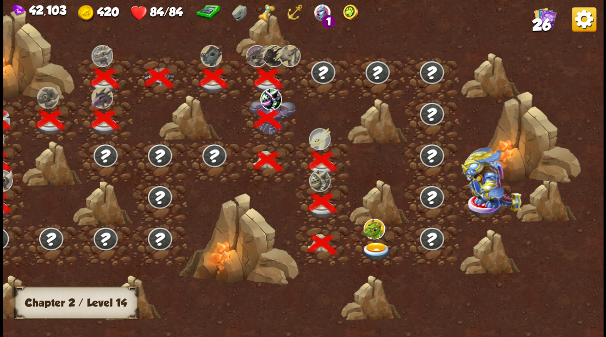
click at [370, 252] on img at bounding box center [376, 251] width 30 height 18
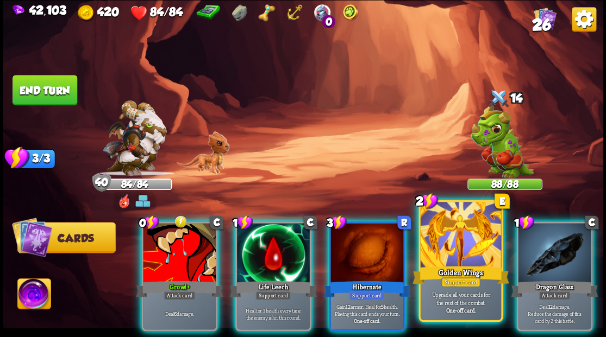
click at [440, 250] on div at bounding box center [460, 236] width 80 height 68
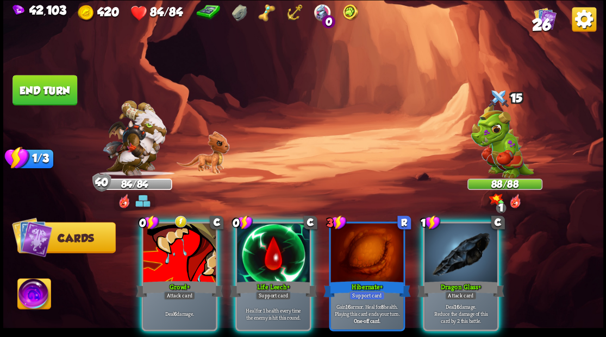
drag, startPoint x: 463, startPoint y: 248, endPoint x: 457, endPoint y: 238, distance: 11.2
click at [462, 248] on div at bounding box center [460, 253] width 73 height 61
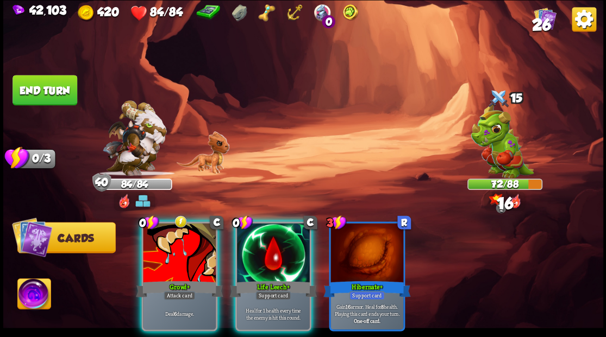
click at [256, 254] on div at bounding box center [273, 253] width 73 height 61
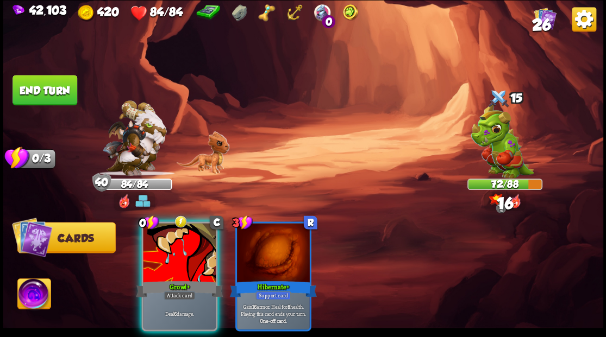
click at [185, 246] on div at bounding box center [179, 253] width 73 height 61
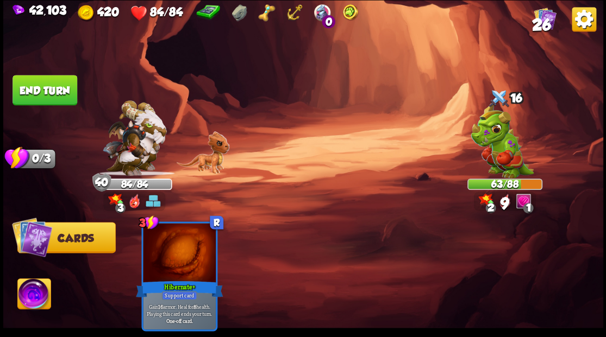
click at [58, 90] on button "End turn" at bounding box center [44, 90] width 65 height 30
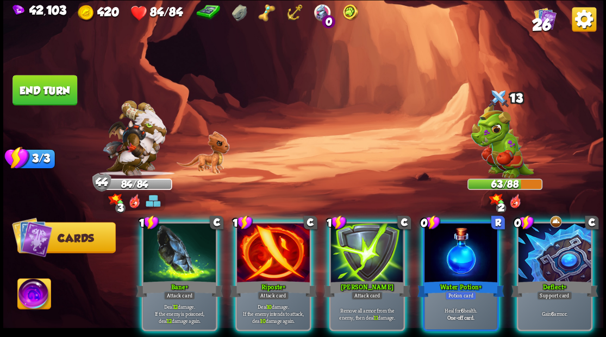
click at [570, 234] on div at bounding box center [554, 253] width 73 height 61
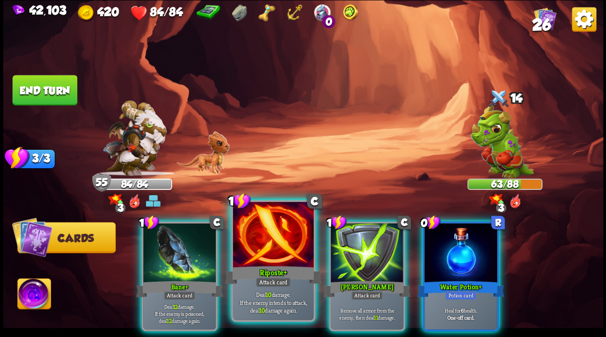
click at [282, 263] on div at bounding box center [272, 236] width 80 height 68
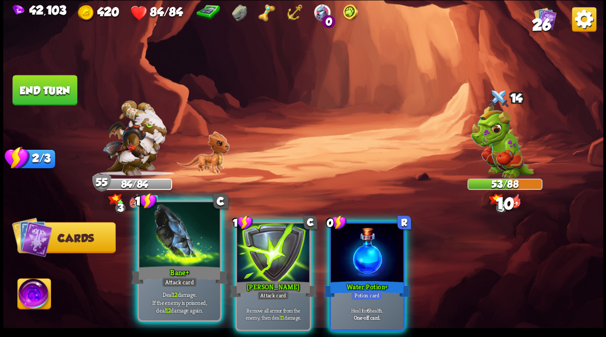
click at [175, 247] on div at bounding box center [179, 236] width 80 height 68
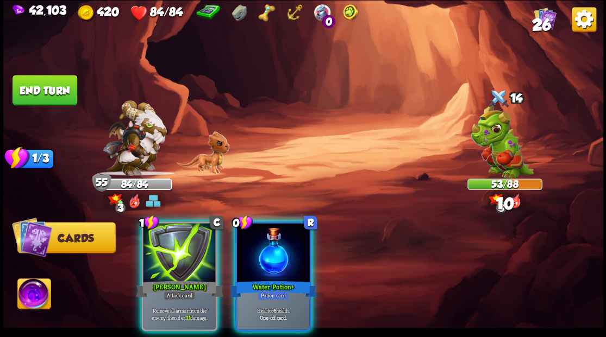
click at [178, 247] on div at bounding box center [179, 253] width 73 height 61
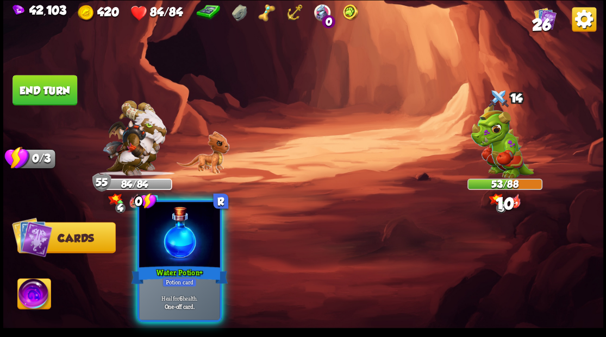
click at [179, 248] on div at bounding box center [179, 236] width 80 height 68
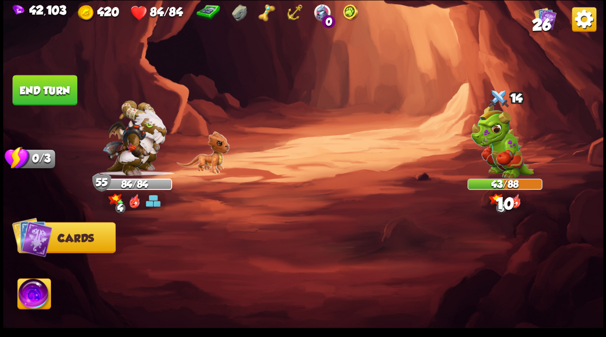
click at [48, 88] on button "End turn" at bounding box center [44, 90] width 65 height 30
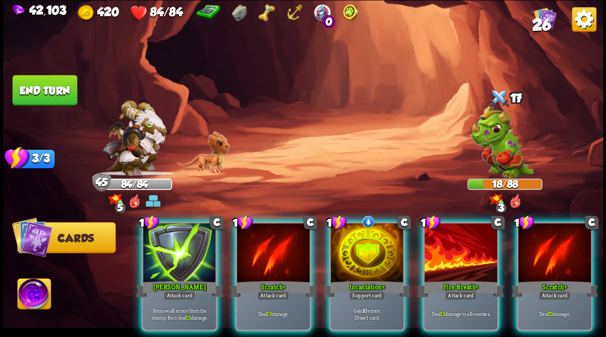
click at [357, 247] on div at bounding box center [366, 253] width 73 height 61
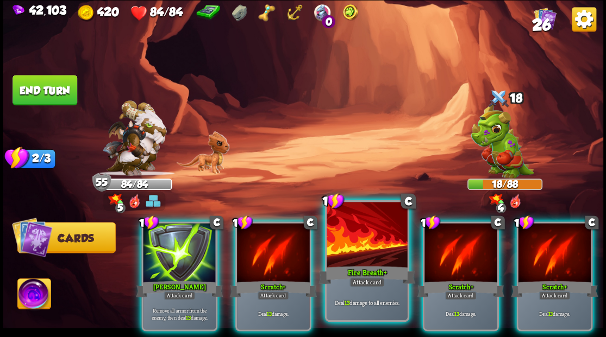
click at [373, 245] on div at bounding box center [366, 236] width 80 height 68
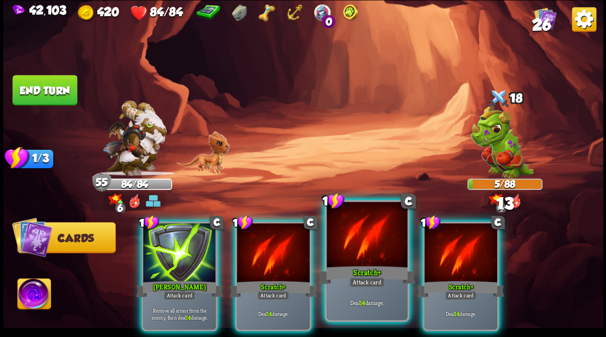
click at [362, 249] on div at bounding box center [366, 236] width 80 height 68
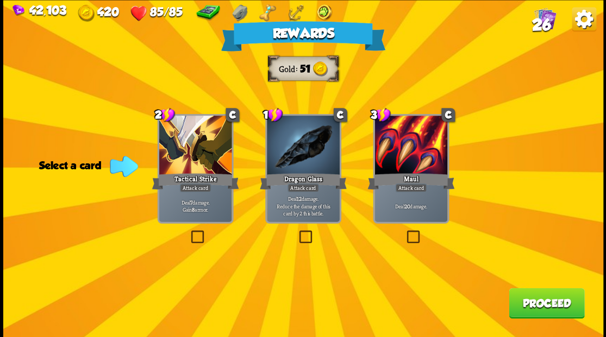
click at [554, 303] on button "Proceed" at bounding box center [545, 303] width 75 height 30
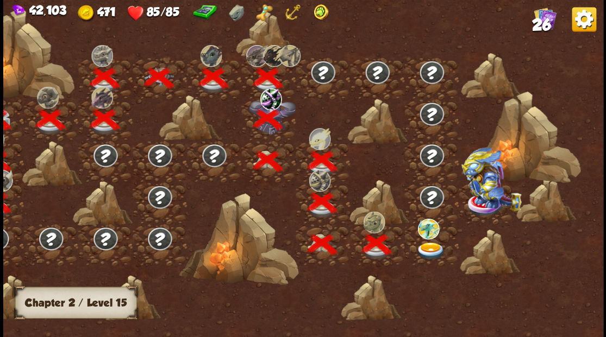
click at [429, 245] on img at bounding box center [430, 251] width 30 height 18
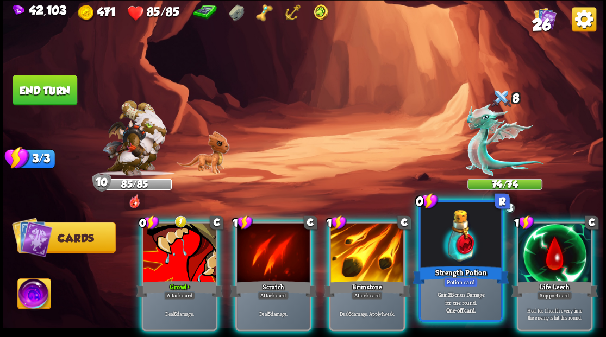
click at [454, 250] on div at bounding box center [460, 236] width 80 height 68
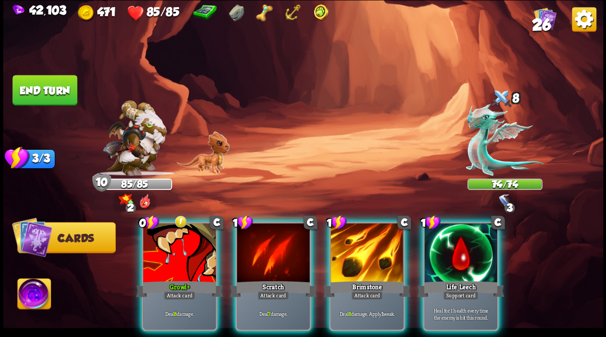
click at [351, 255] on div at bounding box center [366, 253] width 73 height 61
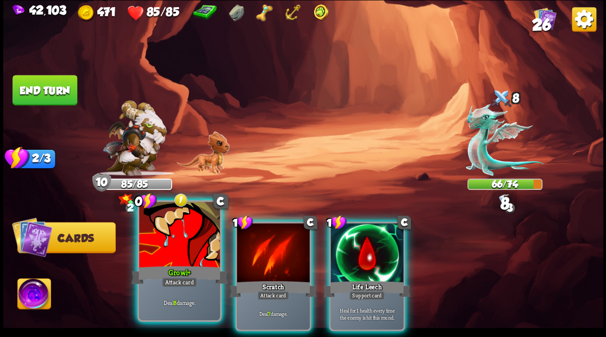
click at [177, 254] on div at bounding box center [179, 236] width 80 height 68
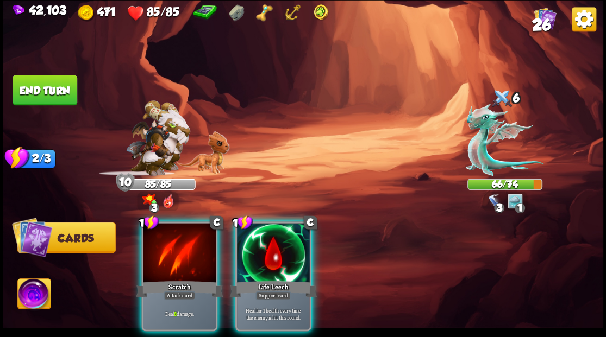
click at [177, 254] on div at bounding box center [179, 253] width 73 height 61
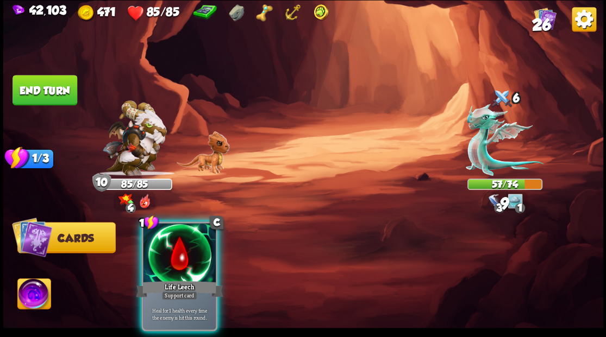
click at [177, 254] on div at bounding box center [179, 253] width 73 height 61
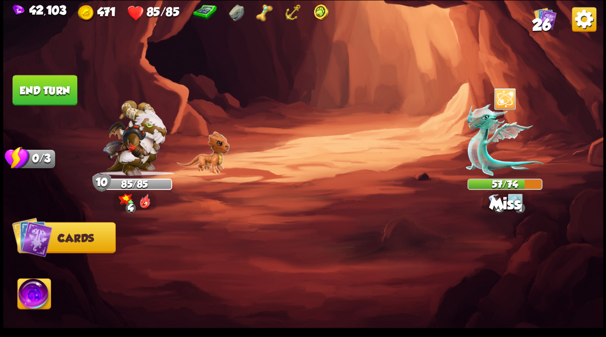
click at [56, 77] on button "End turn" at bounding box center [44, 90] width 65 height 30
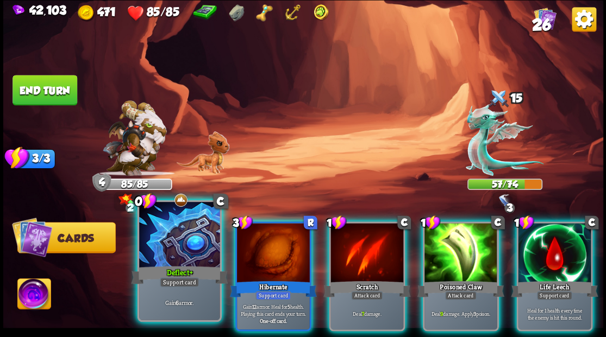
click at [169, 255] on div at bounding box center [179, 236] width 80 height 68
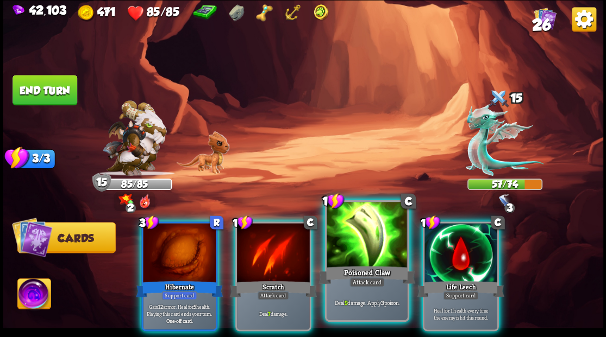
click at [359, 249] on div at bounding box center [366, 236] width 80 height 68
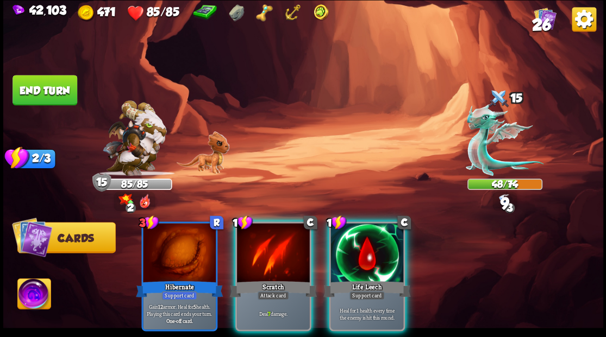
click at [359, 249] on div at bounding box center [366, 253] width 73 height 61
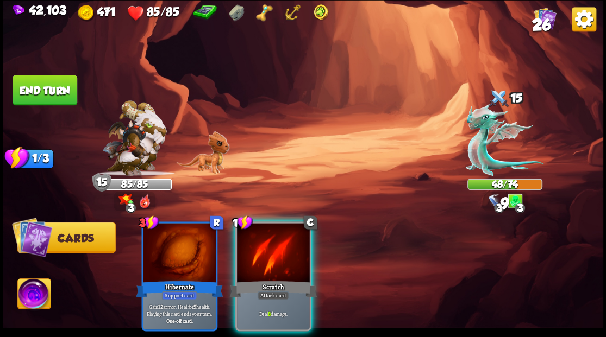
drag, startPoint x: 273, startPoint y: 255, endPoint x: 266, endPoint y: 240, distance: 17.3
click at [272, 249] on div at bounding box center [273, 253] width 73 height 61
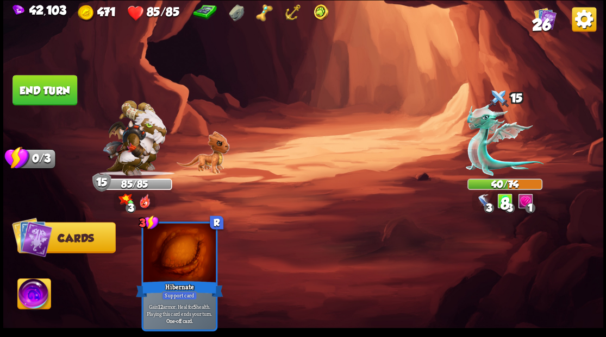
click at [52, 102] on button "End turn" at bounding box center [44, 90] width 65 height 30
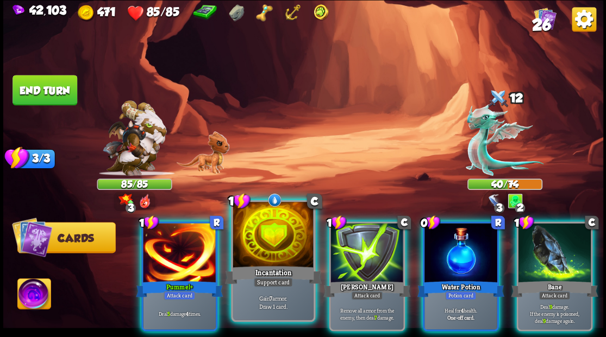
click at [276, 235] on div at bounding box center [272, 236] width 80 height 68
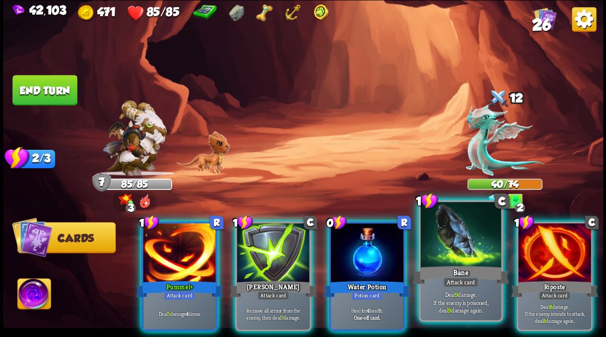
click at [456, 265] on div "Bane" at bounding box center [460, 275] width 97 height 22
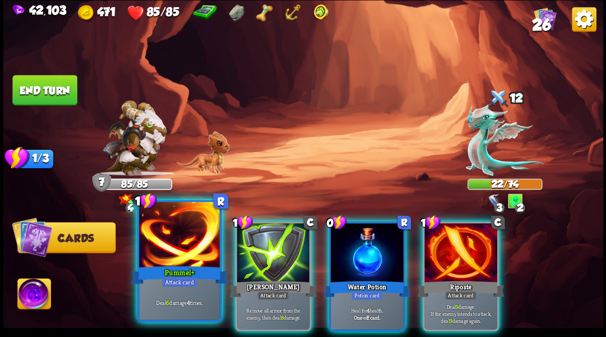
click at [164, 267] on div "Pummel+" at bounding box center [179, 275] width 97 height 22
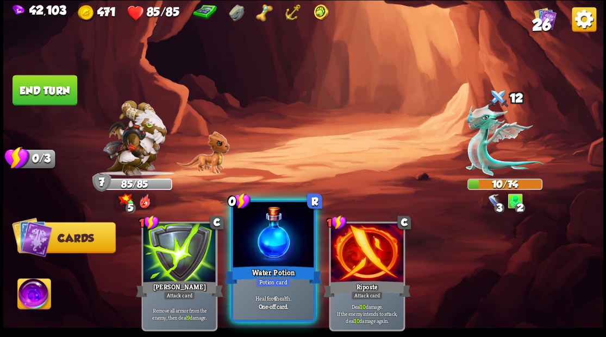
click at [274, 248] on div at bounding box center [272, 236] width 80 height 68
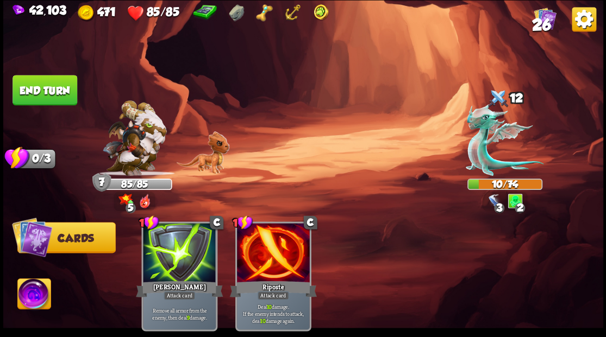
click at [29, 301] on img at bounding box center [33, 296] width 33 height 34
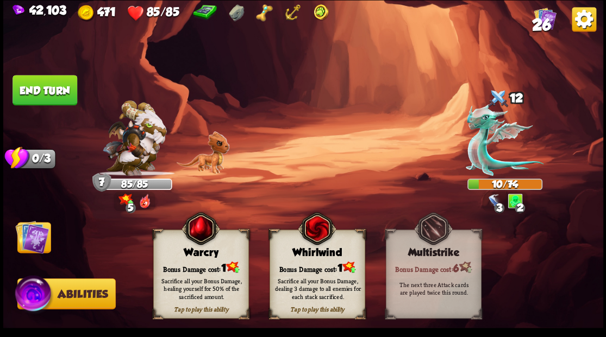
click at [305, 262] on div "Bonus Damage cost: 1" at bounding box center [316, 268] width 95 height 14
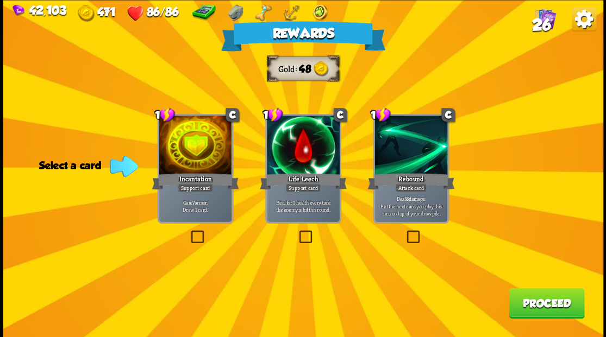
click at [541, 18] on span "26" at bounding box center [540, 24] width 19 height 18
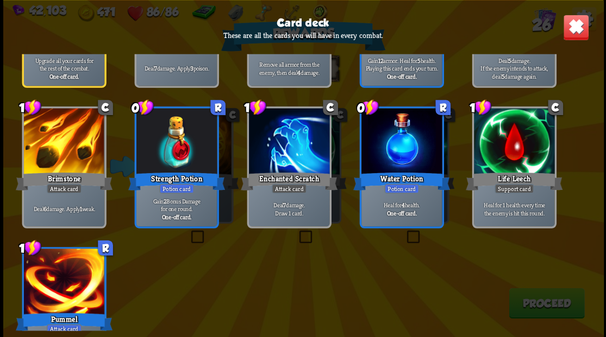
scroll to position [667, 0]
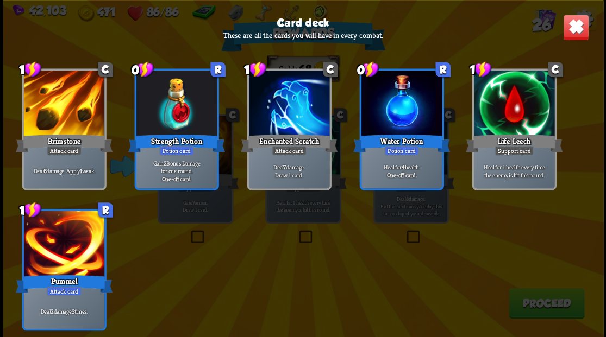
click at [573, 27] on img at bounding box center [575, 27] width 26 height 26
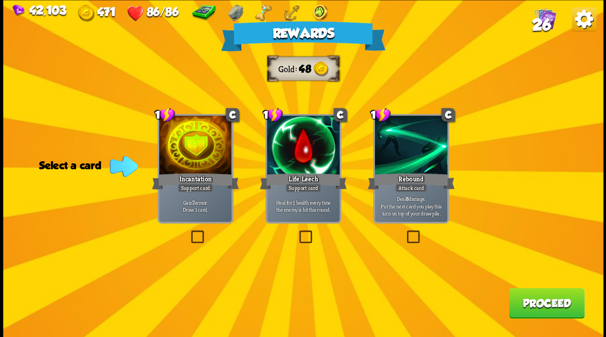
click at [188, 232] on label at bounding box center [188, 232] width 0 height 0
click at [0, 0] on input "checkbox" at bounding box center [0, 0] width 0 height 0
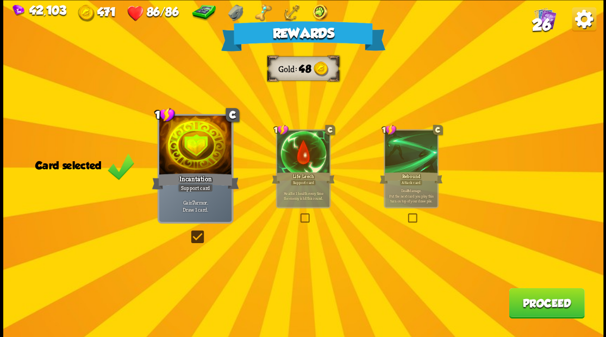
click at [526, 298] on button "Proceed" at bounding box center [545, 303] width 75 height 30
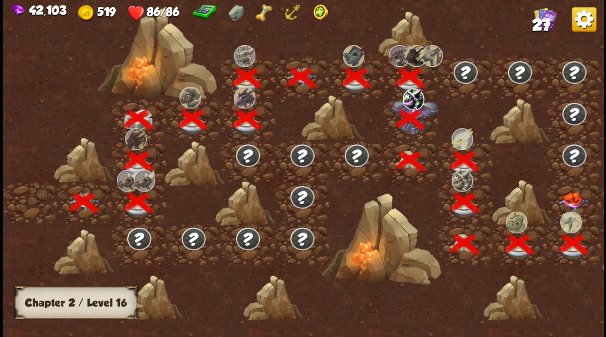
scroll to position [0, 165]
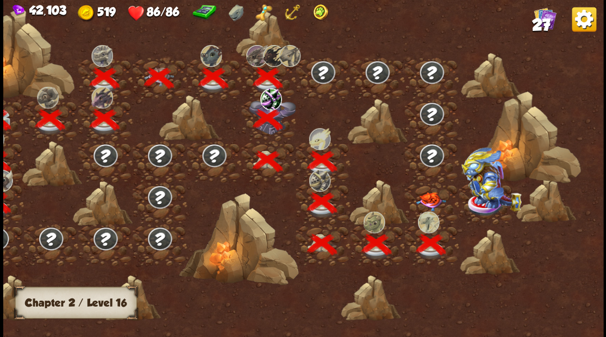
click at [430, 202] on img at bounding box center [430, 201] width 30 height 19
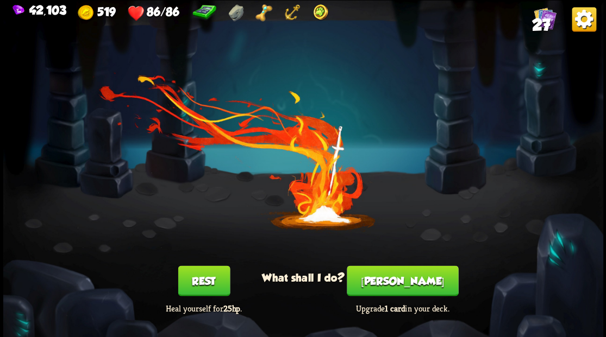
click at [391, 284] on button "[PERSON_NAME]" at bounding box center [402, 281] width 111 height 30
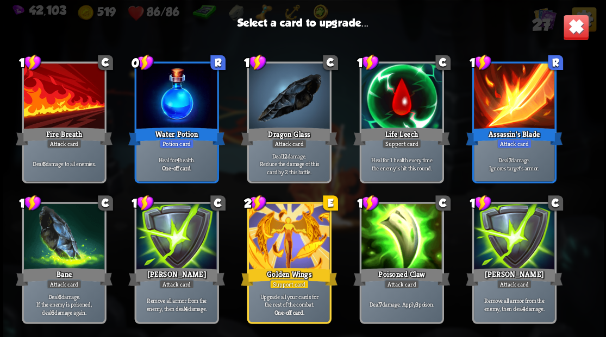
scroll to position [143, 0]
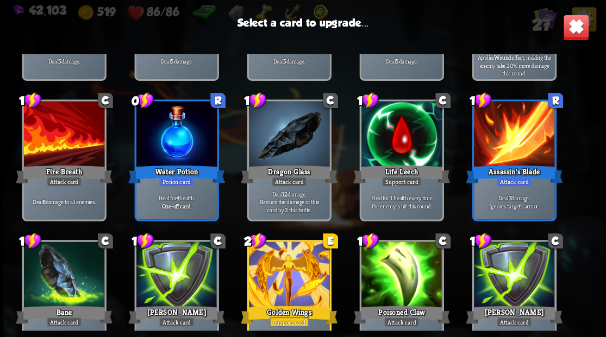
click at [65, 139] on div at bounding box center [63, 135] width 80 height 68
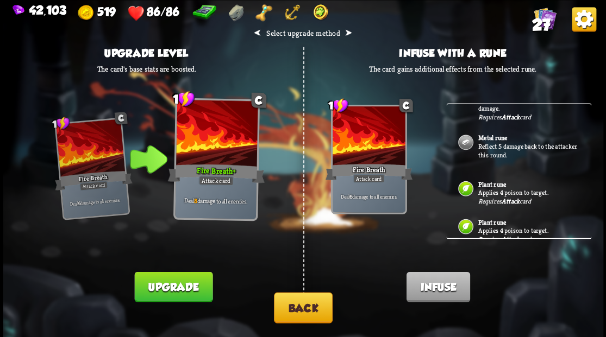
scroll to position [333, 0]
click at [310, 312] on button "Back" at bounding box center [303, 307] width 59 height 31
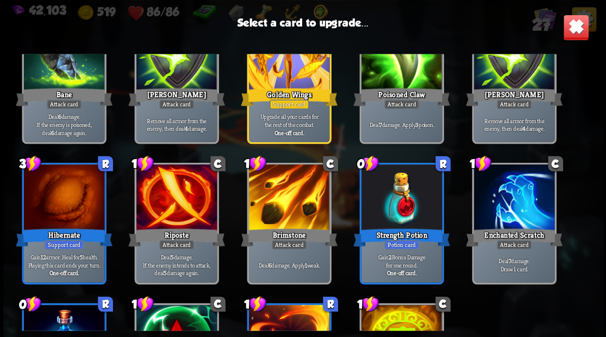
scroll to position [398, 0]
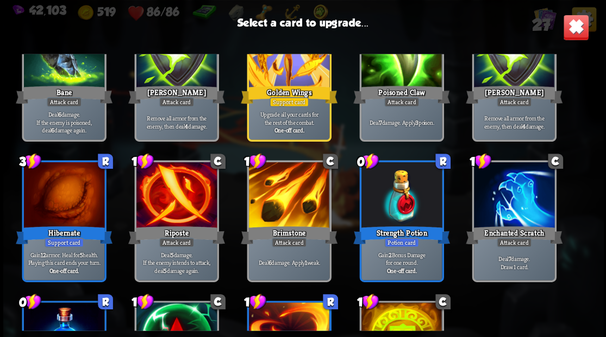
click at [280, 205] on div at bounding box center [288, 196] width 80 height 68
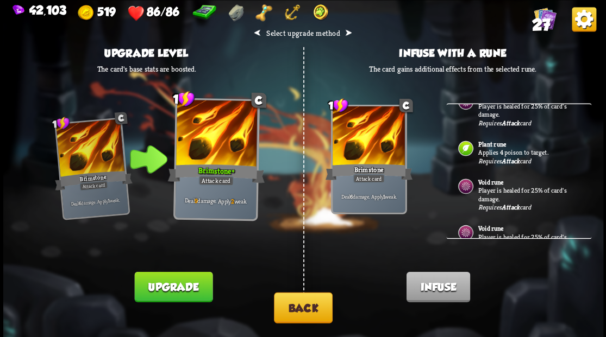
scroll to position [181, 0]
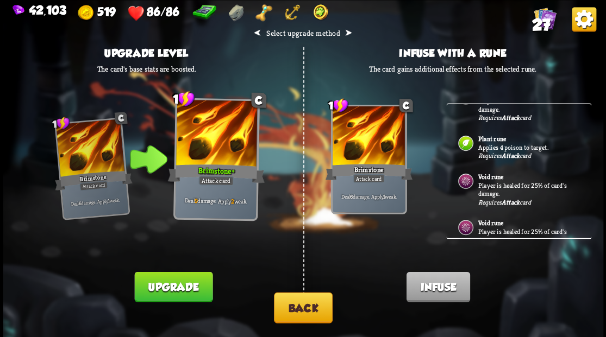
click at [308, 306] on button "Back" at bounding box center [303, 307] width 59 height 31
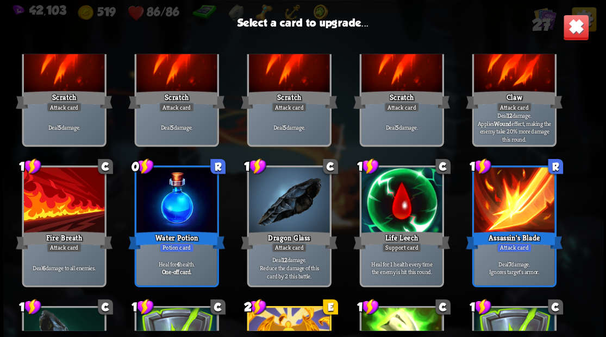
scroll to position [72, 0]
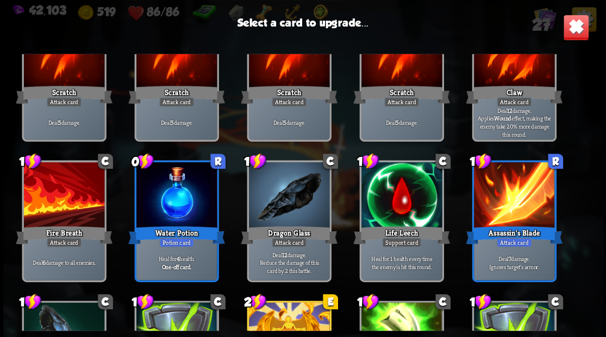
click at [283, 212] on div at bounding box center [288, 196] width 80 height 68
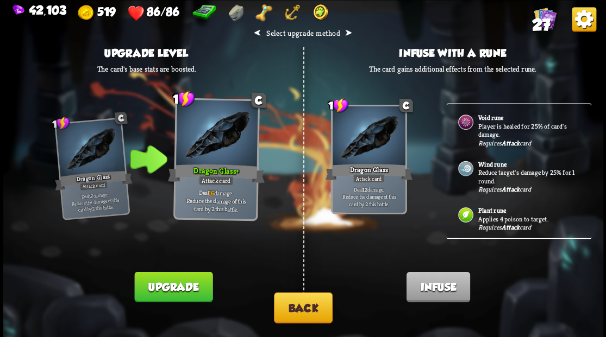
click at [492, 125] on p "Player is healed for 25% of card's damage." at bounding box center [528, 130] width 102 height 17
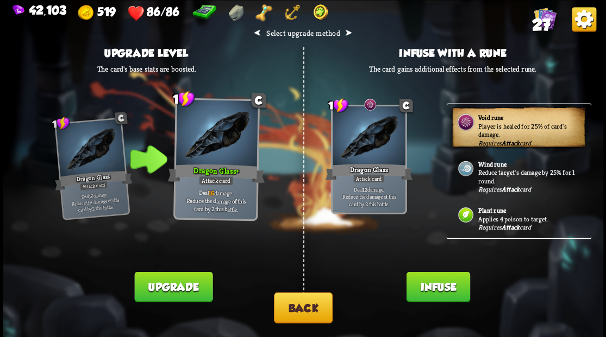
click at [443, 280] on button "Infuse" at bounding box center [438, 287] width 64 height 30
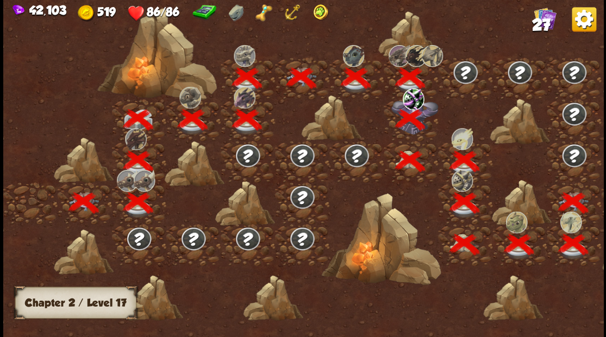
scroll to position [0, 165]
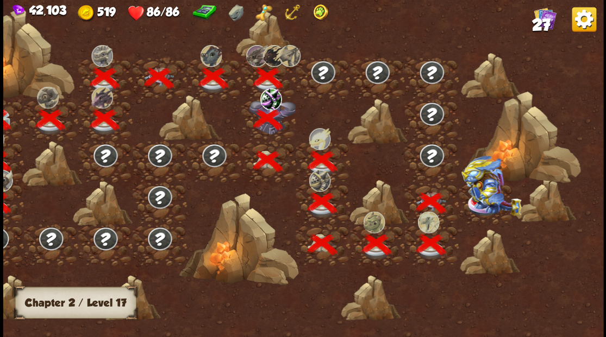
click at [485, 199] on img at bounding box center [491, 185] width 60 height 60
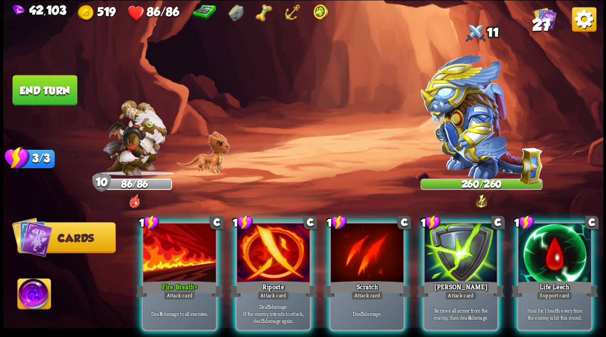
click at [276, 238] on div at bounding box center [273, 253] width 73 height 61
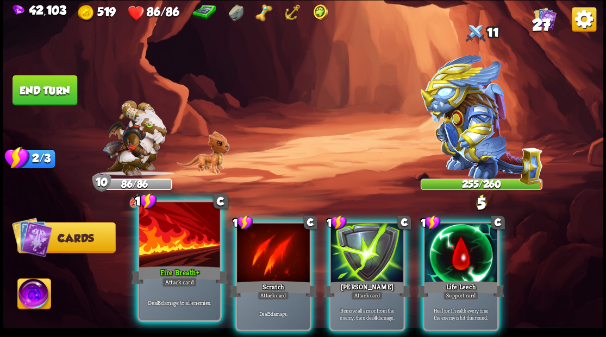
click at [173, 252] on div at bounding box center [179, 236] width 80 height 68
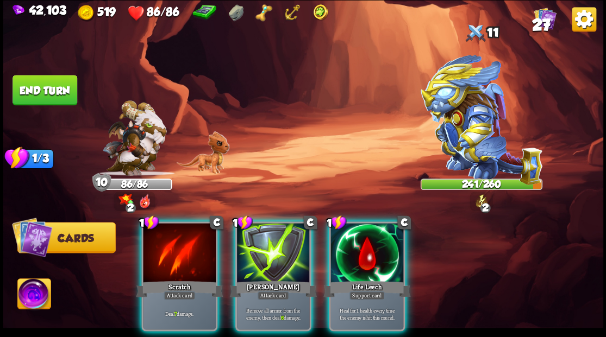
click at [174, 249] on div at bounding box center [179, 253] width 73 height 61
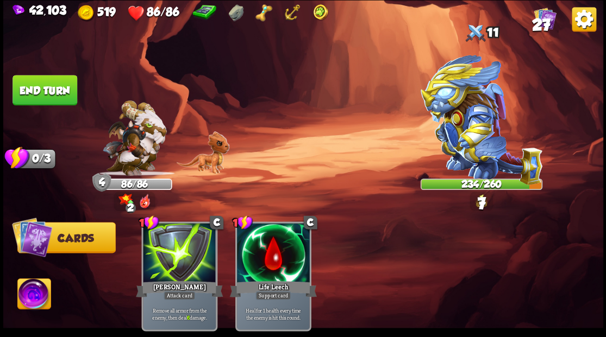
click at [46, 79] on button "End turn" at bounding box center [44, 90] width 65 height 30
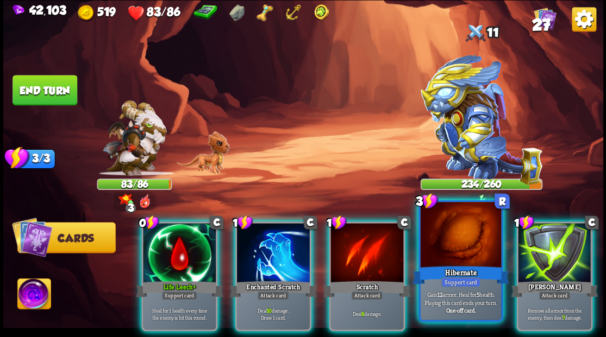
click at [451, 267] on div "Hibernate" at bounding box center [460, 275] width 97 height 22
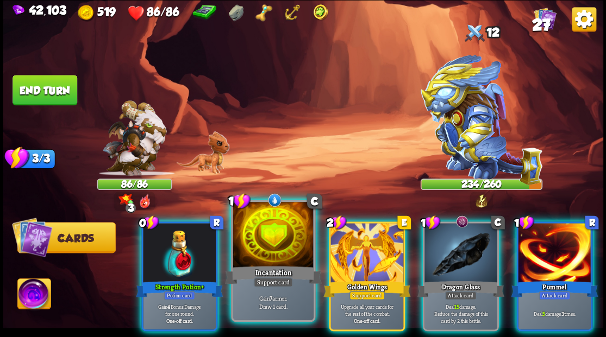
click at [276, 269] on div "Incantation" at bounding box center [272, 275] width 97 height 22
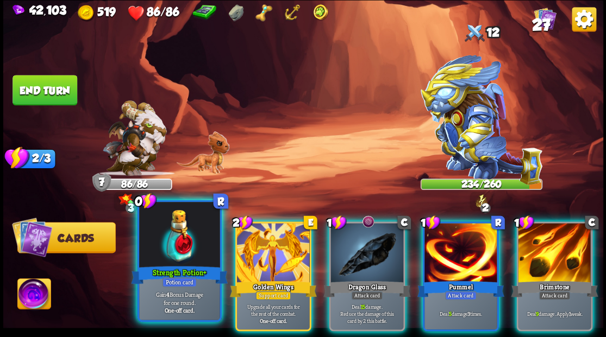
click at [188, 262] on div at bounding box center [179, 236] width 80 height 68
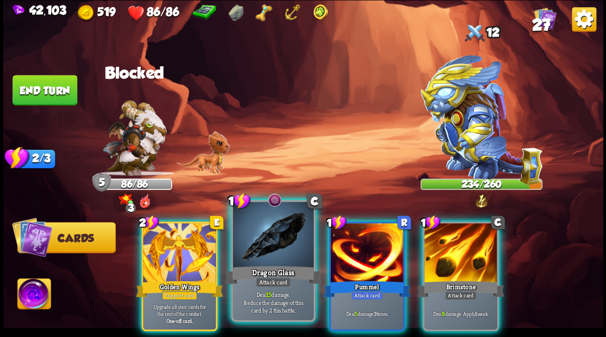
click at [278, 257] on div at bounding box center [272, 236] width 80 height 68
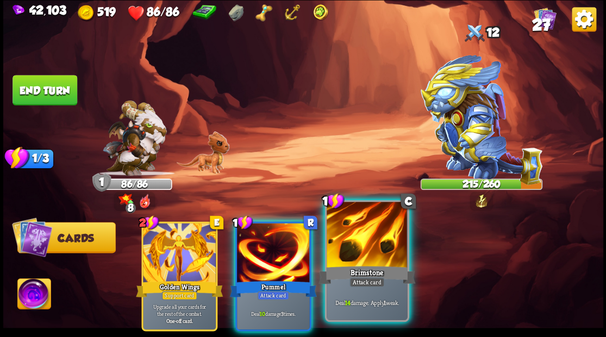
click at [343, 263] on div at bounding box center [366, 236] width 80 height 68
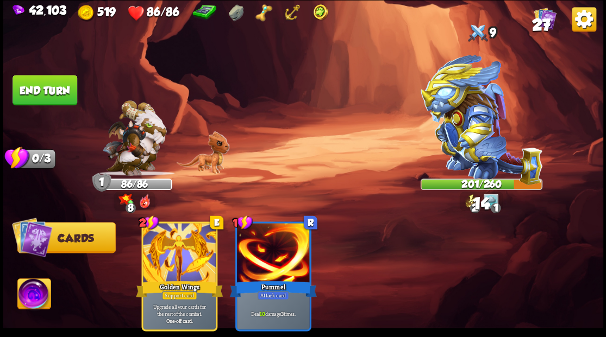
drag, startPoint x: 55, startPoint y: 98, endPoint x: 72, endPoint y: 100, distance: 16.4
click at [56, 98] on button "End turn" at bounding box center [44, 90] width 65 height 30
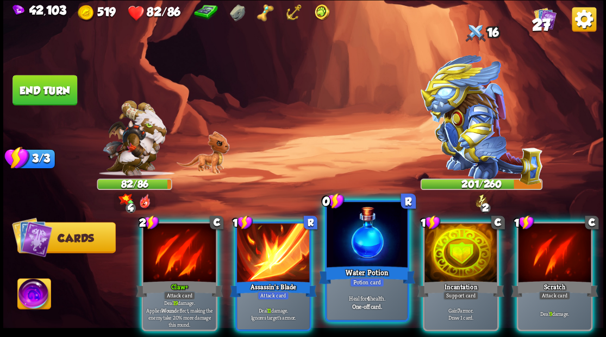
click at [366, 259] on div at bounding box center [366, 236] width 80 height 68
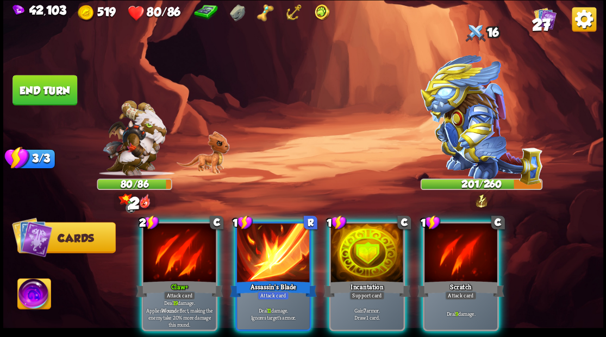
click at [366, 259] on div at bounding box center [366, 253] width 73 height 61
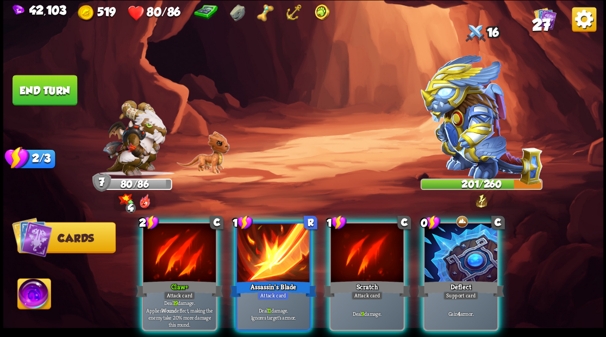
click at [174, 249] on div at bounding box center [179, 253] width 73 height 61
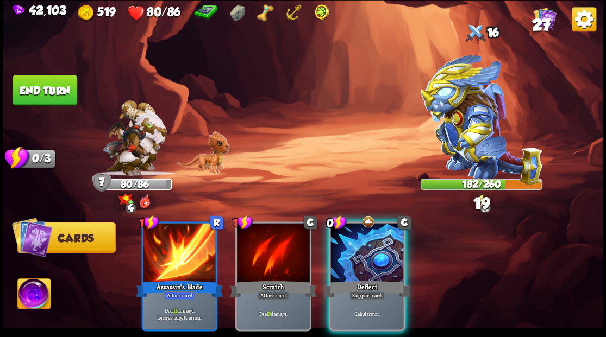
click at [376, 279] on div "Deflect" at bounding box center [366, 289] width 87 height 20
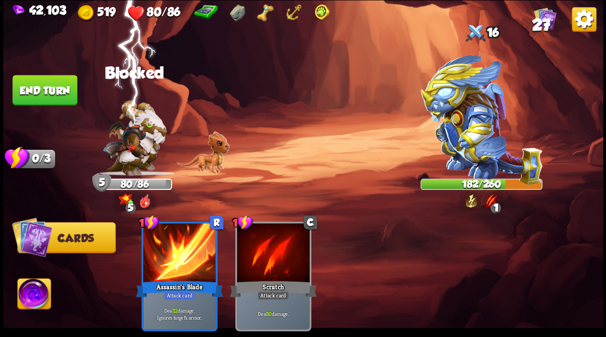
click at [54, 92] on button "End turn" at bounding box center [44, 90] width 65 height 30
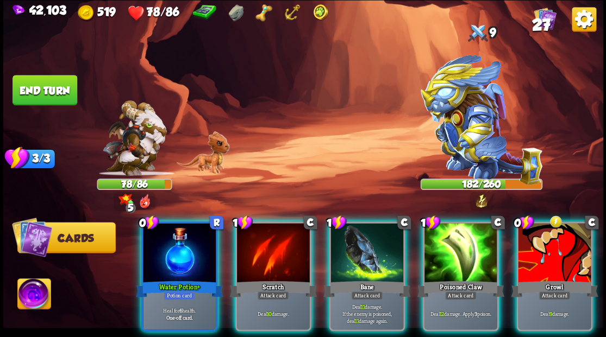
drag, startPoint x: 169, startPoint y: 260, endPoint x: 182, endPoint y: 259, distance: 13.0
click at [169, 260] on div at bounding box center [179, 253] width 73 height 61
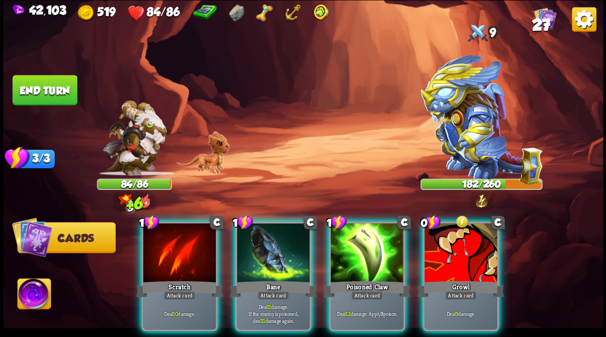
drag, startPoint x: 482, startPoint y: 257, endPoint x: 474, endPoint y: 253, distance: 9.7
click at [480, 257] on div at bounding box center [460, 253] width 73 height 61
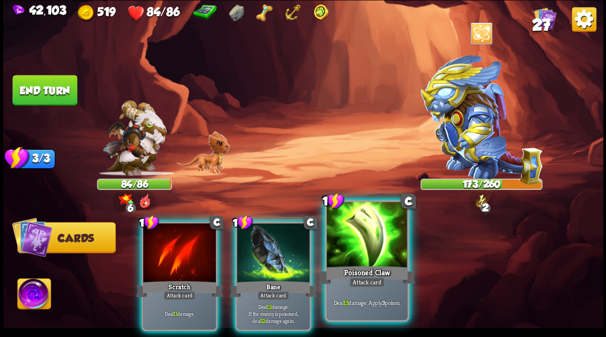
click at [370, 272] on div "Poisoned Claw" at bounding box center [366, 275] width 97 height 22
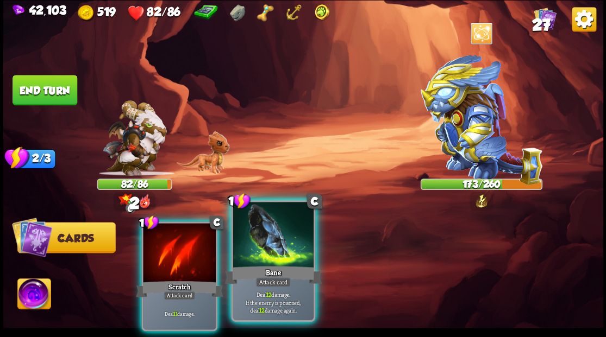
drag, startPoint x: 286, startPoint y: 263, endPoint x: 136, endPoint y: 269, distance: 149.5
click at [268, 261] on div at bounding box center [272, 236] width 80 height 68
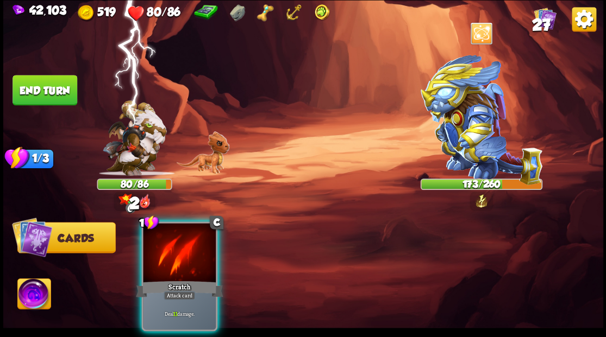
click at [96, 263] on img at bounding box center [303, 168] width 600 height 337
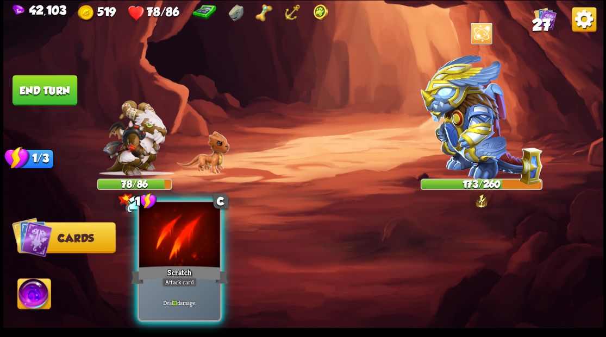
click at [158, 266] on div "Scratch" at bounding box center [179, 275] width 97 height 22
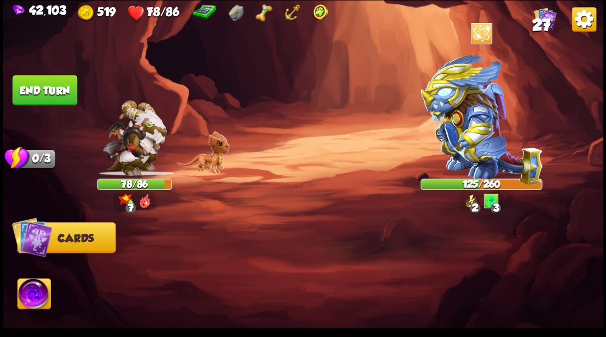
click at [51, 90] on button "End turn" at bounding box center [44, 90] width 65 height 30
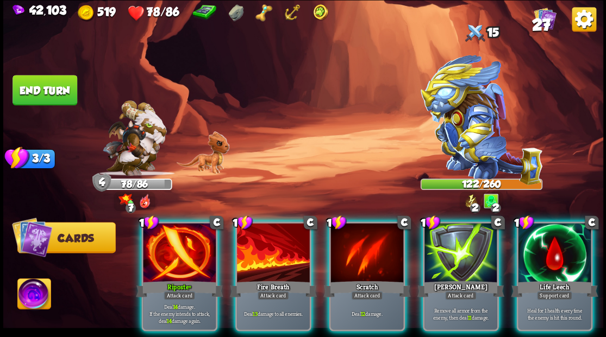
click at [553, 262] on div at bounding box center [554, 253] width 73 height 61
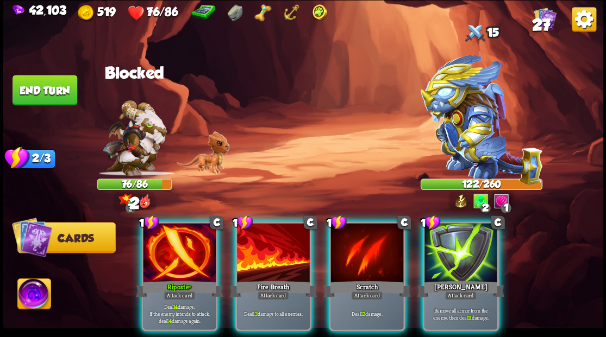
click at [159, 242] on div at bounding box center [179, 253] width 73 height 61
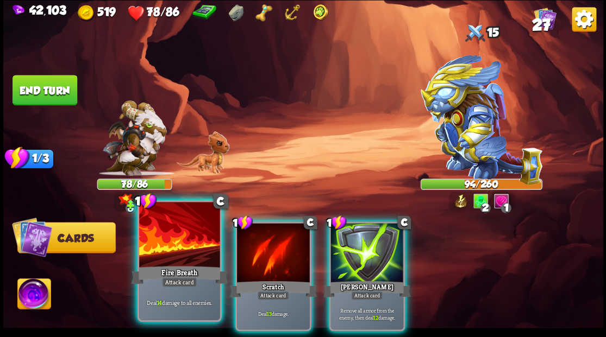
click at [159, 242] on div at bounding box center [179, 236] width 80 height 68
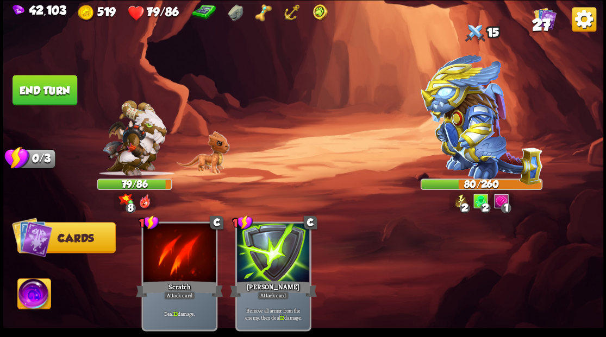
click at [51, 95] on button "End turn" at bounding box center [44, 90] width 65 height 30
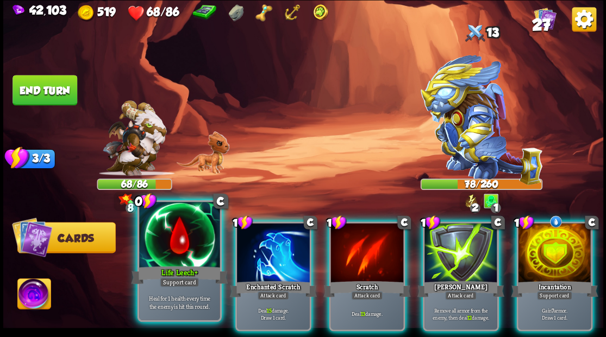
click at [180, 244] on div at bounding box center [179, 236] width 80 height 68
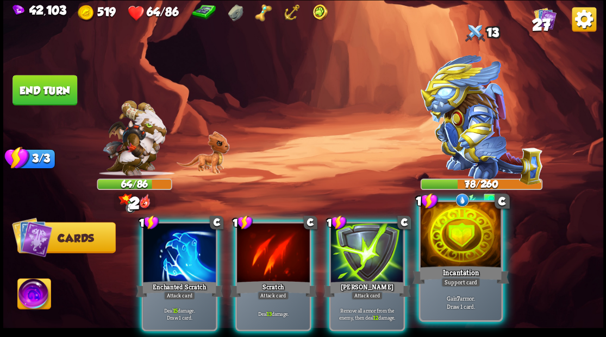
click at [462, 242] on div at bounding box center [460, 236] width 80 height 68
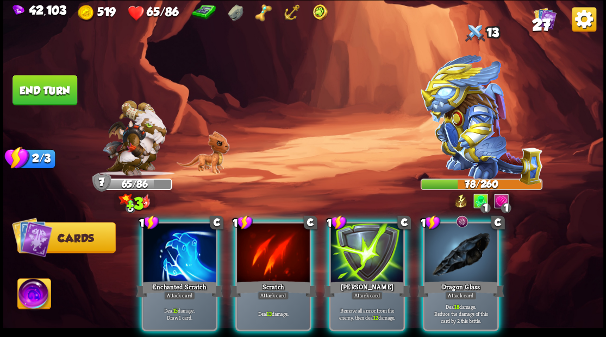
click at [455, 279] on div "Dragon Glass" at bounding box center [460, 289] width 87 height 20
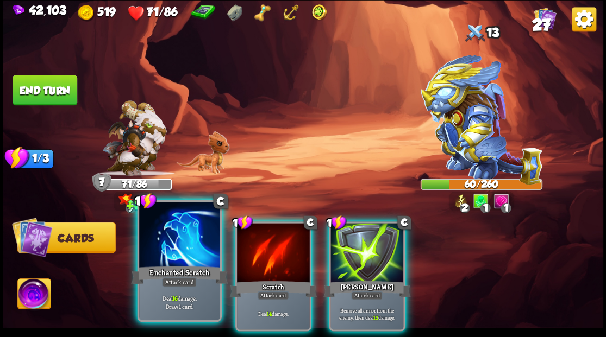
click at [158, 251] on div at bounding box center [179, 236] width 80 height 68
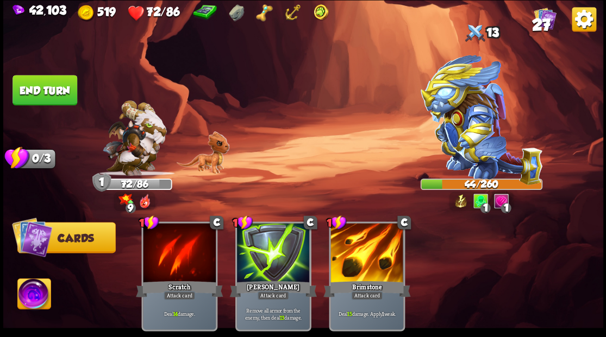
click at [49, 95] on button "End turn" at bounding box center [44, 90] width 65 height 30
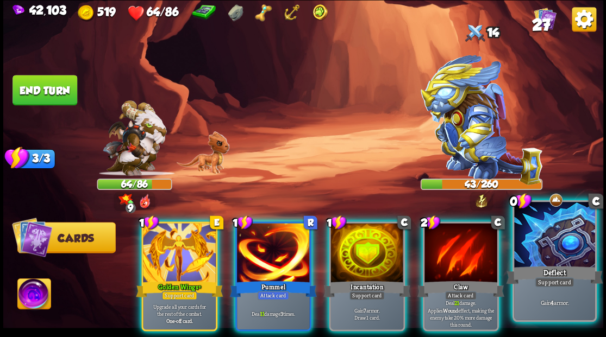
click at [549, 252] on div at bounding box center [554, 236] width 80 height 68
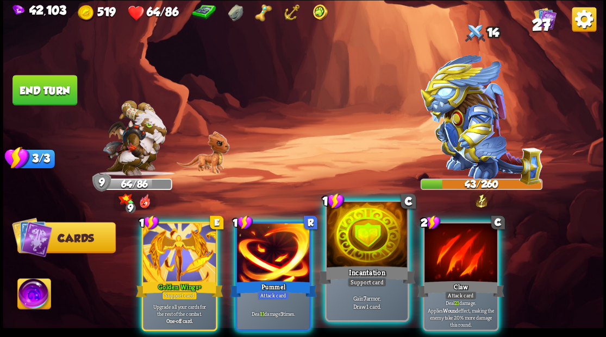
click at [358, 242] on div at bounding box center [366, 236] width 80 height 68
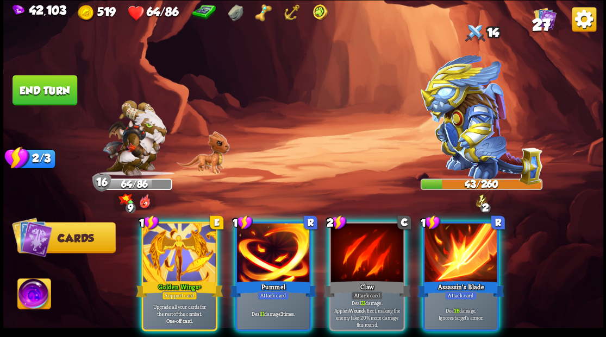
click at [358, 242] on div at bounding box center [366, 253] width 73 height 61
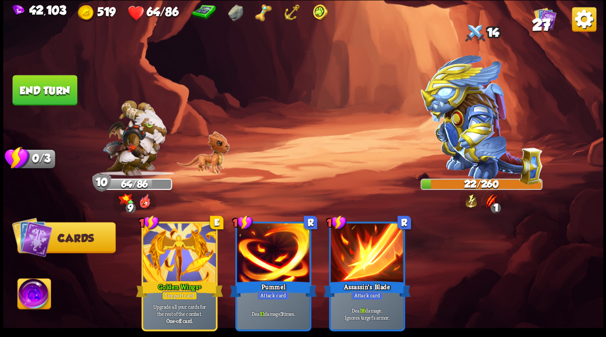
click at [30, 293] on img at bounding box center [33, 296] width 33 height 34
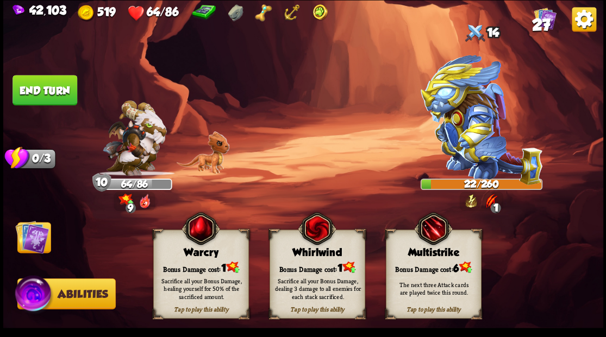
click at [316, 266] on div "Bonus Damage cost: 1" at bounding box center [316, 268] width 95 height 14
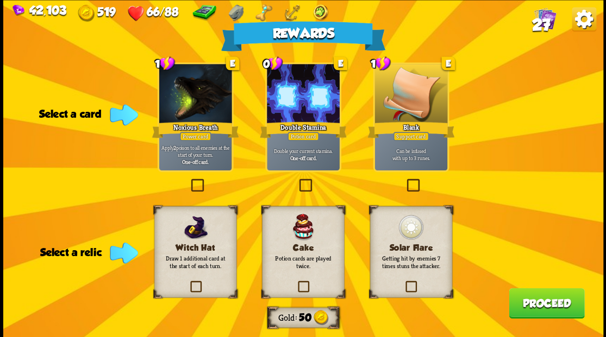
click at [297, 180] on label at bounding box center [297, 180] width 0 height 0
click at [0, 0] on input "checkbox" at bounding box center [0, 0] width 0 height 0
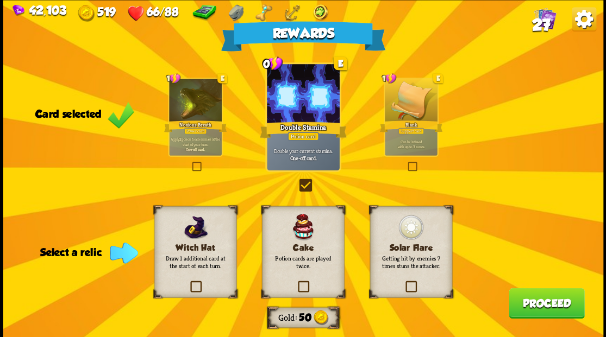
click at [545, 21] on span "27" at bounding box center [540, 24] width 18 height 18
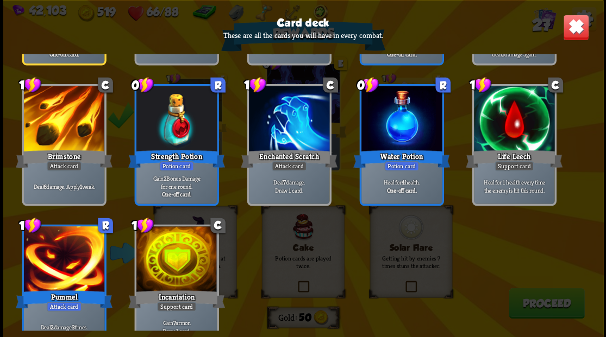
scroll to position [652, 0]
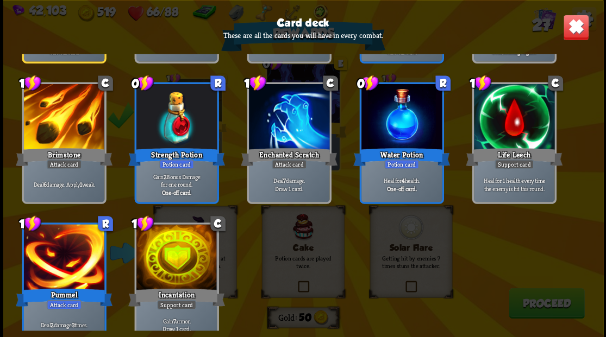
click at [579, 23] on img at bounding box center [575, 27] width 26 height 26
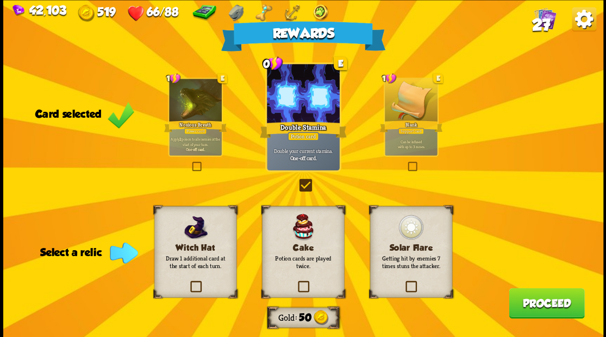
drag, startPoint x: 407, startPoint y: 284, endPoint x: 429, endPoint y: 288, distance: 22.7
click at [404, 282] on label at bounding box center [404, 282] width 0 height 0
click at [0, 0] on input "checkbox" at bounding box center [0, 0] width 0 height 0
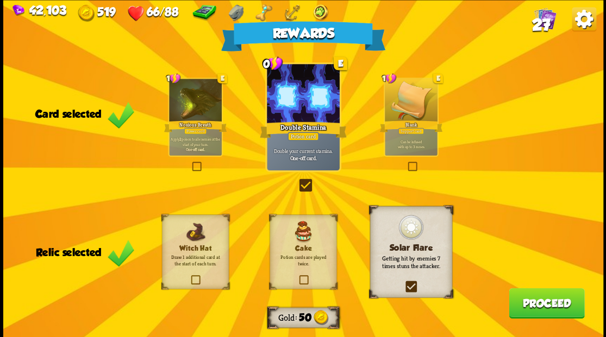
drag, startPoint x: 542, startPoint y: 303, endPoint x: 534, endPoint y: 301, distance: 7.8
click at [534, 301] on button "Proceed" at bounding box center [545, 303] width 75 height 30
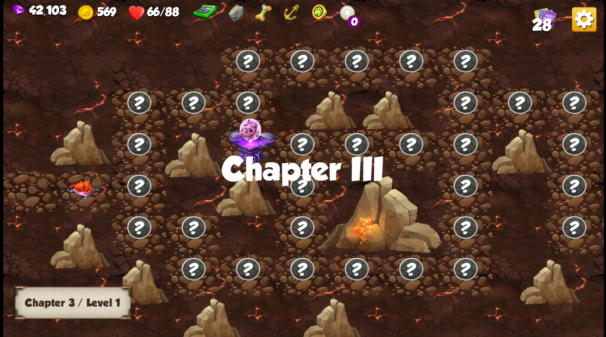
click at [86, 187] on img at bounding box center [83, 189] width 30 height 19
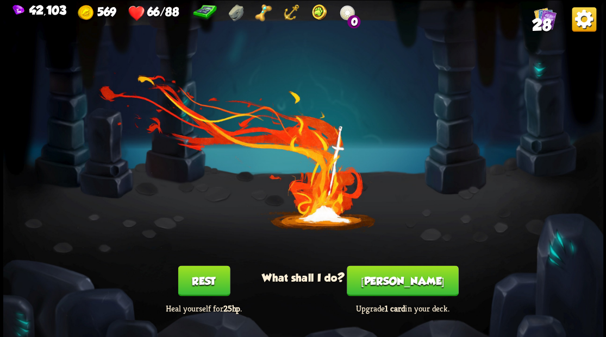
click at [401, 280] on button "[PERSON_NAME]" at bounding box center [402, 281] width 111 height 30
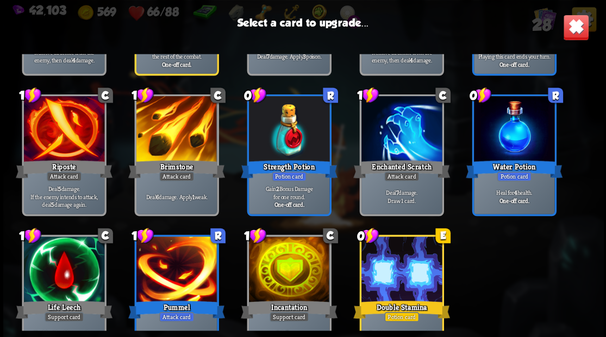
scroll to position [505, 0]
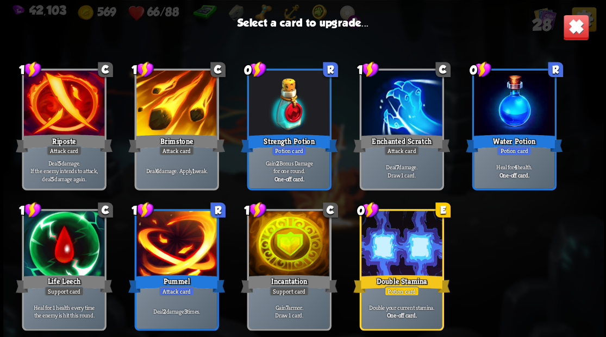
click at [294, 236] on div at bounding box center [288, 245] width 80 height 68
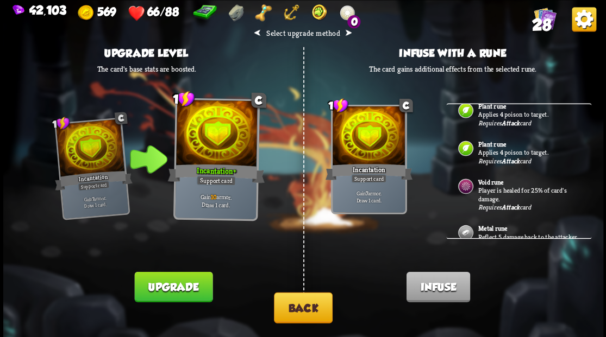
scroll to position [0, 0]
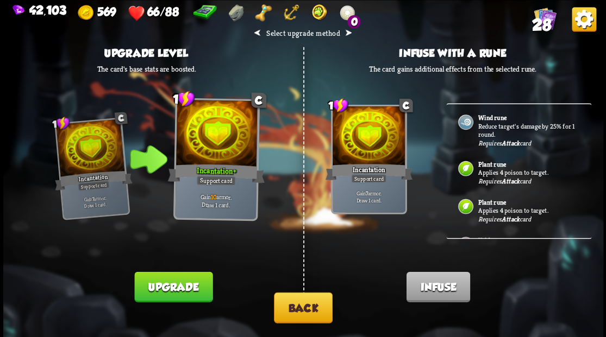
click at [308, 308] on button "Back" at bounding box center [303, 307] width 59 height 31
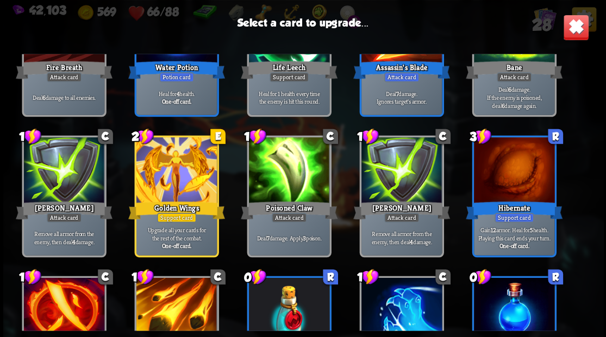
scroll to position [289, 0]
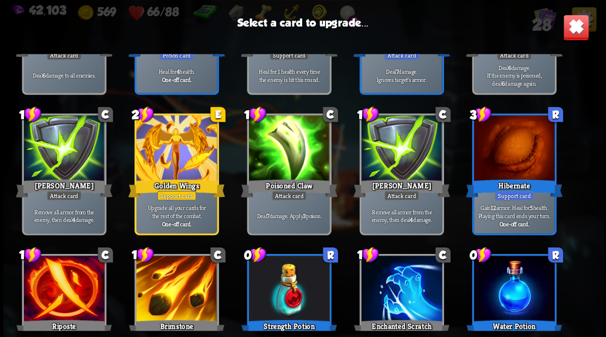
click at [168, 165] on div at bounding box center [176, 149] width 80 height 68
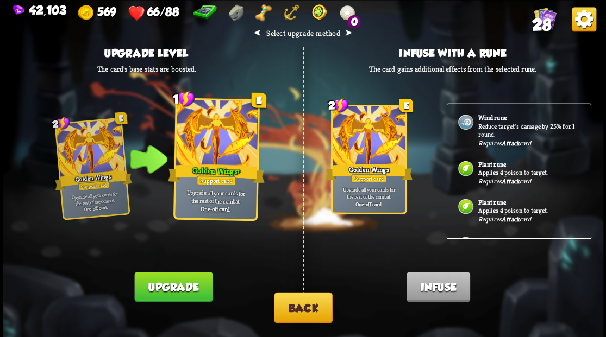
drag, startPoint x: 186, startPoint y: 287, endPoint x: 194, endPoint y: 256, distance: 31.9
click at [186, 285] on button "Upgrade" at bounding box center [173, 287] width 78 height 30
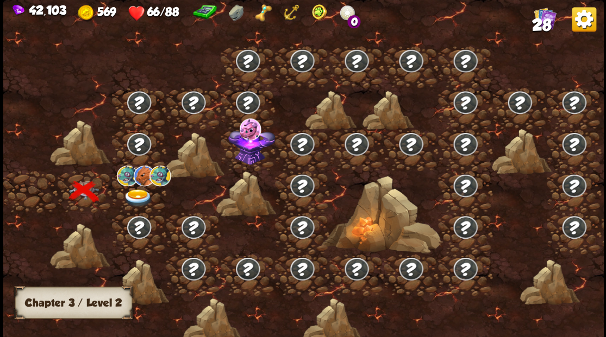
click at [136, 191] on img at bounding box center [138, 198] width 30 height 18
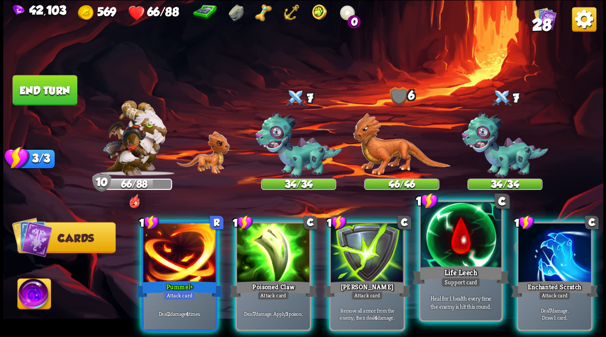
click at [459, 244] on div at bounding box center [460, 236] width 80 height 68
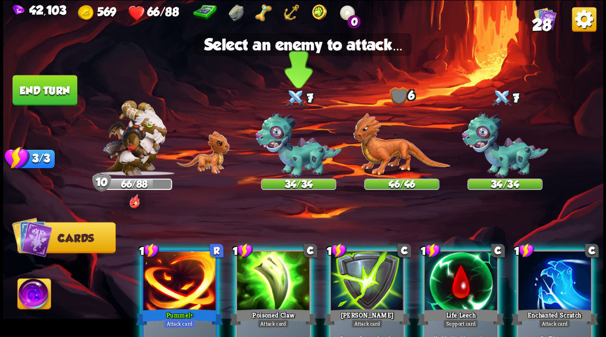
click at [293, 169] on img at bounding box center [298, 145] width 86 height 67
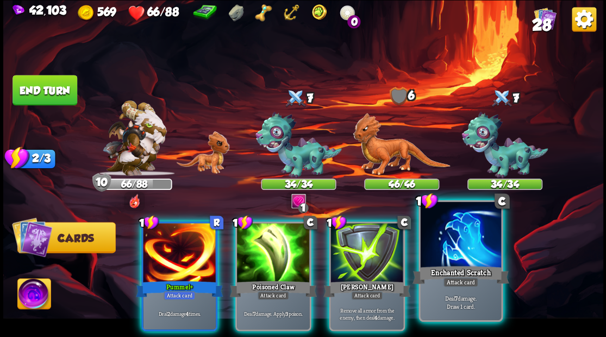
click at [452, 259] on div at bounding box center [460, 236] width 80 height 68
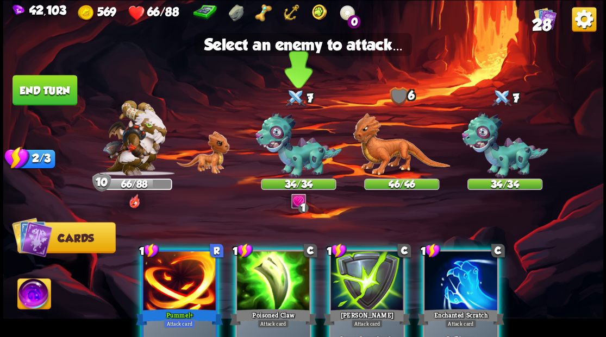
click at [286, 161] on img at bounding box center [298, 145] width 86 height 67
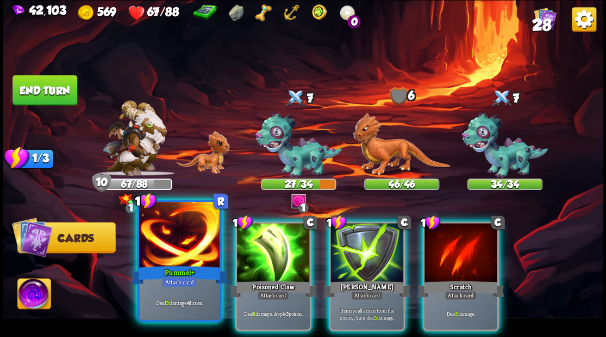
click at [185, 238] on div at bounding box center [179, 236] width 80 height 68
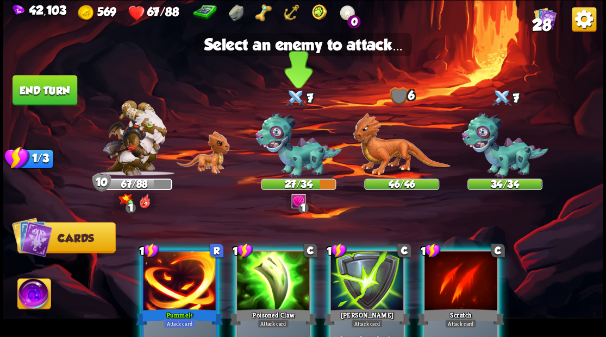
click at [280, 151] on img at bounding box center [298, 145] width 86 height 67
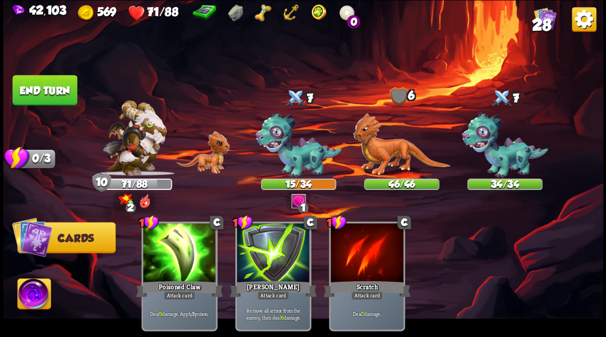
click at [61, 88] on button "End turn" at bounding box center [44, 90] width 65 height 30
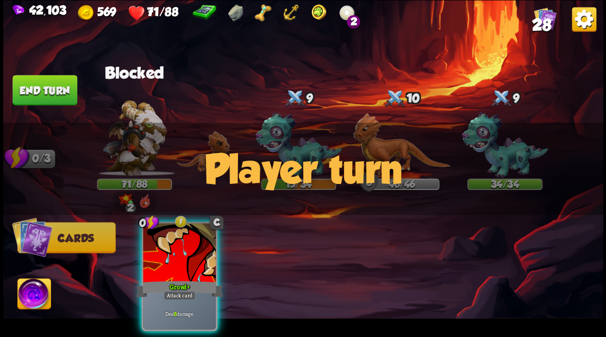
click at [541, 22] on span "28" at bounding box center [540, 24] width 19 height 18
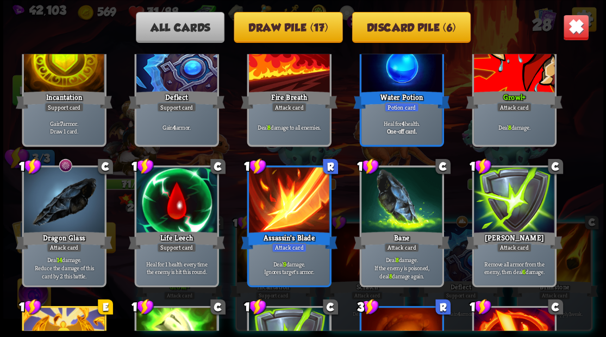
scroll to position [253, 0]
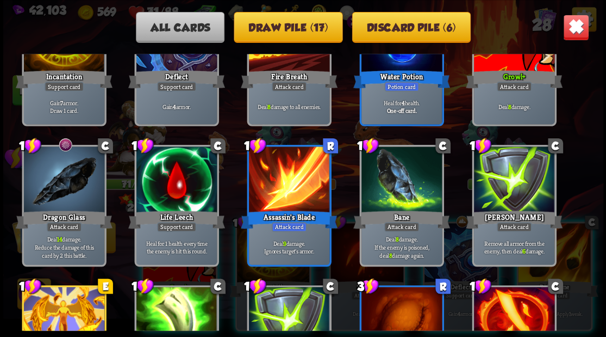
click at [571, 32] on img at bounding box center [575, 27] width 26 height 26
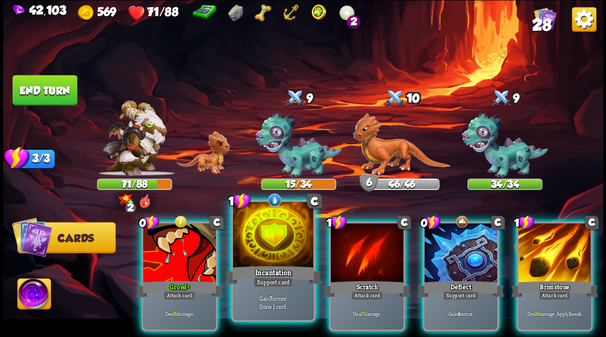
click at [258, 249] on div at bounding box center [272, 236] width 80 height 68
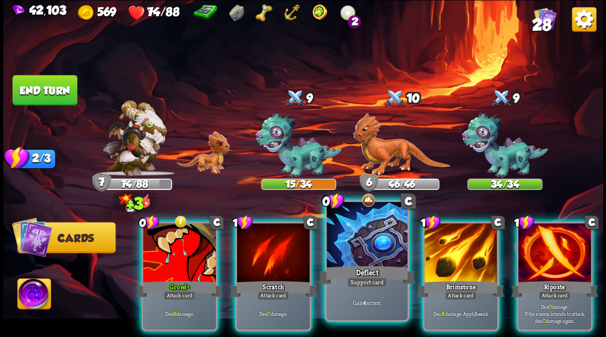
click at [365, 252] on div at bounding box center [366, 236] width 80 height 68
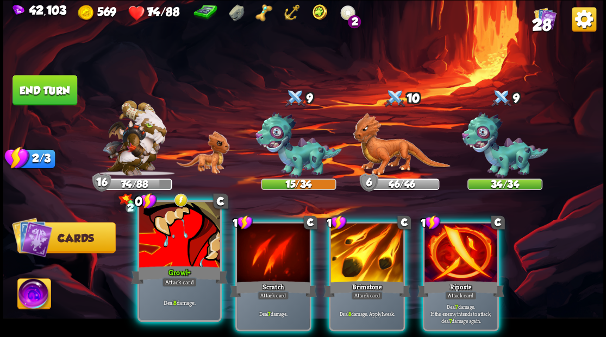
click at [176, 246] on div at bounding box center [179, 236] width 80 height 68
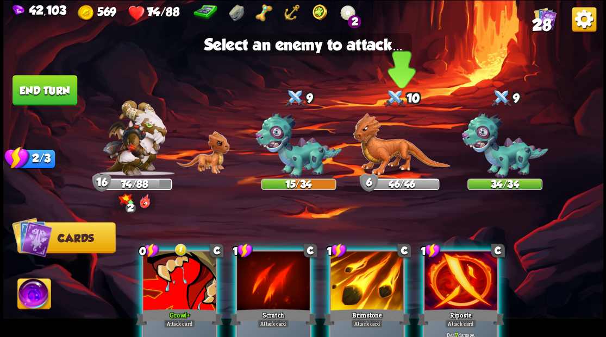
click at [369, 161] on img at bounding box center [400, 144] width 97 height 63
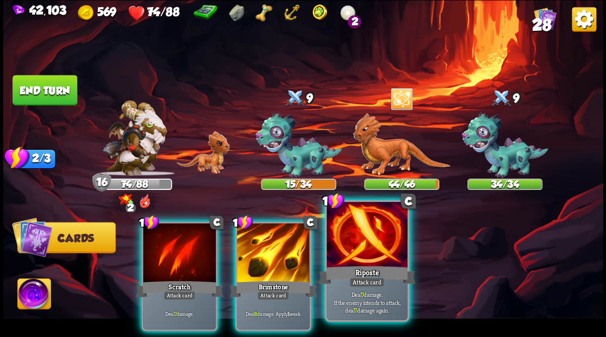
drag, startPoint x: 365, startPoint y: 254, endPoint x: 356, endPoint y: 222, distance: 33.7
click at [365, 252] on div at bounding box center [366, 236] width 80 height 68
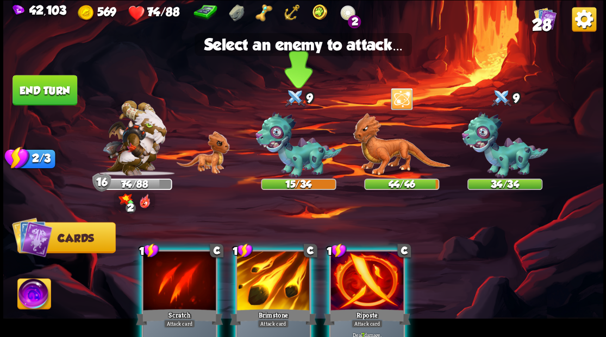
click at [278, 159] on img at bounding box center [298, 145] width 86 height 67
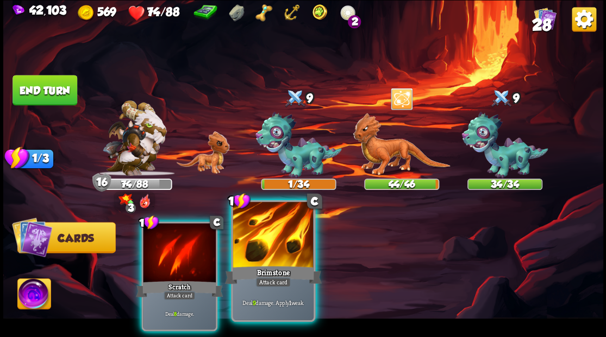
click at [276, 251] on div at bounding box center [272, 236] width 80 height 68
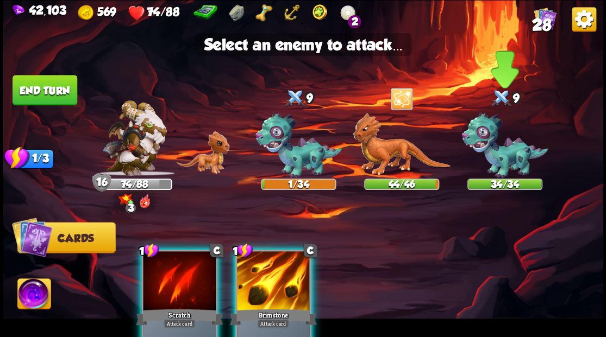
click at [496, 159] on img at bounding box center [504, 145] width 86 height 67
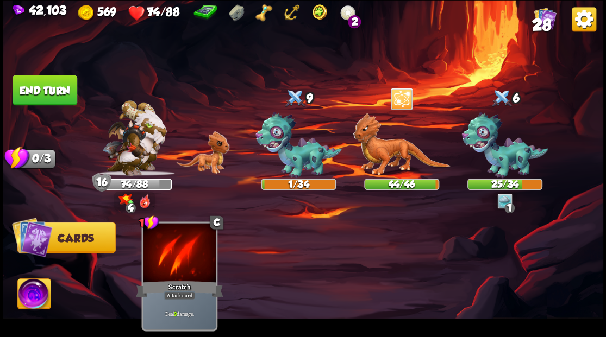
click at [40, 96] on button "End turn" at bounding box center [44, 90] width 65 height 30
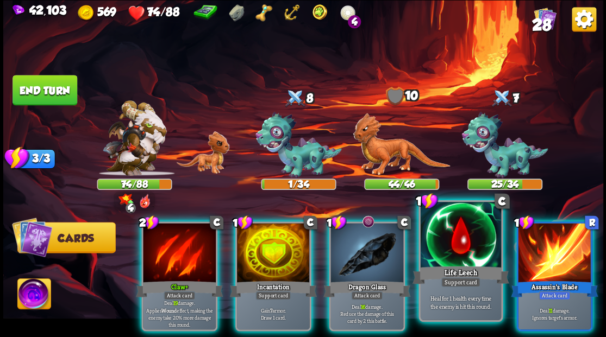
click at [474, 250] on div at bounding box center [460, 236] width 80 height 68
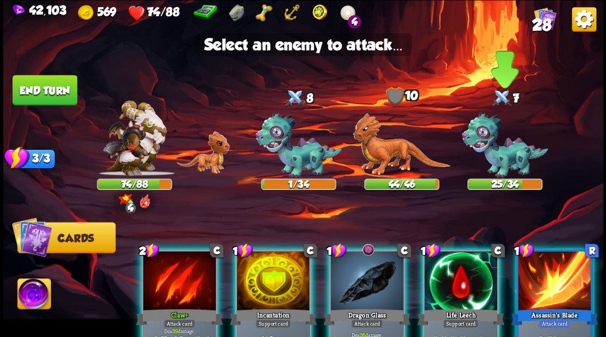
click at [499, 156] on img at bounding box center [504, 145] width 86 height 67
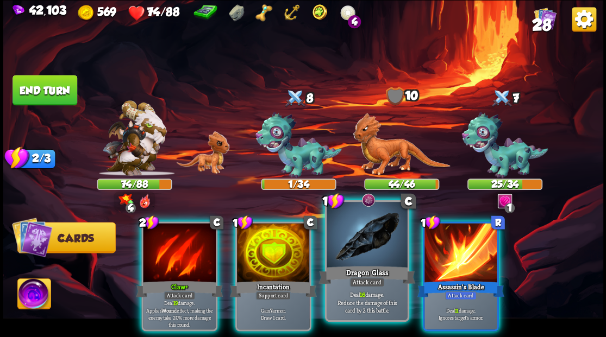
click at [360, 243] on div at bounding box center [366, 236] width 80 height 68
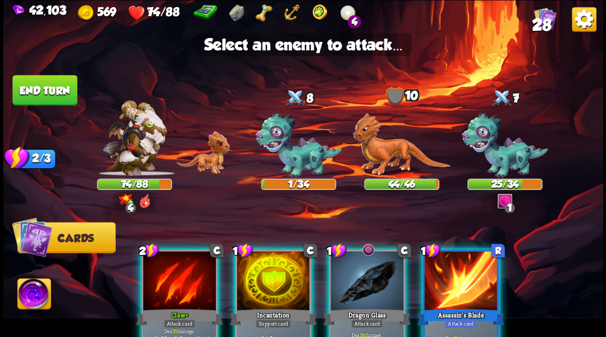
click at [366, 276] on div at bounding box center [366, 281] width 73 height 61
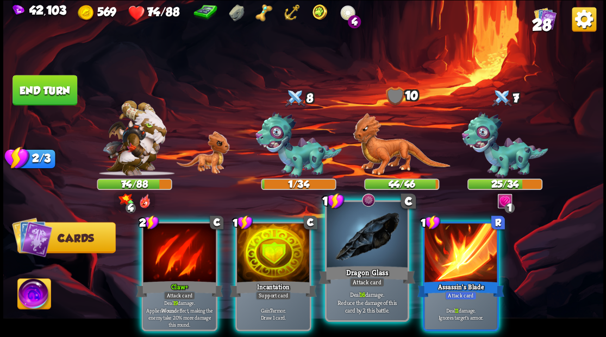
click at [361, 269] on div "Dragon Glass" at bounding box center [366, 275] width 97 height 22
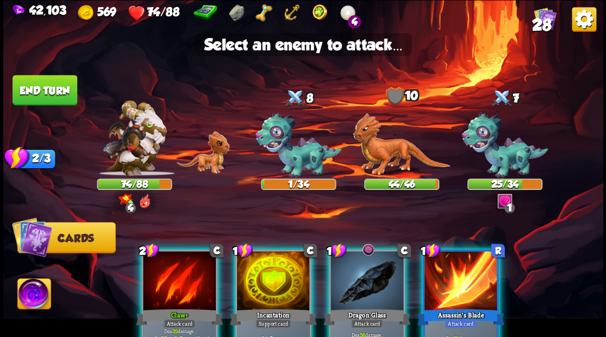
click at [351, 294] on div at bounding box center [366, 281] width 73 height 61
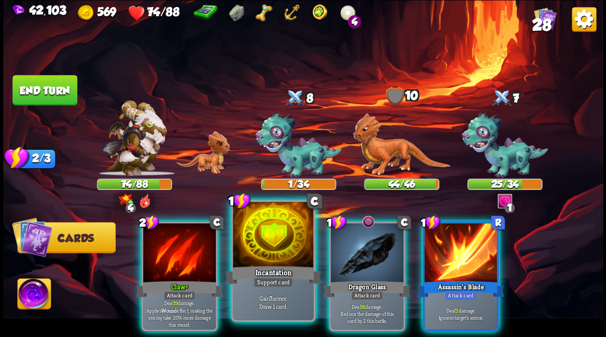
click at [278, 268] on div "Incantation" at bounding box center [272, 275] width 97 height 22
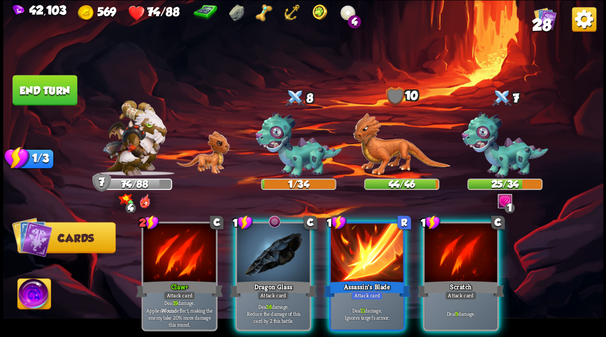
drag, startPoint x: 285, startPoint y: 260, endPoint x: 280, endPoint y: 213, distance: 46.9
click at [282, 254] on div at bounding box center [273, 253] width 73 height 61
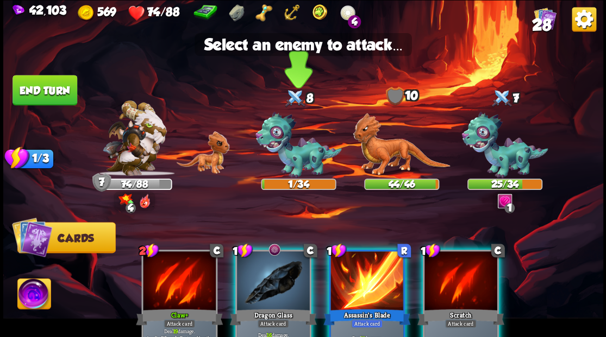
click at [289, 163] on img at bounding box center [298, 145] width 86 height 67
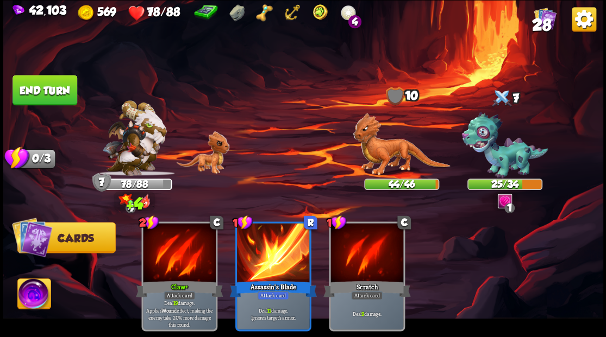
click at [46, 90] on button "End turn" at bounding box center [44, 90] width 65 height 30
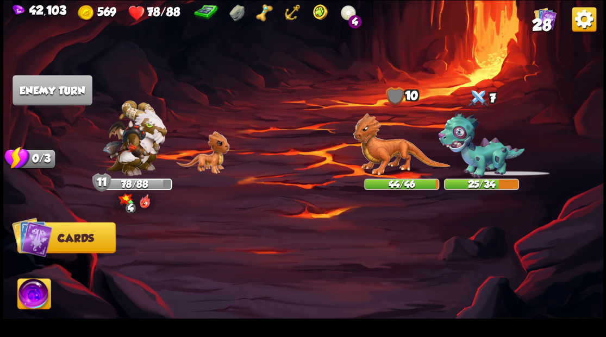
click at [301, 188] on div "Defeated" at bounding box center [298, 184] width 75 height 11
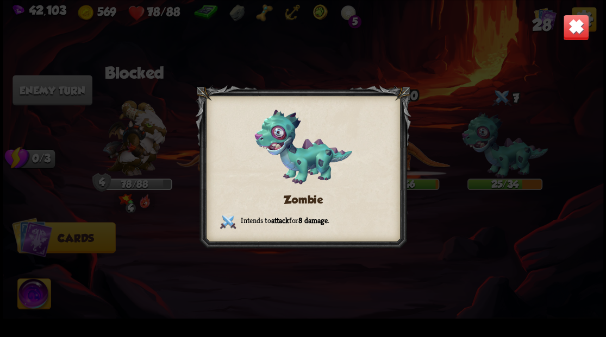
click at [572, 28] on img at bounding box center [575, 27] width 26 height 26
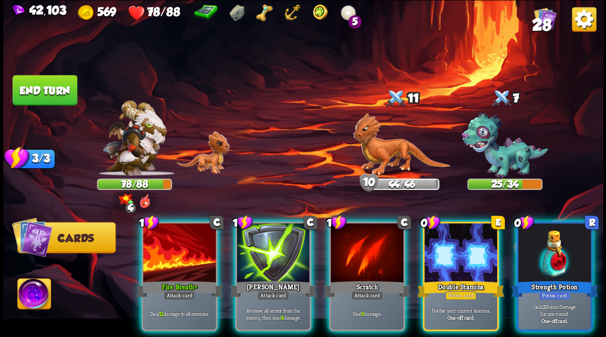
click at [543, 243] on div at bounding box center [554, 253] width 73 height 61
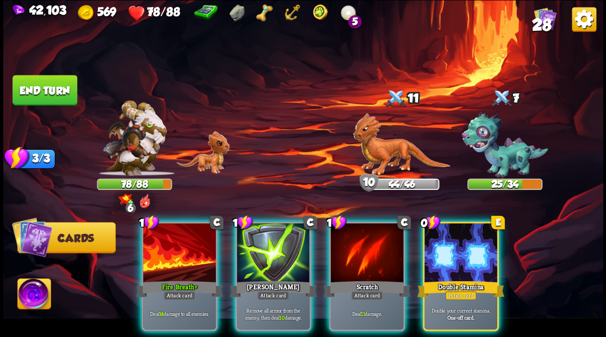
click at [467, 247] on div at bounding box center [460, 253] width 73 height 61
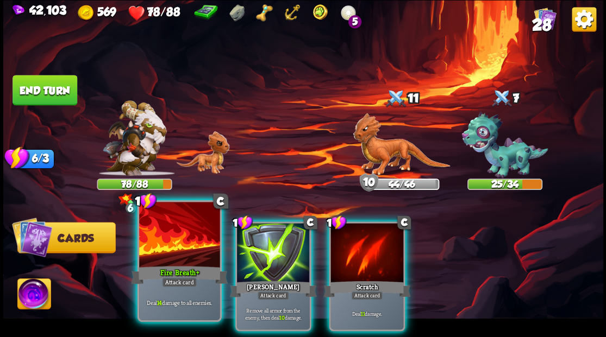
click at [182, 251] on div at bounding box center [179, 236] width 80 height 68
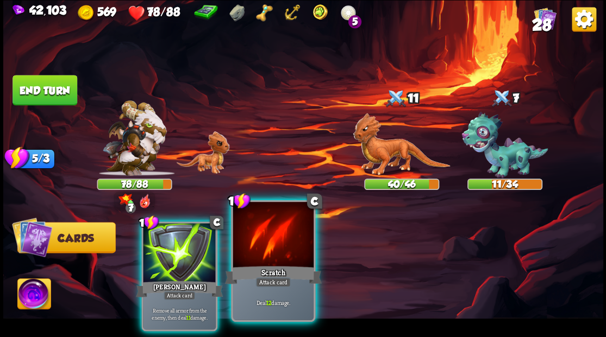
drag, startPoint x: 278, startPoint y: 248, endPoint x: 375, endPoint y: 198, distance: 108.8
click at [278, 248] on div at bounding box center [272, 236] width 80 height 68
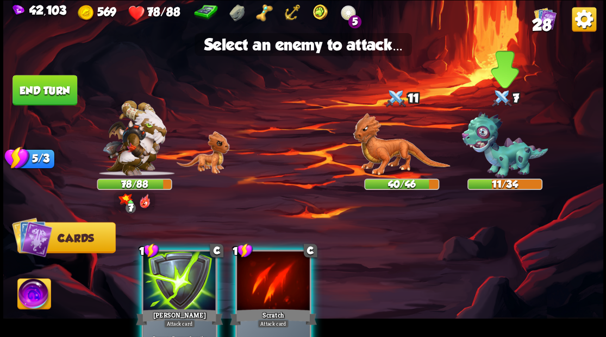
click at [501, 148] on img at bounding box center [504, 145] width 86 height 67
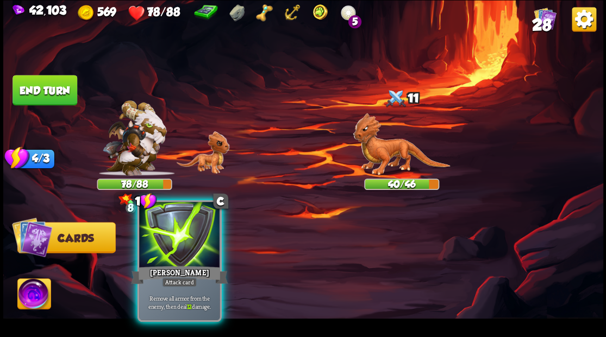
click at [159, 238] on div at bounding box center [179, 236] width 80 height 68
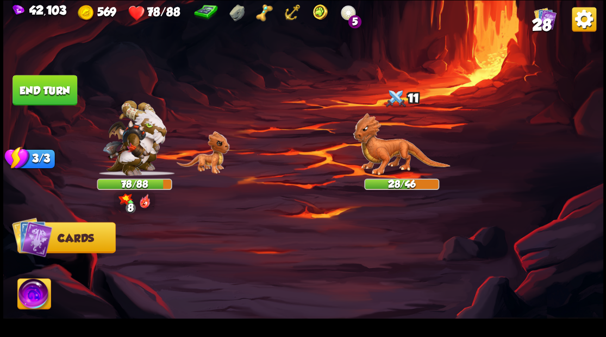
click at [40, 87] on button "End turn" at bounding box center [44, 90] width 65 height 30
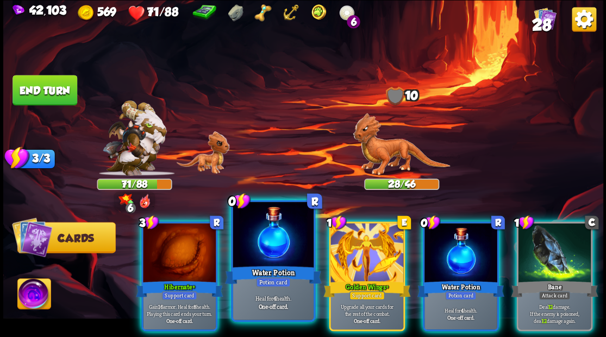
click at [260, 250] on div at bounding box center [272, 236] width 80 height 68
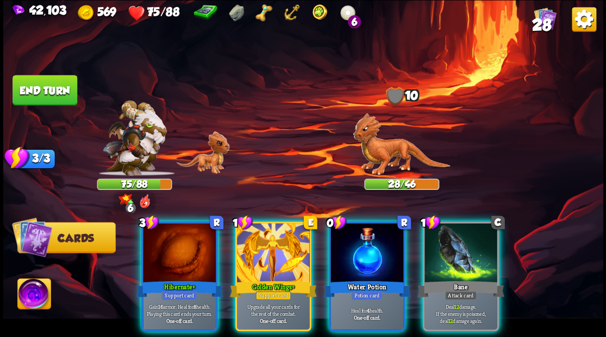
click at [363, 244] on div at bounding box center [366, 253] width 73 height 61
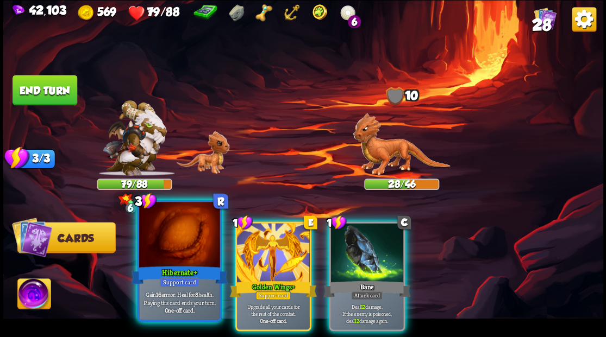
click at [180, 242] on div at bounding box center [179, 236] width 80 height 68
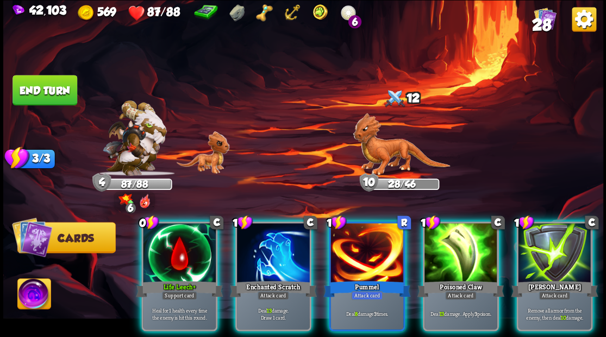
click at [175, 246] on div at bounding box center [179, 253] width 73 height 61
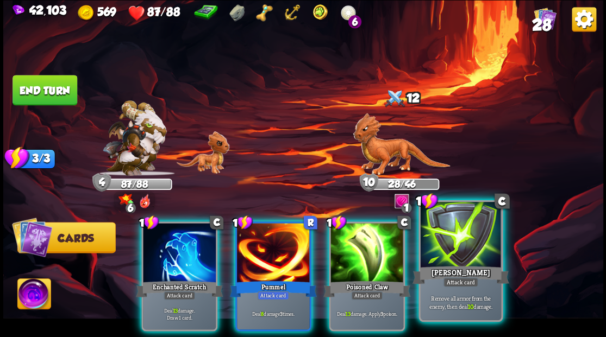
click at [451, 244] on div at bounding box center [460, 236] width 80 height 68
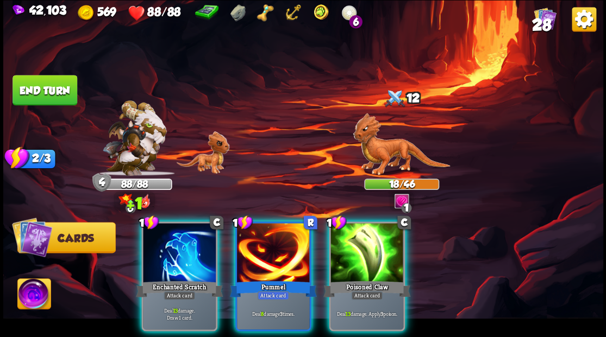
click at [166, 253] on div at bounding box center [179, 253] width 73 height 61
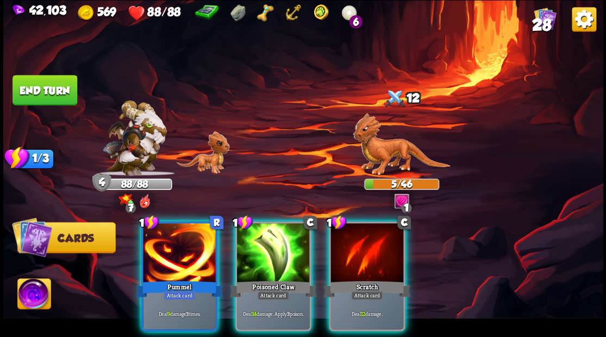
drag, startPoint x: 255, startPoint y: 251, endPoint x: 254, endPoint y: 235, distance: 16.3
click at [255, 250] on div at bounding box center [273, 253] width 73 height 61
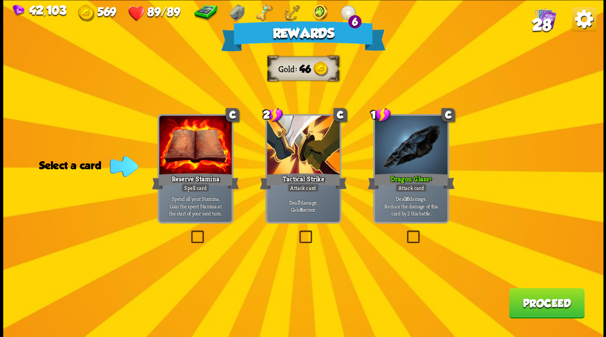
click at [516, 302] on button "Proceed" at bounding box center [545, 303] width 75 height 30
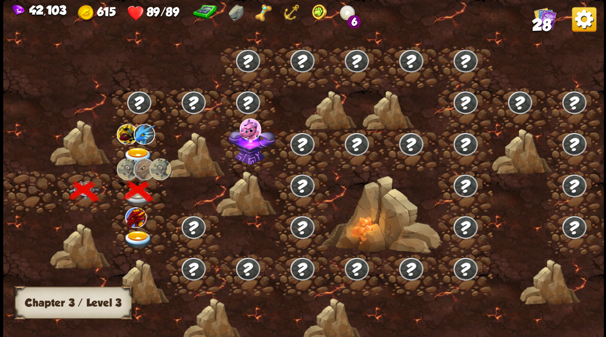
click at [133, 241] on img at bounding box center [138, 240] width 30 height 18
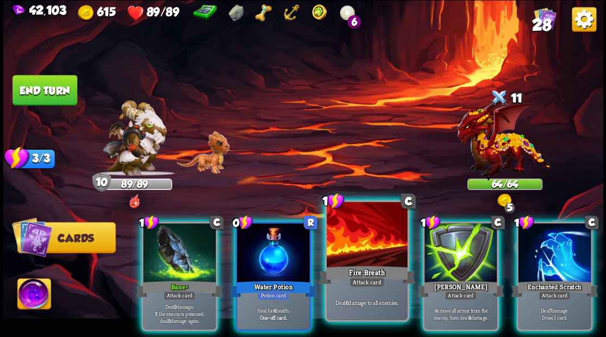
click at [367, 238] on div at bounding box center [366, 236] width 80 height 68
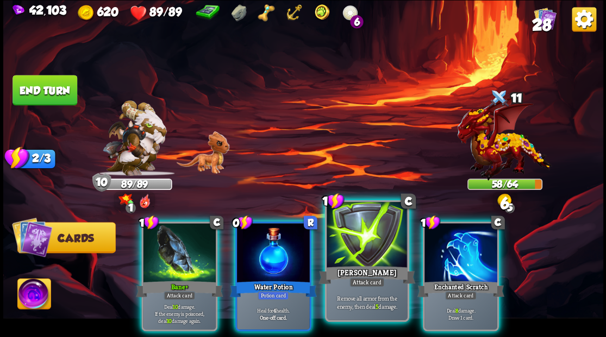
click at [367, 237] on div at bounding box center [366, 236] width 80 height 68
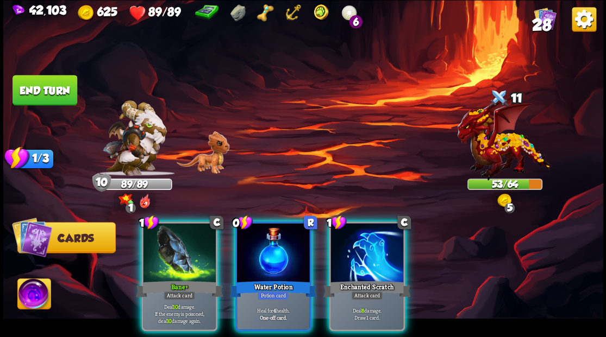
click at [23, 293] on img at bounding box center [33, 296] width 33 height 34
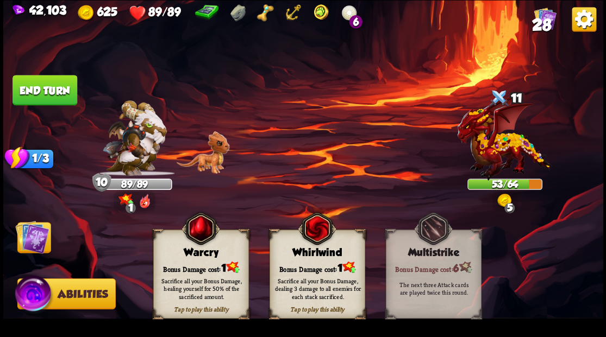
drag, startPoint x: 306, startPoint y: 270, endPoint x: 98, endPoint y: 266, distance: 208.1
click at [300, 270] on div "Sacrifice all your Bonus Damage, dealing 3 damage to all enemies for each stack…" at bounding box center [317, 288] width 96 height 37
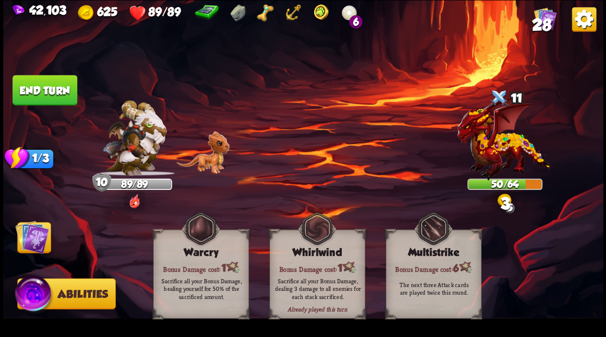
click at [28, 237] on img at bounding box center [32, 237] width 34 height 34
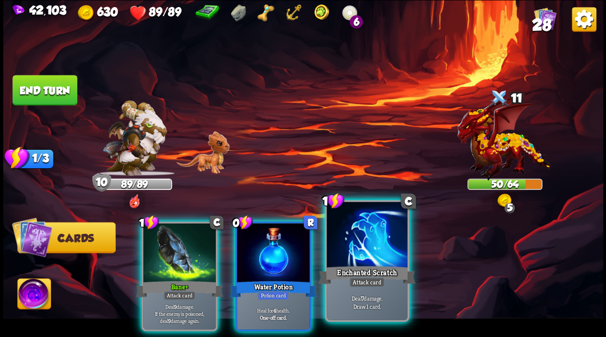
click at [360, 269] on div "Enchanted Scratch" at bounding box center [366, 275] width 97 height 22
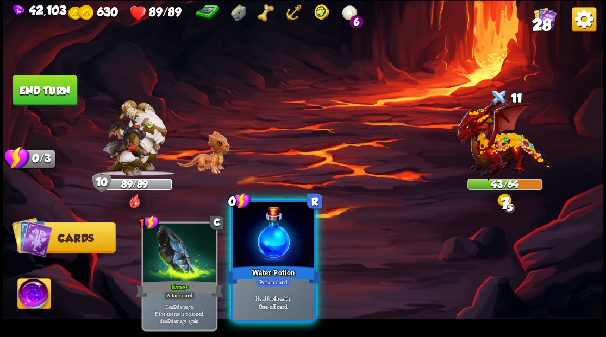
click at [288, 258] on div at bounding box center [272, 236] width 80 height 68
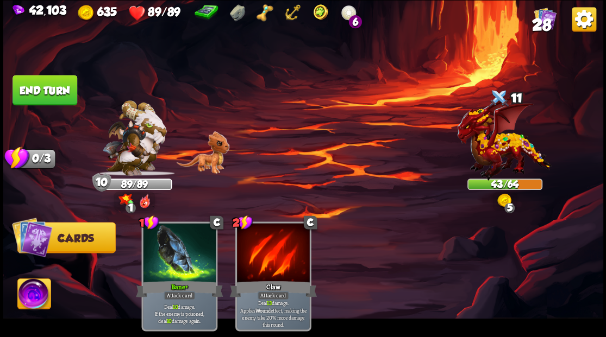
click at [52, 89] on button "End turn" at bounding box center [44, 90] width 65 height 30
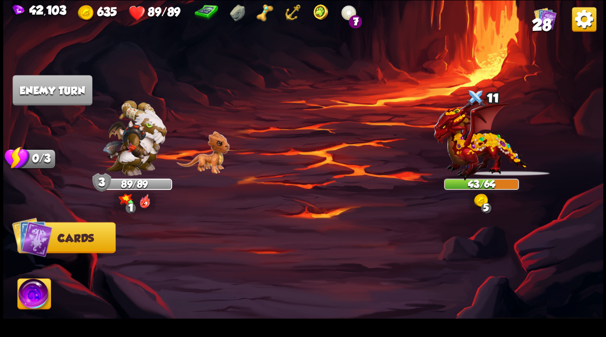
click at [281, 112] on img at bounding box center [303, 168] width 600 height 337
click at [279, 110] on img at bounding box center [303, 168] width 600 height 337
drag, startPoint x: 318, startPoint y: 221, endPoint x: 320, endPoint y: 201, distance: 19.7
click at [318, 219] on div at bounding box center [363, 262] width 480 height 150
click at [321, 172] on img at bounding box center [303, 168] width 600 height 337
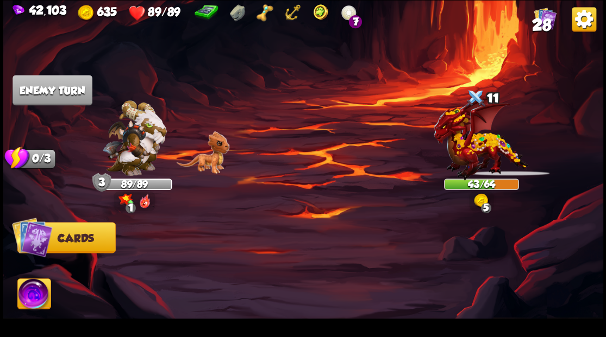
click at [238, 14] on img at bounding box center [236, 12] width 15 height 17
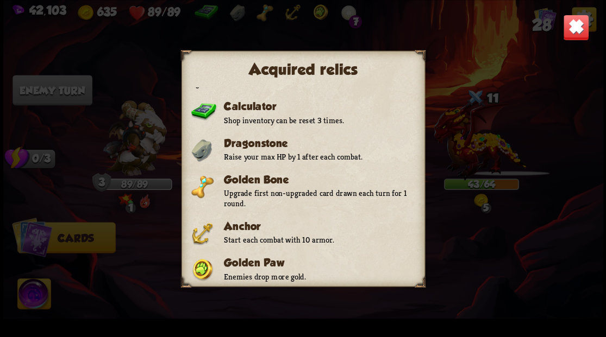
scroll to position [0, 0]
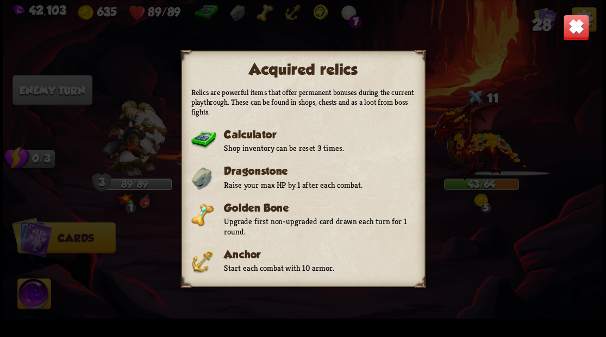
click at [571, 33] on img at bounding box center [575, 27] width 26 height 26
